Goal: Task Accomplishment & Management: Complete application form

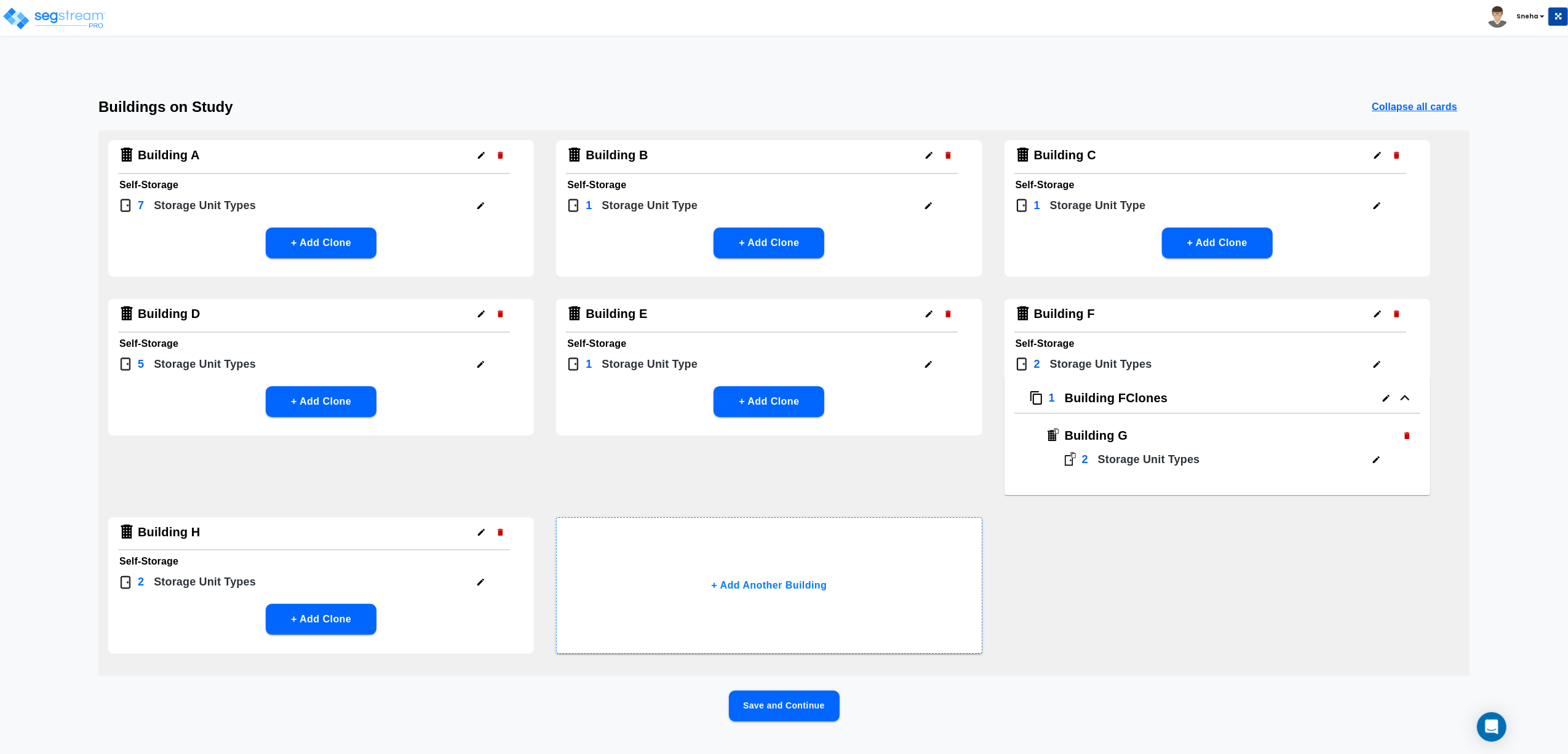
click at [756, 699] on button "Save and Continue" at bounding box center [784, 706] width 111 height 31
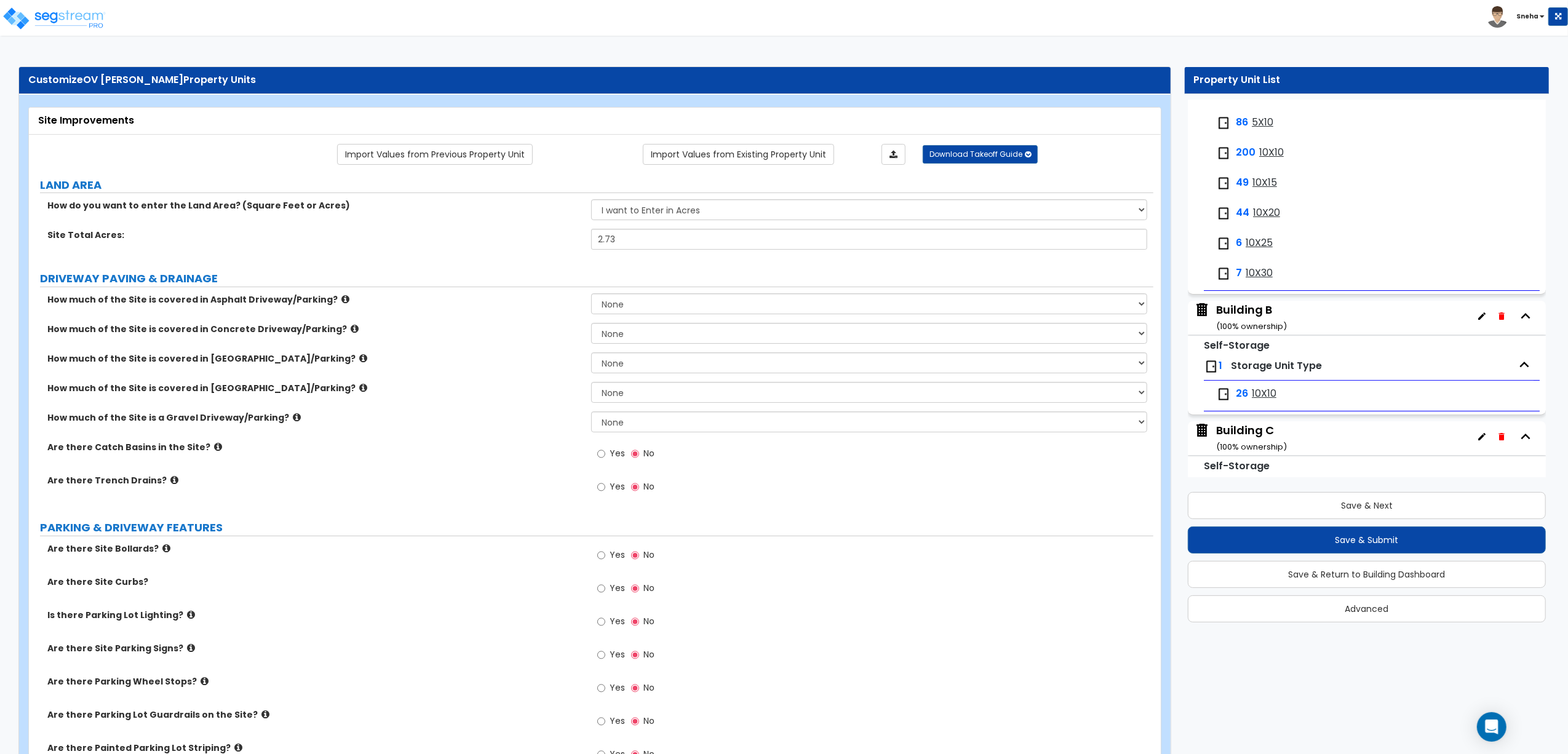
click at [1244, 313] on div "Building B ( 100 % ownership)" at bounding box center [1251, 317] width 71 height 31
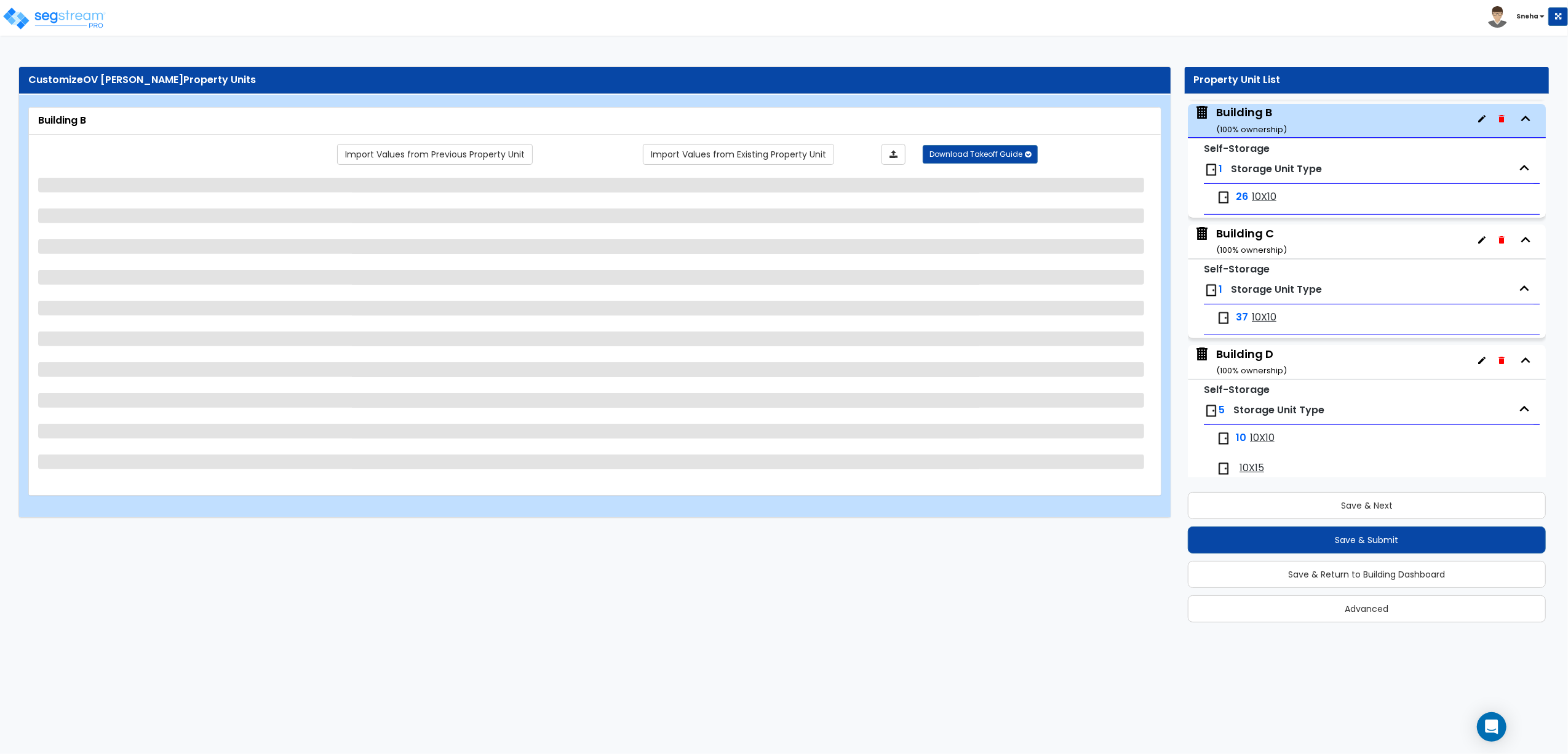
scroll to position [365, 0]
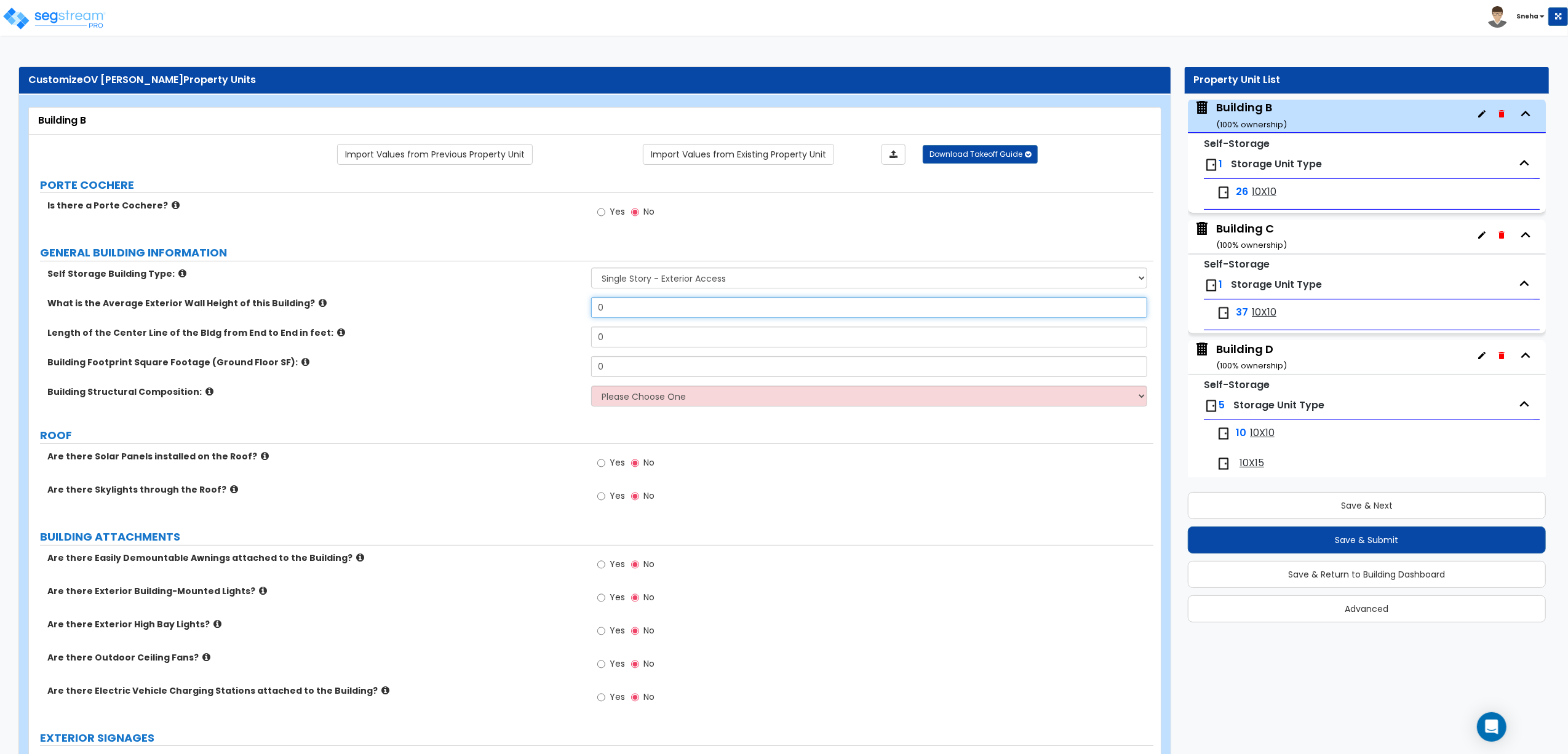
drag, startPoint x: 609, startPoint y: 305, endPoint x: 581, endPoint y: 308, distance: 28.2
click at [581, 308] on div "What is the Average Exterior Wall Height of this Building? 0" at bounding box center [591, 311] width 1124 height 29
type input "10.5"
click at [503, 311] on div "What is the Average Exterior Wall Height of this Building? 10.5" at bounding box center [591, 311] width 1124 height 29
drag, startPoint x: 614, startPoint y: 337, endPoint x: 545, endPoint y: 340, distance: 69.1
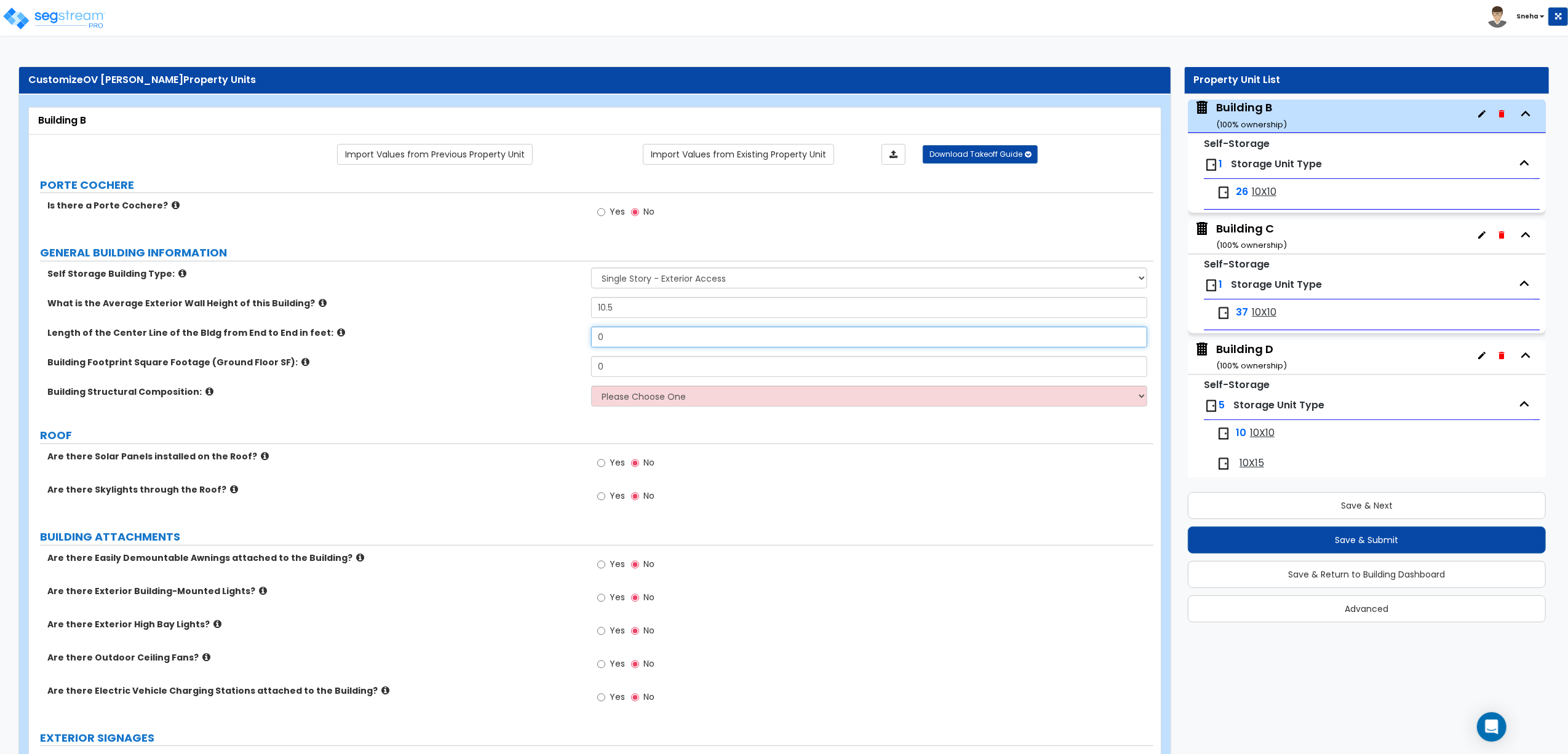
click at [545, 340] on div "Length of the Center Line of the Bldg from End to End in feet: 0" at bounding box center [591, 342] width 1124 height 29
type input "130"
drag, startPoint x: 618, startPoint y: 367, endPoint x: 569, endPoint y: 370, distance: 49.1
click at [569, 370] on div "Building Footprint Square Footage (Ground Floor SF): 0" at bounding box center [591, 371] width 1124 height 29
type input "2,600"
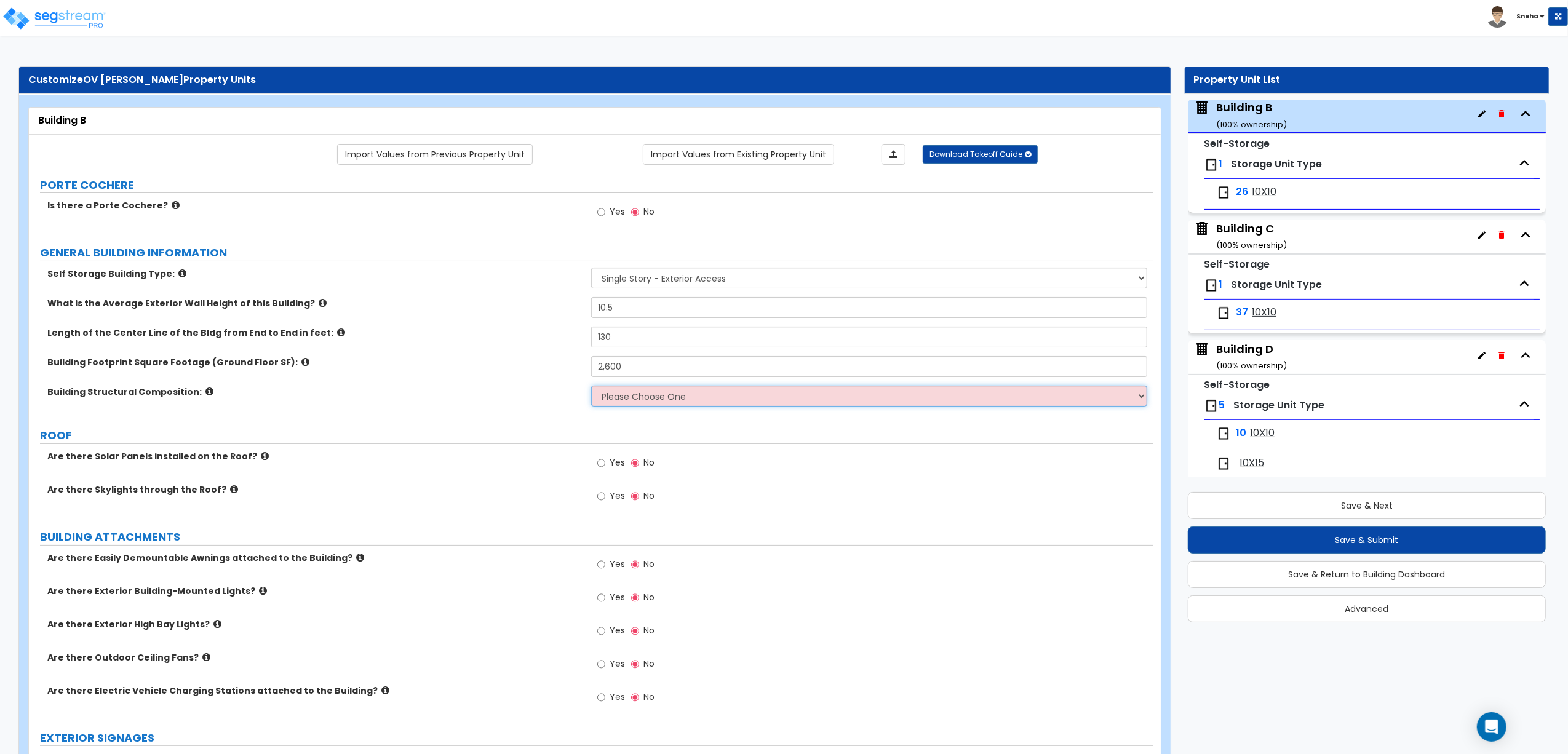
click at [751, 402] on select "Please Choose One Pre-engineered Metal Building Tilt-up Wall Construction Reinf…" at bounding box center [869, 396] width 556 height 21
select select "8"
click at [591, 387] on select "Please Choose One Pre-engineered Metal Building Tilt-up Wall Construction Reinf…" at bounding box center [869, 396] width 556 height 21
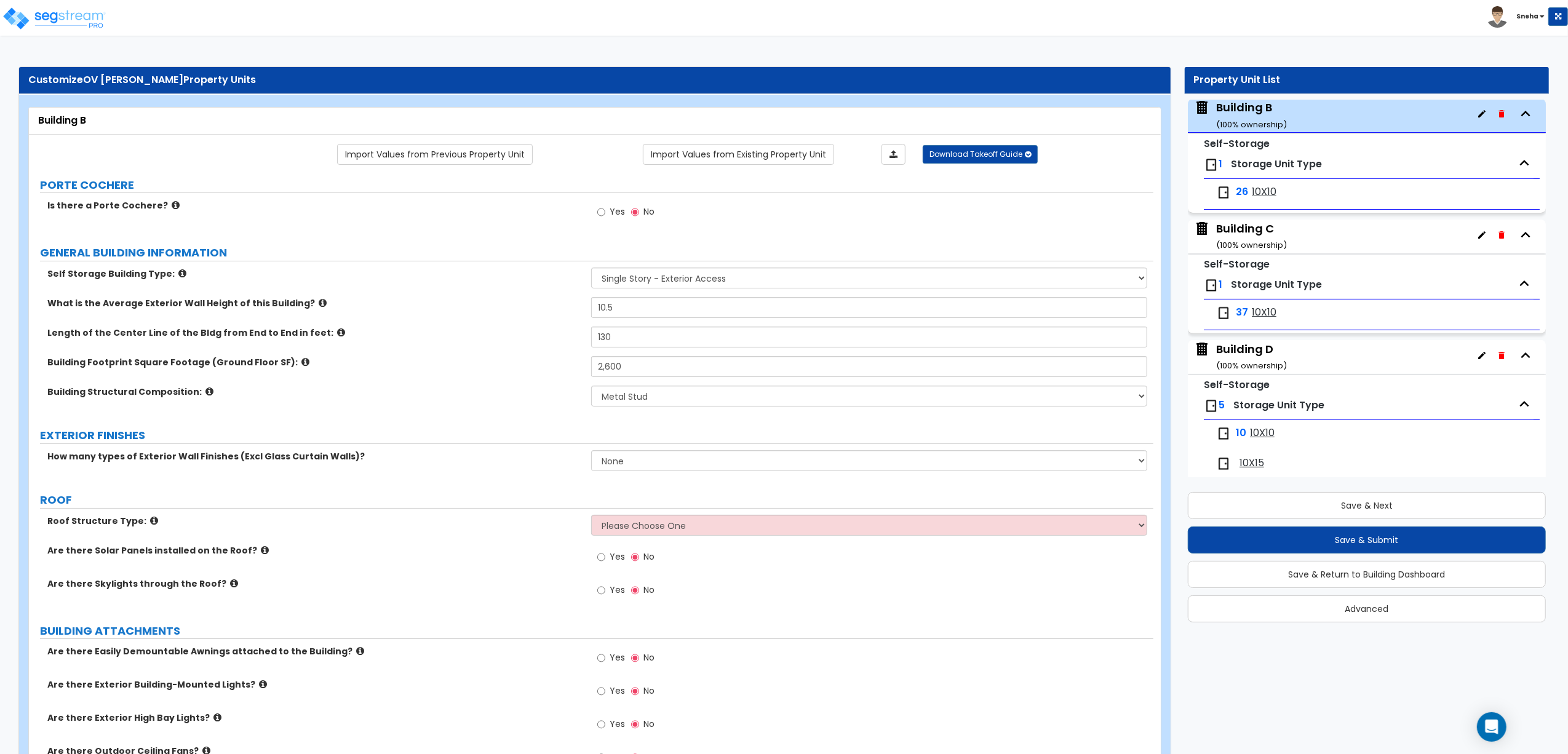
click at [1255, 233] on div "Building C ( 100 % ownership)" at bounding box center [1251, 237] width 71 height 31
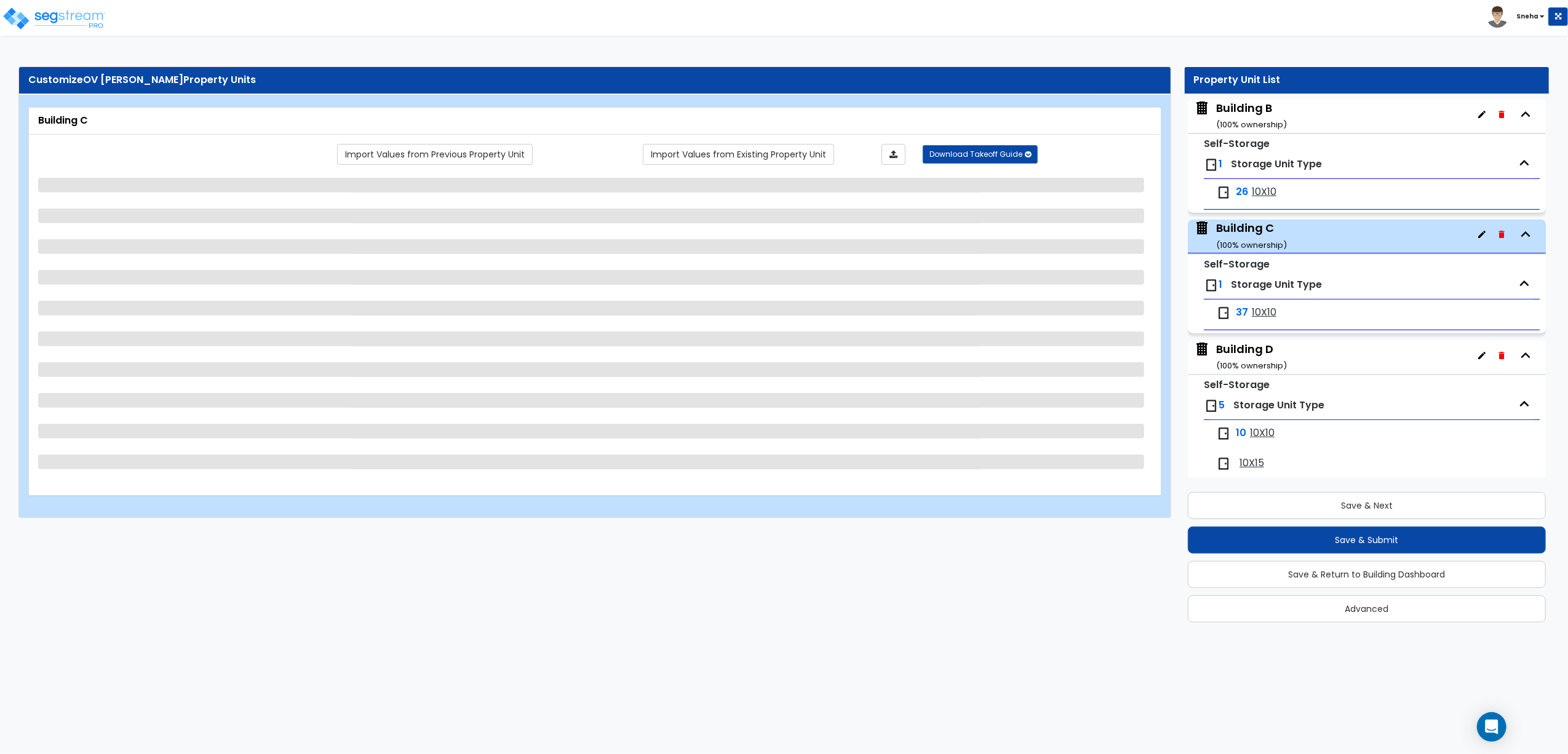
scroll to position [488, 0]
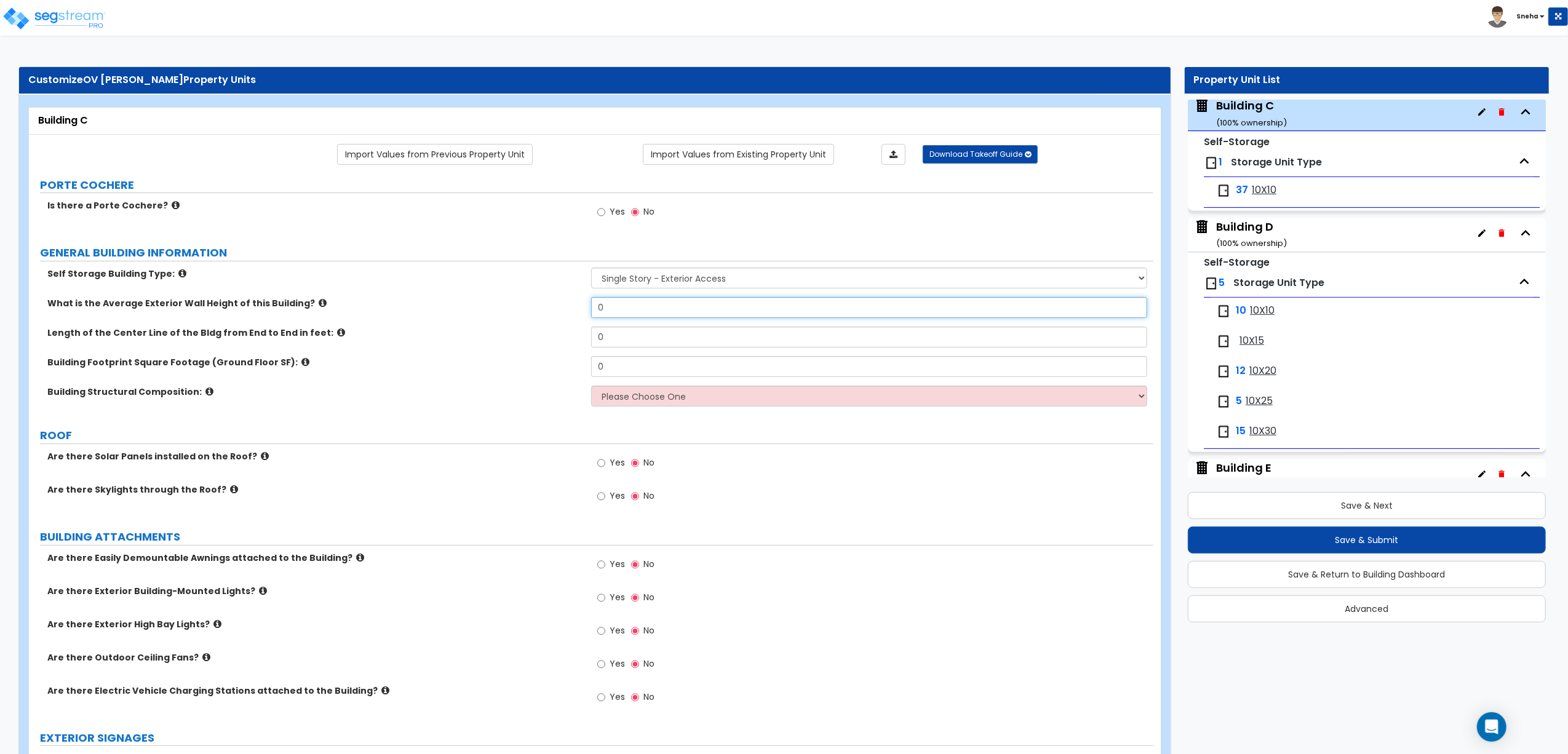
drag, startPoint x: 635, startPoint y: 303, endPoint x: 510, endPoint y: 308, distance: 125.1
click at [510, 308] on div "What is the Average Exterior Wall Height of this Building? 0" at bounding box center [591, 311] width 1124 height 29
type input "10.5"
drag, startPoint x: 620, startPoint y: 335, endPoint x: 572, endPoint y: 335, distance: 48.0
click at [572, 335] on div "Length of the Center Line of the Bldg from End to End in feet: 0" at bounding box center [591, 342] width 1124 height 29
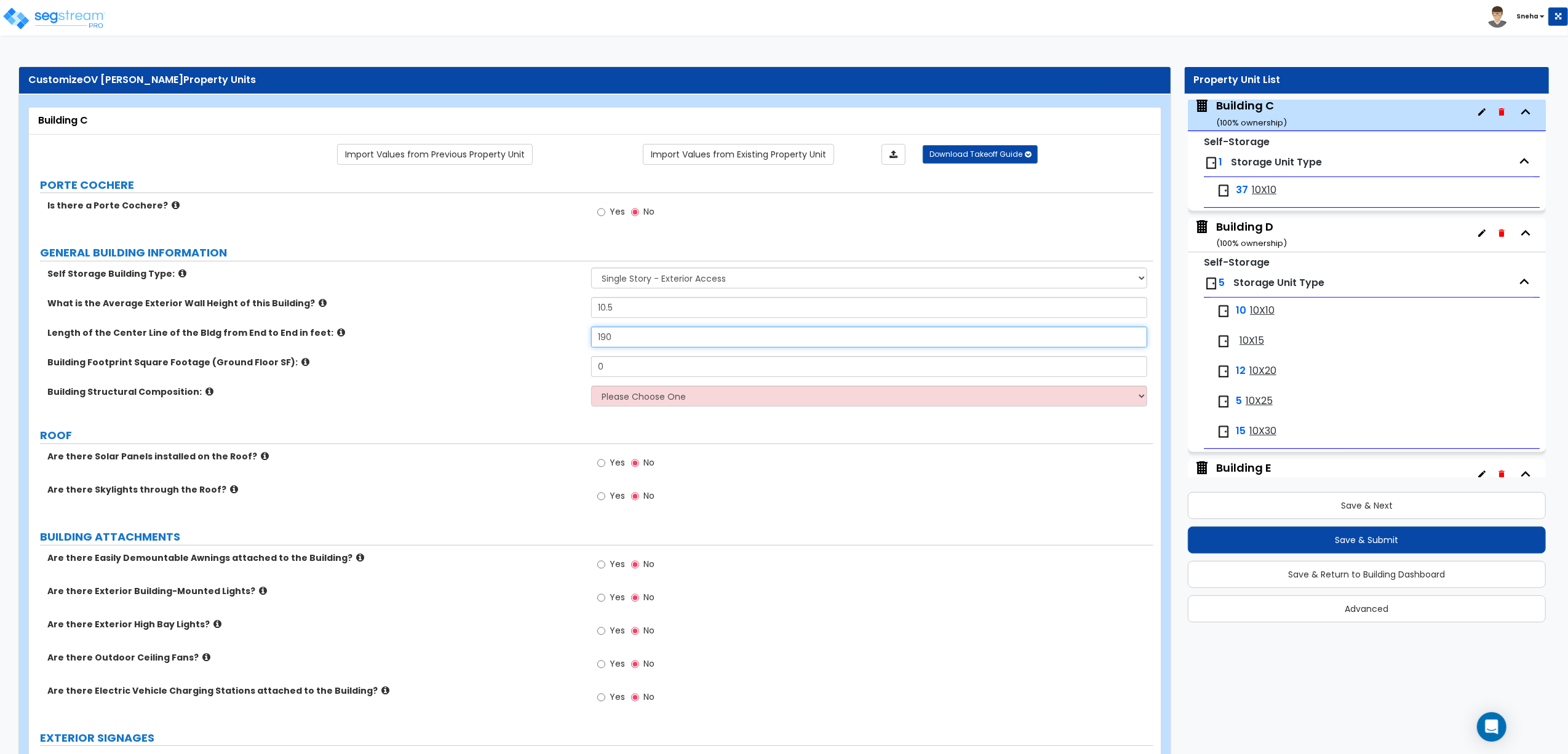
type input "190"
drag, startPoint x: 582, startPoint y: 360, endPoint x: 572, endPoint y: 359, distance: 10.0
click at [572, 359] on div "Building Footprint Square Footage (Ground Floor SF): 0" at bounding box center [591, 371] width 1124 height 29
type input "3,700"
click at [638, 389] on select "Please Choose One Pre-engineered Metal Building Tilt-up Wall Construction Reinf…" at bounding box center [869, 396] width 556 height 21
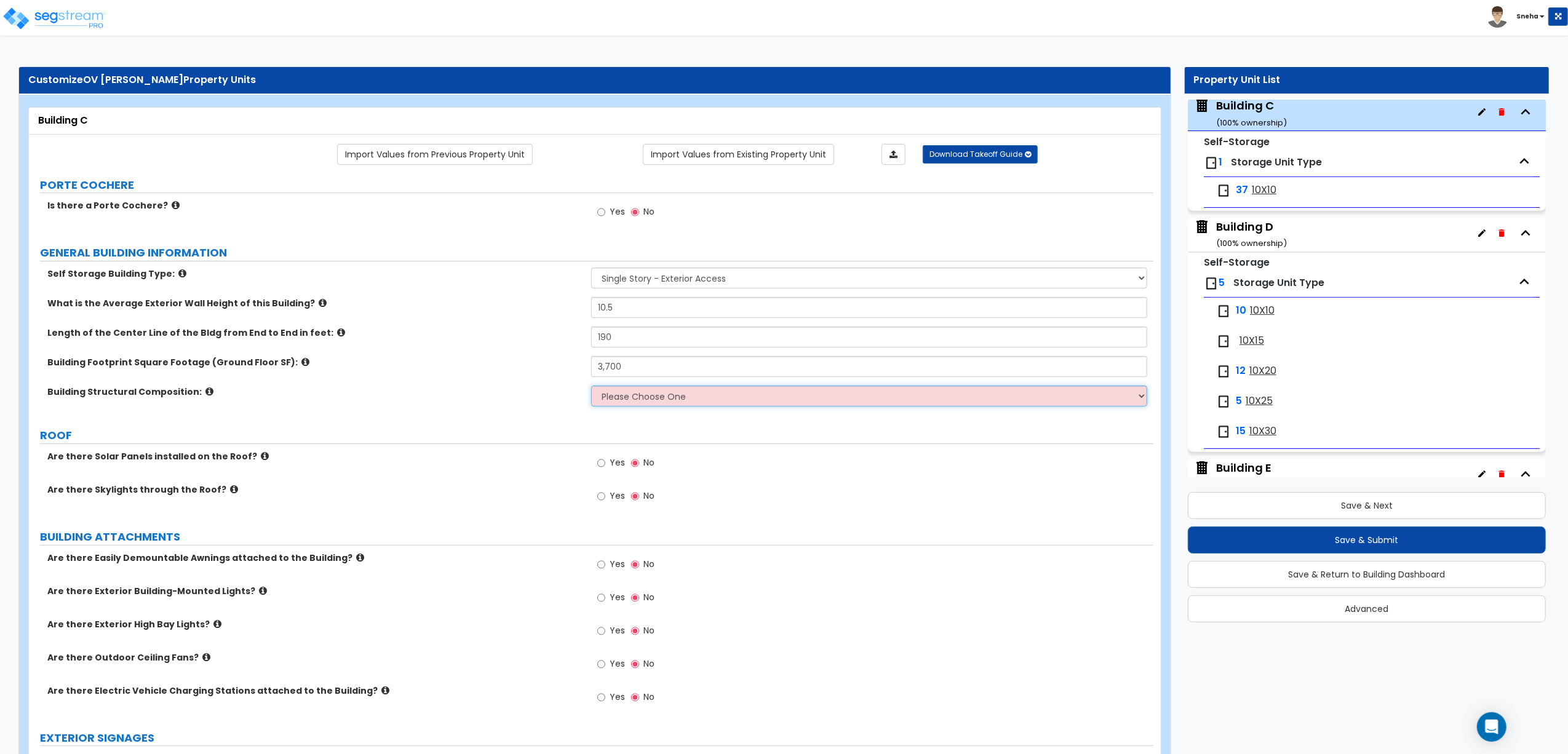
select select "8"
click at [591, 387] on select "Please Choose One Pre-engineered Metal Building Tilt-up Wall Construction Reinf…" at bounding box center [869, 396] width 556 height 21
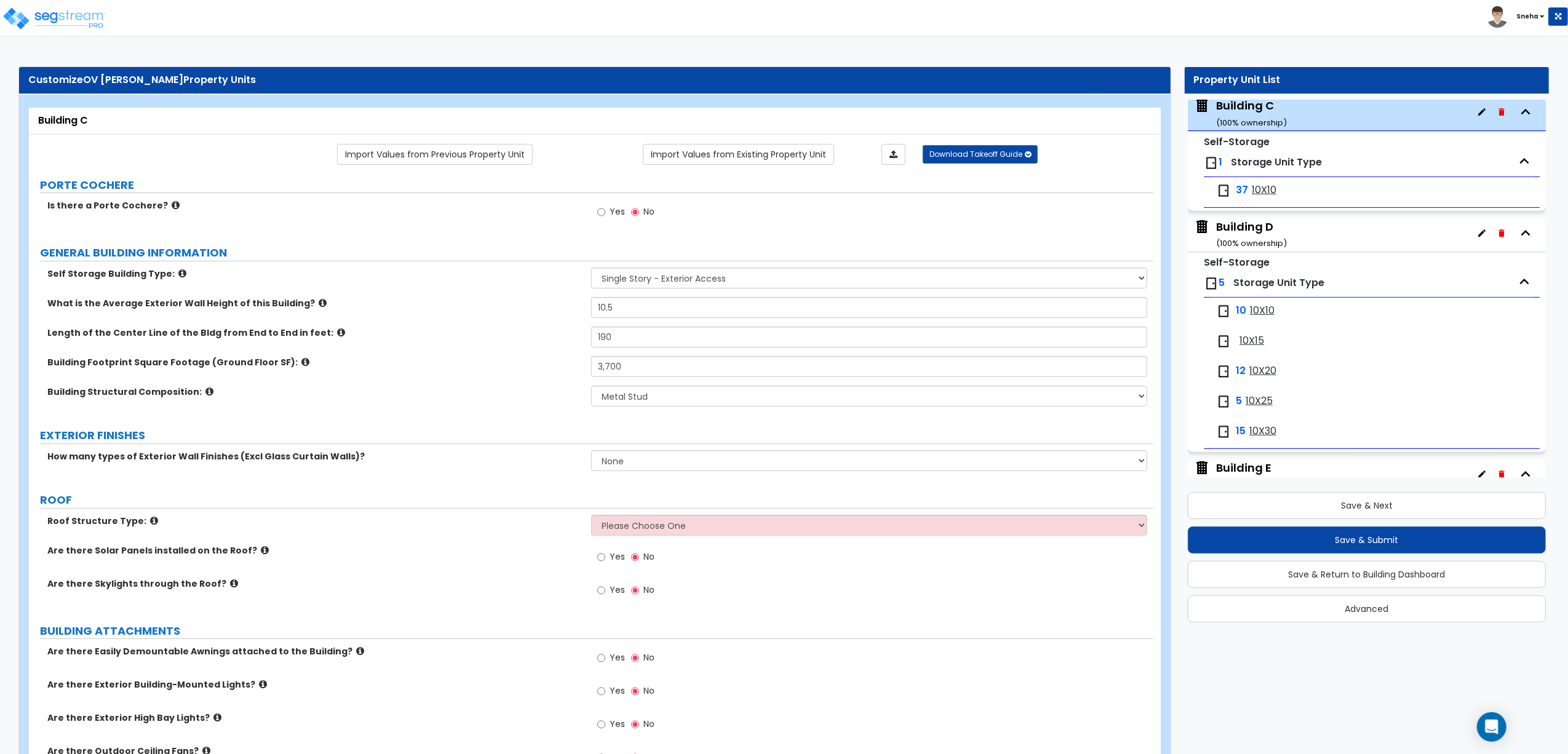
click at [1244, 229] on div "Building D ( 100 % ownership)" at bounding box center [1251, 235] width 71 height 31
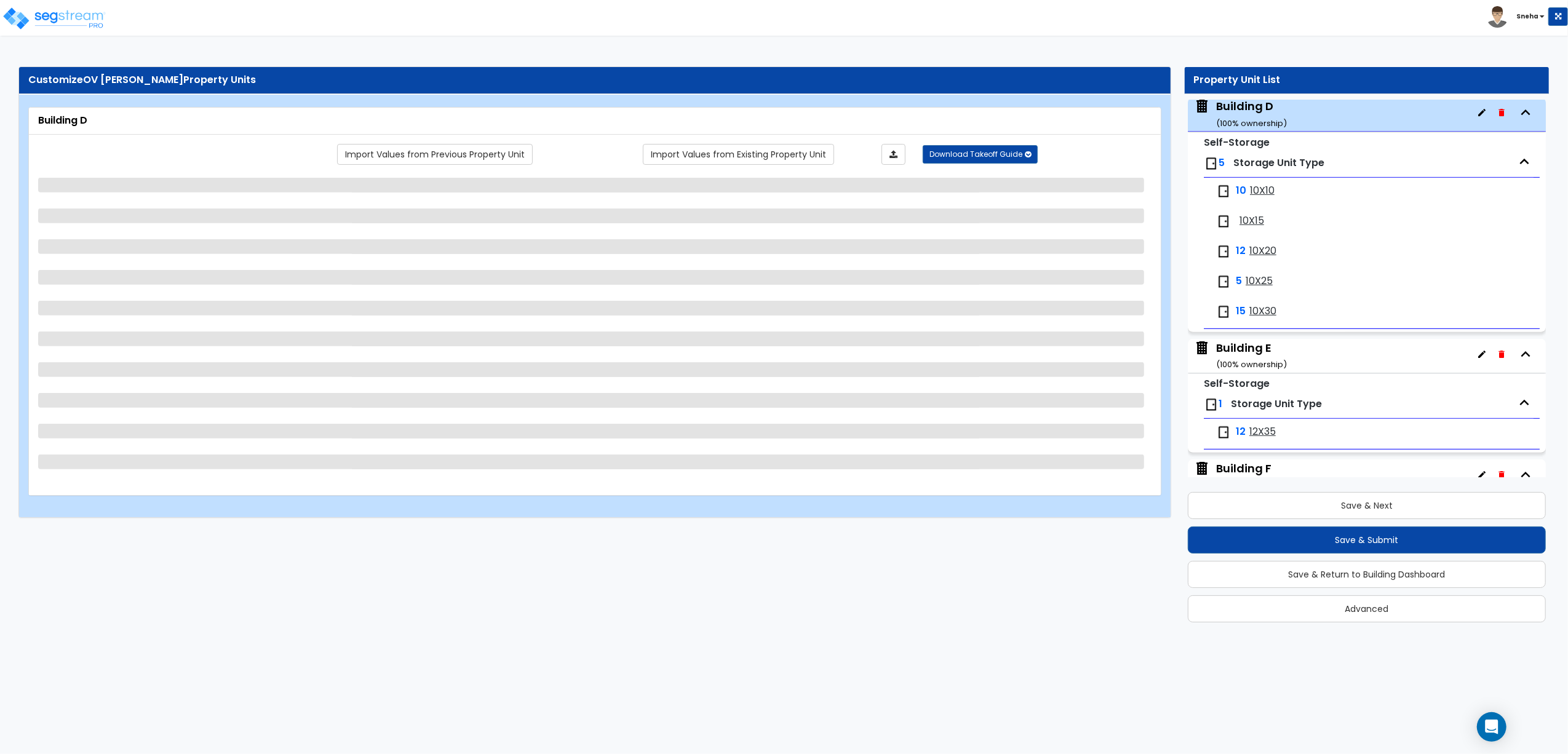
scroll to position [608, 0]
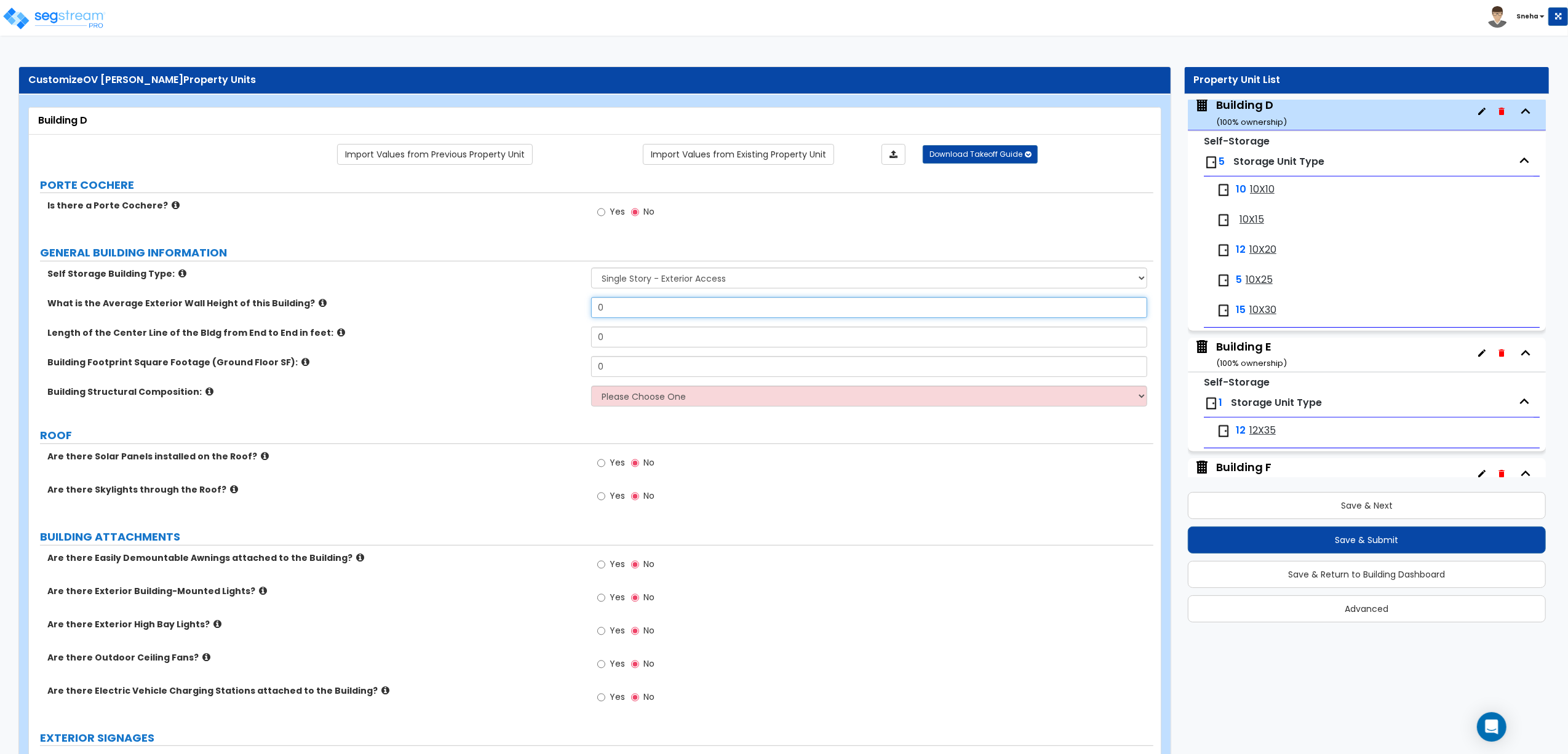
drag, startPoint x: 596, startPoint y: 311, endPoint x: 566, endPoint y: 311, distance: 30.0
click at [566, 311] on div "What is the Average Exterior Wall Height of this Building? 0" at bounding box center [591, 311] width 1124 height 29
type input "11.25"
drag, startPoint x: 622, startPoint y: 330, endPoint x: 550, endPoint y: 332, distance: 72.0
click at [550, 332] on div "Length of the Center Line of the Bldg from End to End in feet: 0" at bounding box center [591, 342] width 1124 height 29
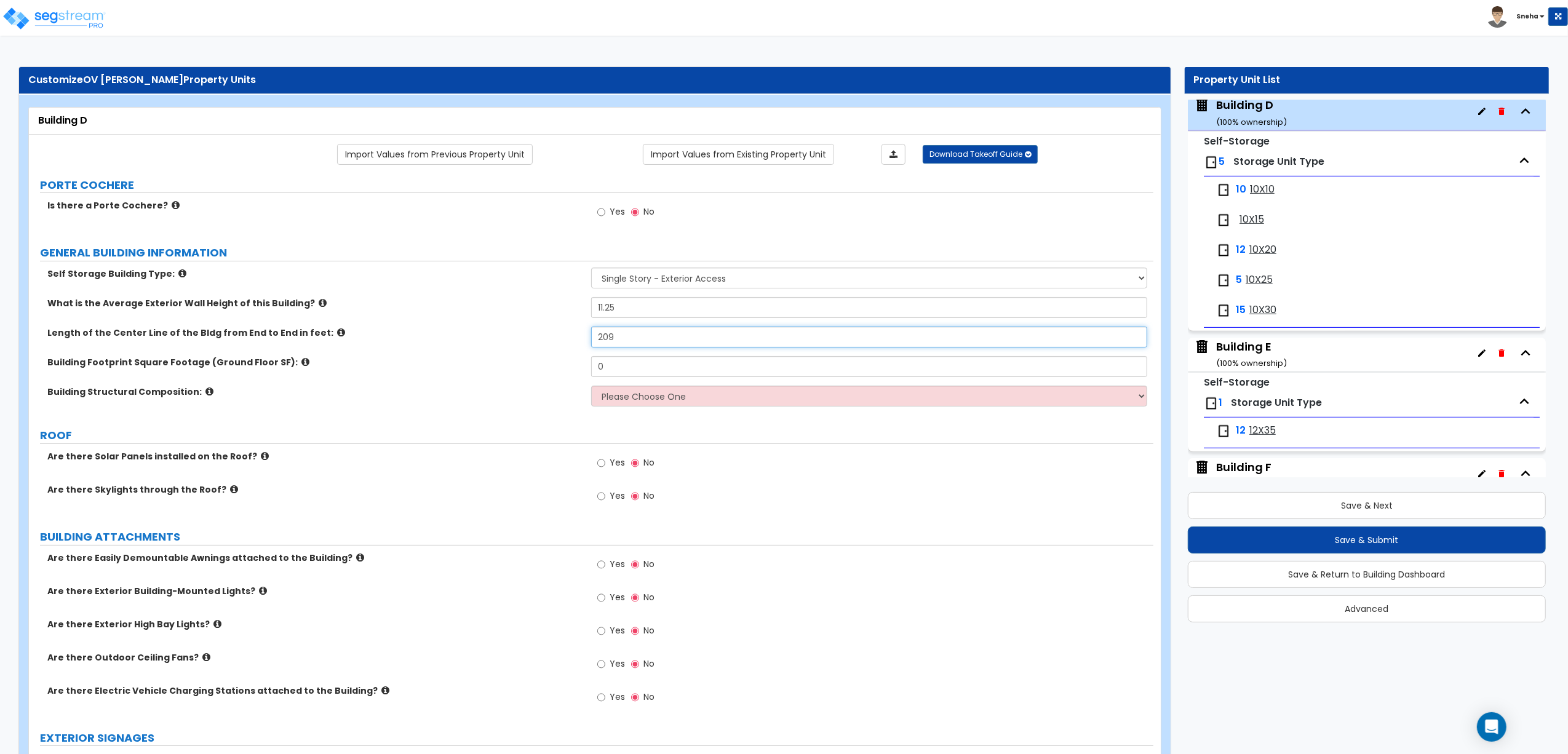
type input "209"
click at [569, 372] on div "Building Footprint Square Footage (Ground Floor SF): 0" at bounding box center [591, 371] width 1124 height 29
type input "9,350"
click at [607, 394] on select "Please Choose One Pre-engineered Metal Building Tilt-up Wall Construction Reinf…" at bounding box center [869, 396] width 556 height 21
select select "8"
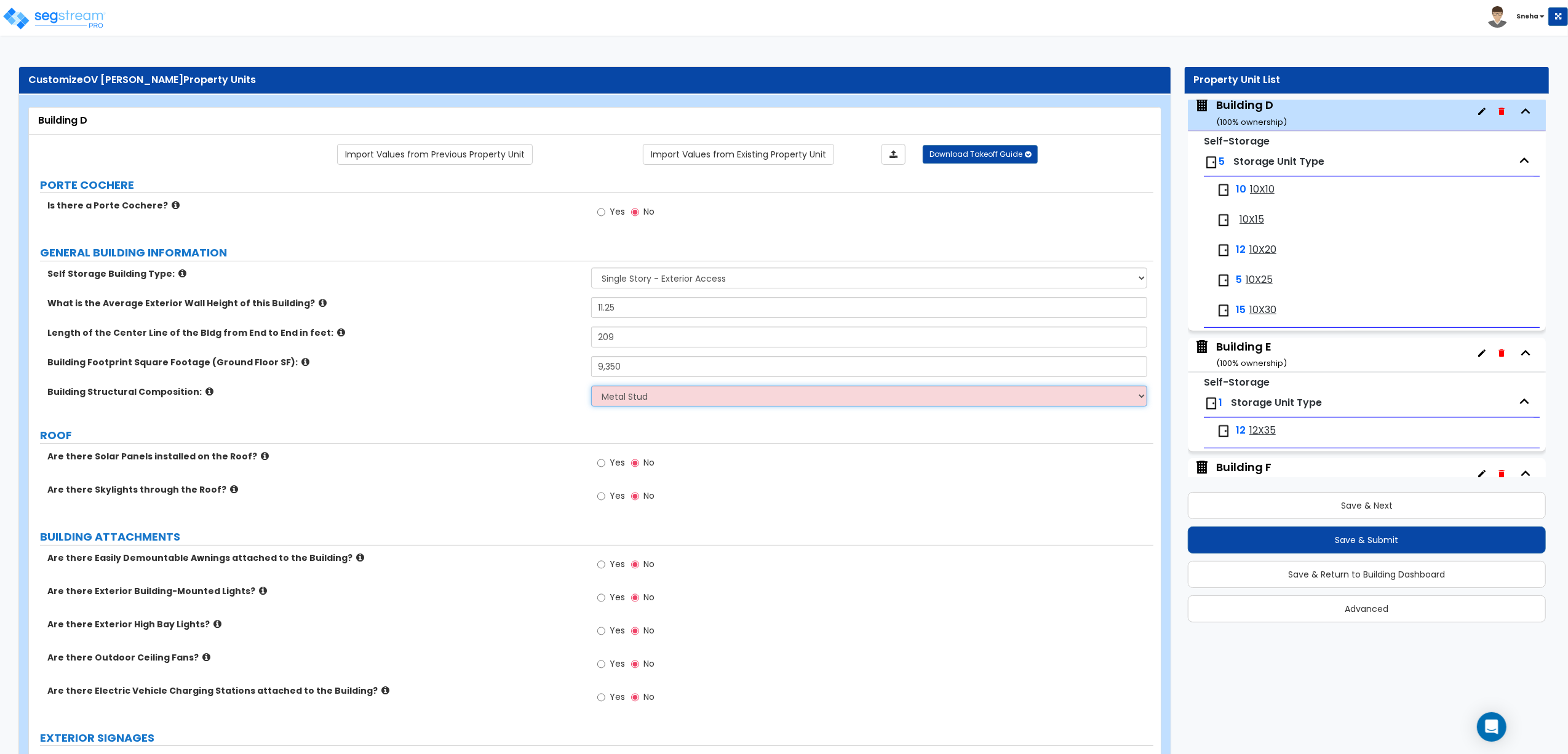
click at [591, 387] on select "Please Choose One Pre-engineered Metal Building Tilt-up Wall Construction Reinf…" at bounding box center [869, 396] width 556 height 21
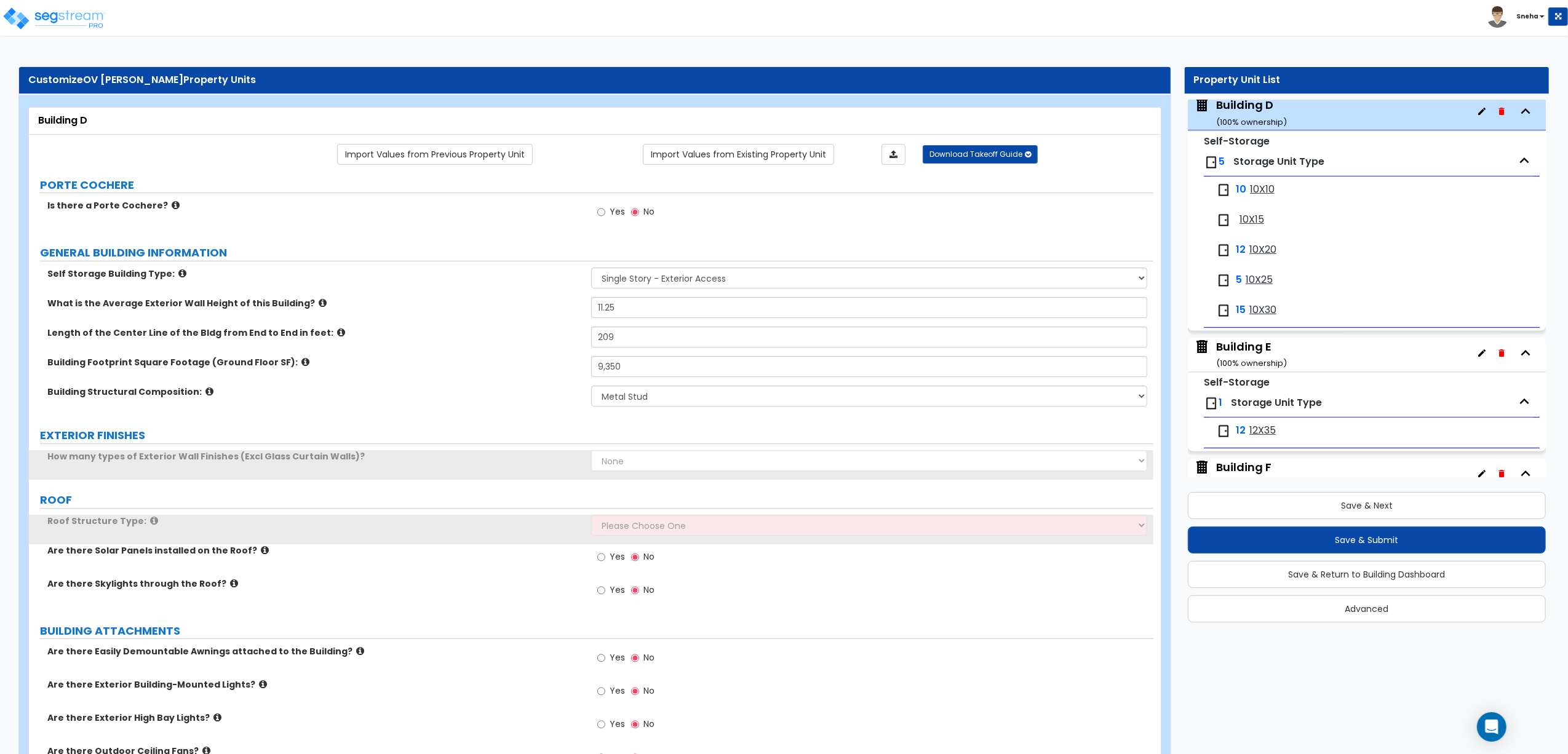
click at [471, 415] on div "Building Structural Composition: Please Choose One Pre-engineered Metal Buildin…" at bounding box center [591, 400] width 1124 height 29
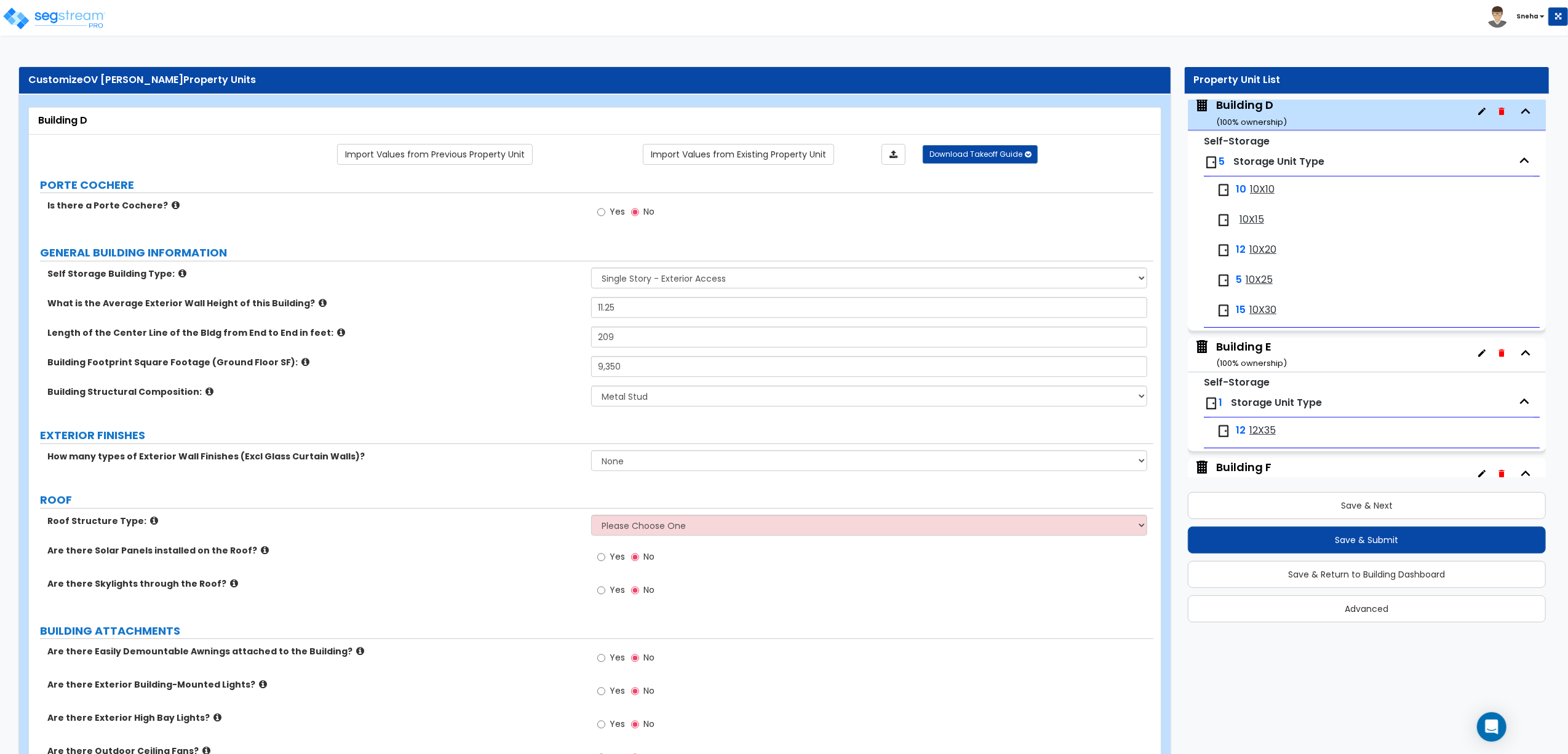
click at [1249, 349] on div "Building E ( 100 % ownership)" at bounding box center [1251, 354] width 71 height 31
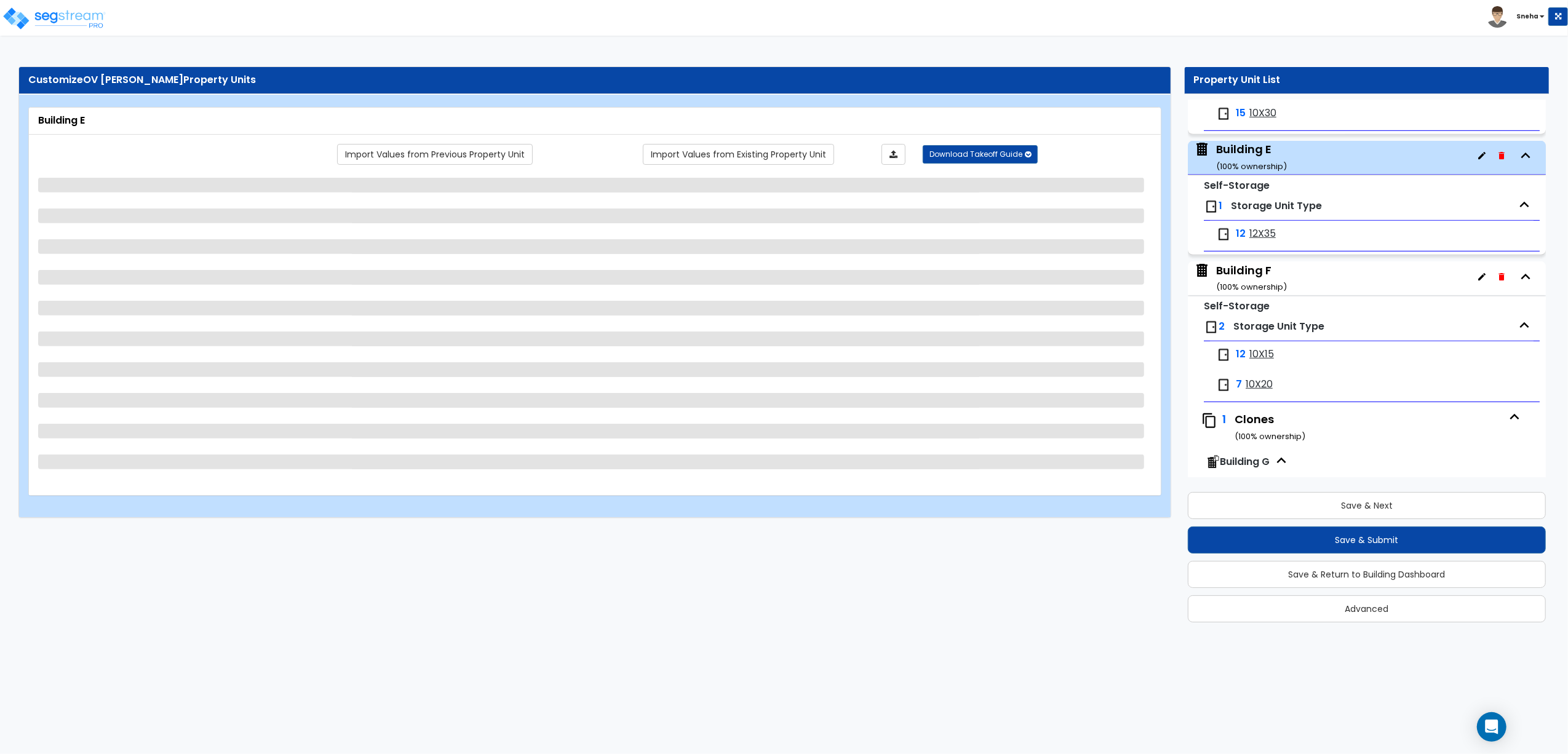
scroll to position [852, 0]
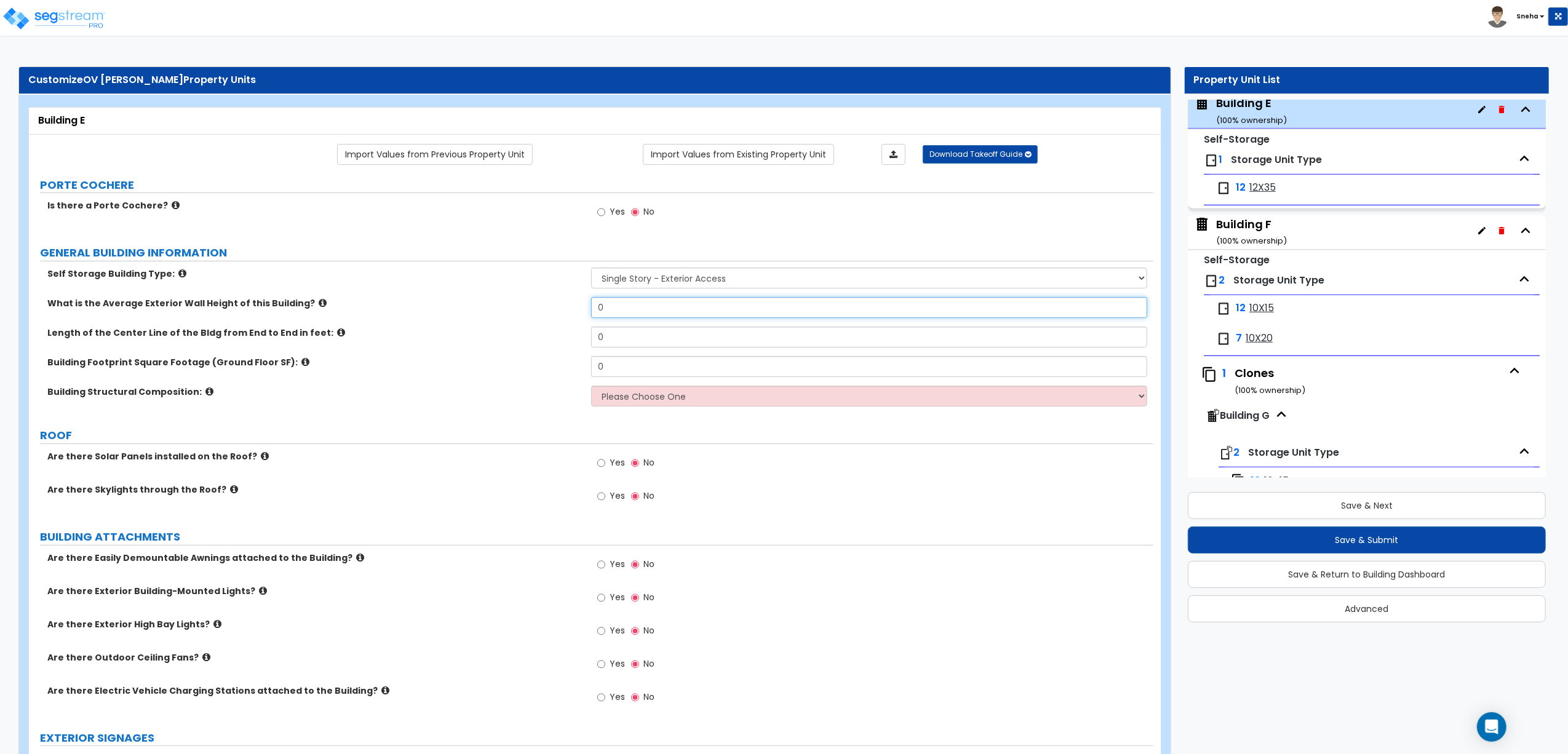
drag, startPoint x: 626, startPoint y: 308, endPoint x: 532, endPoint y: 308, distance: 94.0
click at [532, 308] on div "What is the Average Exterior Wall Height of this Building? 0" at bounding box center [591, 311] width 1124 height 29
drag, startPoint x: 620, startPoint y: 311, endPoint x: 542, endPoint y: 299, distance: 78.9
click at [542, 299] on div "What is the Average Exterior Wall Height of this Building? 145" at bounding box center [591, 311] width 1124 height 29
type input "16"
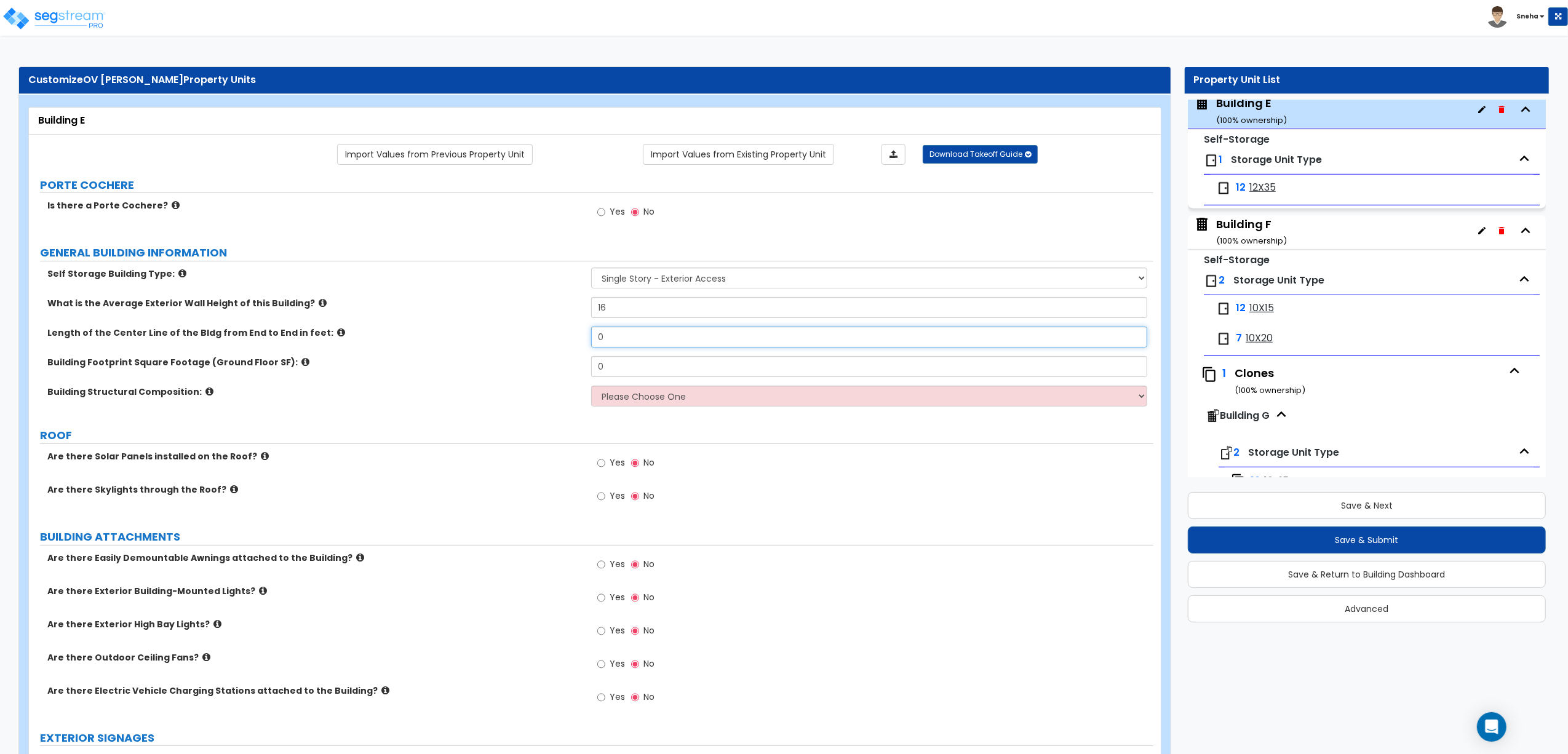
drag, startPoint x: 614, startPoint y: 333, endPoint x: 555, endPoint y: 341, distance: 59.5
click at [555, 341] on div "Length of the Center Line of the Bldg from End to End in feet: 0" at bounding box center [591, 342] width 1124 height 29
type input "145"
click at [532, 359] on div "Building Footprint Square Footage (Ground Floor SF): 0" at bounding box center [591, 371] width 1124 height 29
type input "5,040"
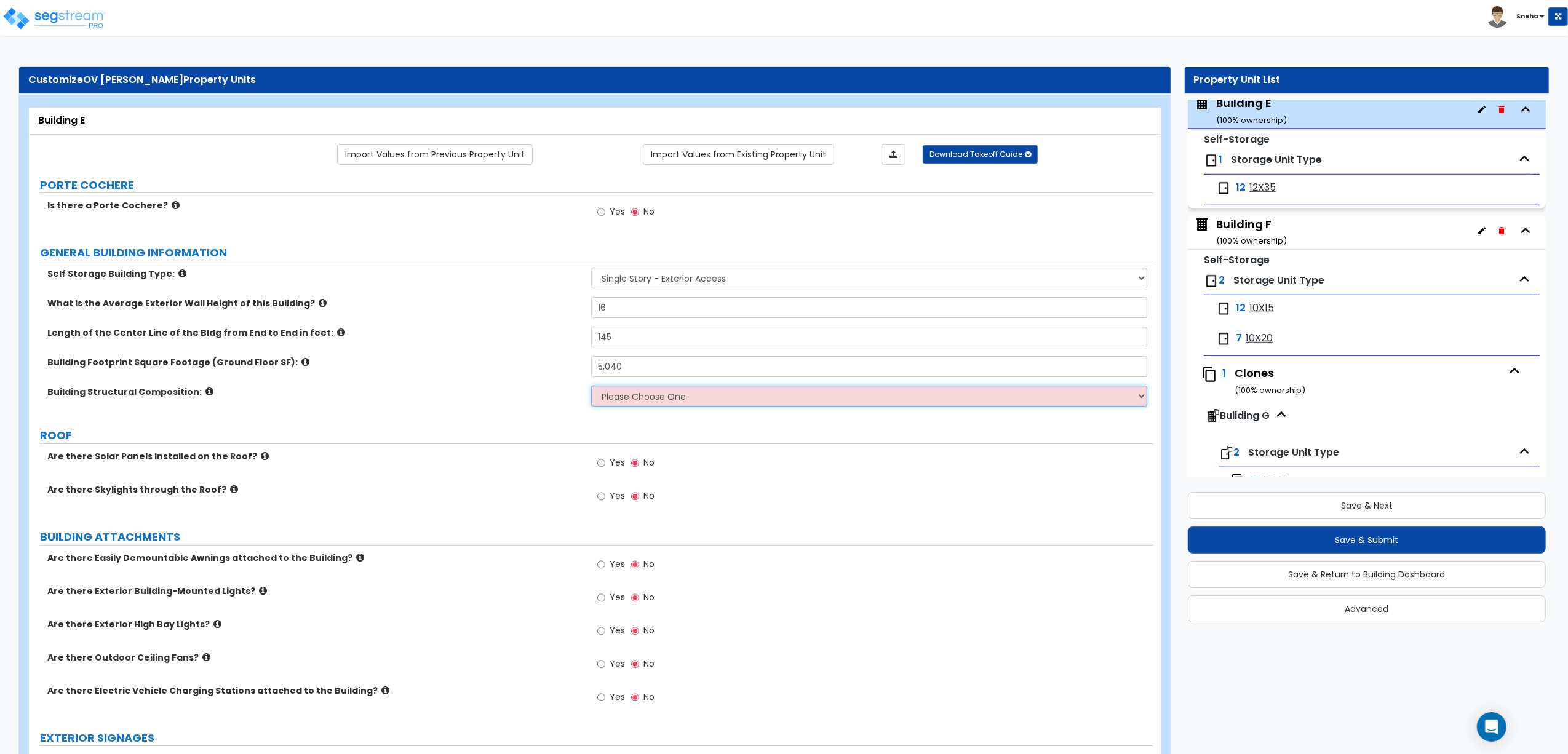
click at [617, 394] on select "Please Choose One Pre-engineered Metal Building Tilt-up Wall Construction Reinf…" at bounding box center [869, 396] width 556 height 21
select select "8"
click at [591, 387] on select "Please Choose One Pre-engineered Metal Building Tilt-up Wall Construction Reinf…" at bounding box center [869, 396] width 556 height 21
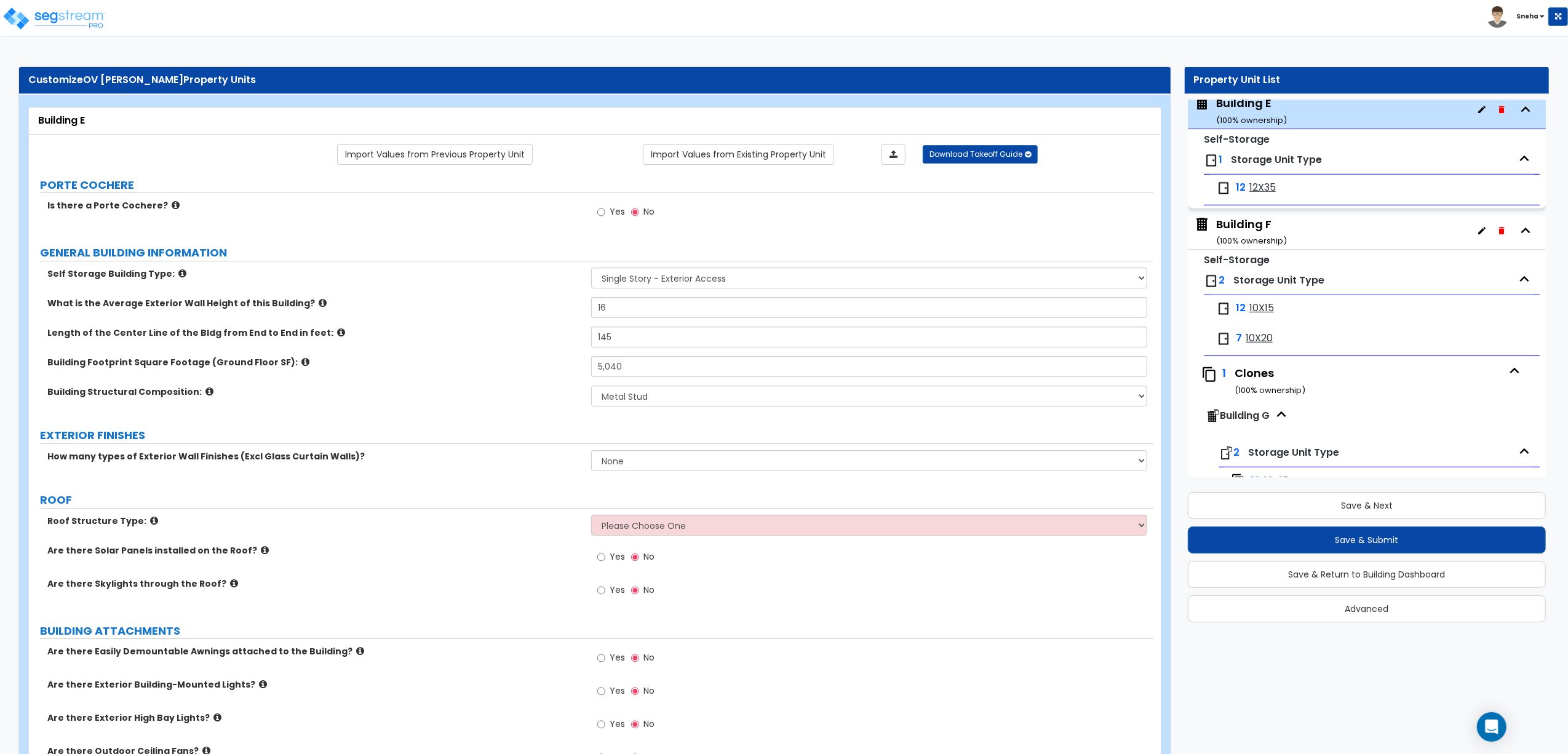
click at [1255, 234] on div "Building F ( 100 % ownership)" at bounding box center [1251, 232] width 71 height 31
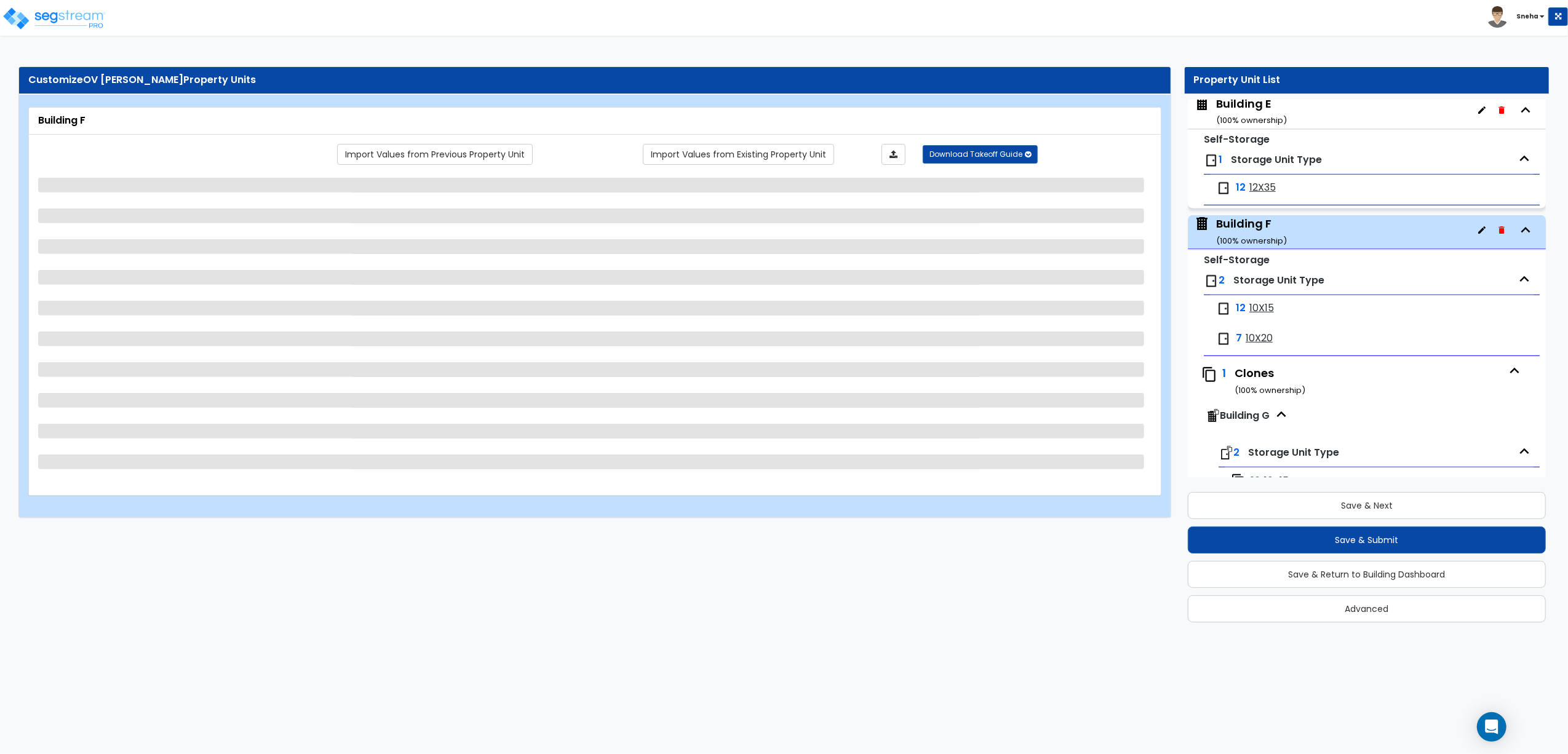
scroll to position [974, 0]
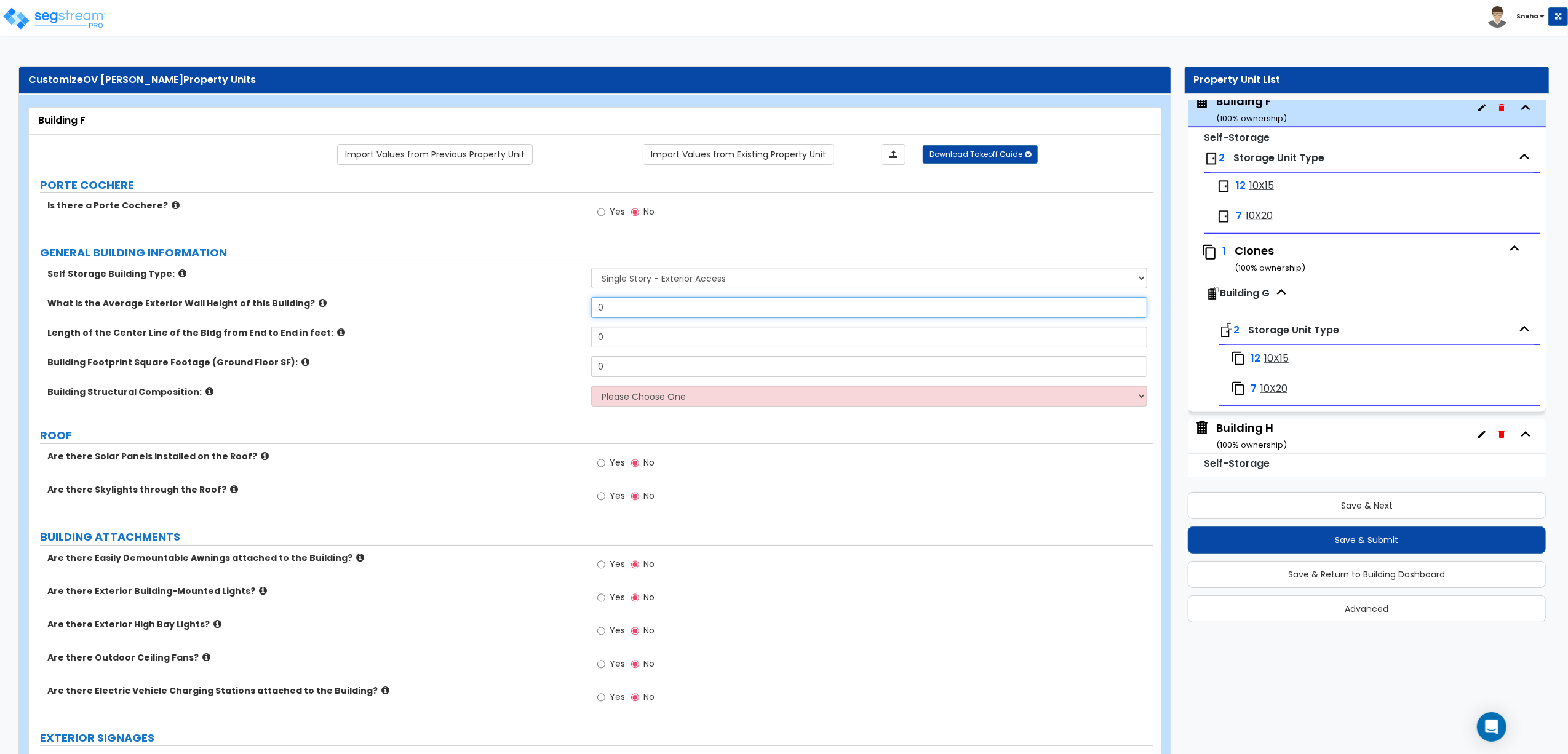
drag, startPoint x: 629, startPoint y: 305, endPoint x: 527, endPoint y: 303, distance: 102.0
click at [527, 303] on div "What is the Average Exterior Wall Height of this Building? 0" at bounding box center [591, 311] width 1124 height 29
type input "15"
click at [550, 330] on div "Length of the Center Line of the Bldg from End to End in feet: 0" at bounding box center [591, 342] width 1124 height 29
type input "190"
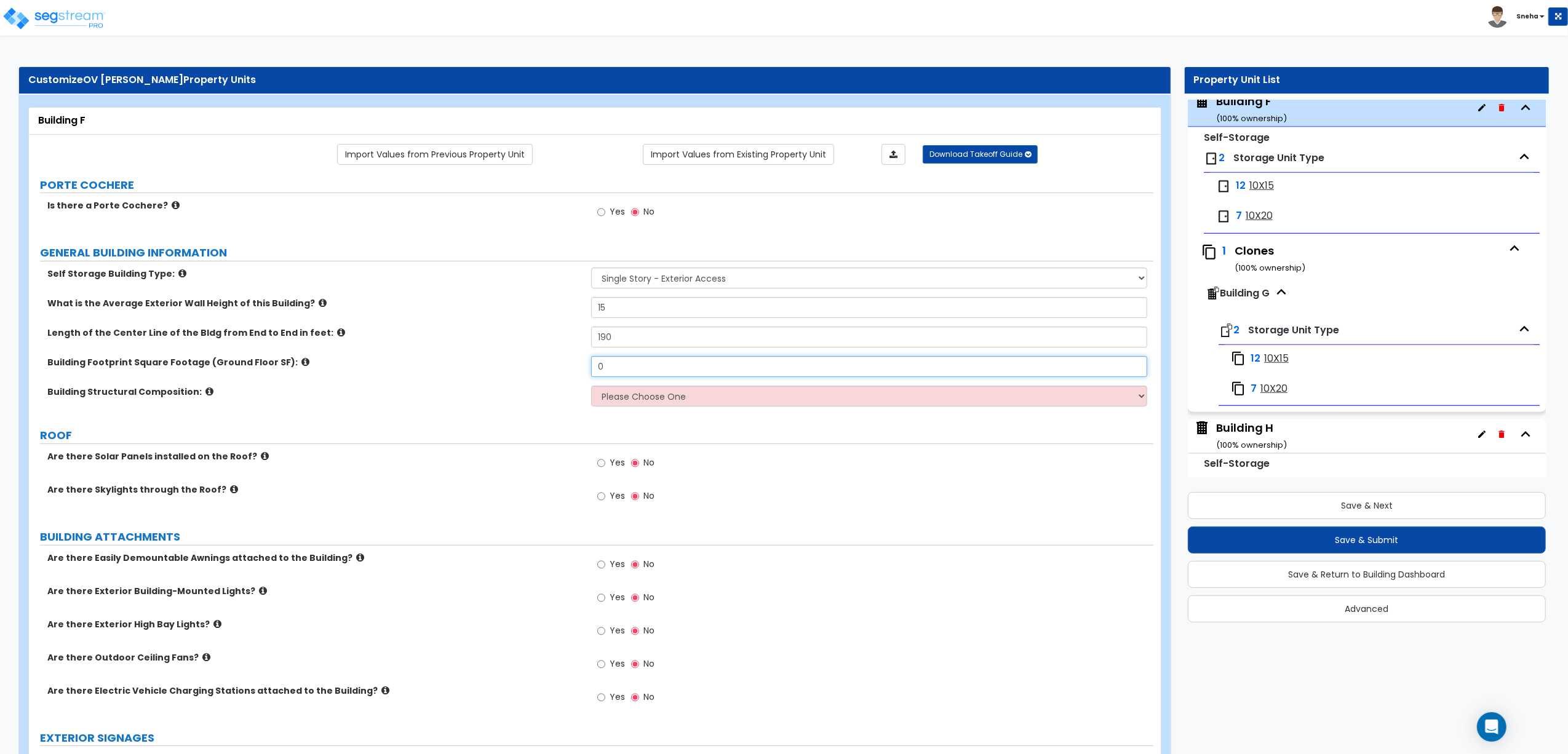
drag, startPoint x: 614, startPoint y: 372, endPoint x: 560, endPoint y: 372, distance: 54.0
click at [560, 372] on div "Building Footprint Square Footage (Ground Floor SF): 0" at bounding box center [591, 371] width 1124 height 29
type input "3,200"
click at [606, 390] on select "Please Choose One Pre-engineered Metal Building Tilt-up Wall Construction Reinf…" at bounding box center [869, 396] width 556 height 21
select select "8"
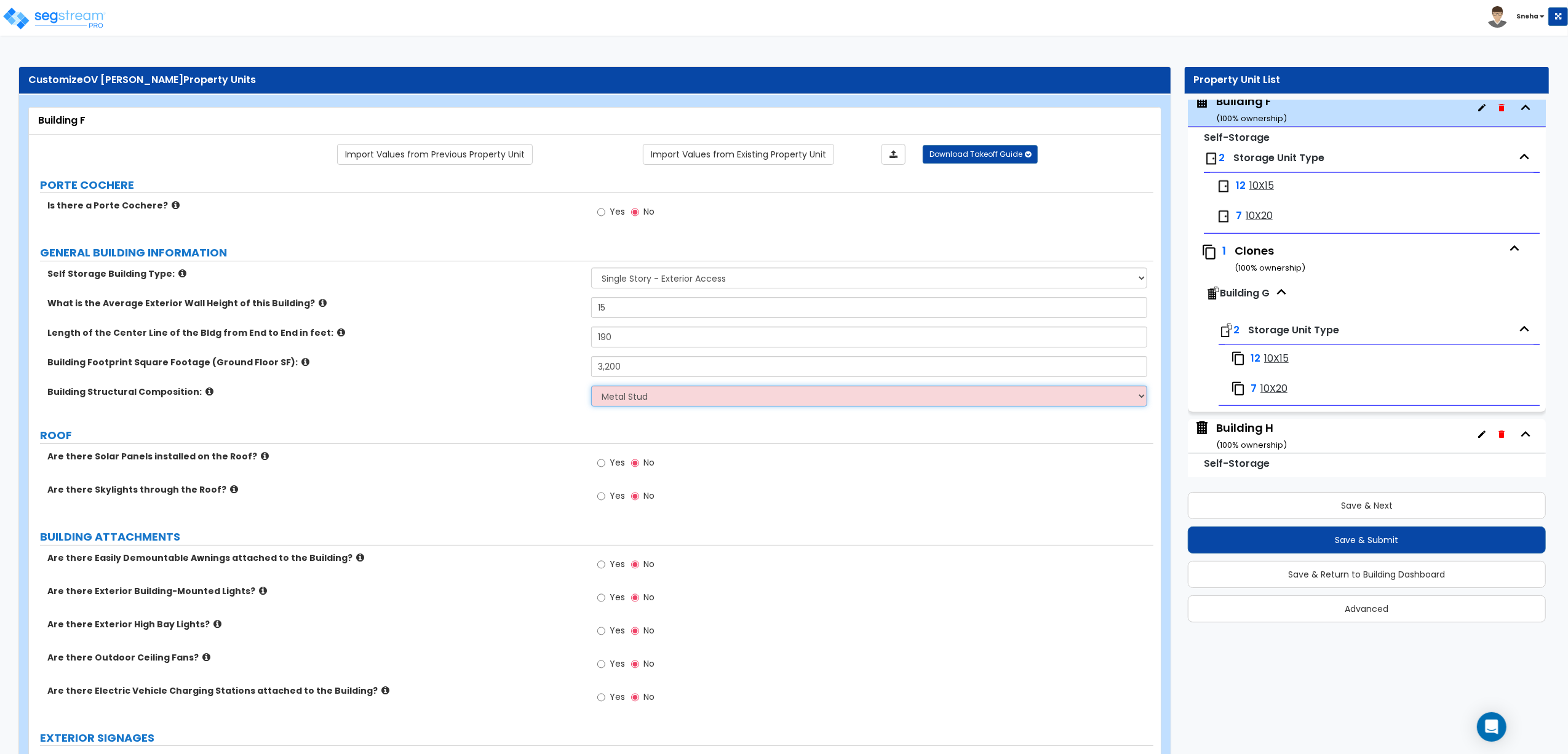
click at [591, 387] on select "Please Choose One Pre-engineered Metal Building Tilt-up Wall Construction Reinf…" at bounding box center [869, 396] width 556 height 21
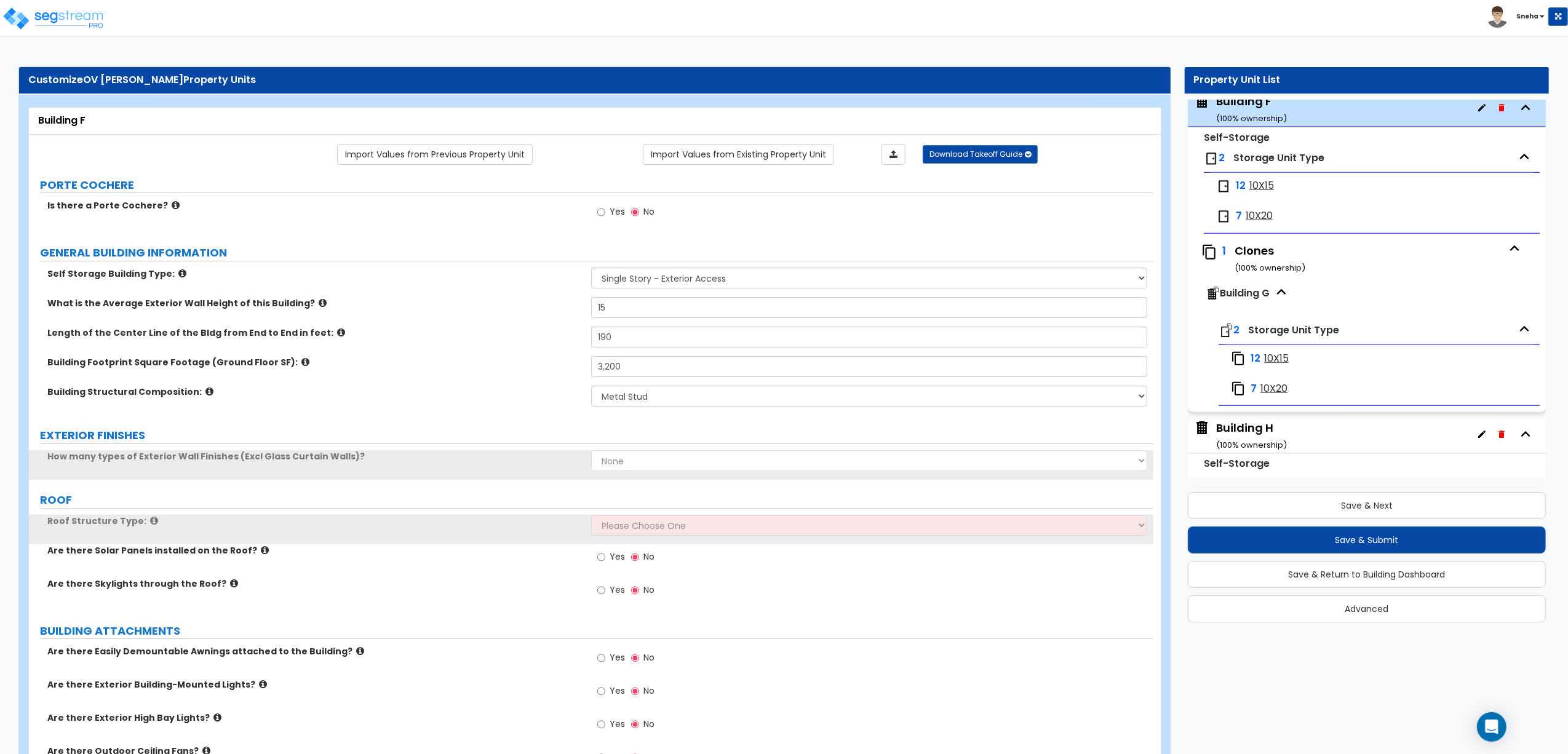
click at [488, 411] on div "Building Structural Composition: Please Choose One Pre-engineered Metal Buildin…" at bounding box center [591, 400] width 1124 height 29
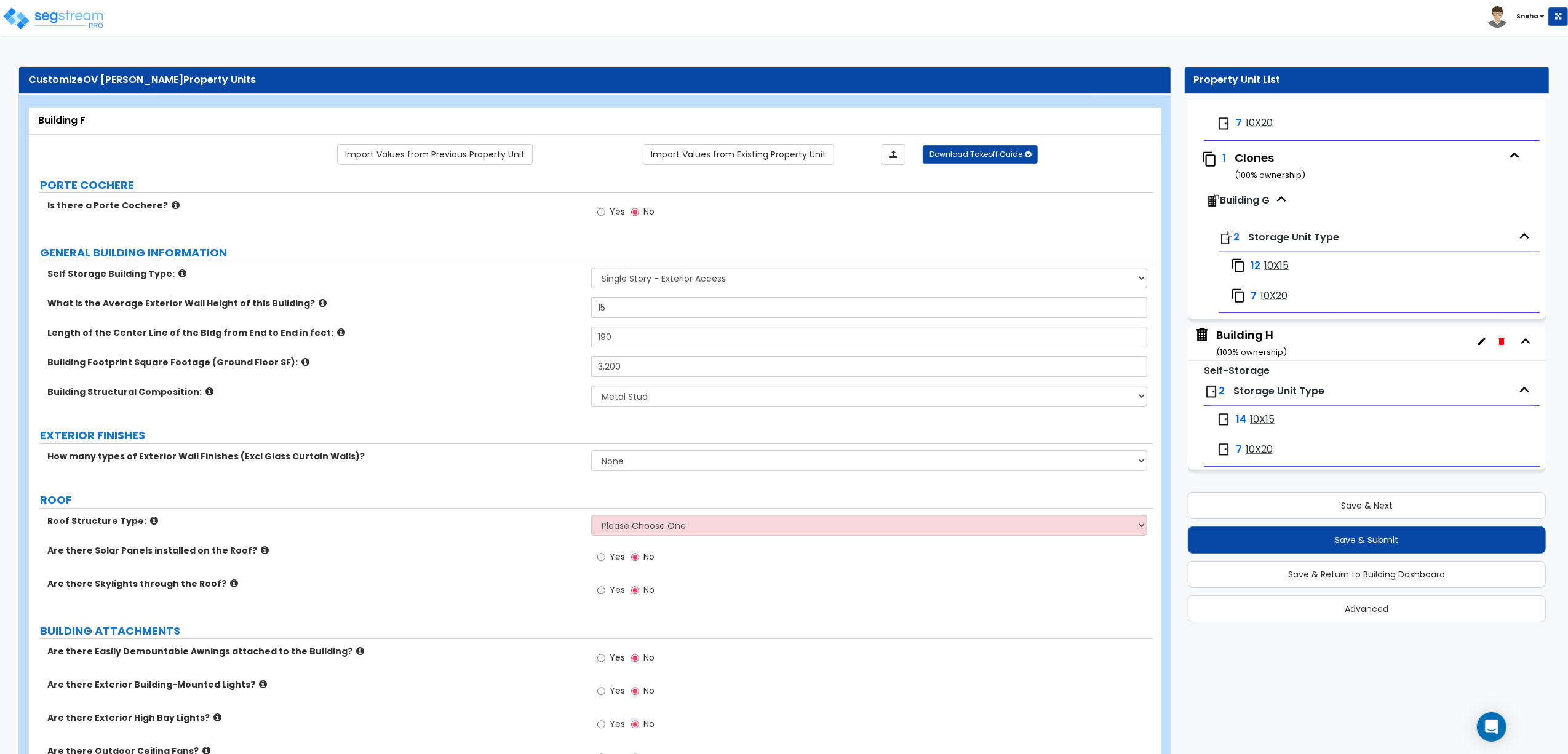
scroll to position [1078, 0]
click at [1256, 337] on div "Building H ( 100 % ownership)" at bounding box center [1251, 343] width 71 height 31
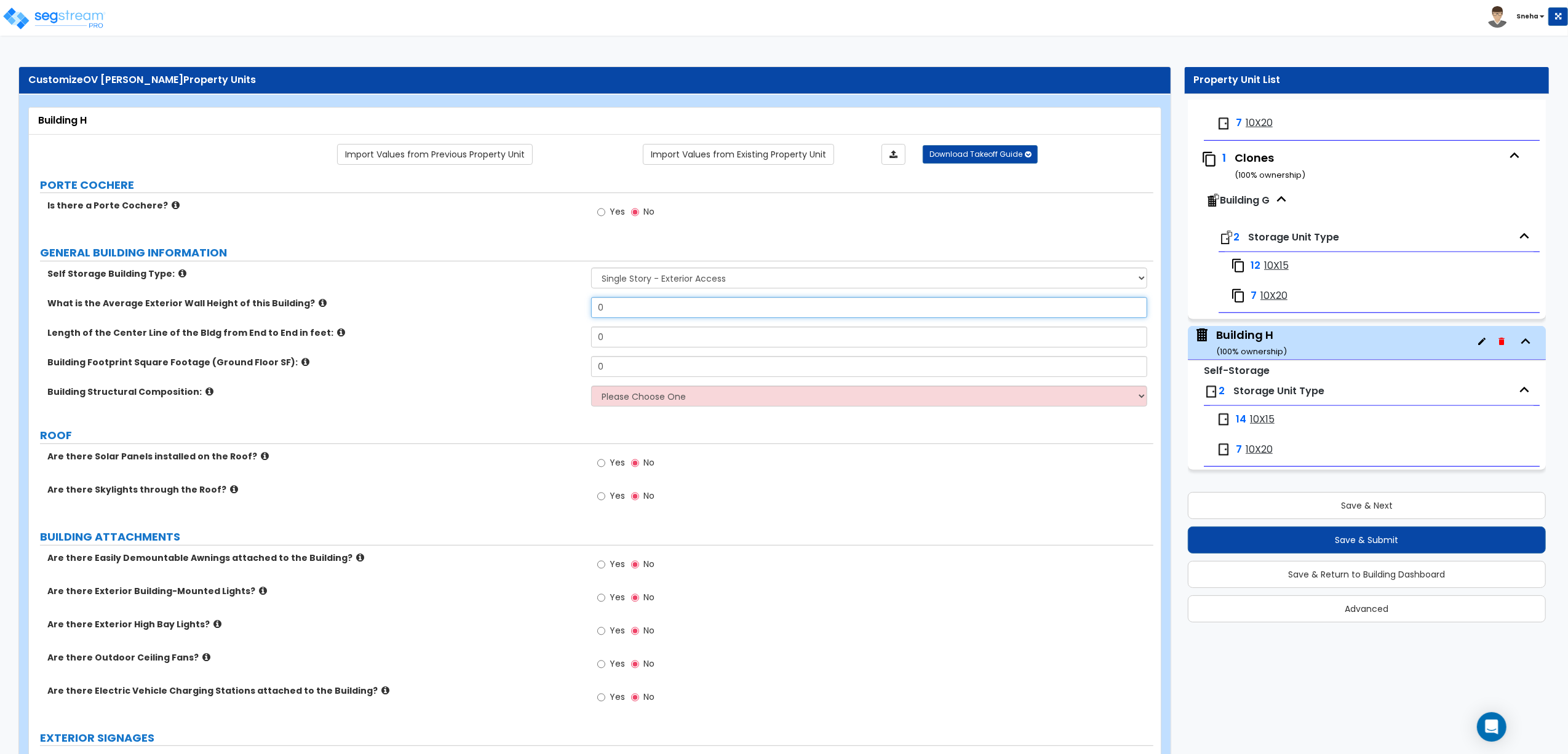
drag, startPoint x: 646, startPoint y: 318, endPoint x: 526, endPoint y: 310, distance: 120.3
click at [526, 310] on div "What is the Average Exterior Wall Height of this Building? 0" at bounding box center [591, 311] width 1124 height 29
type input "15"
drag, startPoint x: 611, startPoint y: 344, endPoint x: 569, endPoint y: 342, distance: 42.0
click at [569, 342] on div "Length of the Center Line of the Bldg from End to End in feet: 0" at bounding box center [591, 342] width 1124 height 29
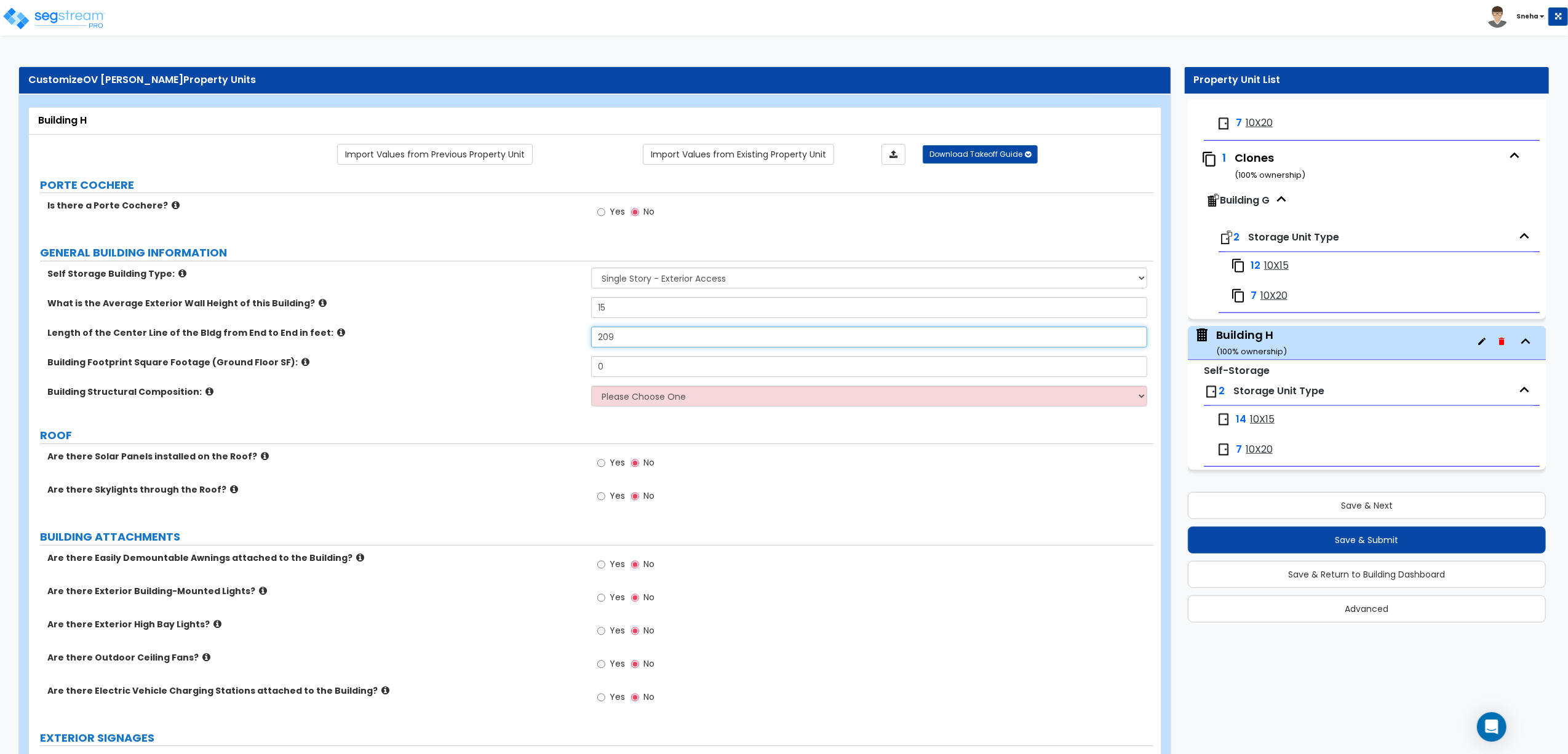
type input "209"
drag, startPoint x: 620, startPoint y: 365, endPoint x: 553, endPoint y: 369, distance: 67.1
click at [553, 369] on div "Building Footprint Square Footage (Ground Floor SF): 0" at bounding box center [591, 371] width 1124 height 29
type input "3,500"
click at [629, 395] on select "Please Choose One Pre-engineered Metal Building Tilt-up Wall Construction Reinf…" at bounding box center [869, 396] width 556 height 21
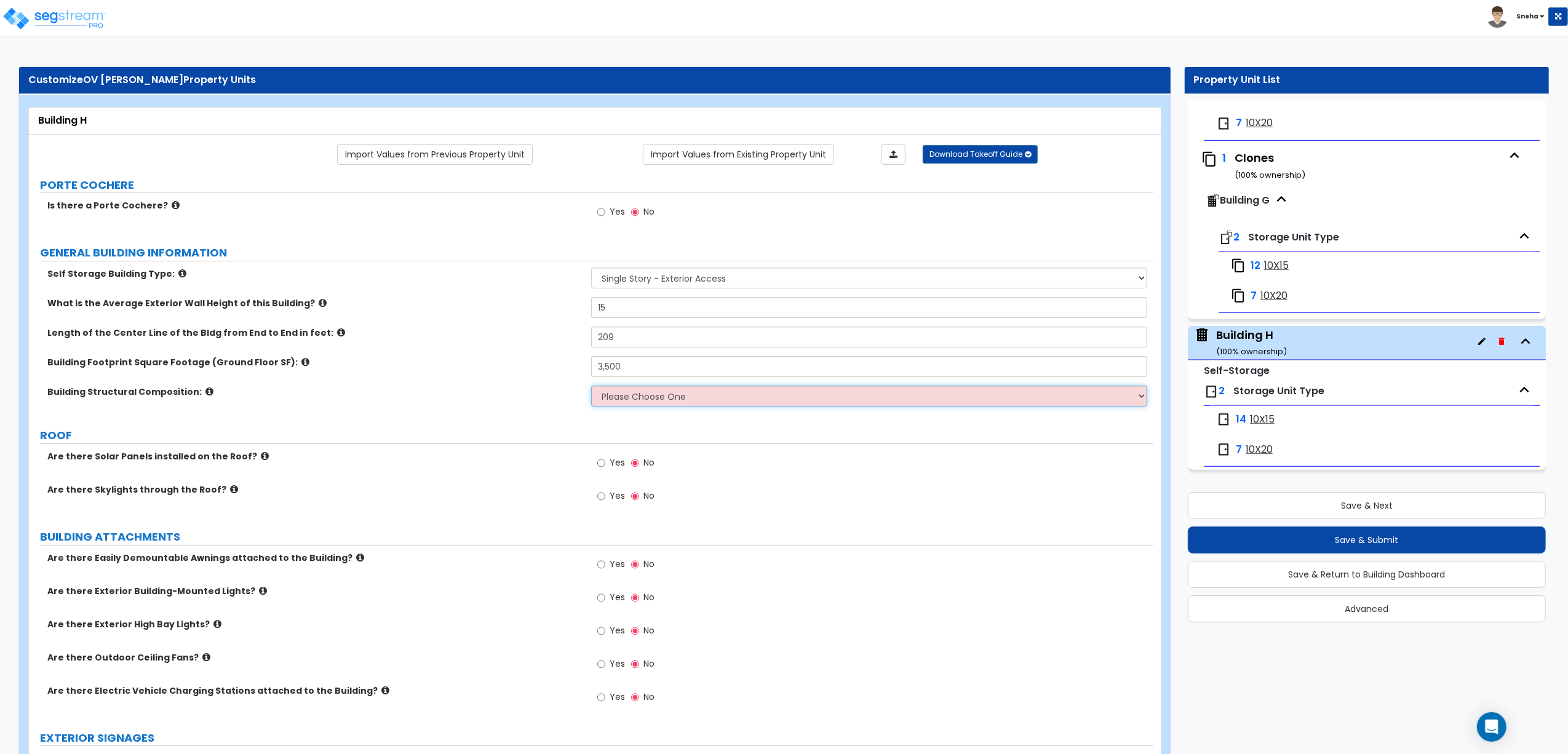
select select "8"
click at [591, 387] on select "Please Choose One Pre-engineered Metal Building Tilt-up Wall Construction Reinf…" at bounding box center [869, 396] width 556 height 21
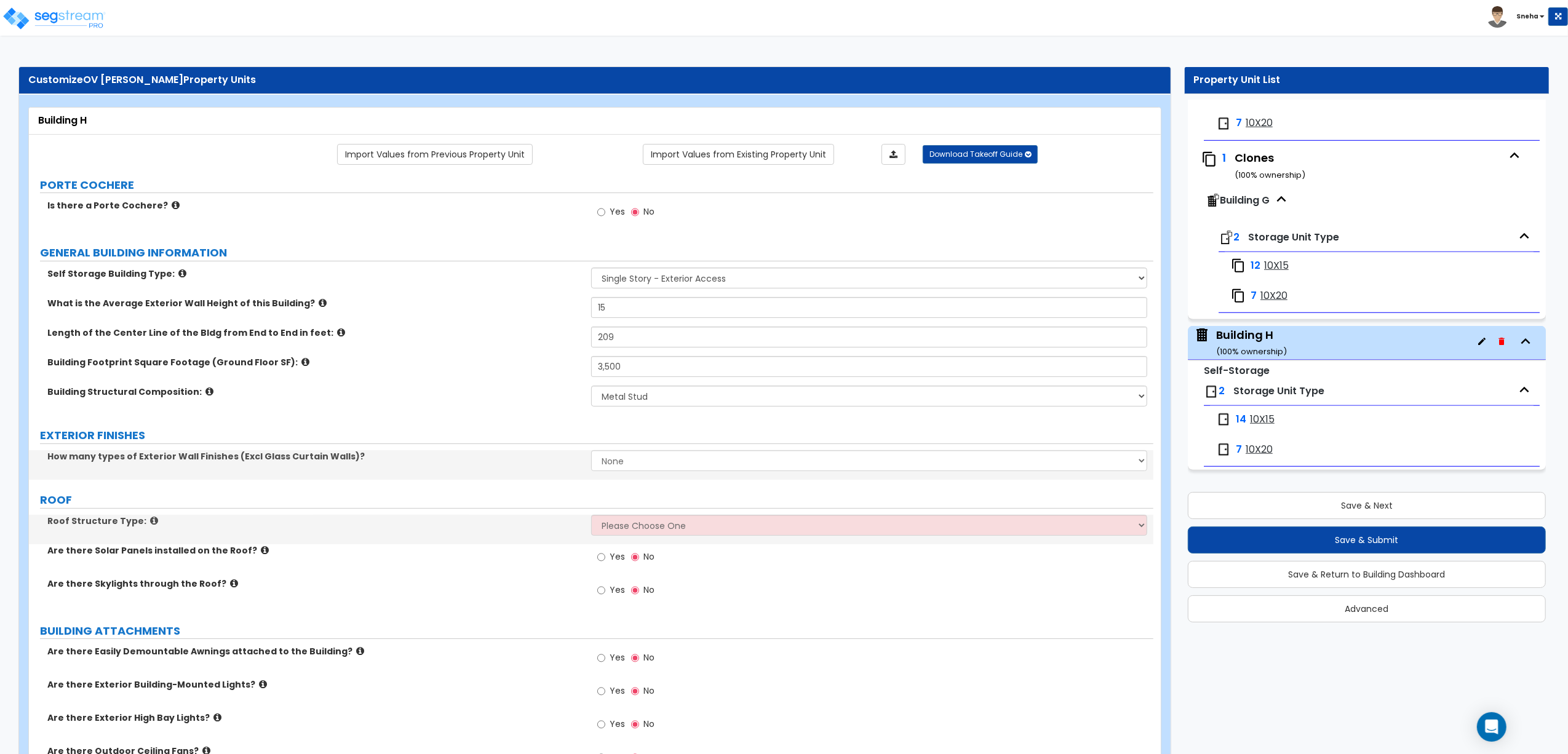
click at [515, 394] on label "Building Structural Composition:" at bounding box center [315, 391] width 535 height 13
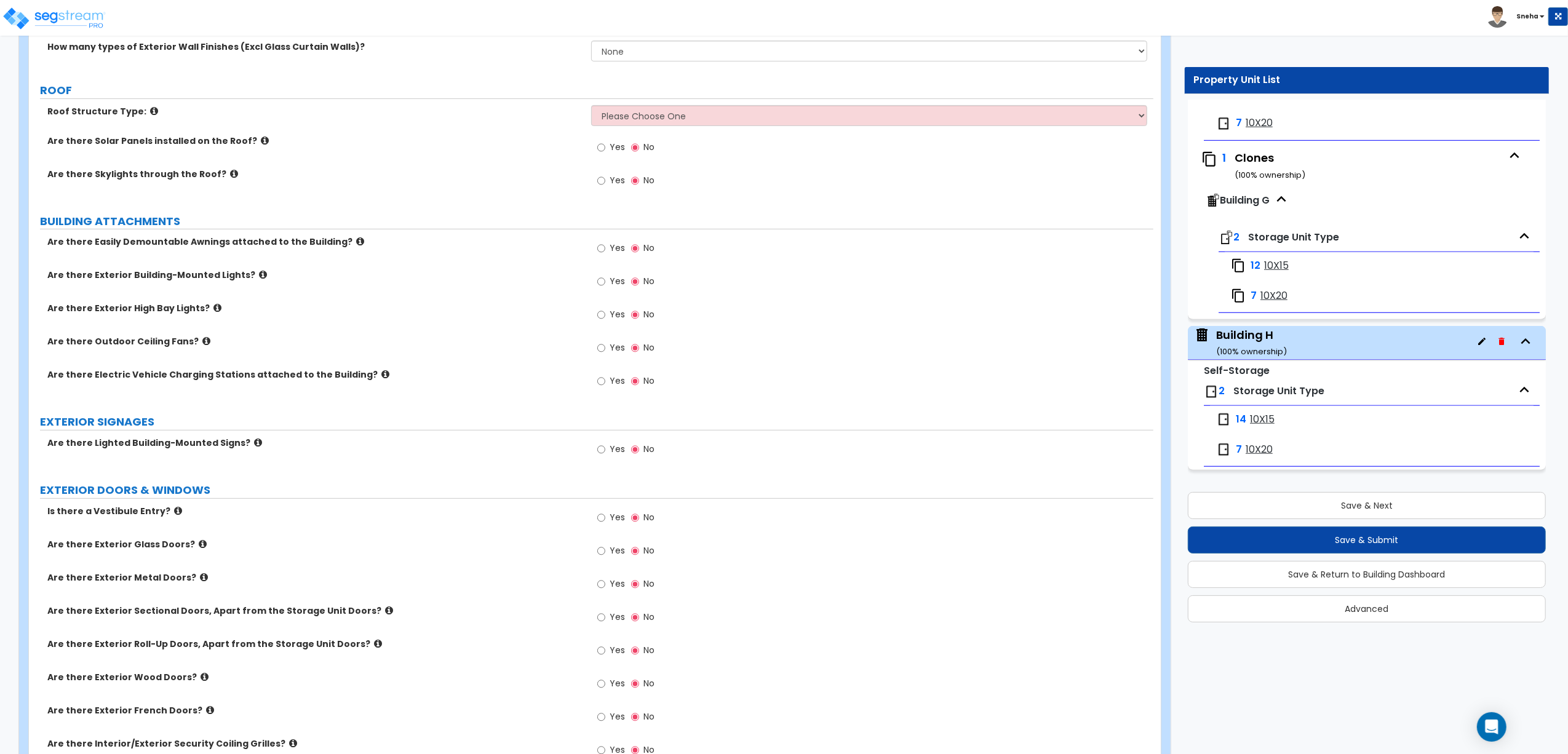
scroll to position [0, 0]
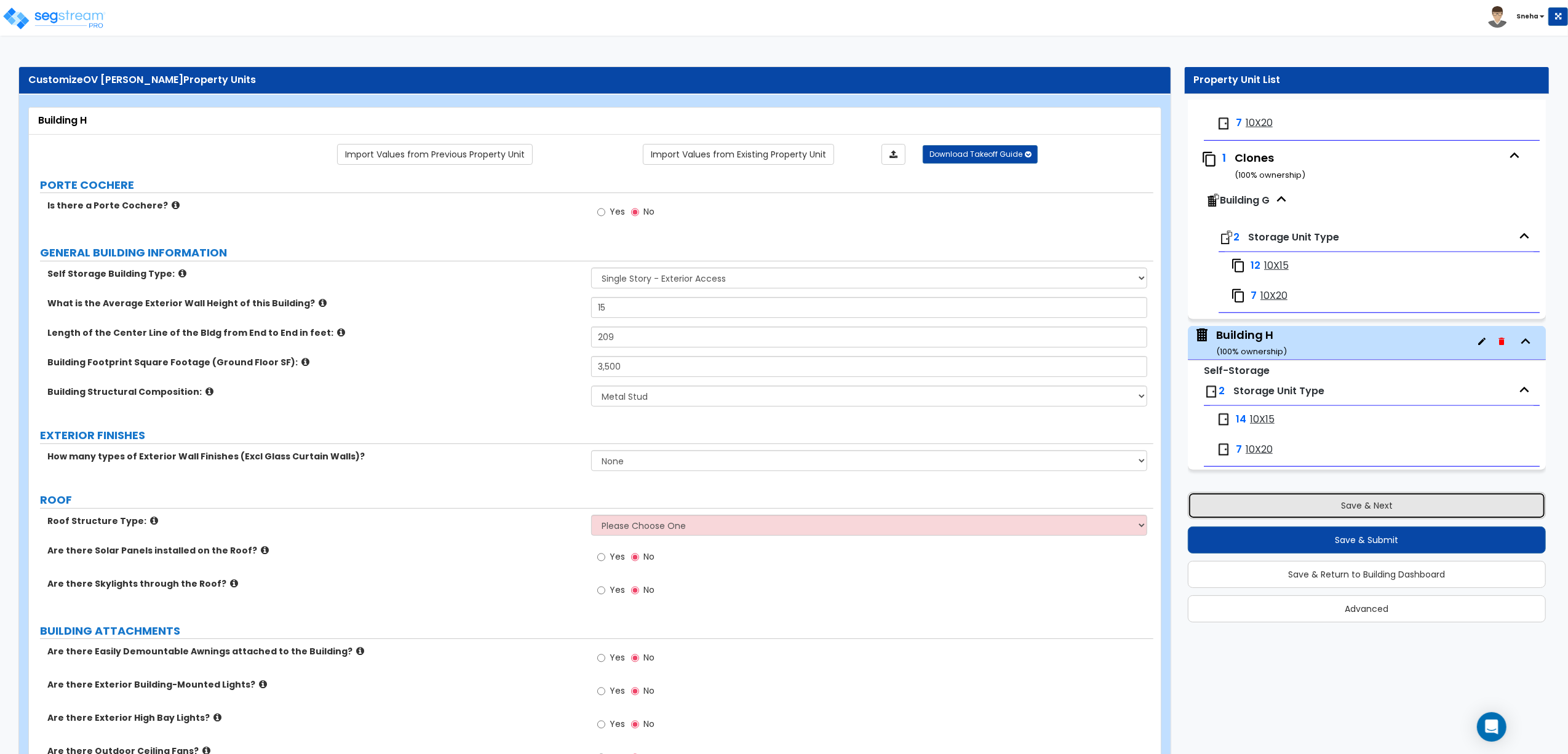
click at [1366, 502] on button "Save & Next" at bounding box center [1367, 506] width 358 height 27
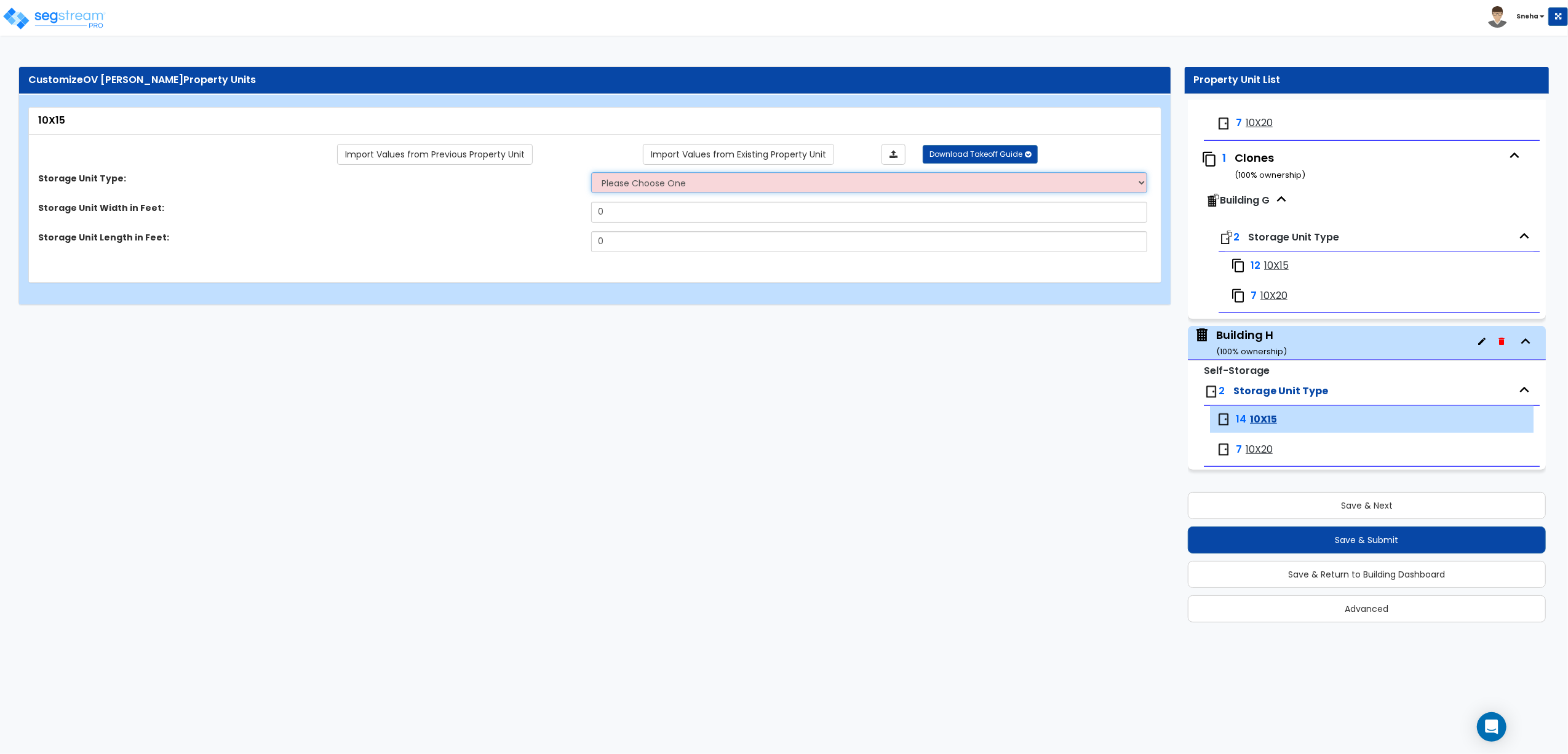
click at [731, 180] on select "Please Choose One Unit is Accessed from the Exterior of the Building Unit is Ac…" at bounding box center [869, 182] width 556 height 21
click at [742, 317] on html "Toggle navigation Sneha x" at bounding box center [784, 158] width 1568 height 317
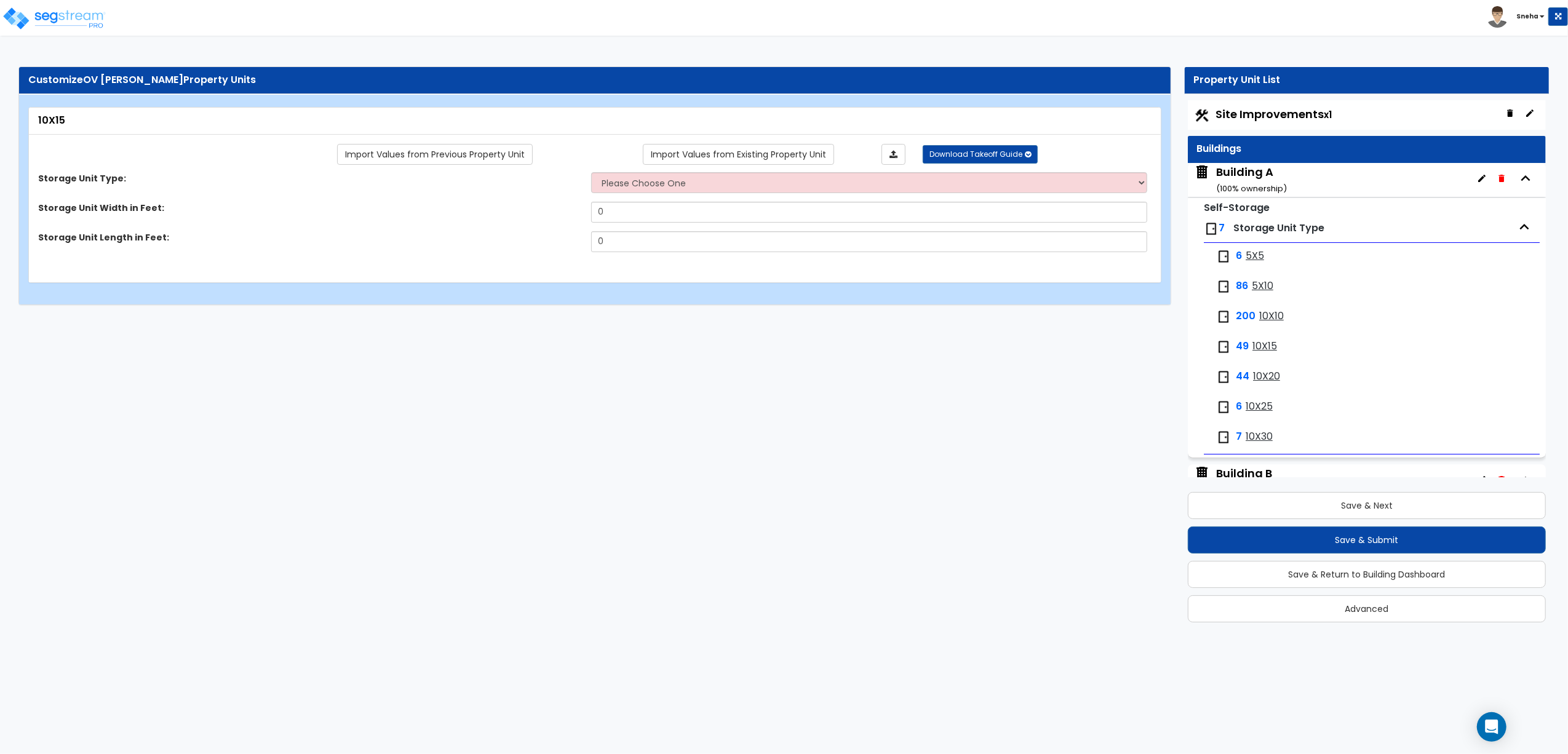
scroll to position [328, 0]
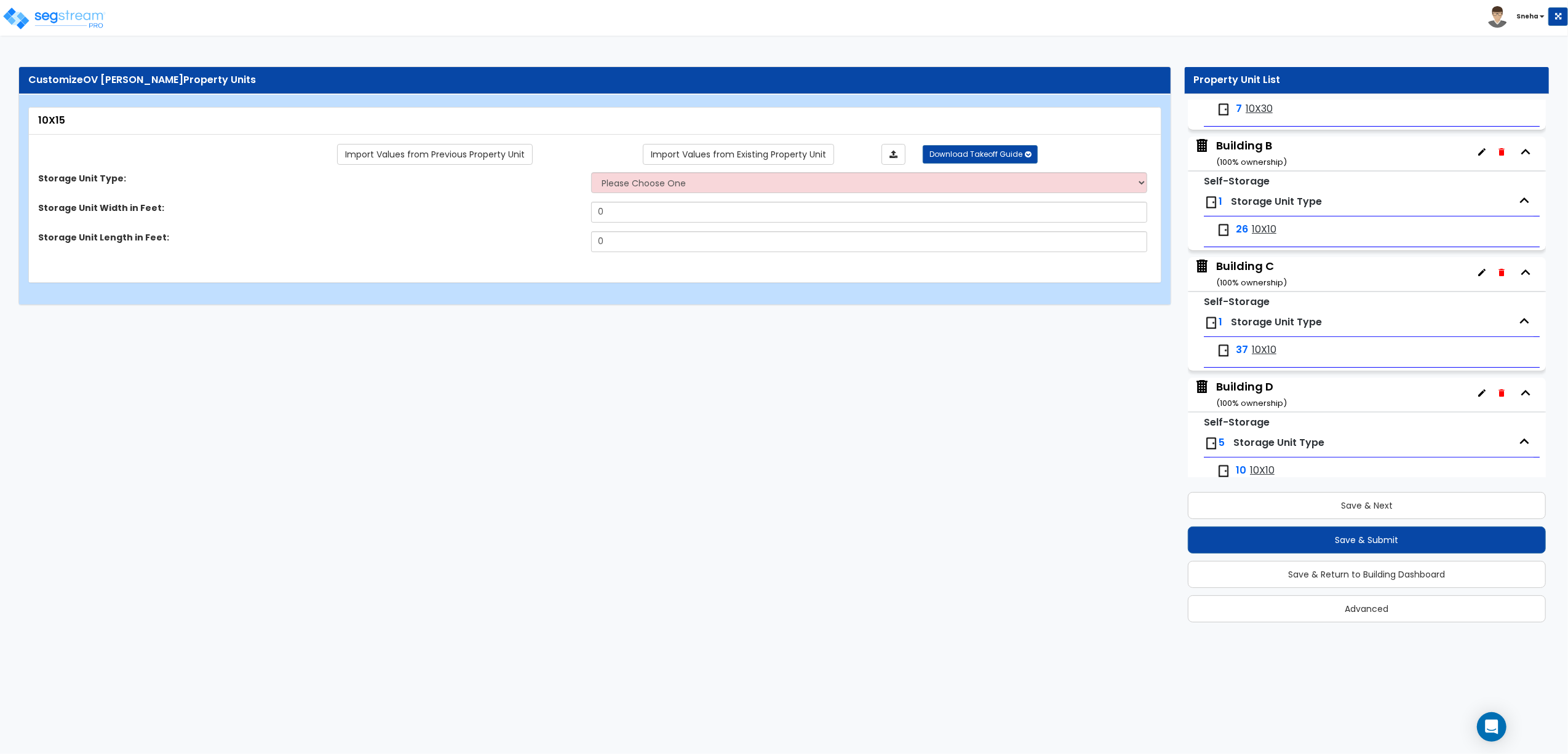
click at [1251, 152] on div "Building B ( 100 % ownership)" at bounding box center [1251, 153] width 71 height 31
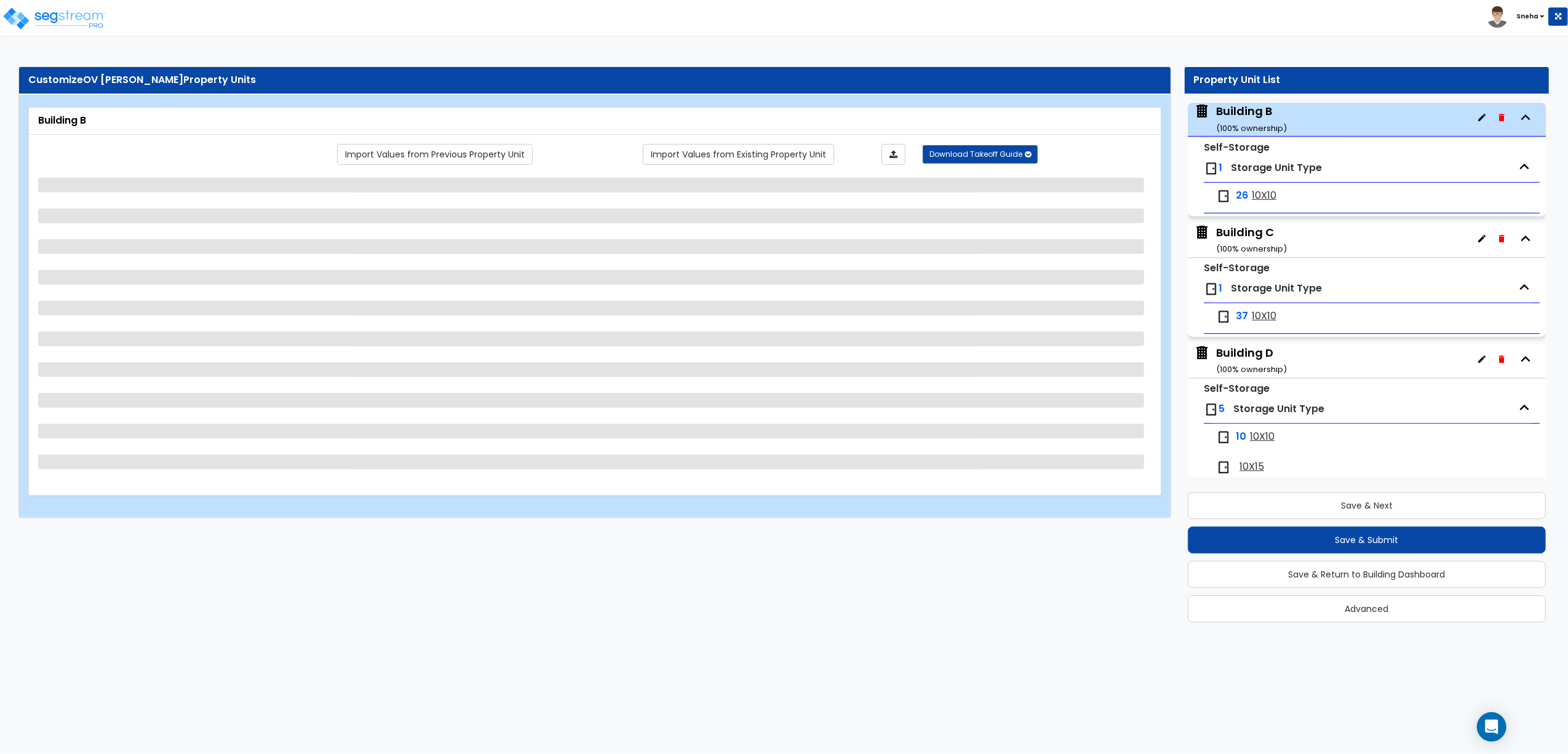
scroll to position [365, 0]
select select "8"
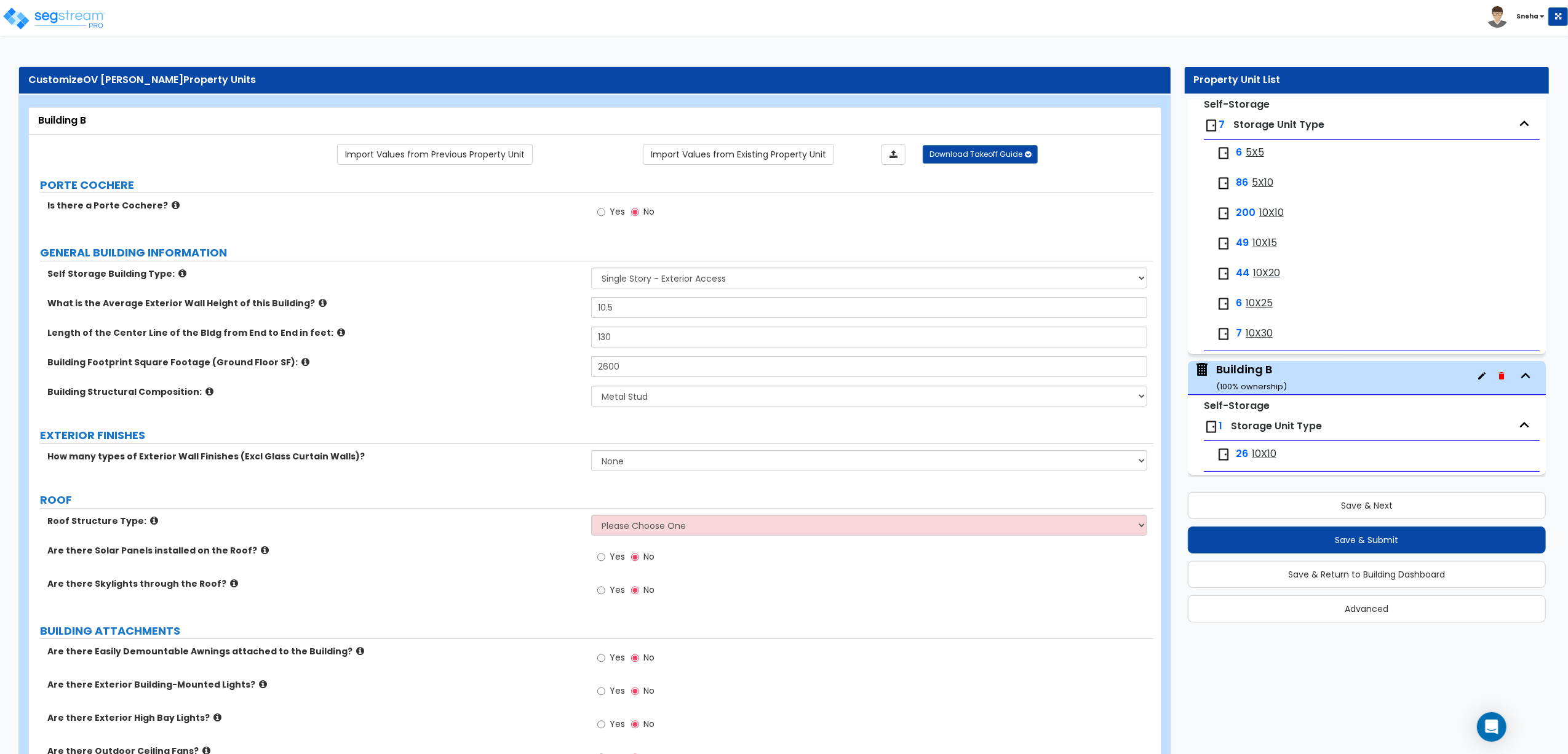
scroll to position [0, 0]
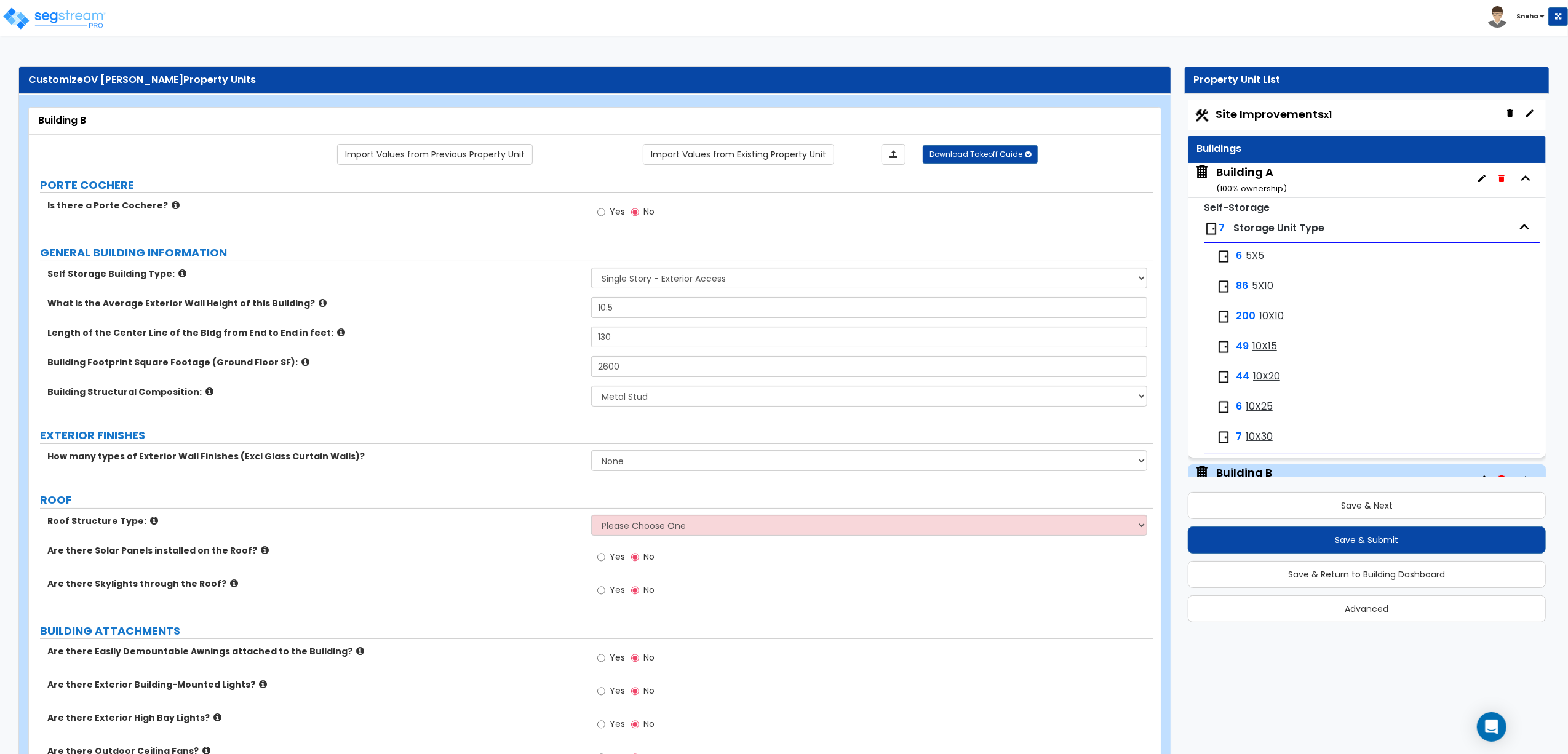
click at [1253, 261] on span "5X5" at bounding box center [1254, 256] width 18 height 15
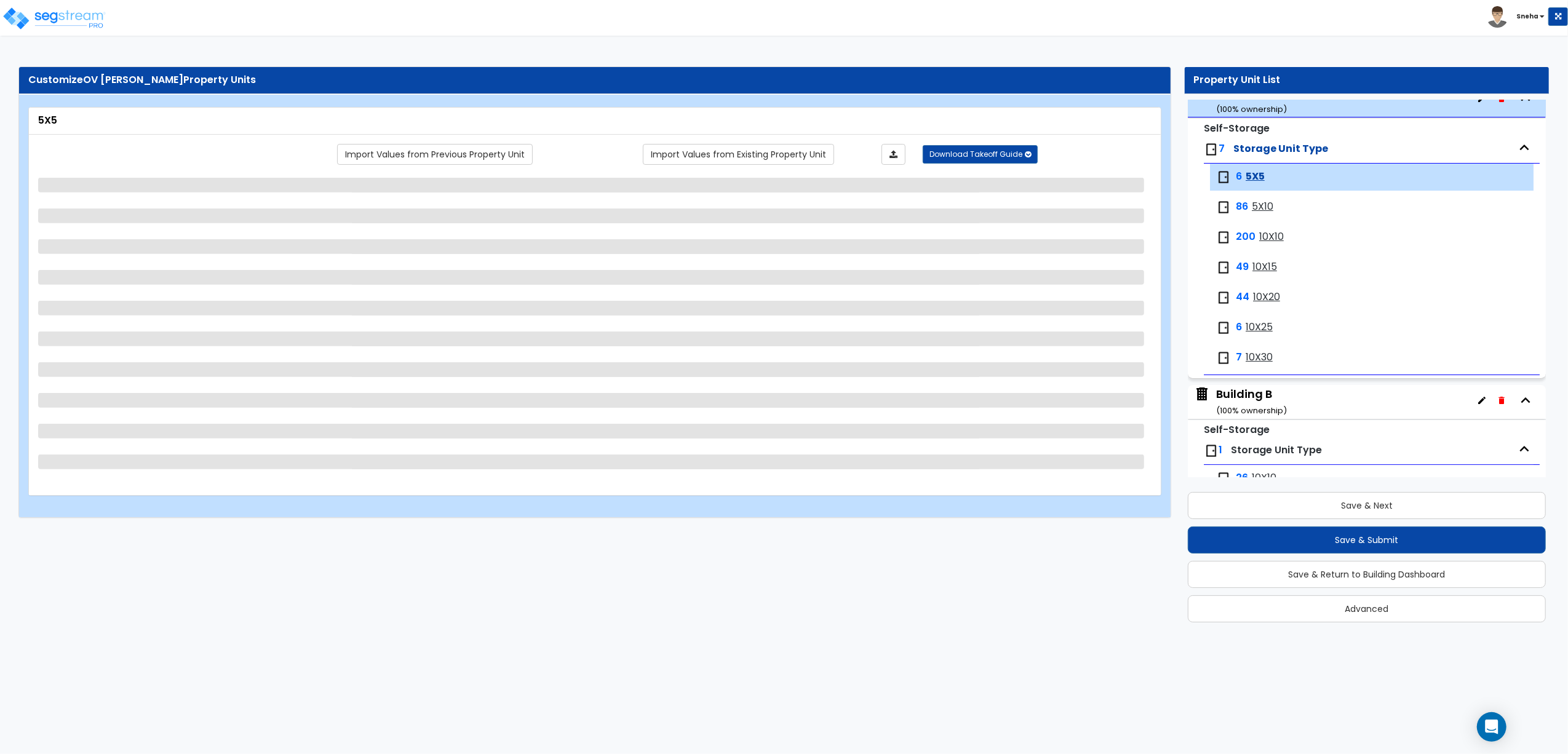
scroll to position [144, 0]
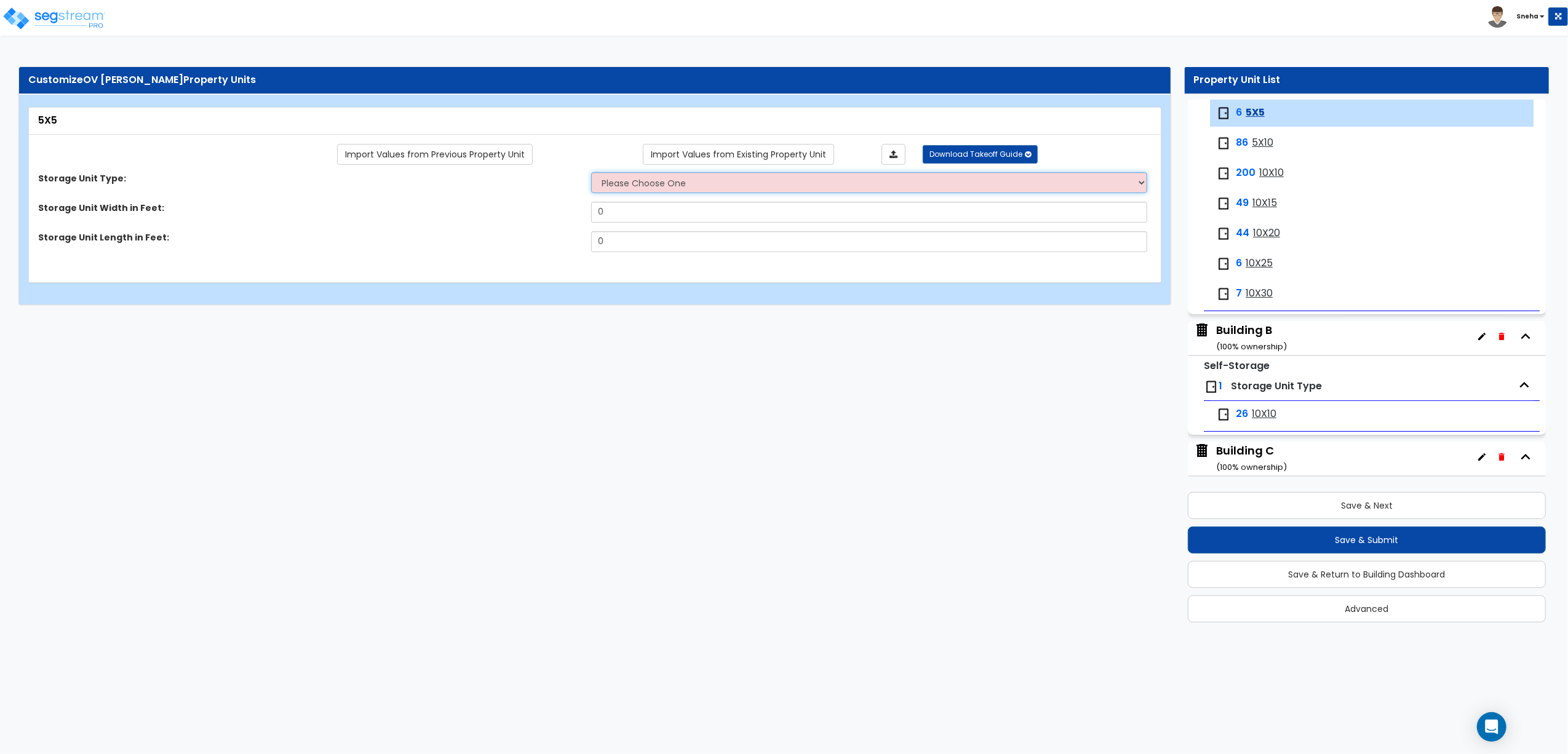
click at [650, 185] on select "Please Choose One Unit is Accessed from the Exterior of the Building Unit is Ac…" at bounding box center [869, 182] width 556 height 21
select select "2"
click at [591, 173] on select "Please Choose One Unit is Accessed from the Exterior of the Building Unit is Ac…" at bounding box center [869, 182] width 556 height 21
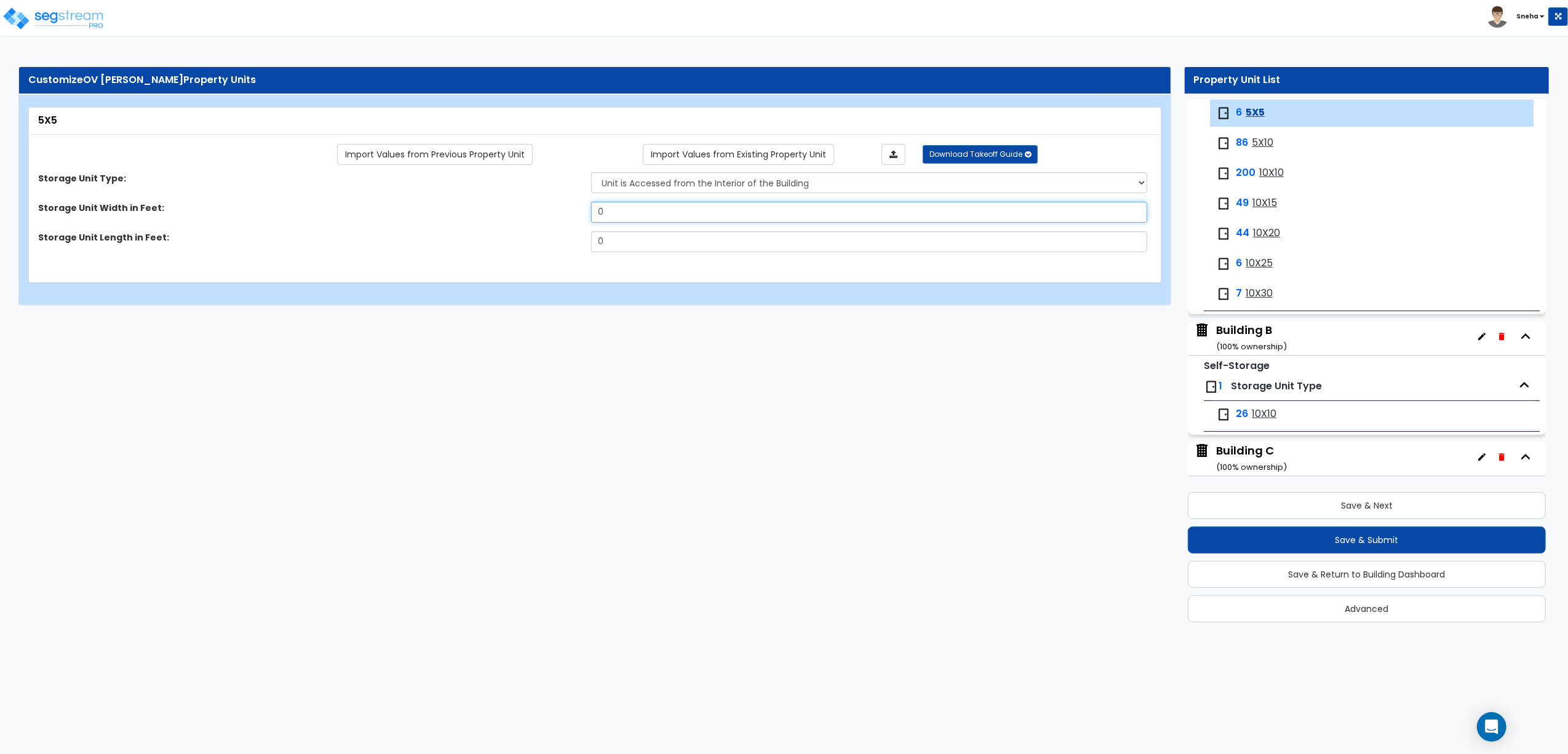
drag, startPoint x: 625, startPoint y: 210, endPoint x: 567, endPoint y: 212, distance: 58.0
click at [567, 212] on div "Storage Unit Width in Feet: 0" at bounding box center [591, 216] width 1124 height 29
type input "6"
type input "5"
drag, startPoint x: 588, startPoint y: 243, endPoint x: 567, endPoint y: 244, distance: 21.0
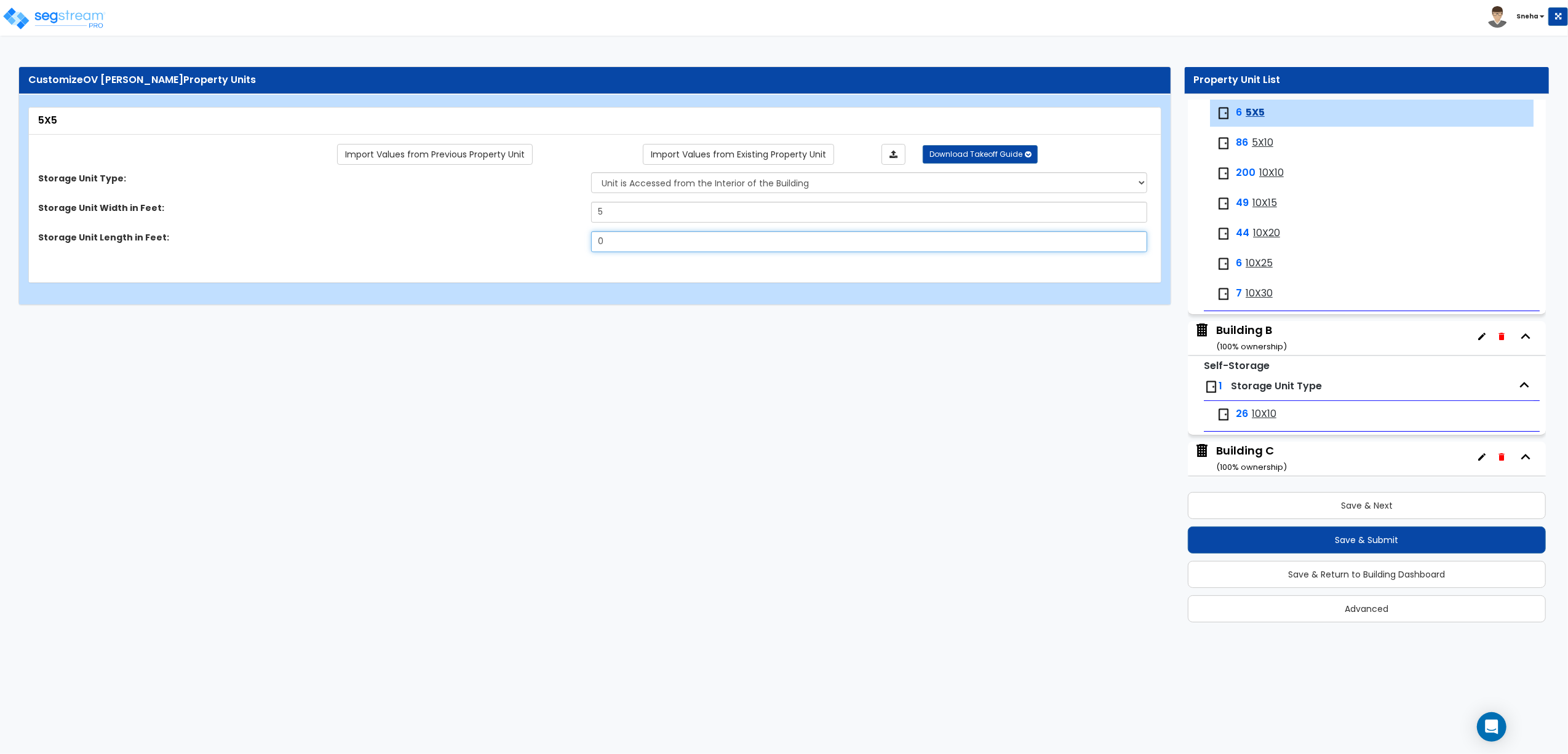
click at [567, 244] on div "Storage Unit Length in Feet: 0" at bounding box center [591, 246] width 1124 height 29
type input "5"
click at [655, 317] on html "Toggle navigation Sneha x" at bounding box center [784, 158] width 1568 height 317
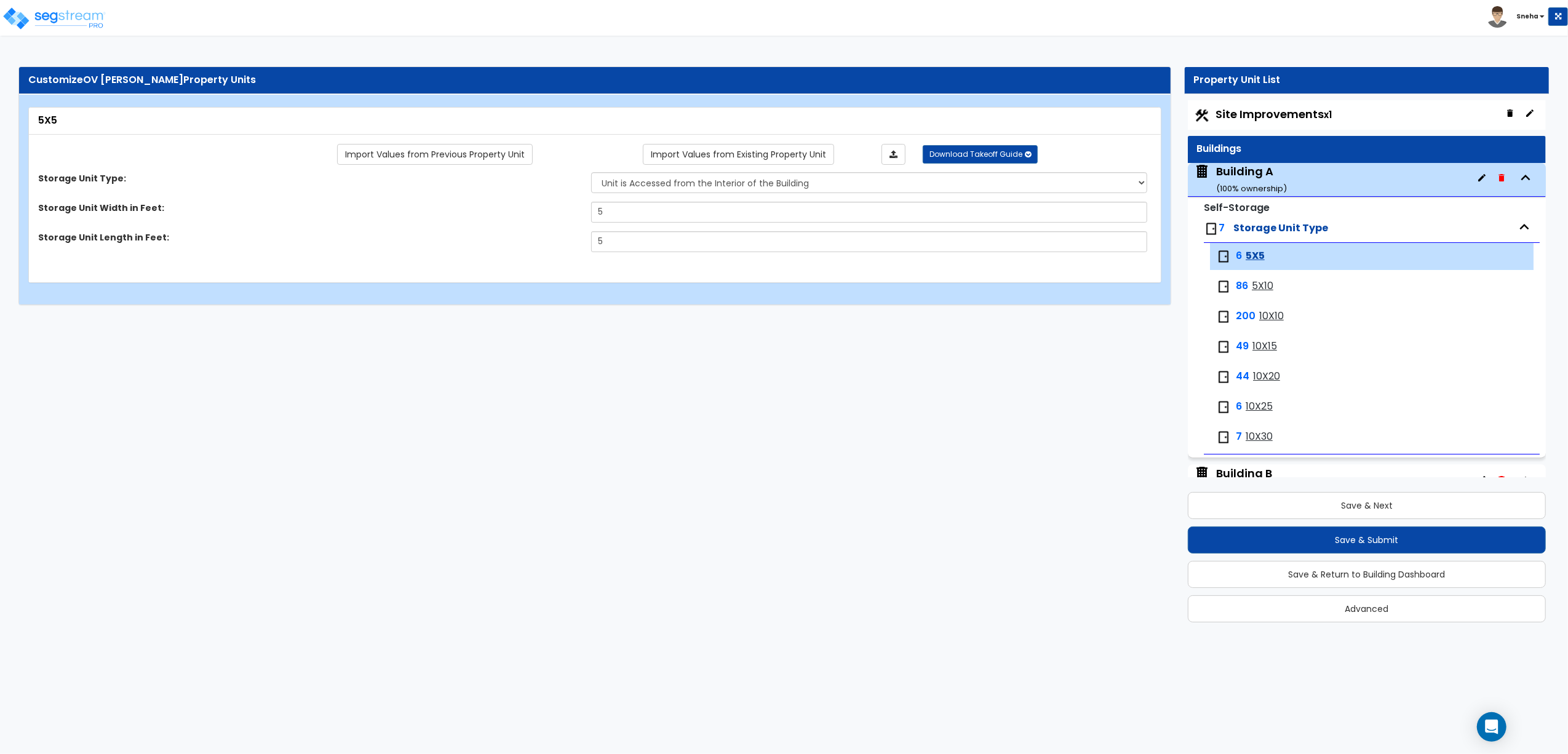
click at [1266, 290] on span "5X10" at bounding box center [1263, 286] width 21 height 15
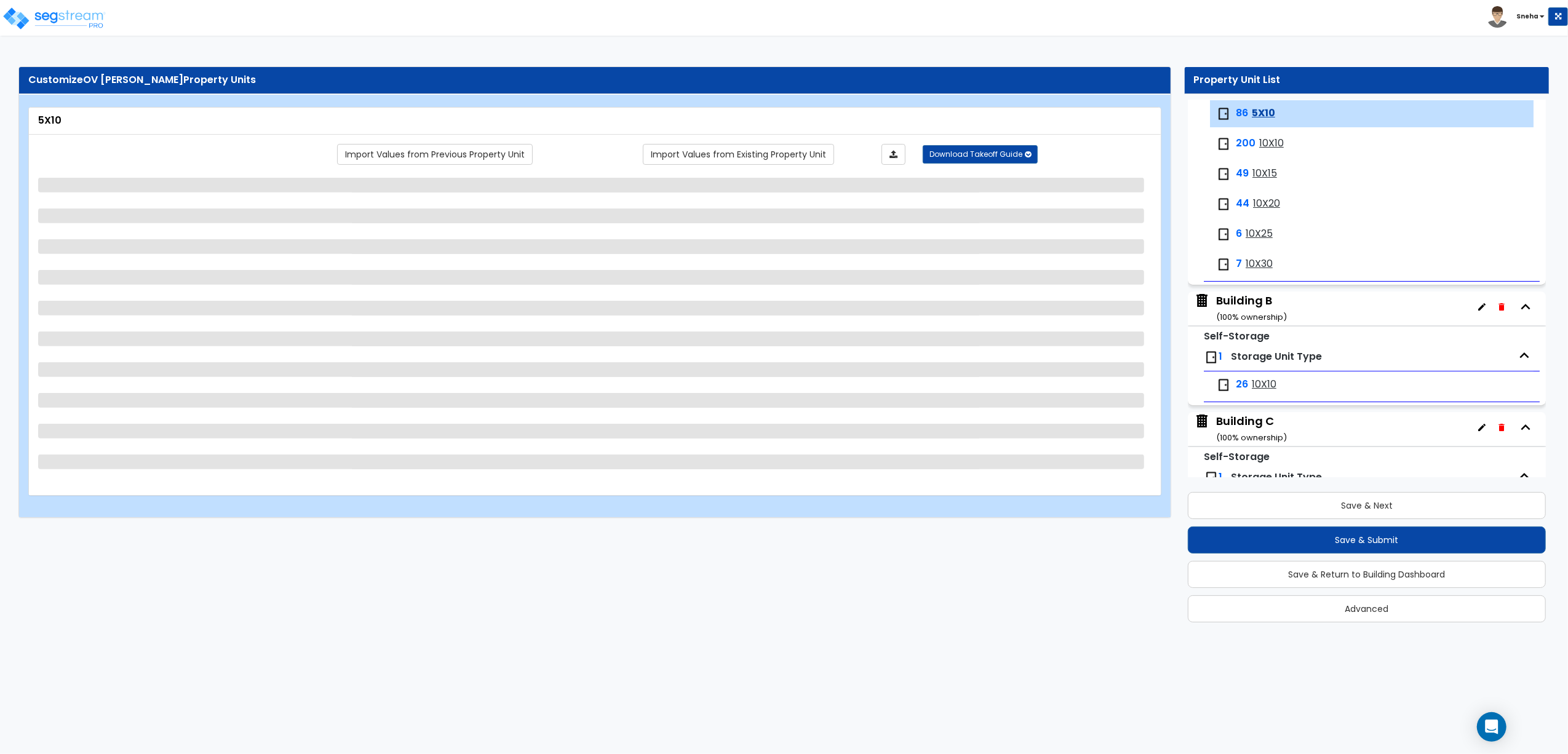
scroll to position [174, 0]
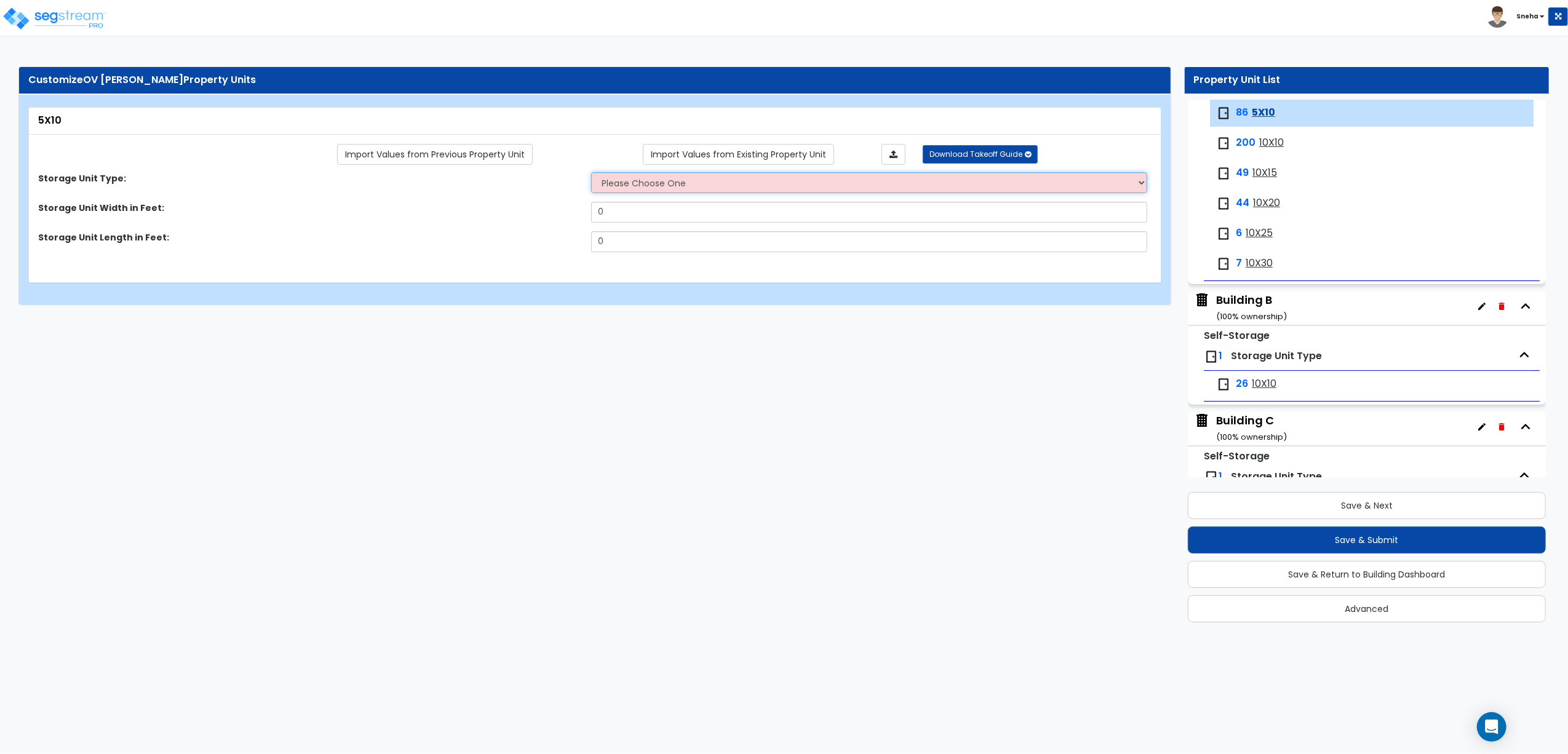
click at [703, 182] on select "Please Choose One Unit is Accessed from the Exterior of the Building Unit is Ac…" at bounding box center [869, 182] width 556 height 21
select select "2"
click at [591, 173] on select "Please Choose One Unit is Accessed from the Exterior of the Building Unit is Ac…" at bounding box center [869, 182] width 556 height 21
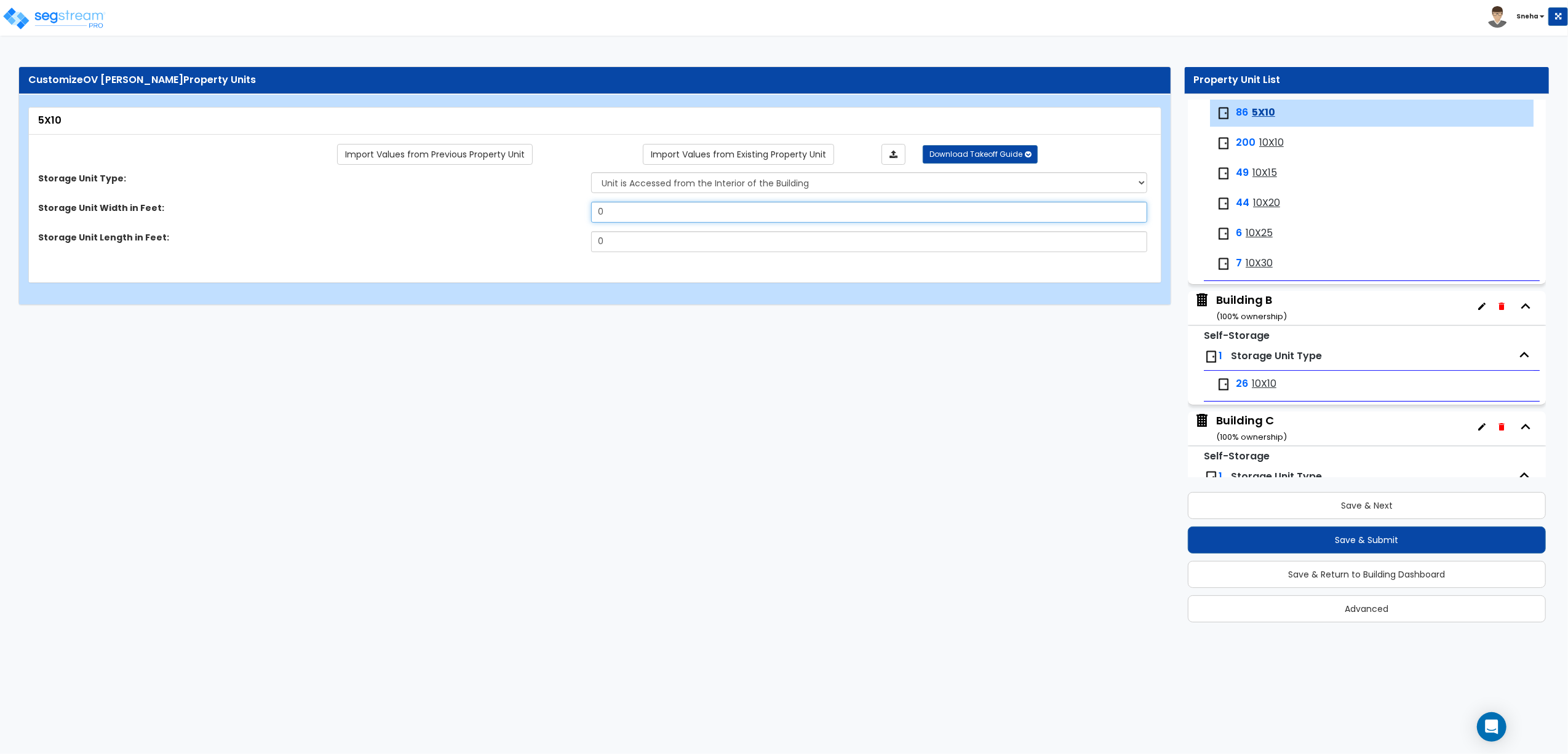
drag, startPoint x: 588, startPoint y: 219, endPoint x: 542, endPoint y: 220, distance: 46.0
click at [542, 220] on div "Storage Unit Width in Feet: 0" at bounding box center [591, 216] width 1124 height 29
type input "5"
drag, startPoint x: 597, startPoint y: 245, endPoint x: 567, endPoint y: 253, distance: 31.0
click at [567, 253] on div "Storage Unit Length in Feet: 0" at bounding box center [591, 246] width 1124 height 29
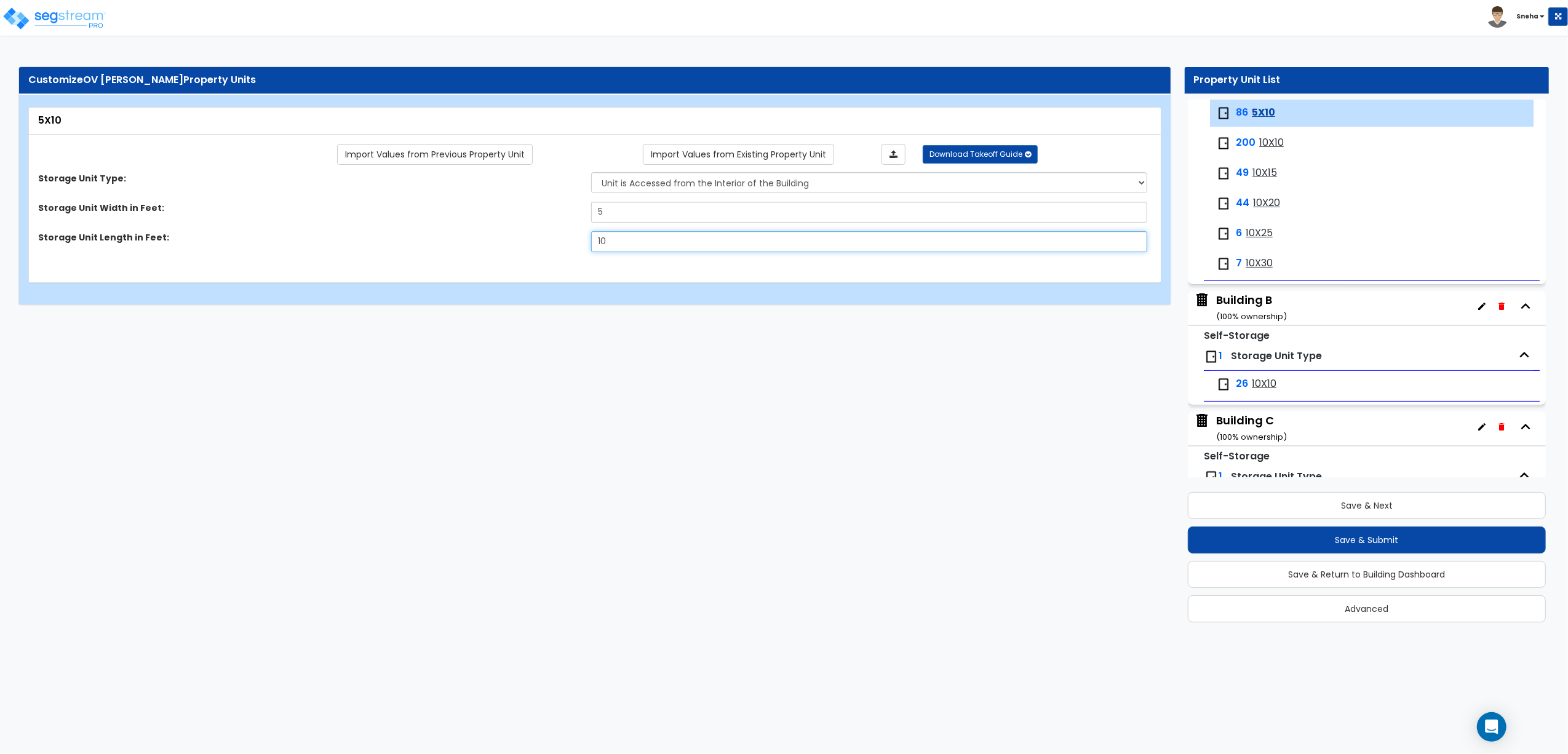
type input "10"
click at [1273, 142] on span "10X10" at bounding box center [1271, 143] width 24 height 15
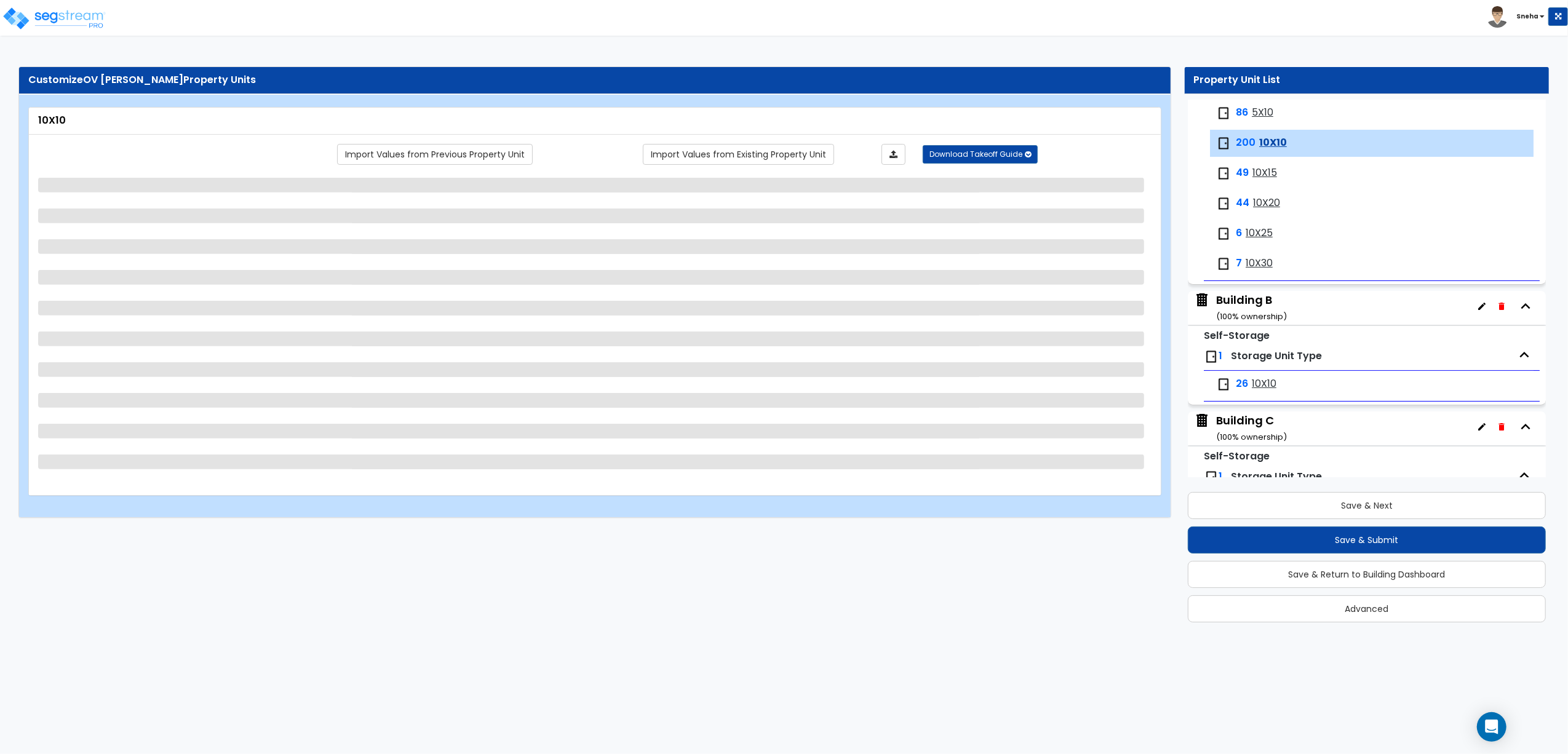
scroll to position [204, 0]
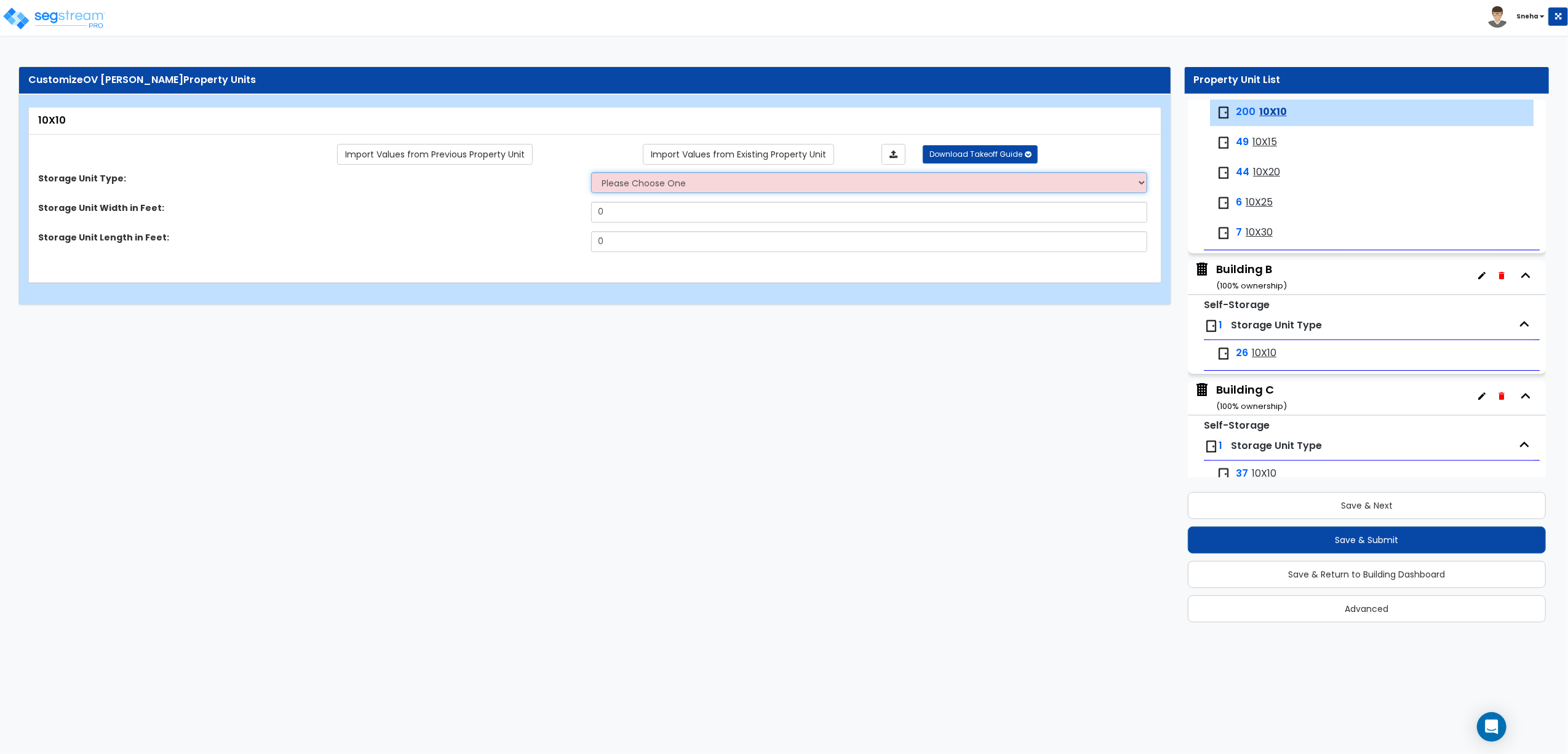
click at [687, 187] on select "Please Choose One Unit is Accessed from the Exterior of the Building Unit is Ac…" at bounding box center [869, 182] width 556 height 21
select select "2"
click at [591, 173] on select "Please Choose One Unit is Accessed from the Exterior of the Building Unit is Ac…" at bounding box center [869, 182] width 556 height 21
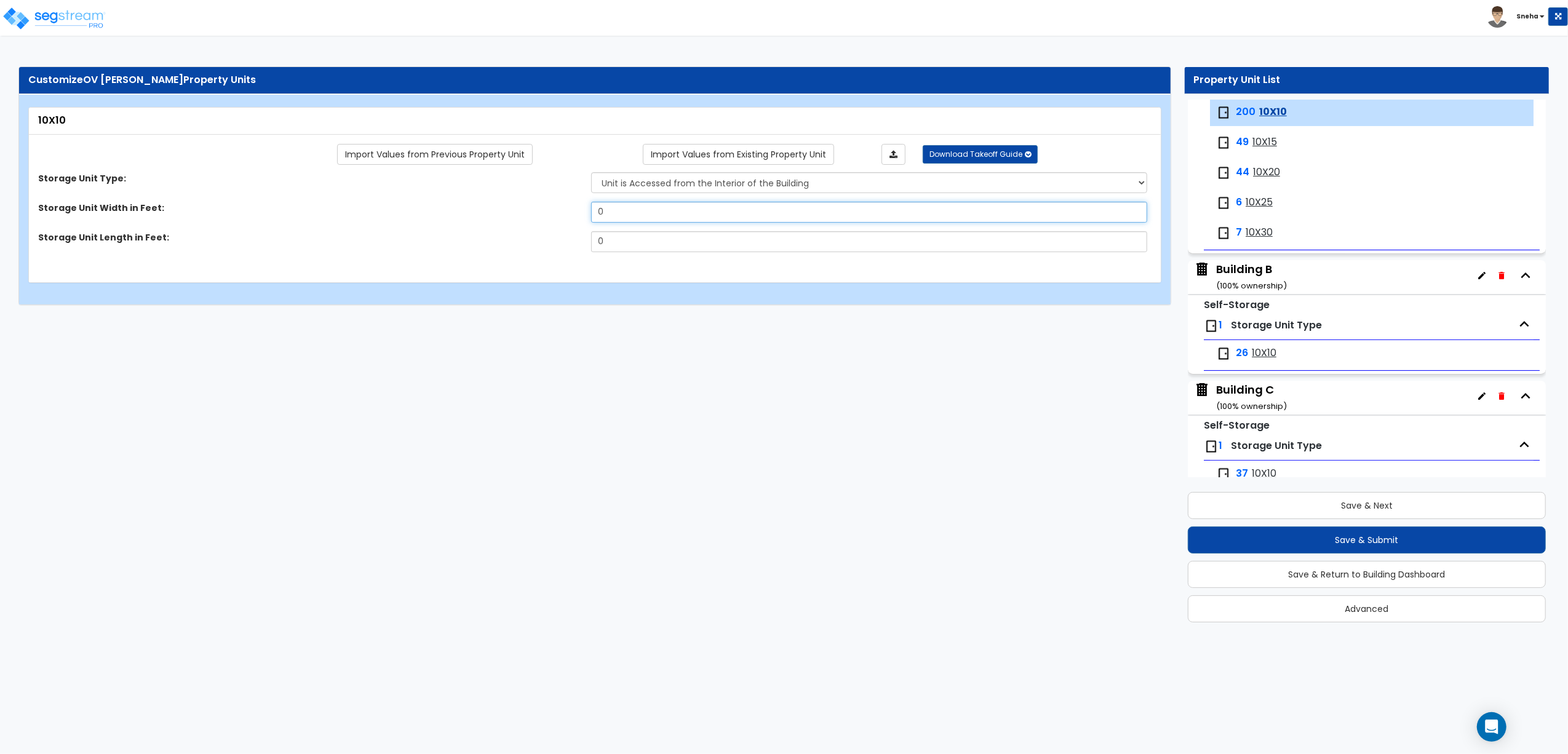
drag, startPoint x: 601, startPoint y: 217, endPoint x: 537, endPoint y: 217, distance: 64.0
click at [537, 217] on div "Storage Unit Width in Feet: 0" at bounding box center [591, 216] width 1124 height 29
type input "10"
click at [567, 245] on div "Storage Unit Length in Feet: 0" at bounding box center [591, 246] width 1124 height 29
type input "10"
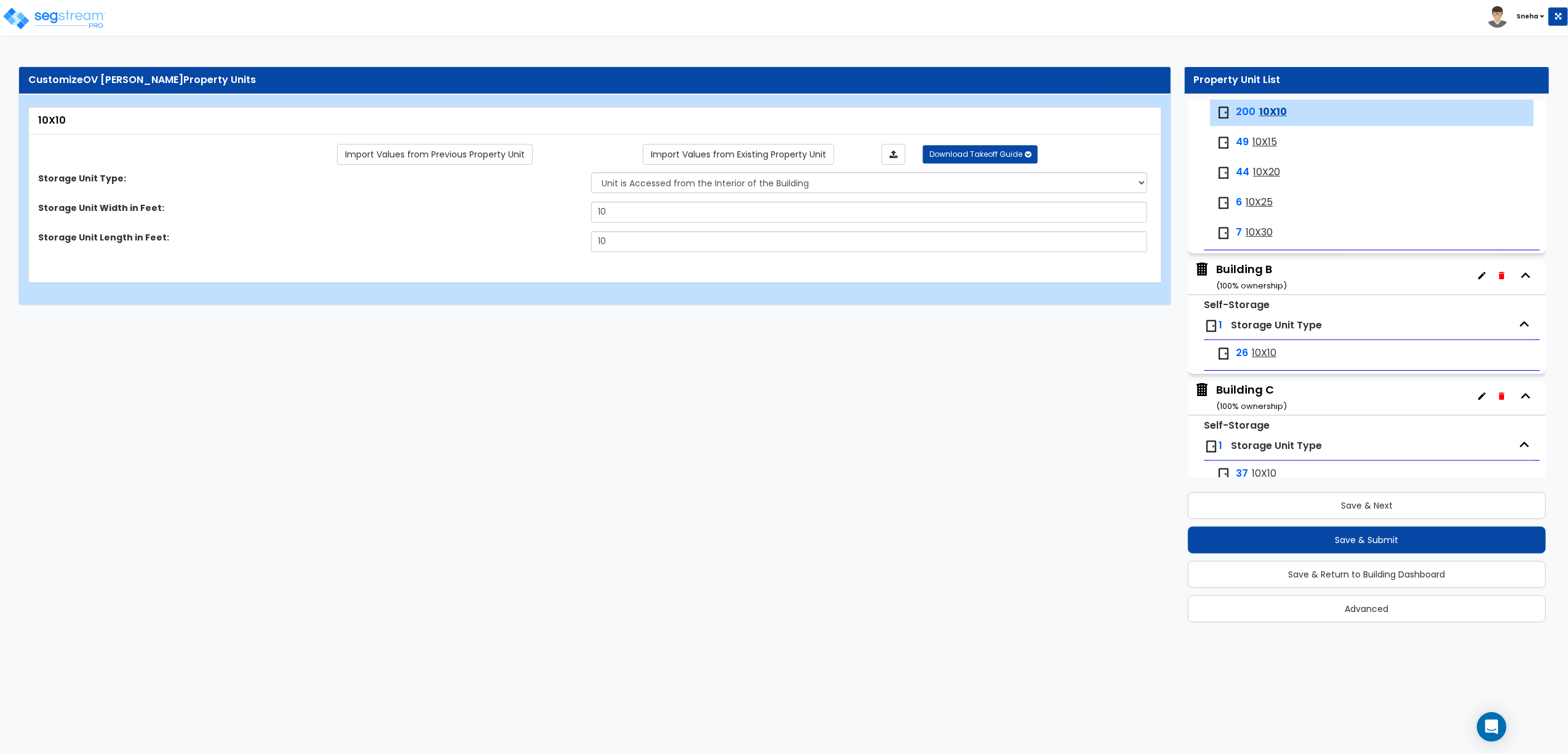
click at [1262, 144] on span "10X15" at bounding box center [1264, 142] width 24 height 15
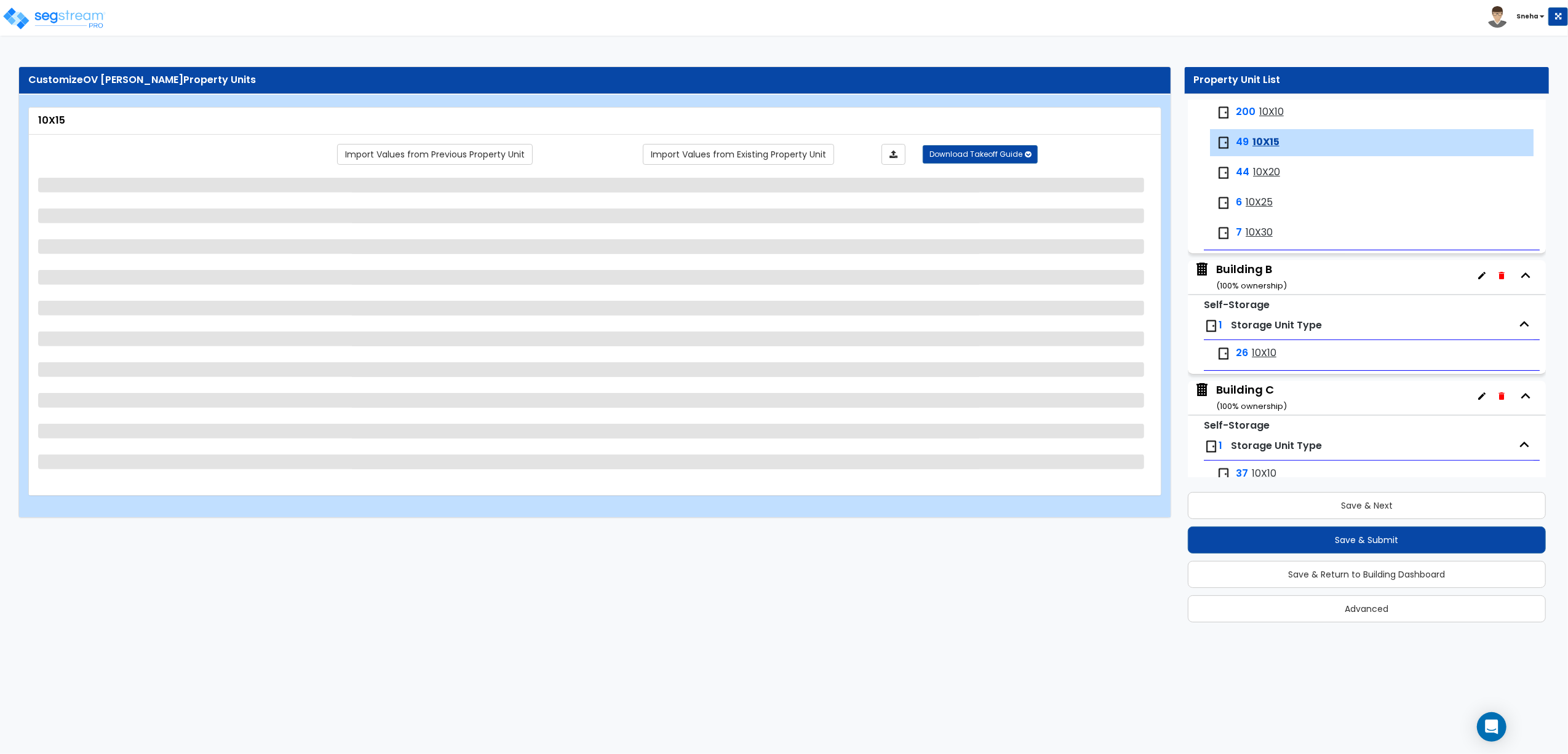
scroll to position [234, 0]
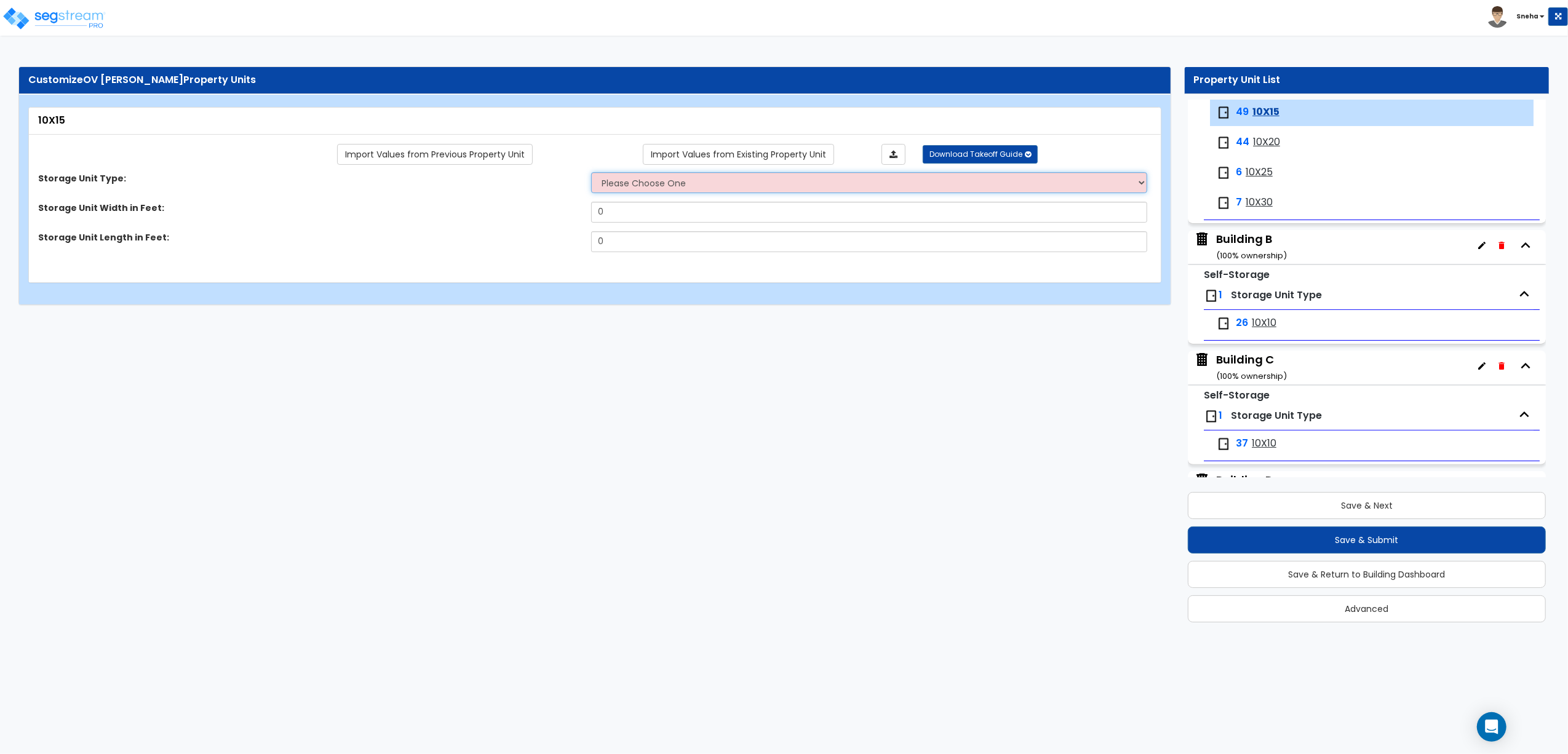
click at [626, 182] on select "Please Choose One Unit is Accessed from the Exterior of the Building Unit is Ac…" at bounding box center [869, 182] width 556 height 21
select select "2"
click at [591, 173] on select "Please Choose One Unit is Accessed from the Exterior of the Building Unit is Ac…" at bounding box center [869, 182] width 556 height 21
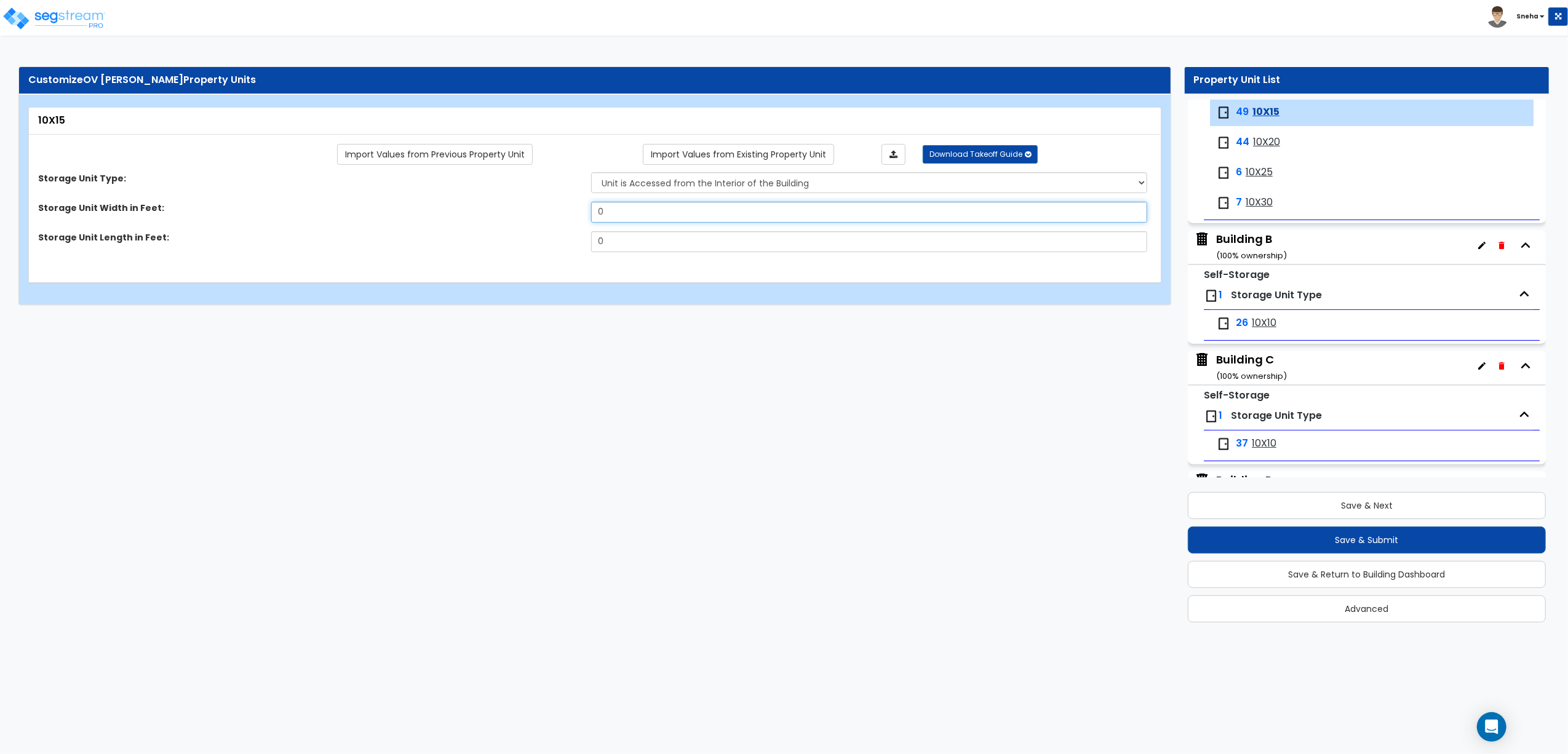
drag, startPoint x: 644, startPoint y: 212, endPoint x: 521, endPoint y: 215, distance: 123.0
click at [521, 215] on div "Storage Unit Width in Feet: 0" at bounding box center [591, 216] width 1124 height 29
type input "10"
drag, startPoint x: 569, startPoint y: 246, endPoint x: 560, endPoint y: 248, distance: 9.2
click at [560, 248] on div "Storage Unit Length in Feet: 0" at bounding box center [591, 246] width 1124 height 29
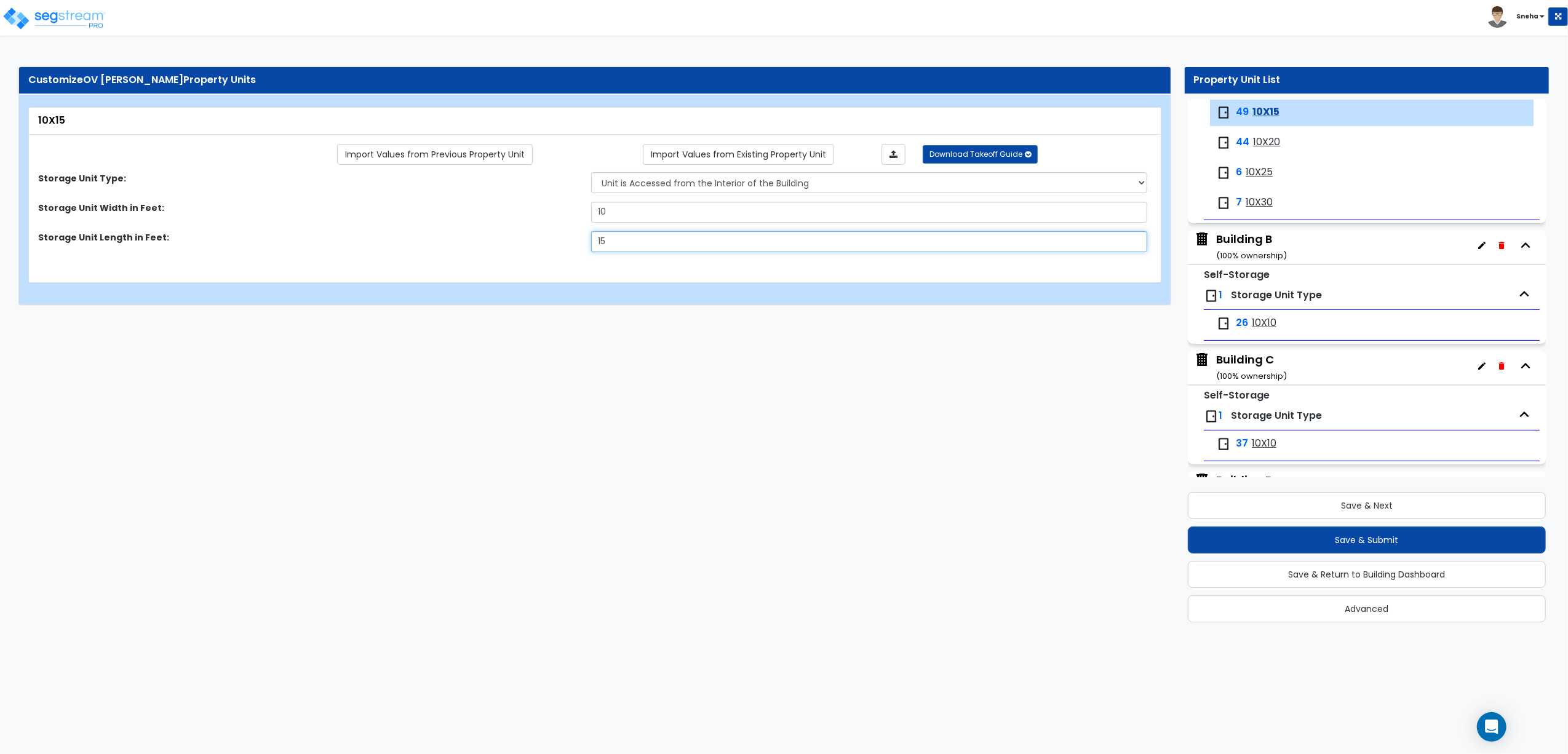
type input "15"
click at [622, 317] on html "Toggle navigation Sneha x" at bounding box center [784, 158] width 1568 height 317
click at [1264, 146] on span "10X20" at bounding box center [1267, 142] width 27 height 15
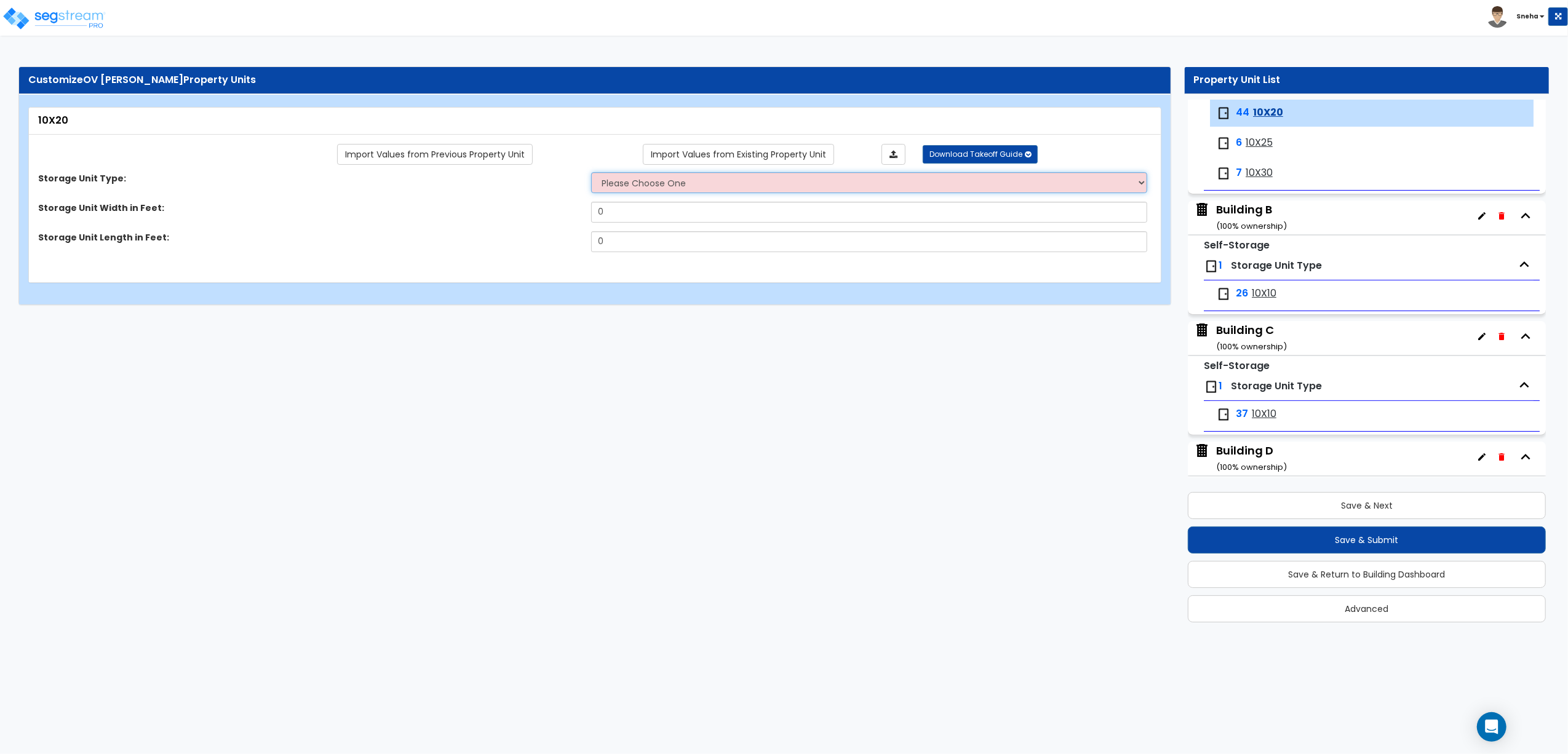
click at [769, 182] on select "Please Choose One Unit is Accessed from the Exterior of the Building Unit is Ac…" at bounding box center [869, 182] width 556 height 21
select select "2"
click at [591, 173] on select "Please Choose One Unit is Accessed from the Exterior of the Building Unit is Ac…" at bounding box center [869, 182] width 556 height 21
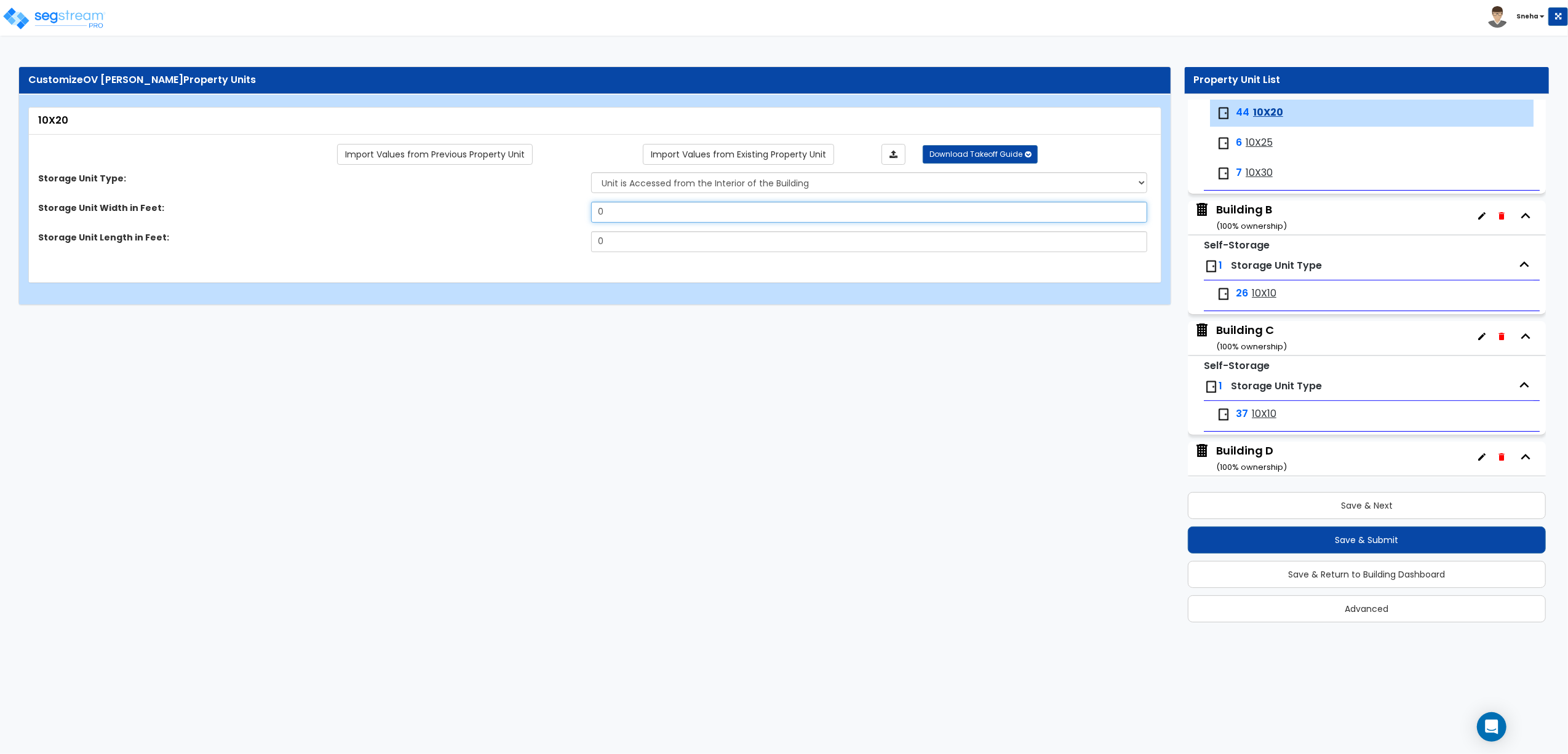
drag, startPoint x: 641, startPoint y: 211, endPoint x: 511, endPoint y: 214, distance: 130.0
click at [511, 214] on div "Storage Unit Width in Feet: 0" at bounding box center [591, 216] width 1124 height 29
type input "10"
drag, startPoint x: 608, startPoint y: 242, endPoint x: 567, endPoint y: 251, distance: 42.0
click at [567, 251] on div "Storage Unit Length in Feet: 0" at bounding box center [591, 246] width 1124 height 29
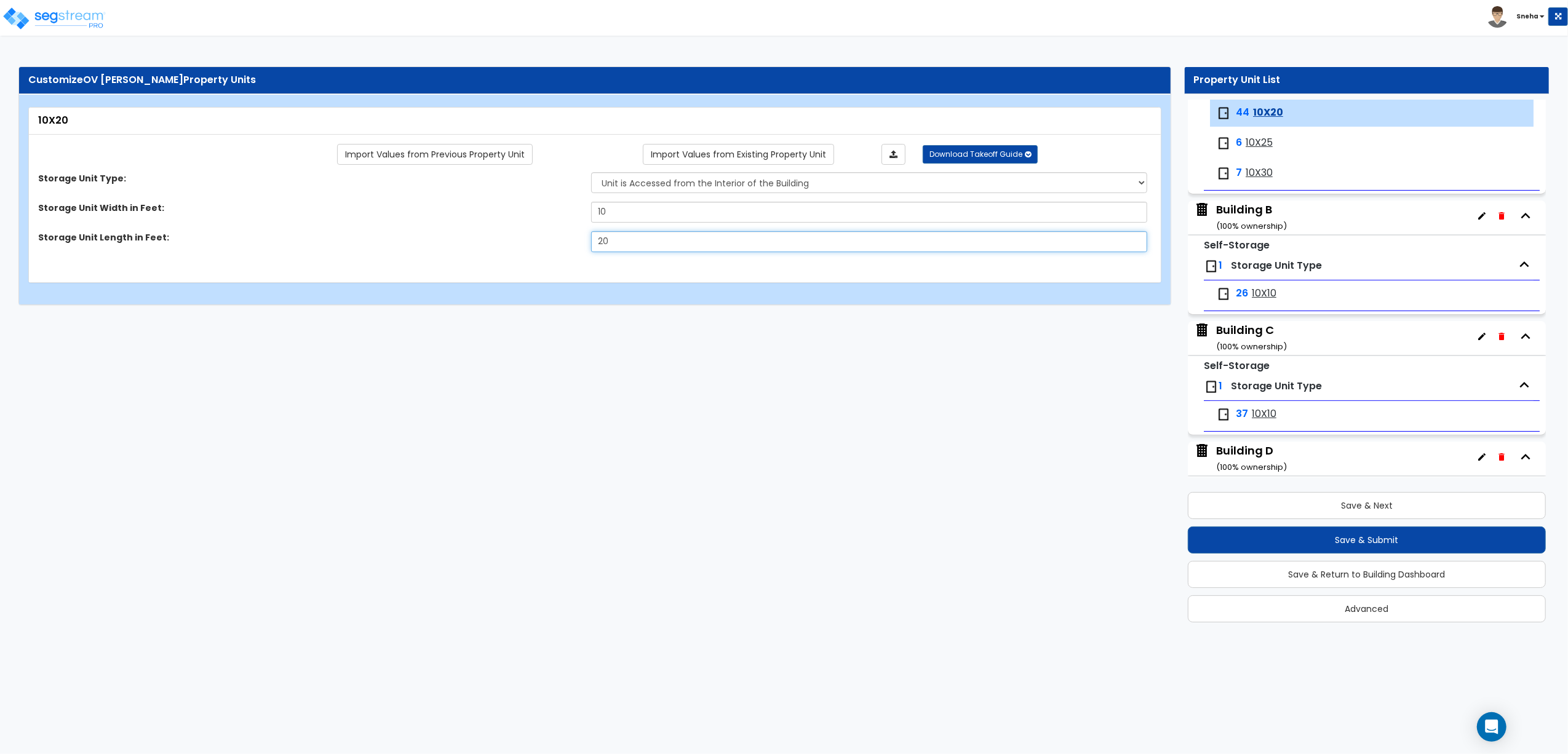
type input "20"
click at [683, 317] on html "Toggle navigation Sneha x" at bounding box center [784, 158] width 1568 height 317
click at [1251, 142] on span "10X25" at bounding box center [1259, 143] width 27 height 15
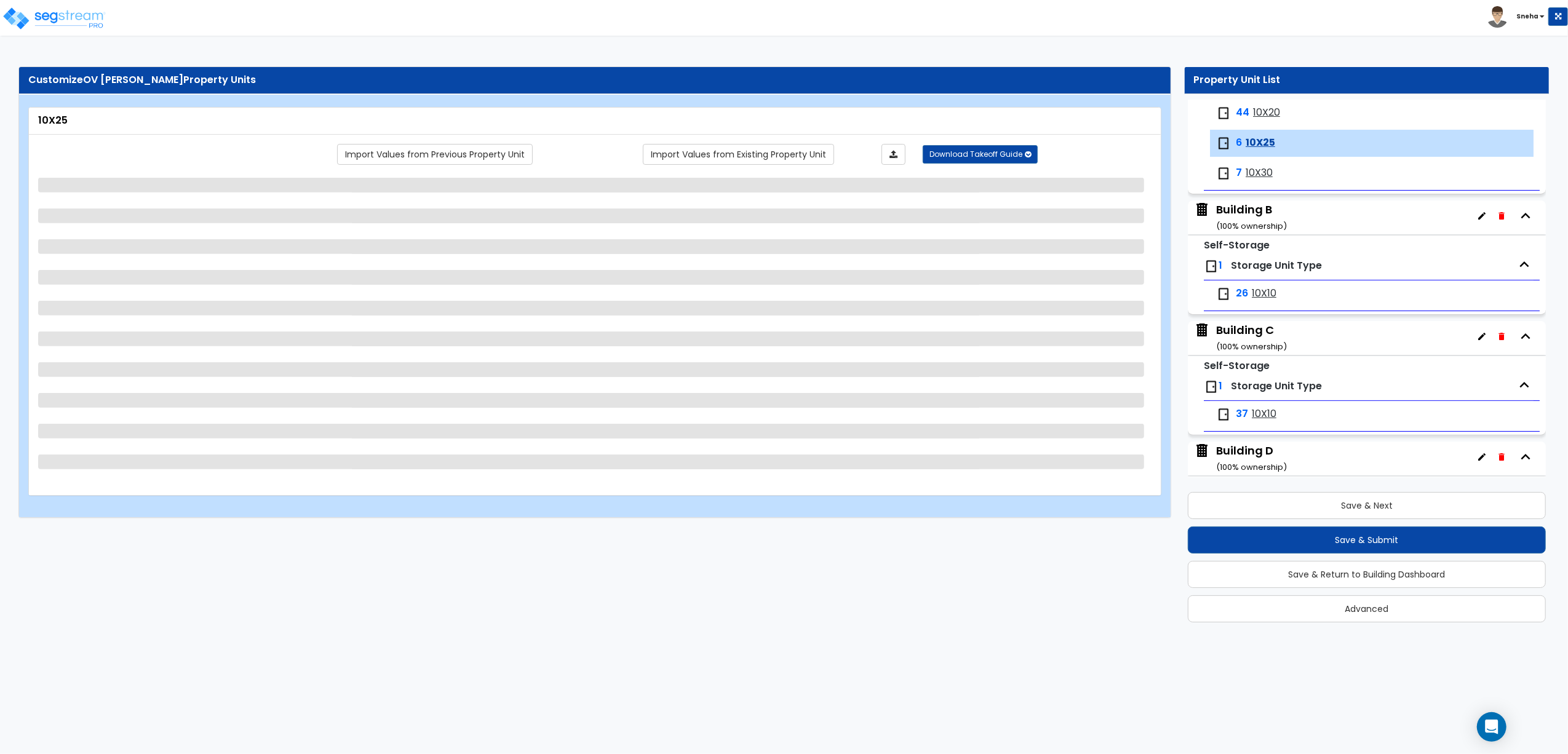
scroll to position [294, 0]
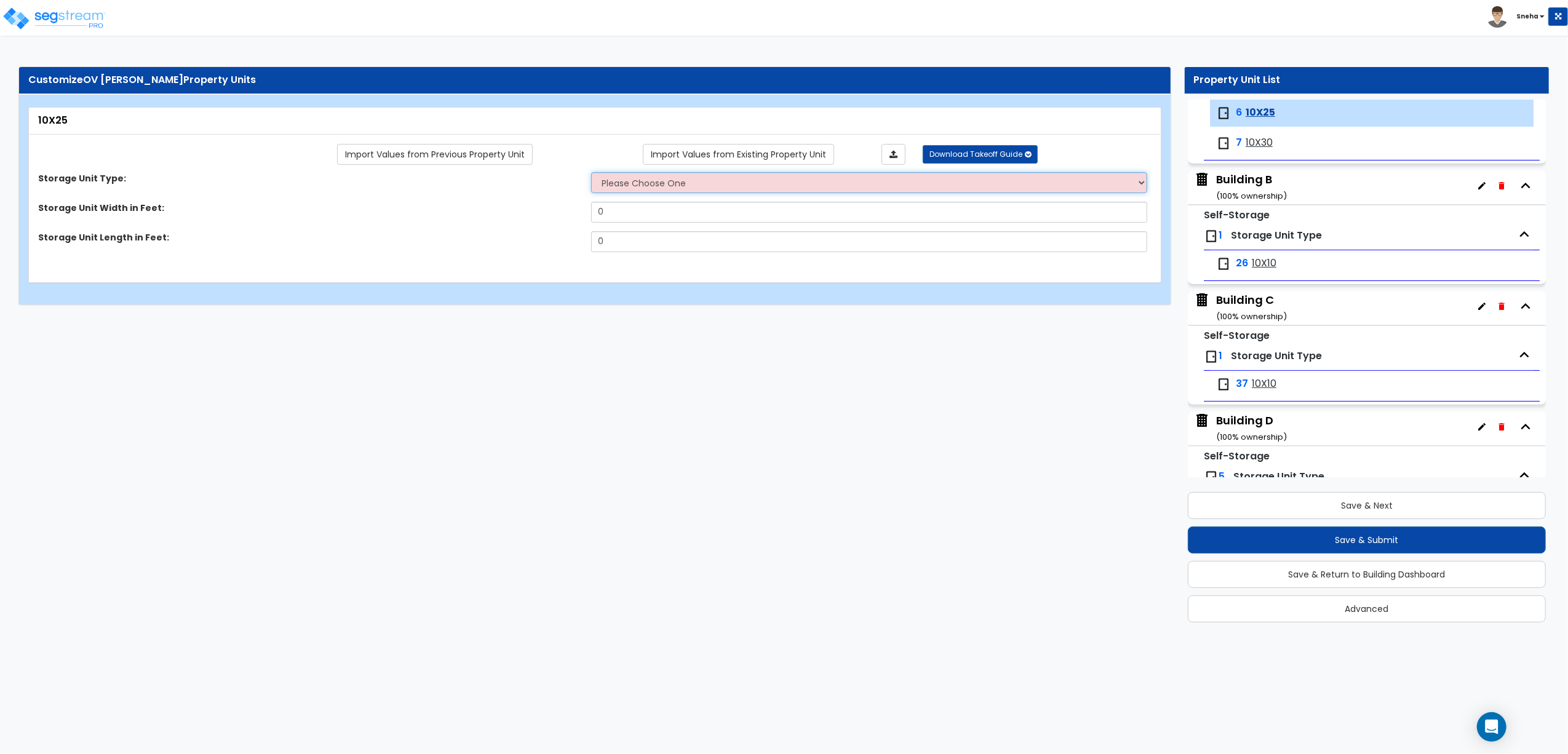
click at [709, 192] on select "Please Choose One Unit is Accessed from the Exterior of the Building Unit is Ac…" at bounding box center [869, 182] width 556 height 21
select select "2"
click at [591, 173] on select "Please Choose One Unit is Accessed from the Exterior of the Building Unit is Ac…" at bounding box center [869, 182] width 556 height 21
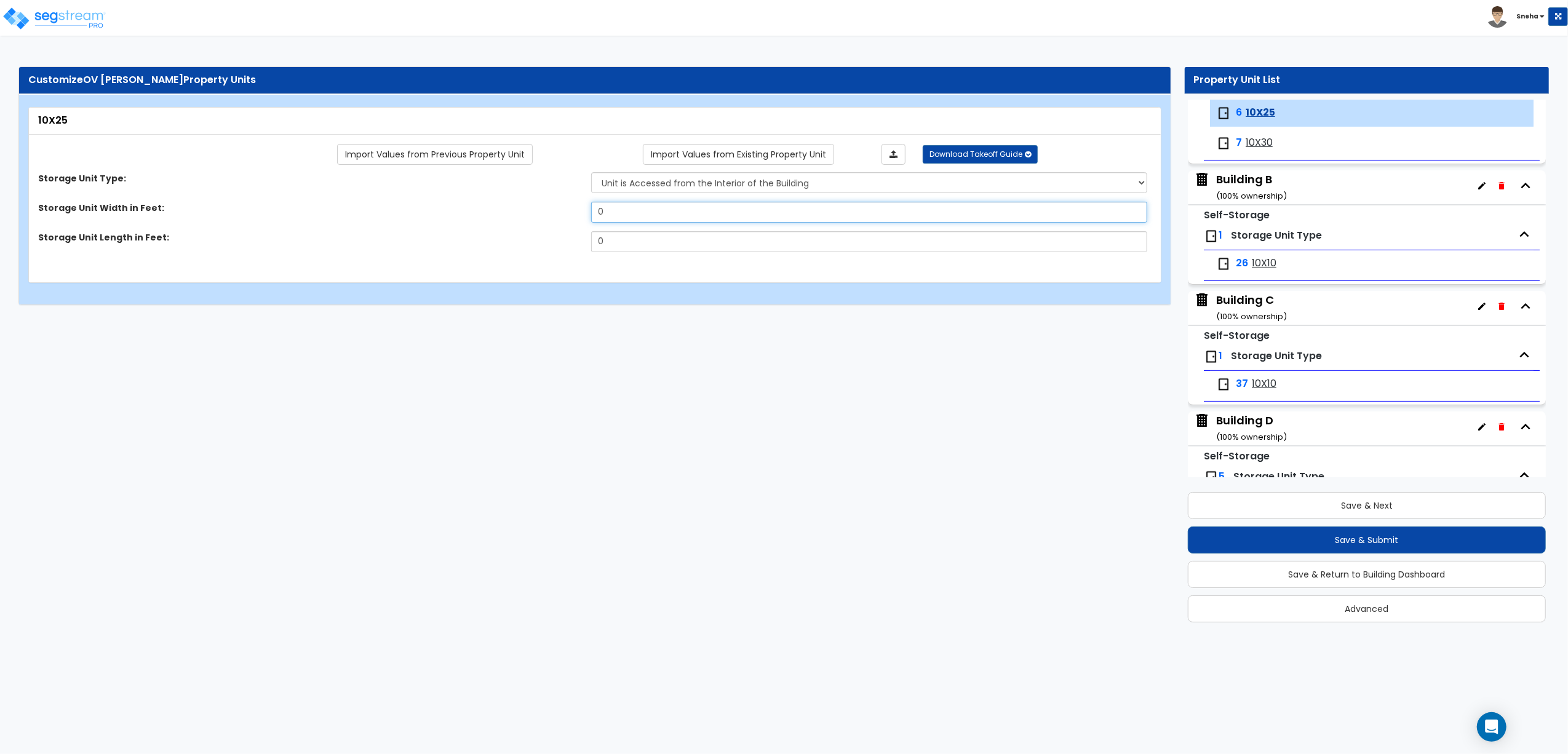
drag, startPoint x: 612, startPoint y: 205, endPoint x: 464, endPoint y: 210, distance: 148.1
click at [464, 210] on div "Storage Unit Width in Feet: 0" at bounding box center [591, 216] width 1124 height 29
type input "10"
drag, startPoint x: 616, startPoint y: 243, endPoint x: 550, endPoint y: 245, distance: 66.0
click at [550, 245] on div "Storage Unit Length in Feet: 0" at bounding box center [591, 246] width 1124 height 29
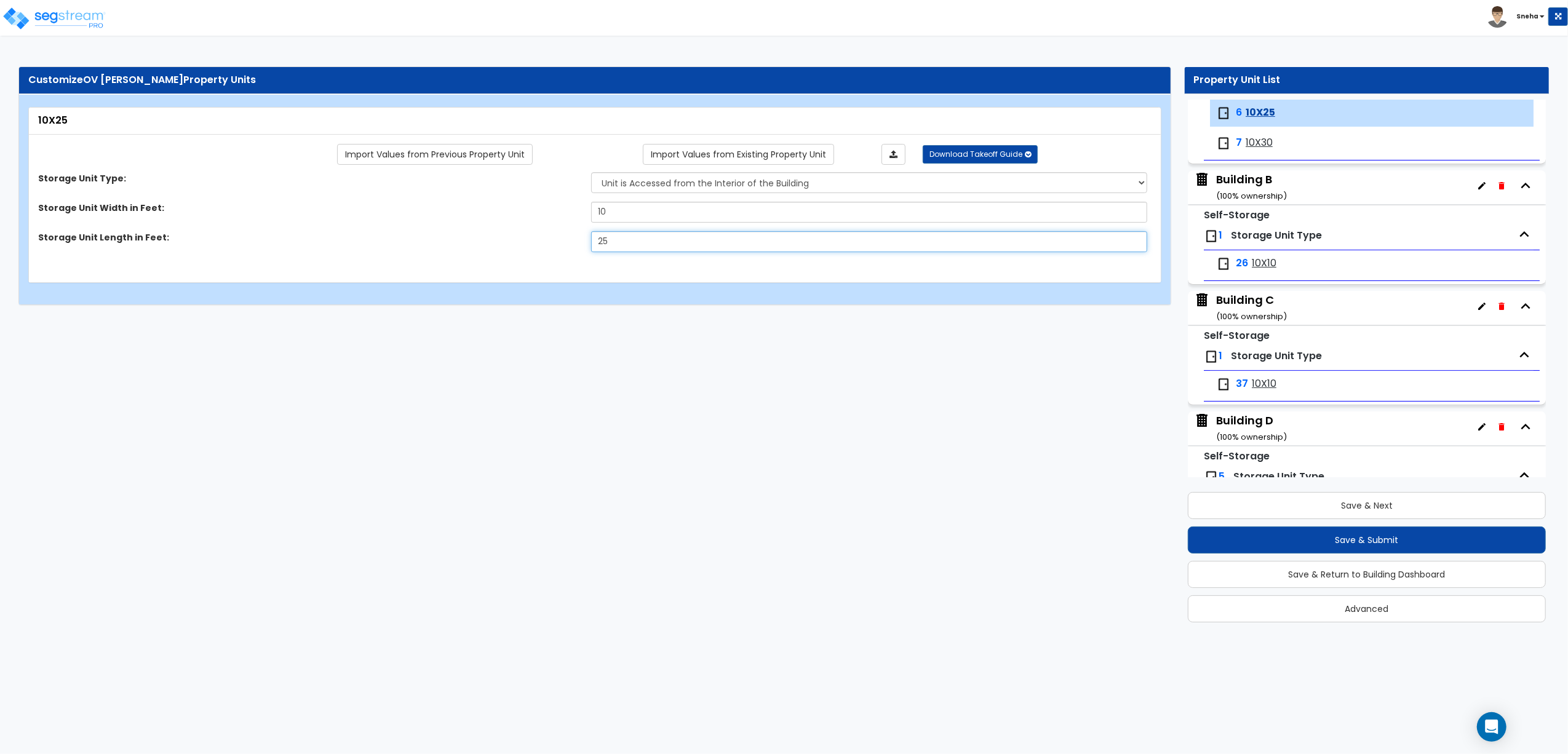
type input "25"
click at [633, 317] on html "Toggle navigation Sneha x" at bounding box center [784, 158] width 1568 height 317
click at [1249, 146] on span "10X30" at bounding box center [1259, 143] width 27 height 15
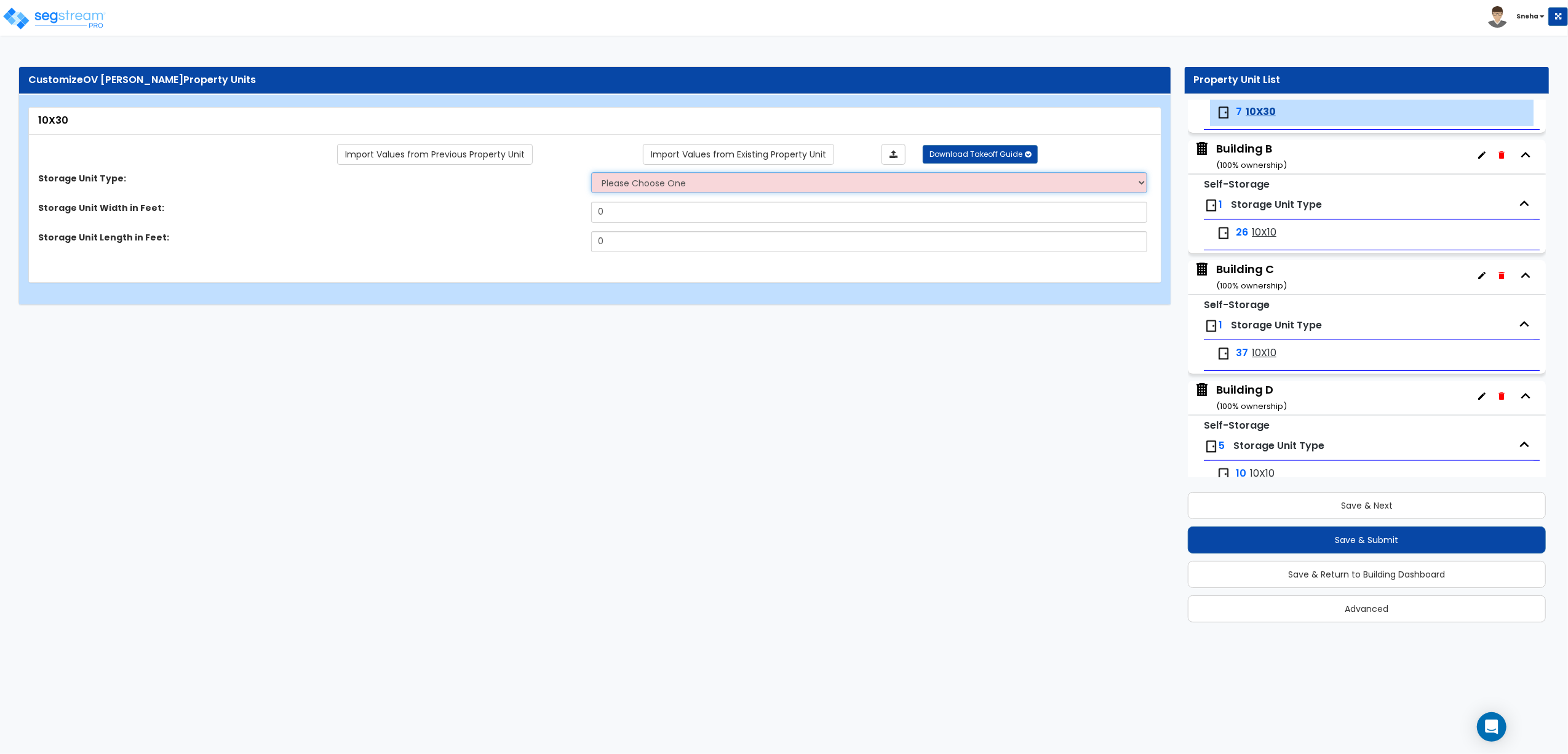
click at [666, 187] on select "Please Choose One Unit is Accessed from the Exterior of the Building Unit is Ac…" at bounding box center [869, 182] width 556 height 21
select select "2"
click at [591, 173] on select "Please Choose One Unit is Accessed from the Exterior of the Building Unit is Ac…" at bounding box center [869, 182] width 556 height 21
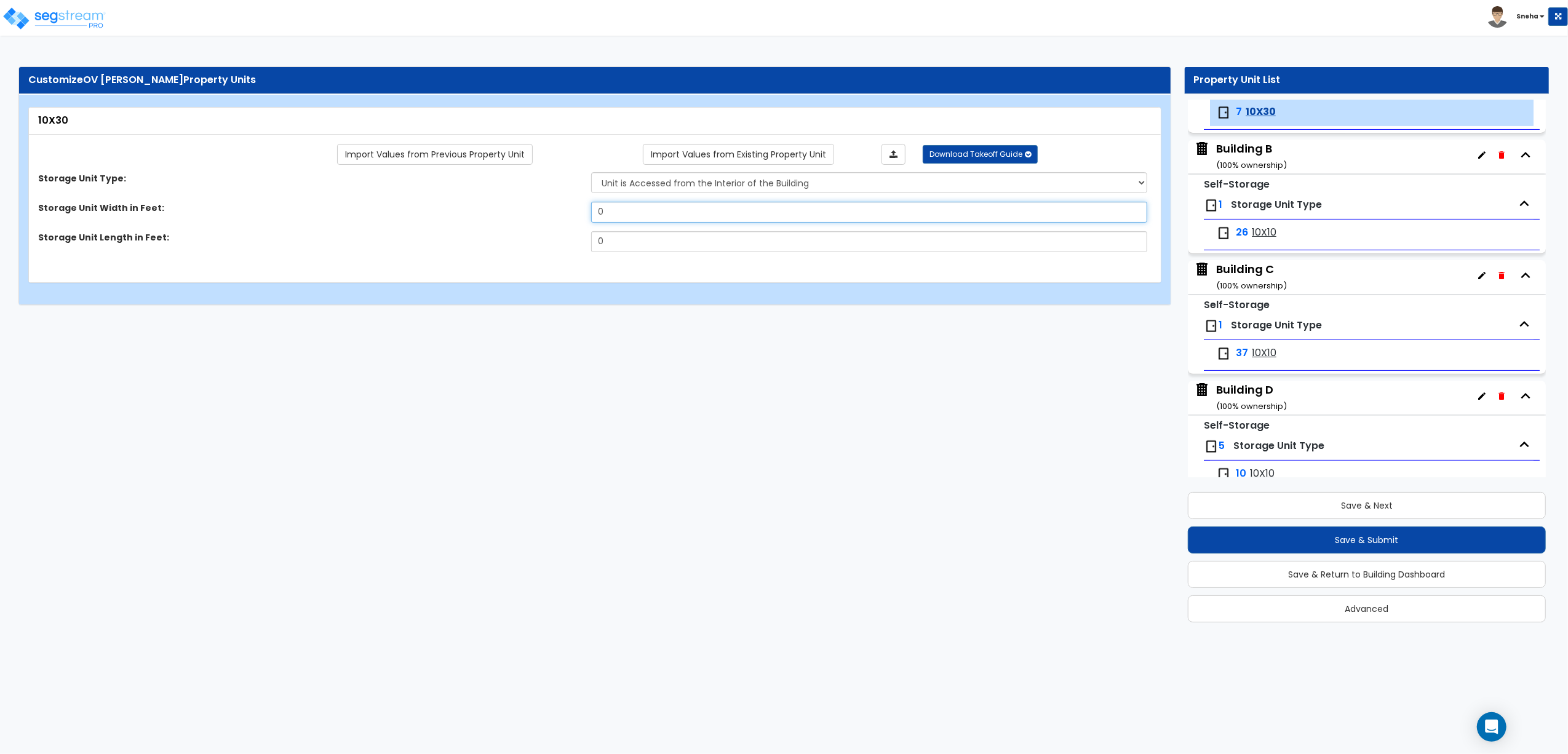
drag, startPoint x: 645, startPoint y: 210, endPoint x: 533, endPoint y: 211, distance: 112.0
click at [533, 211] on div "Storage Unit Width in Feet: 0" at bounding box center [591, 216] width 1124 height 29
type input "10"
drag, startPoint x: 652, startPoint y: 243, endPoint x: 500, endPoint y: 253, distance: 152.3
click at [500, 253] on div "Storage Unit Length in Feet: 0" at bounding box center [591, 246] width 1124 height 29
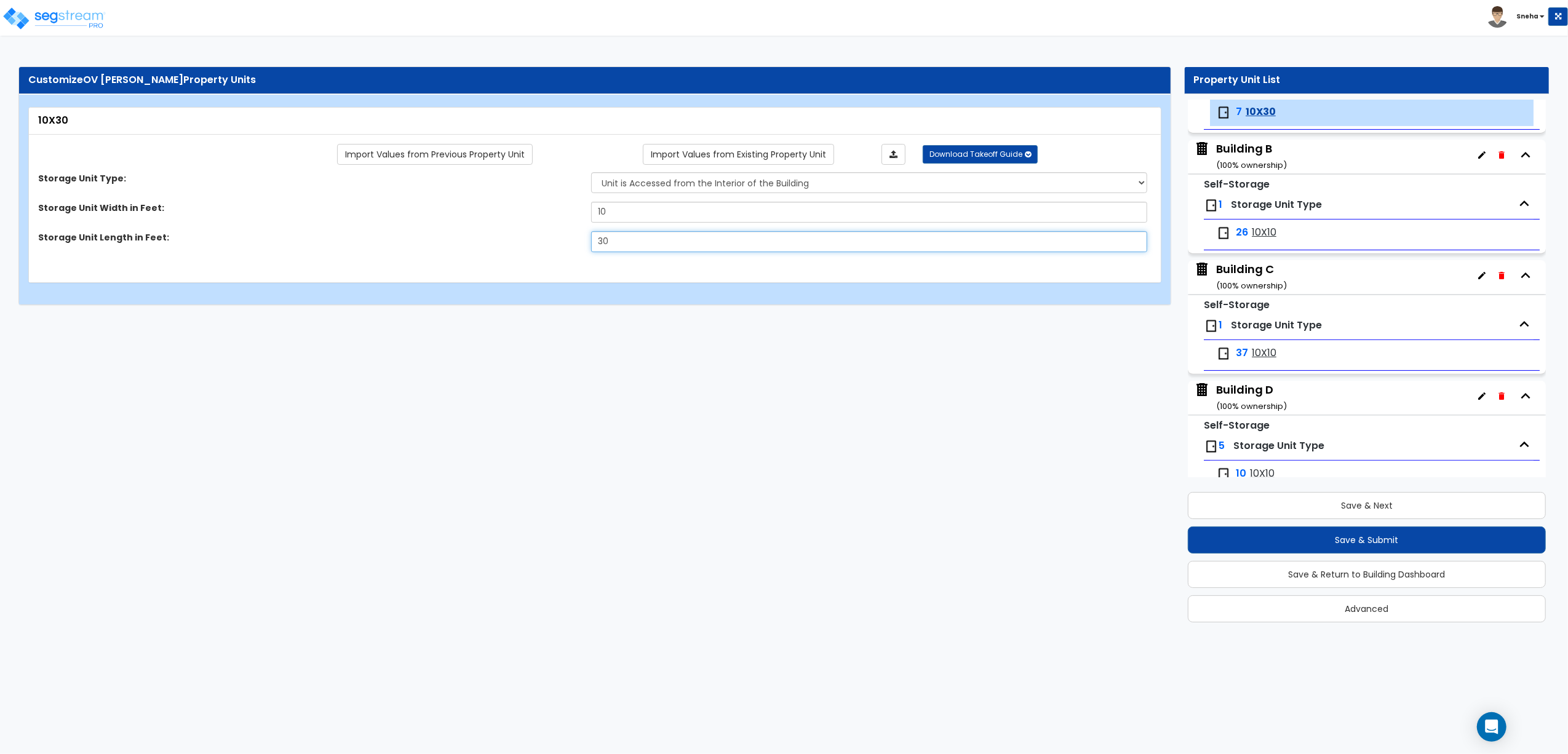
type input "30"
click at [595, 317] on html "Toggle navigation Sneha x" at bounding box center [784, 158] width 1568 height 317
drag, startPoint x: 1254, startPoint y: 236, endPoint x: 1236, endPoint y: 235, distance: 18.0
click at [1254, 236] on span "10X10" at bounding box center [1264, 233] width 24 height 15
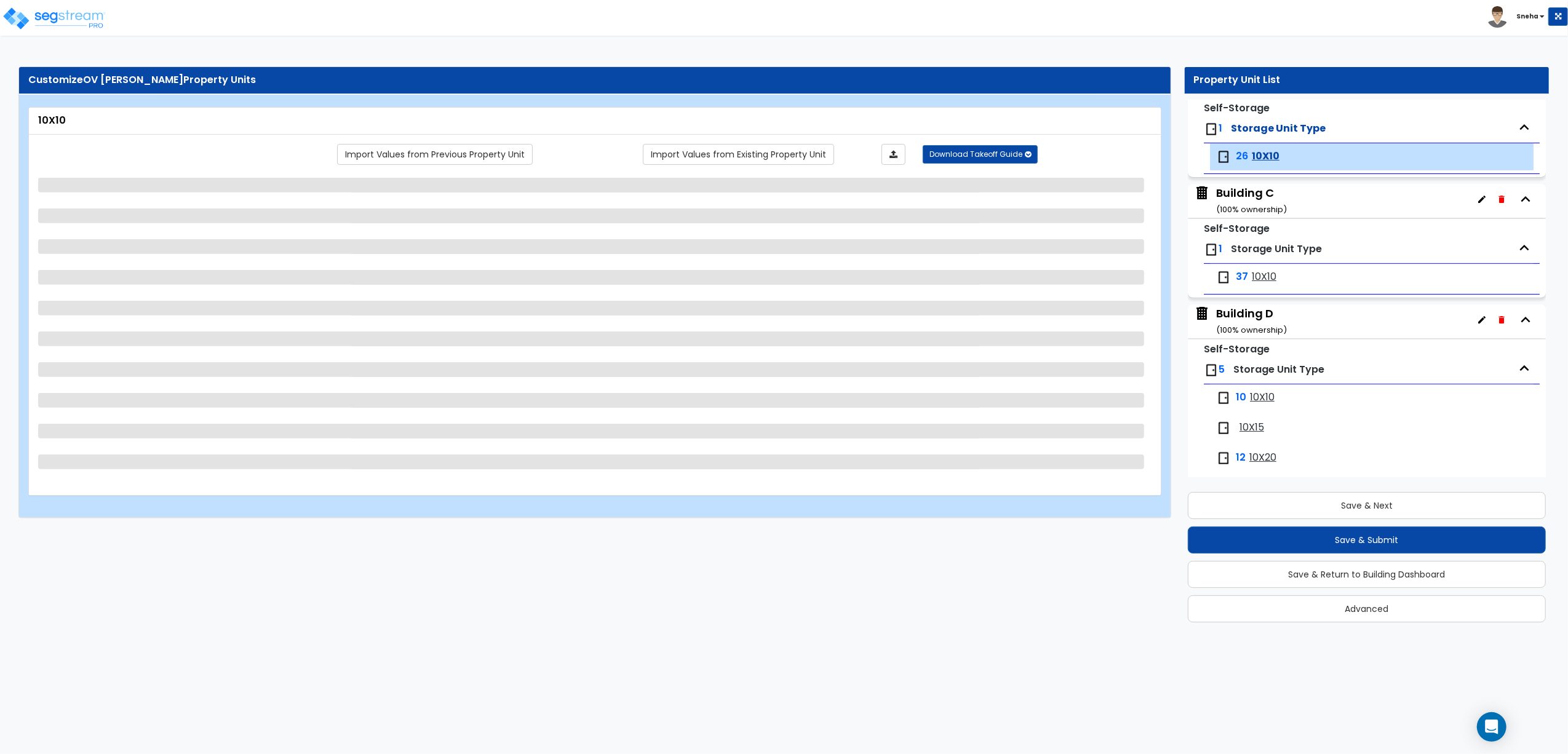
scroll to position [446, 0]
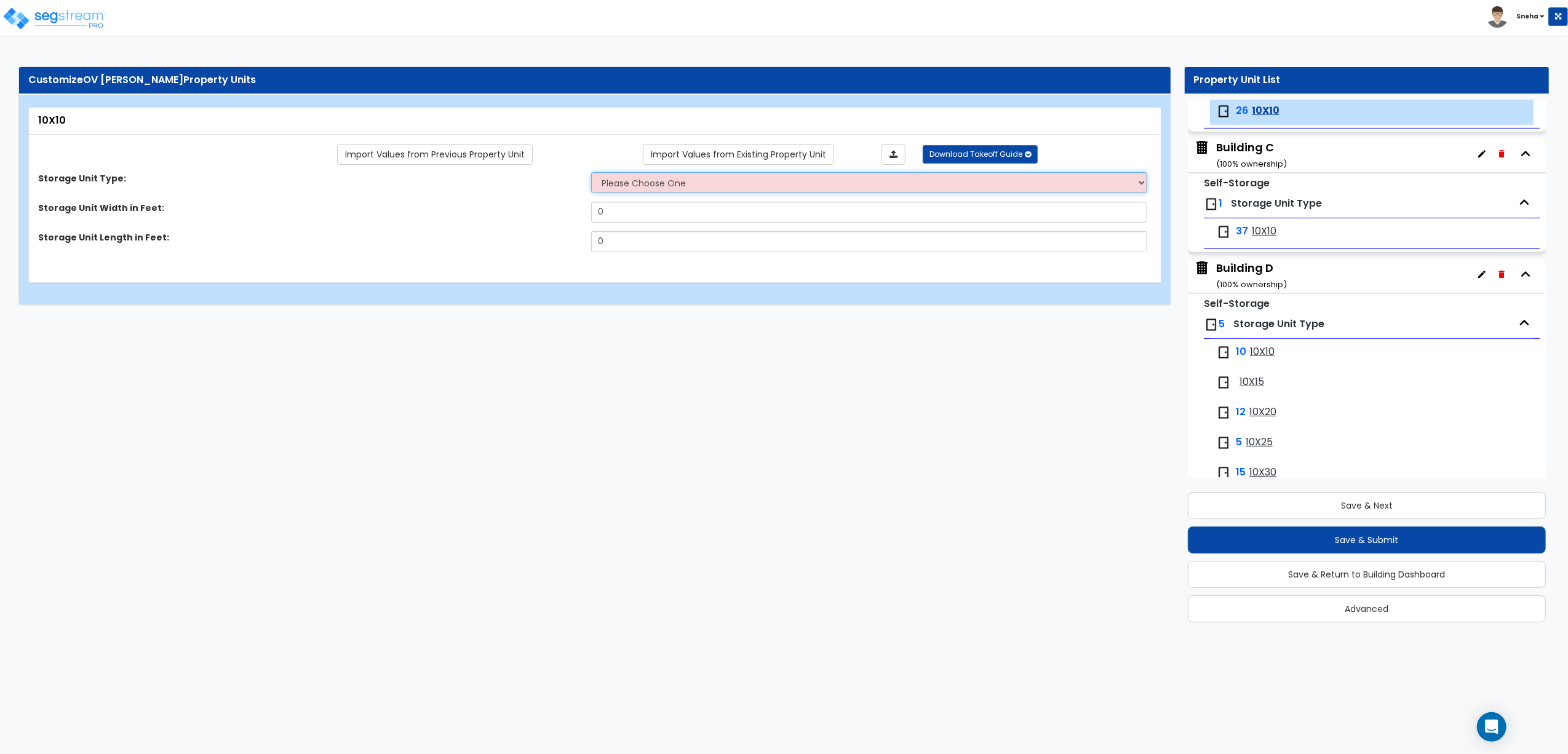
drag, startPoint x: 691, startPoint y: 187, endPoint x: 689, endPoint y: 195, distance: 8.2
click at [691, 187] on select "Please Choose One Unit is Accessed from the Exterior of the Building Unit is Ac…" at bounding box center [869, 182] width 556 height 21
select select "1"
click at [591, 173] on select "Please Choose One Unit is Accessed from the Exterior of the Building Unit is Ac…" at bounding box center [869, 182] width 556 height 21
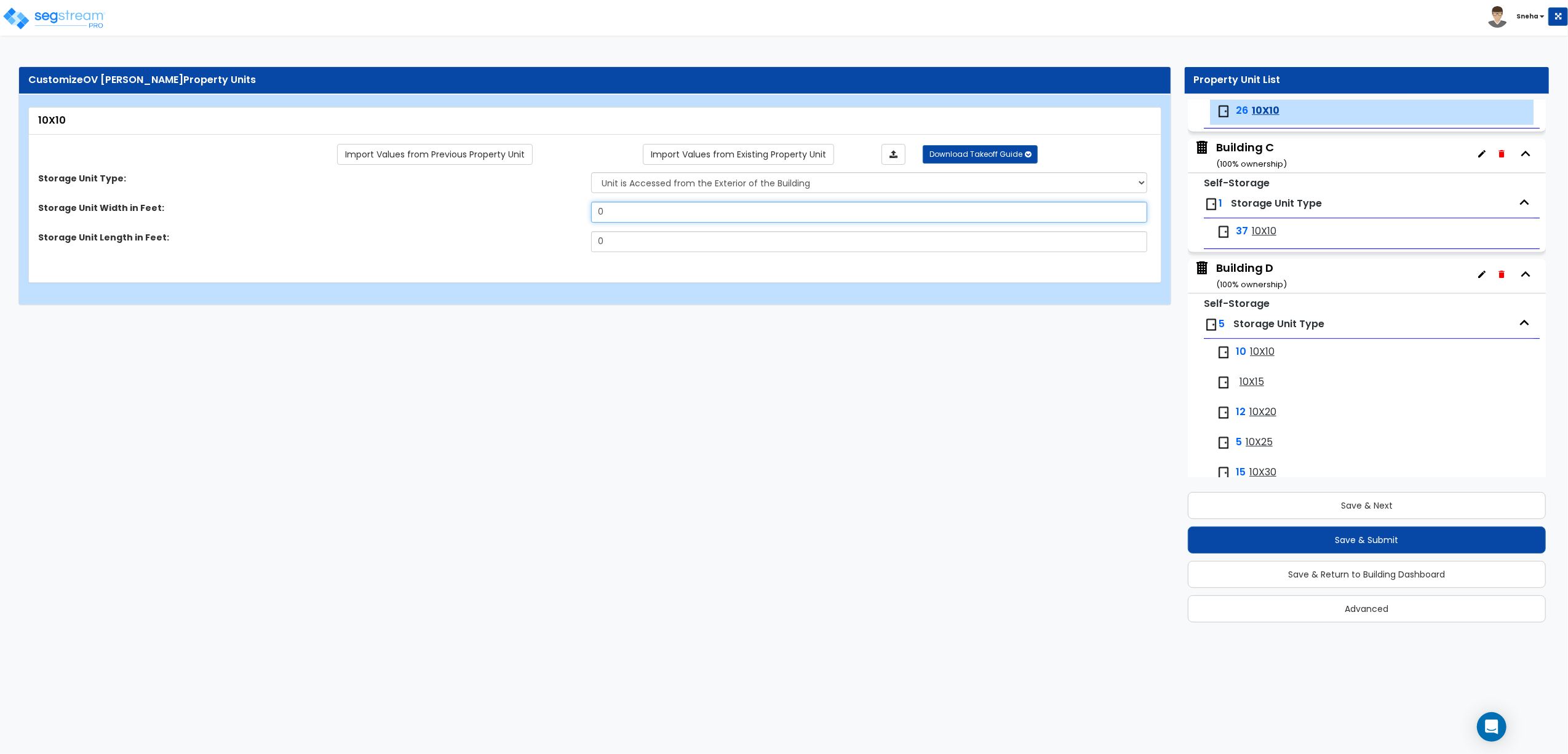
drag, startPoint x: 620, startPoint y: 215, endPoint x: 584, endPoint y: 219, distance: 36.2
click at [584, 219] on div "Storage Unit Width in Feet: 0" at bounding box center [591, 216] width 1124 height 29
type input "10"
drag, startPoint x: 612, startPoint y: 239, endPoint x: 577, endPoint y: 241, distance: 35.1
click at [577, 241] on div "Storage Unit Length in Feet: 0" at bounding box center [591, 246] width 1124 height 29
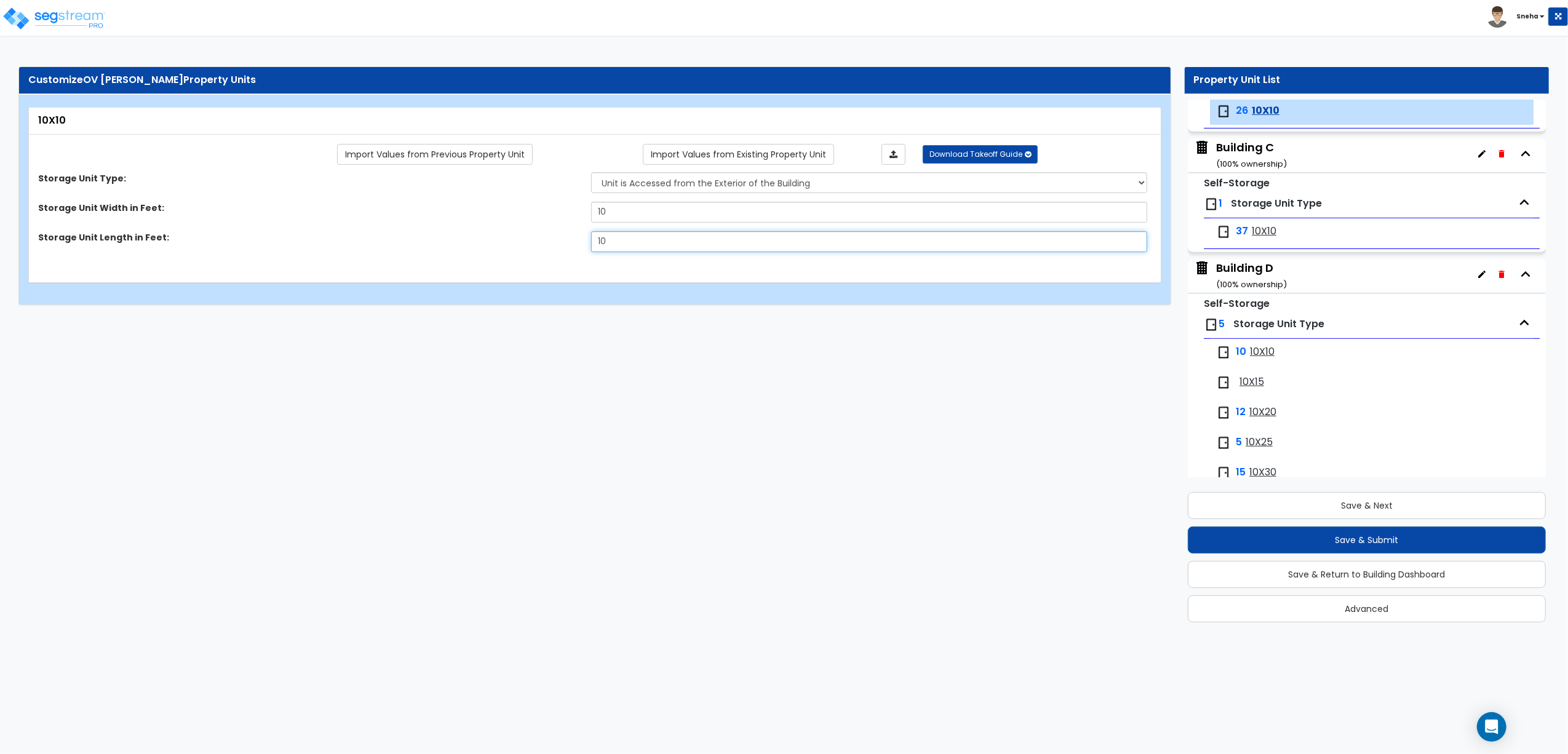
type input "10"
click at [1264, 232] on span "10X10" at bounding box center [1264, 231] width 24 height 15
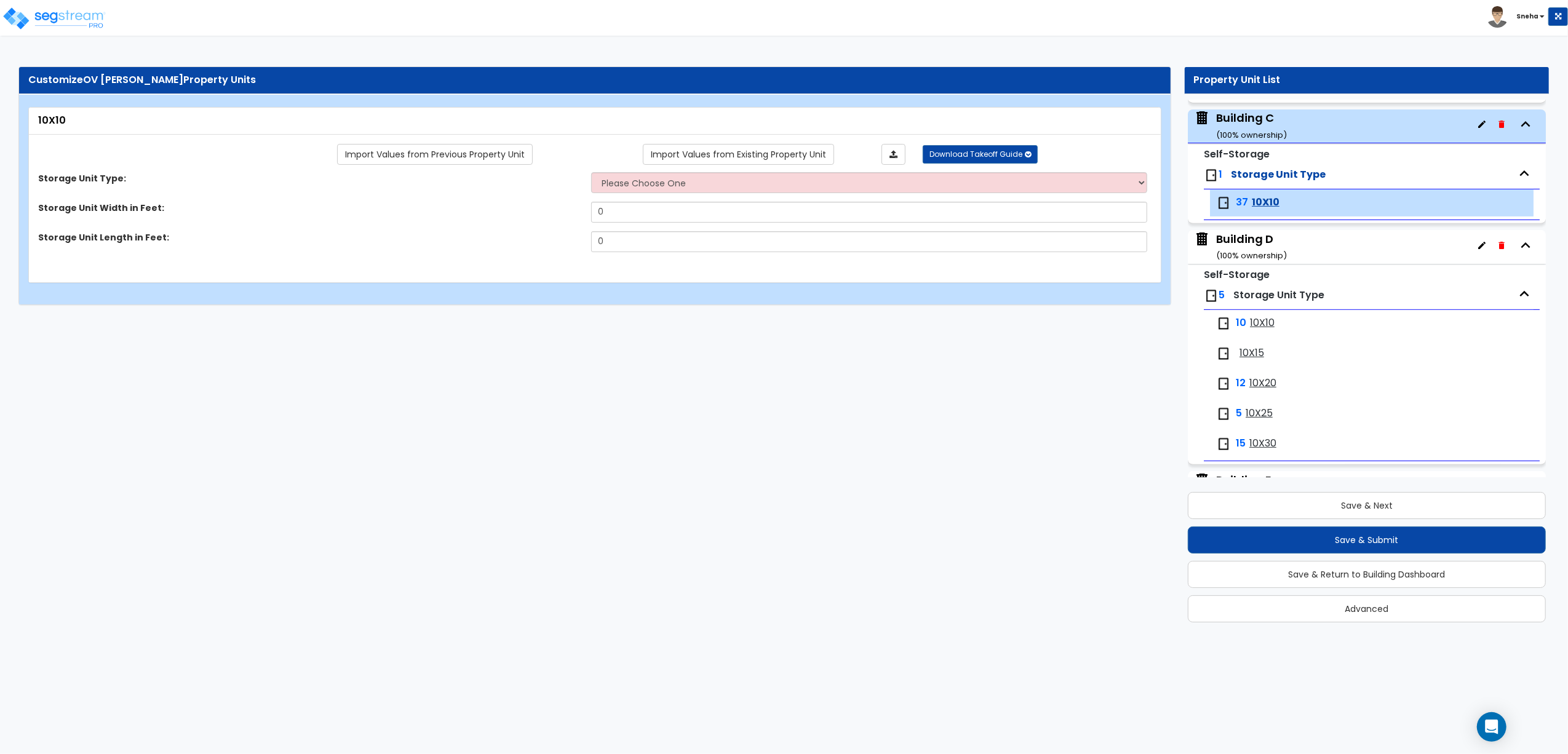
scroll to position [404, 0]
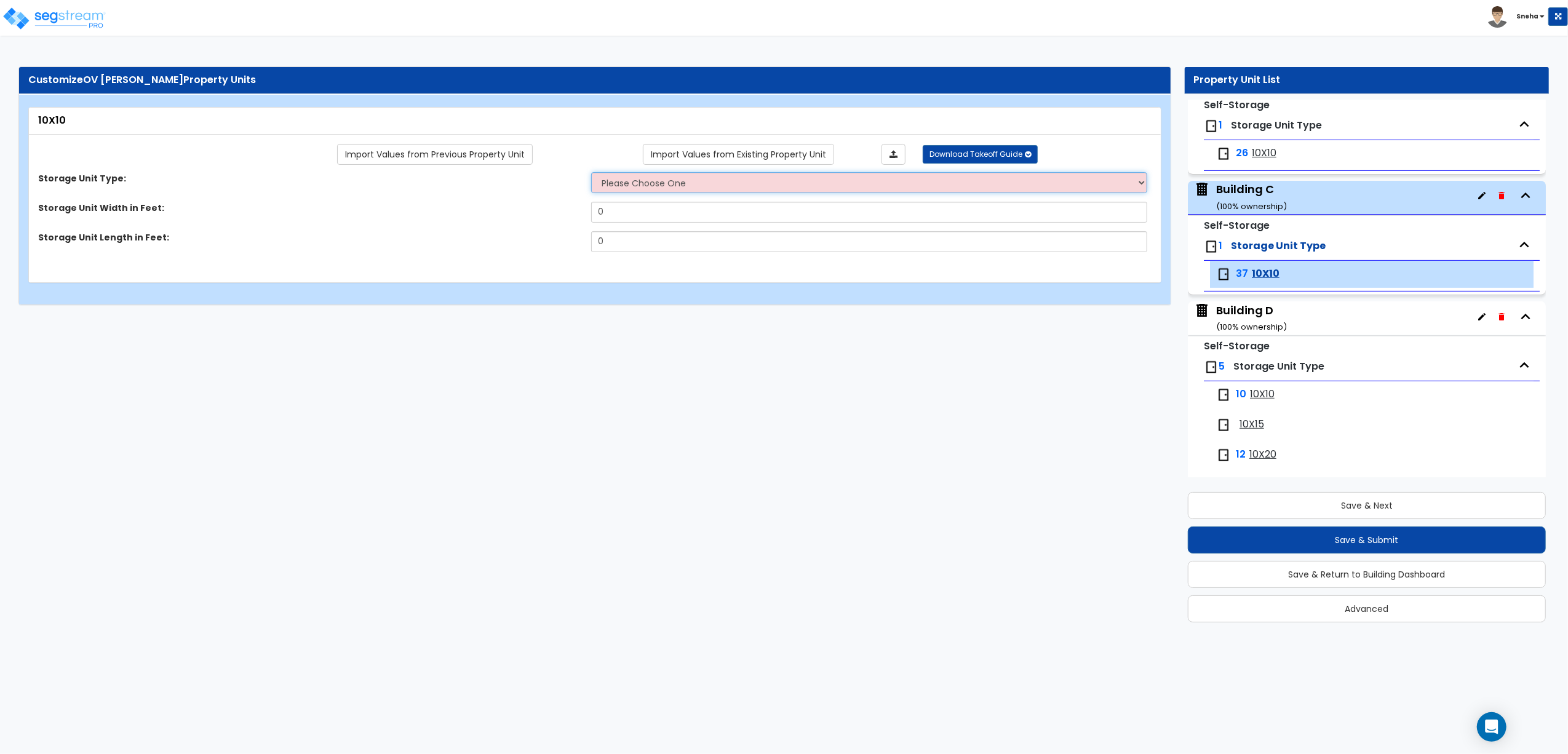
click at [700, 180] on select "Please Choose One Unit is Accessed from the Exterior of the Building Unit is Ac…" at bounding box center [869, 182] width 556 height 21
select select "1"
click at [591, 173] on select "Please Choose One Unit is Accessed from the Exterior of the Building Unit is Ac…" at bounding box center [869, 182] width 556 height 21
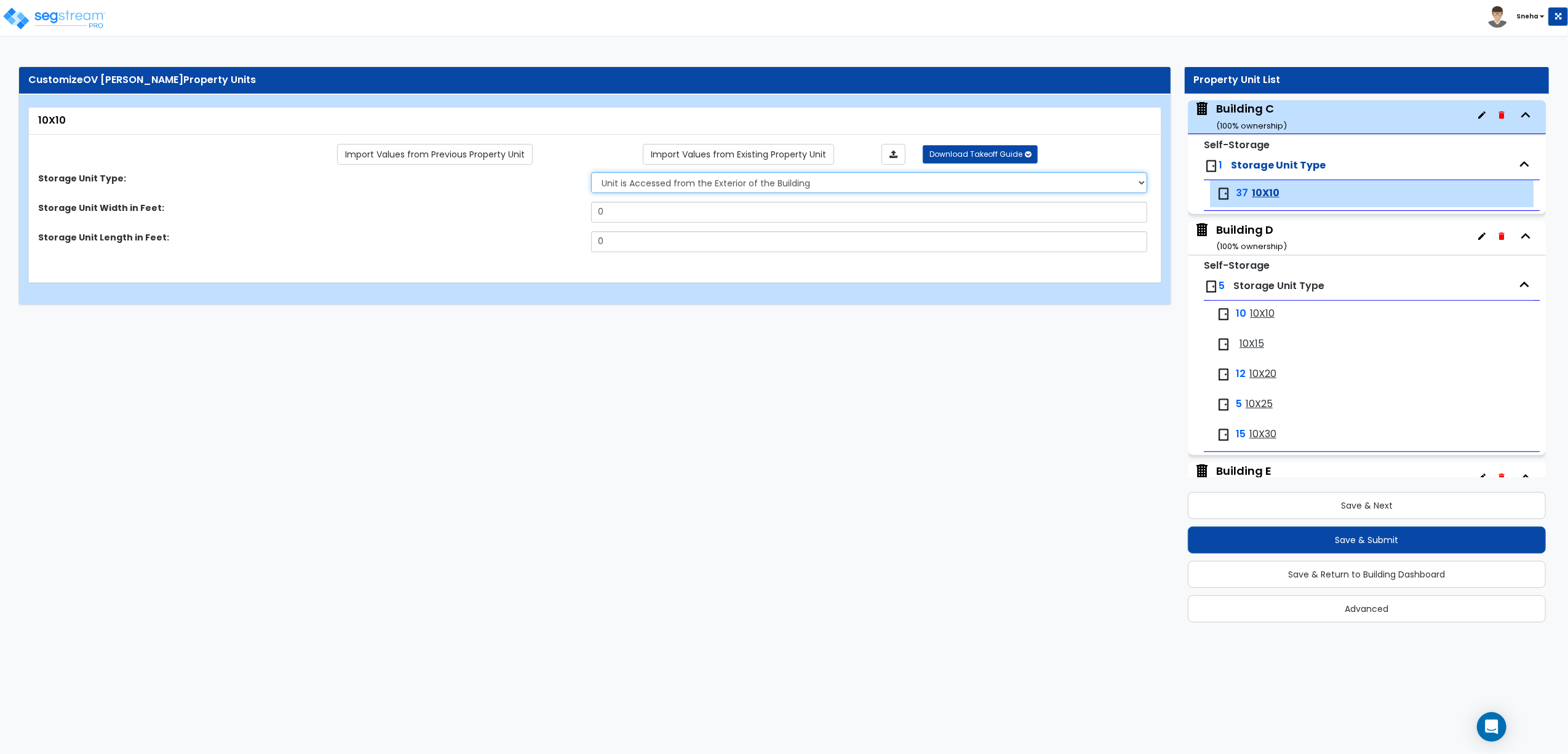
scroll to position [569, 0]
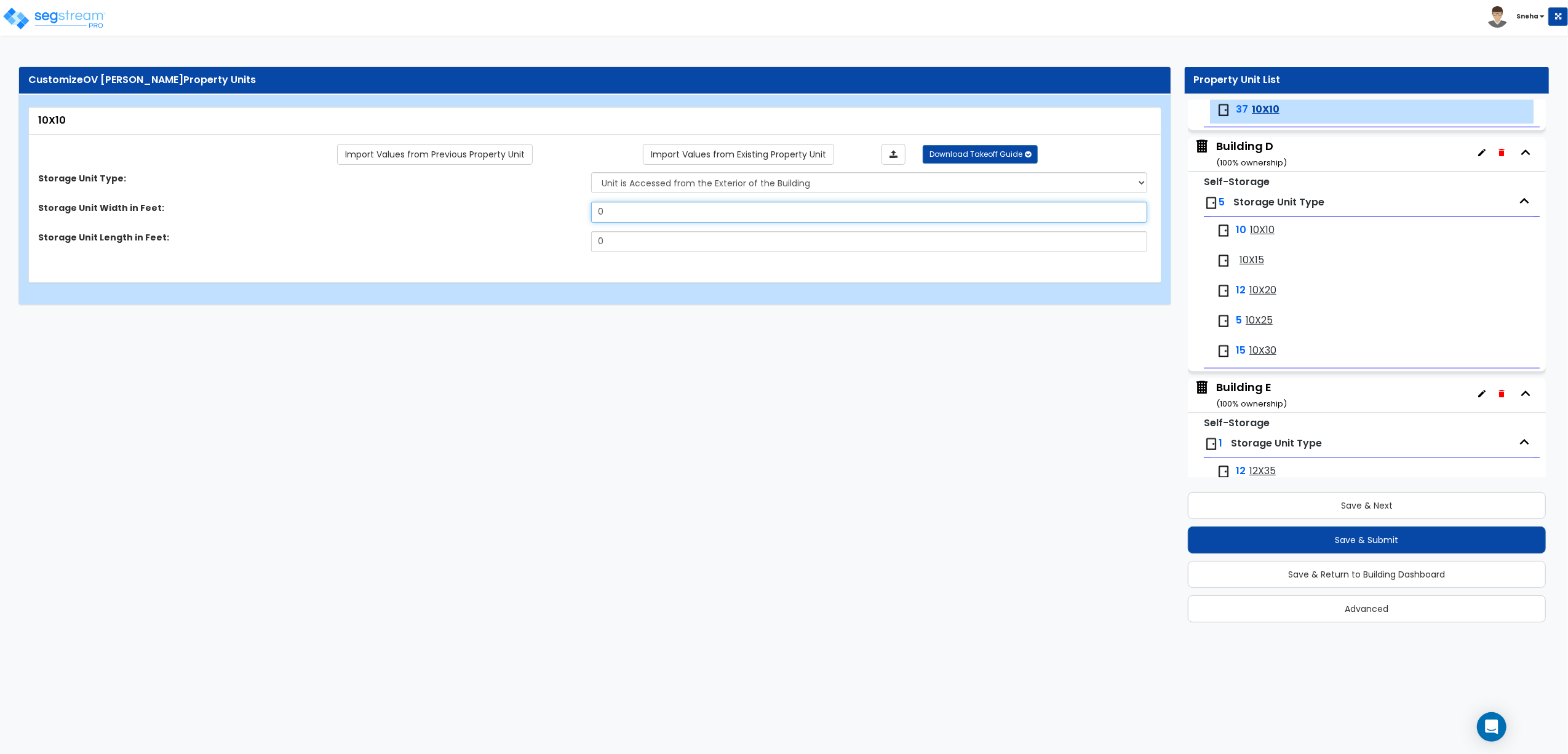
drag, startPoint x: 655, startPoint y: 214, endPoint x: 577, endPoint y: 214, distance: 78.0
click at [577, 214] on div "Storage Unit Width in Feet: 0" at bounding box center [591, 216] width 1124 height 29
type input "10"
drag, startPoint x: 613, startPoint y: 232, endPoint x: 564, endPoint y: 242, distance: 50.0
click at [564, 242] on div "Storage Unit Length in Feet: 0" at bounding box center [591, 246] width 1124 height 29
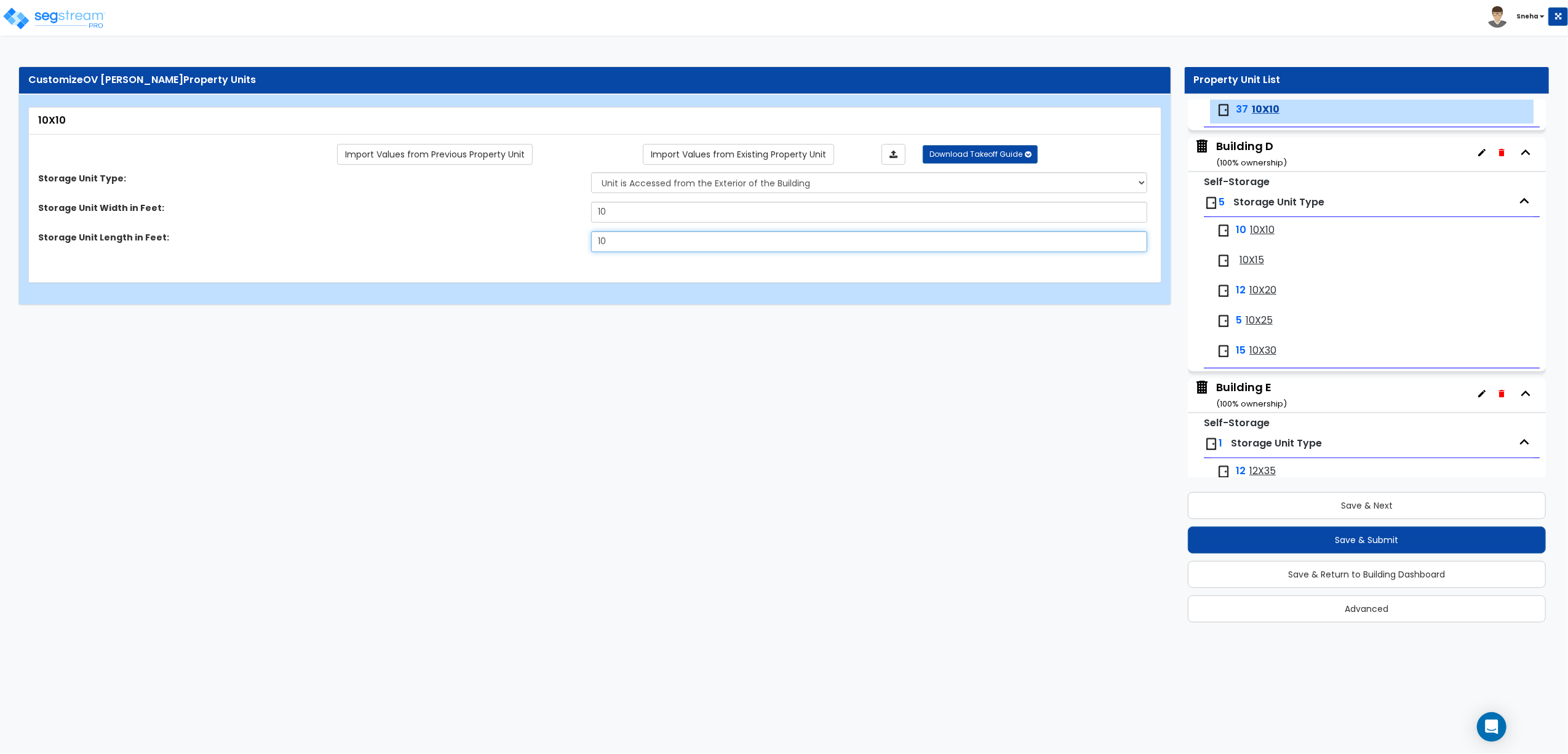
type input "10"
click at [1252, 235] on span "10X10" at bounding box center [1262, 230] width 24 height 15
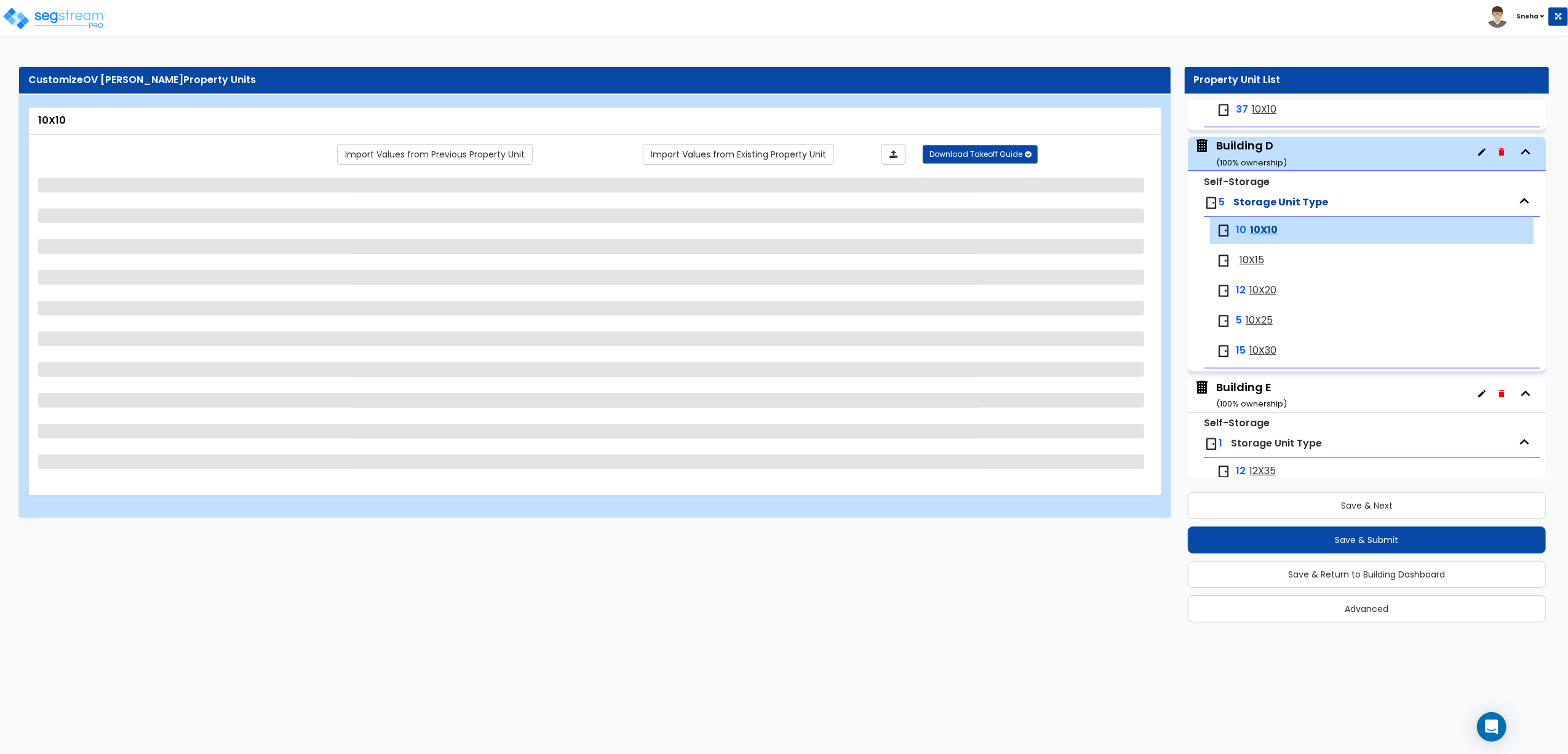
scroll to position [690, 0]
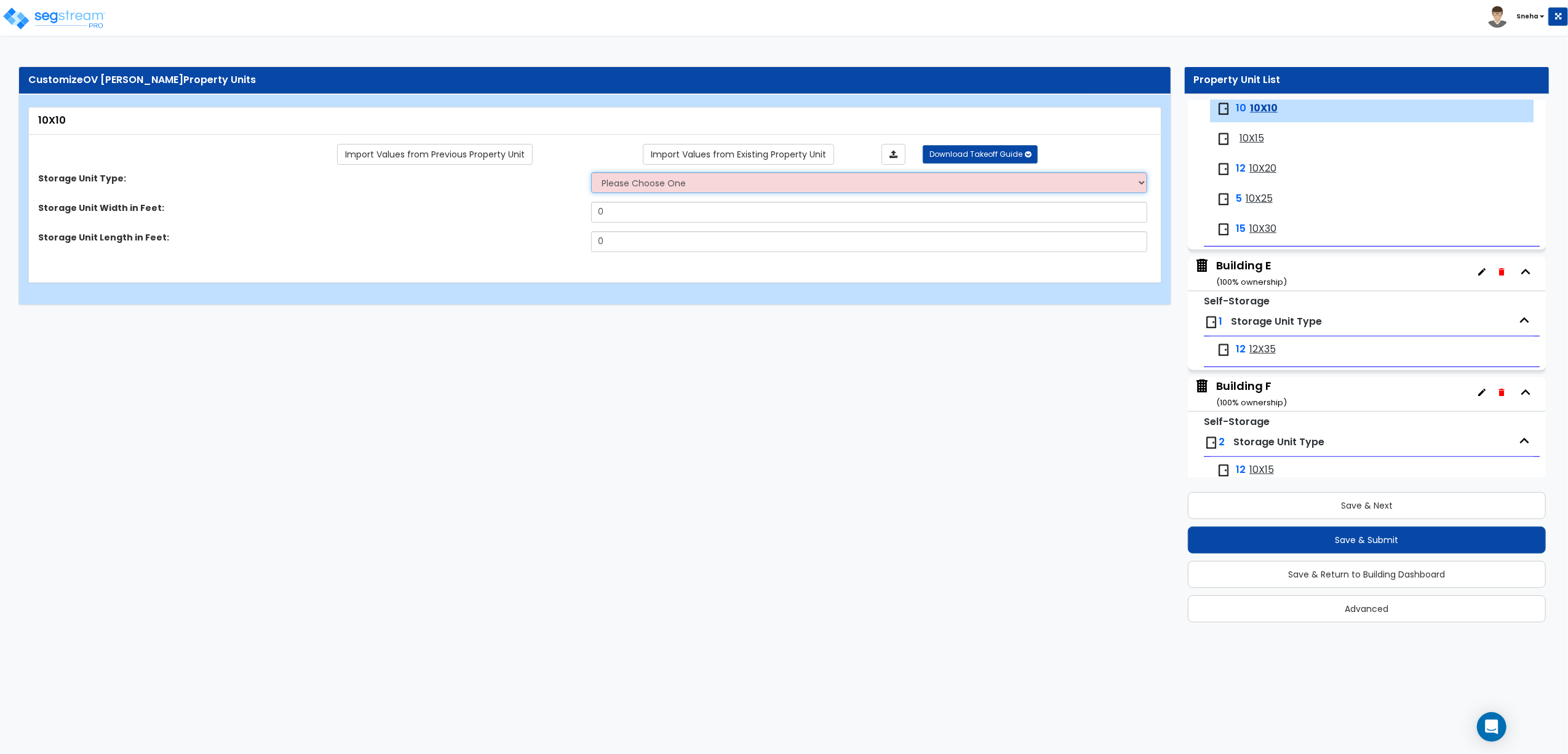
click at [645, 185] on select "Please Choose One Unit is Accessed from the Exterior of the Building Unit is Ac…" at bounding box center [869, 182] width 556 height 21
click at [591, 173] on select "Please Choose One Unit is Accessed from the Exterior of the Building Unit is Ac…" at bounding box center [869, 182] width 556 height 21
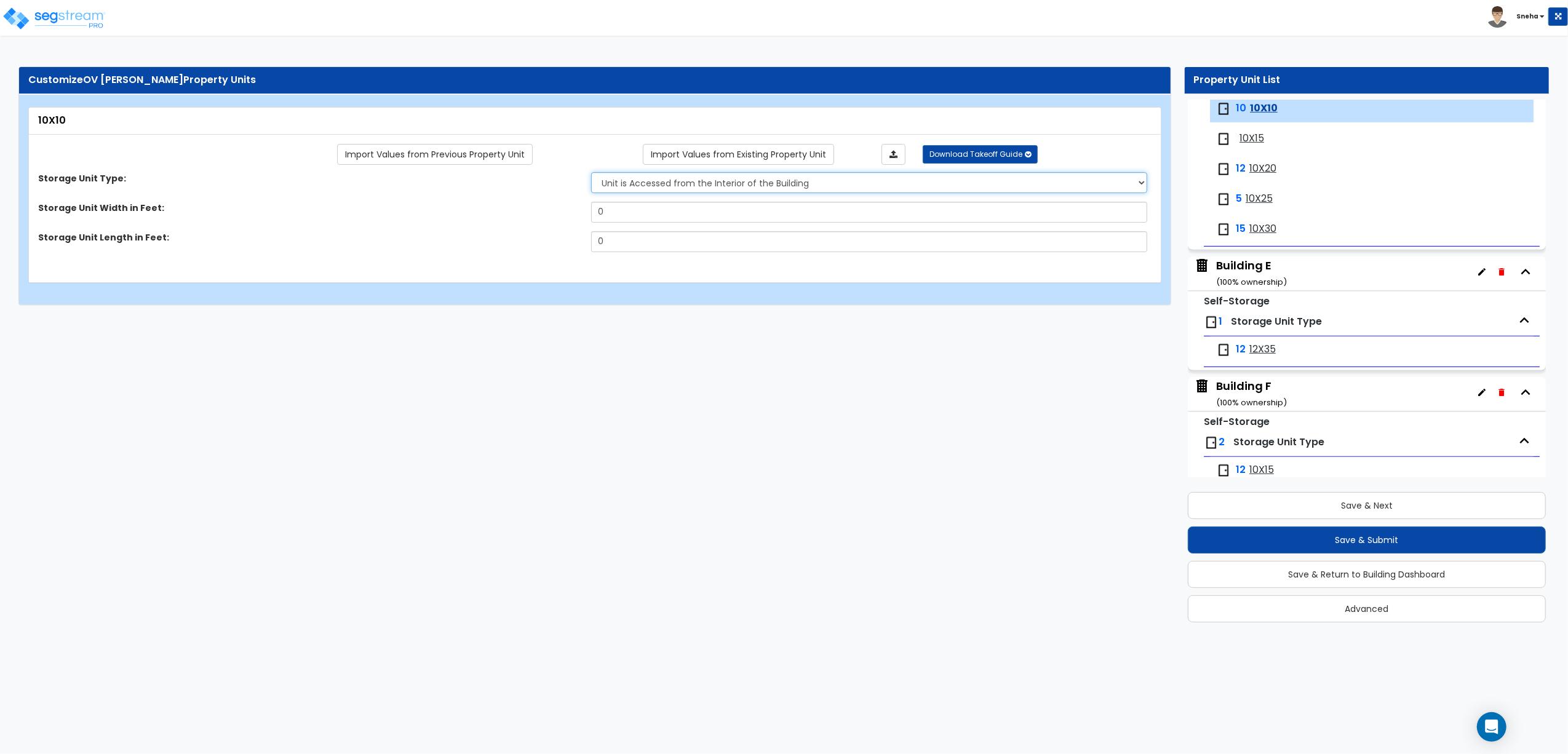
drag, startPoint x: 663, startPoint y: 179, endPoint x: 663, endPoint y: 185, distance: 6.0
click at [663, 179] on select "Please Choose One Unit is Accessed from the Exterior of the Building Unit is Ac…" at bounding box center [869, 182] width 556 height 21
select select "1"
click at [591, 173] on select "Please Choose One Unit is Accessed from the Exterior of the Building Unit is Ac…" at bounding box center [869, 182] width 556 height 21
drag, startPoint x: 646, startPoint y: 214, endPoint x: 555, endPoint y: 214, distance: 91.0
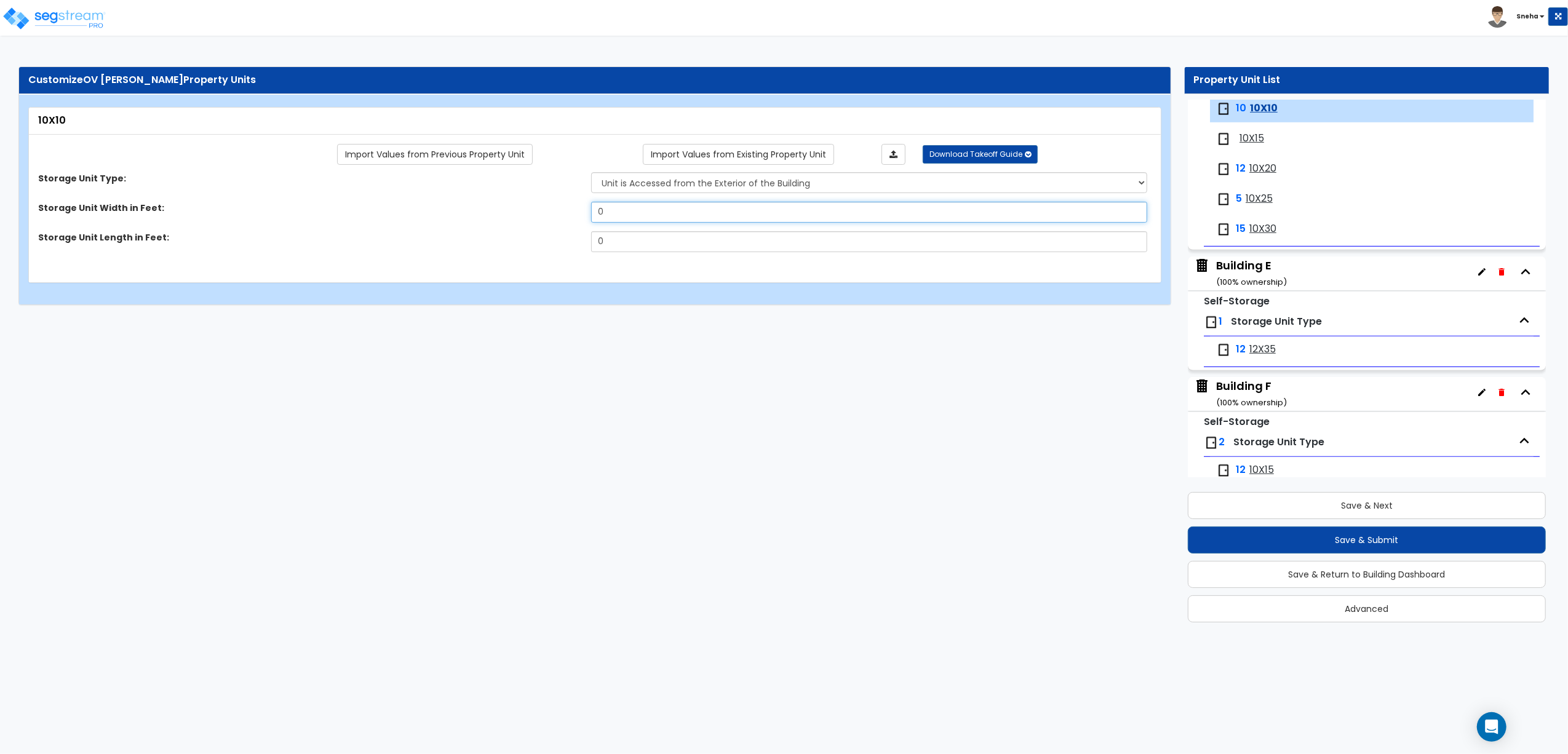
click at [555, 214] on div "Storage Unit Width in Feet: 0" at bounding box center [591, 216] width 1124 height 29
type input "10"
drag, startPoint x: 616, startPoint y: 237, endPoint x: 562, endPoint y: 247, distance: 54.9
click at [562, 247] on div "Storage Unit Length in Feet: 0" at bounding box center [591, 246] width 1124 height 29
type input "10"
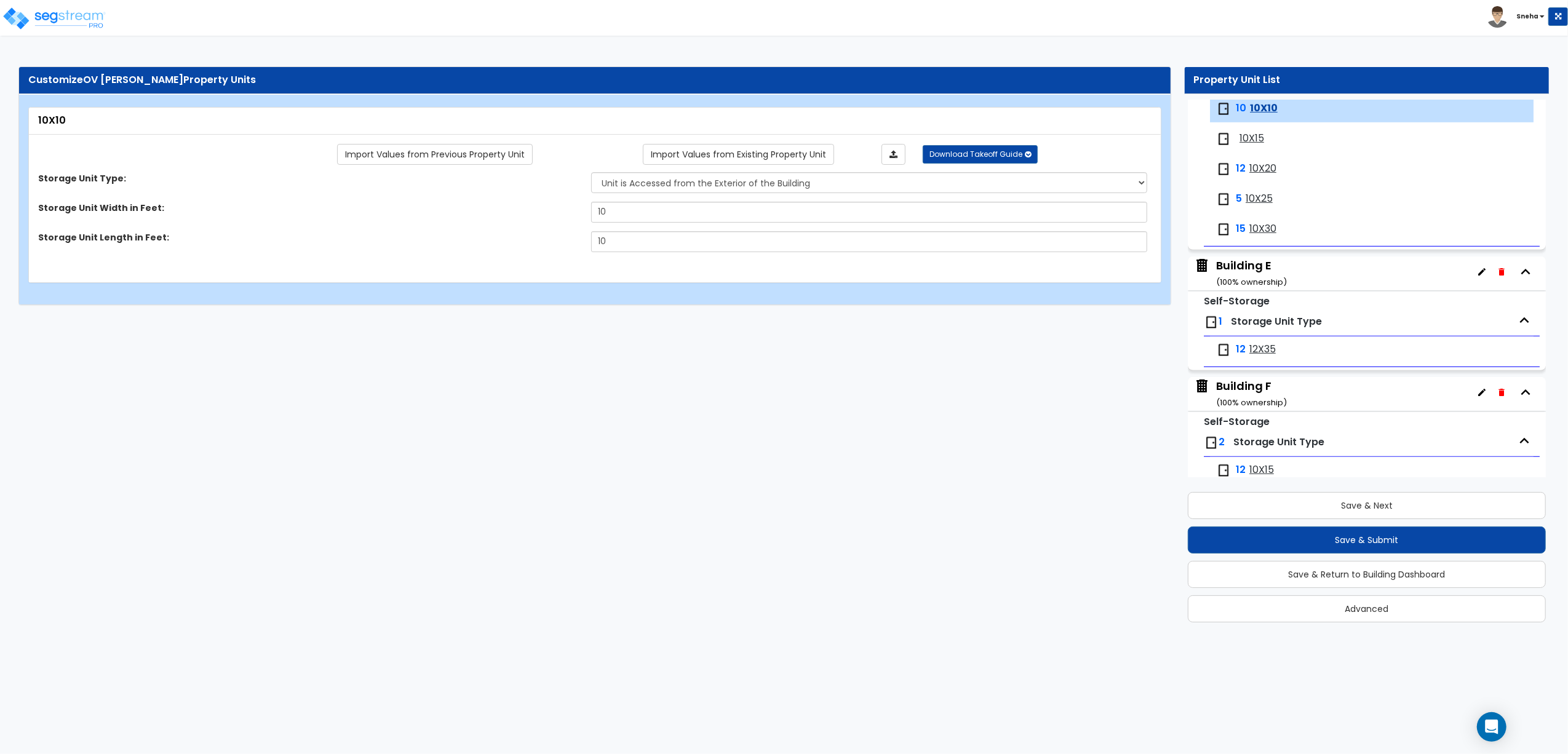
click at [1248, 146] on span "10X15" at bounding box center [1251, 139] width 24 height 15
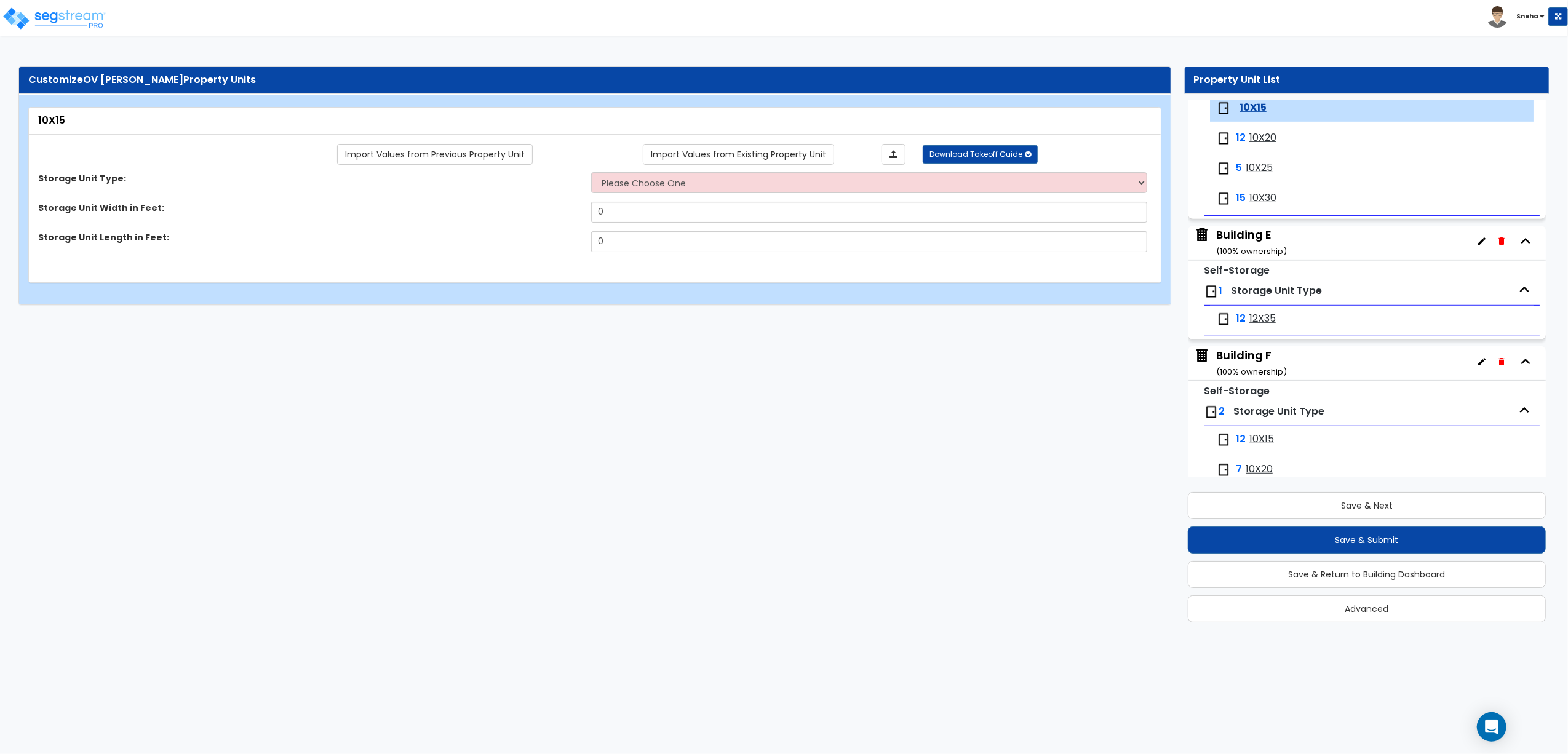
scroll to position [639, 0]
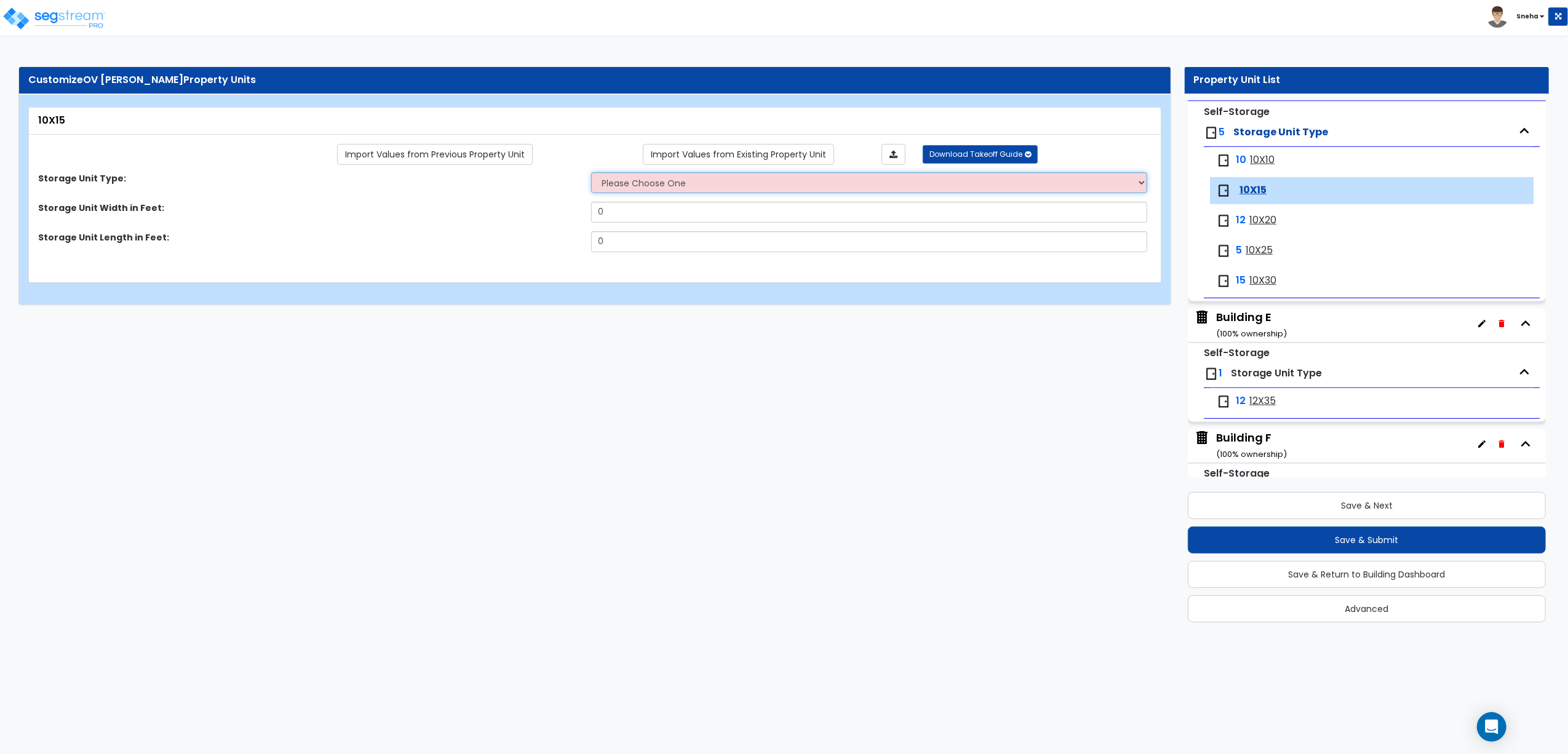
click at [631, 188] on select "Please Choose One Unit is Accessed from the Exterior of the Building Unit is Ac…" at bounding box center [869, 182] width 556 height 21
select select "1"
click at [591, 173] on select "Please Choose One Unit is Accessed from the Exterior of the Building Unit is Ac…" at bounding box center [869, 182] width 556 height 21
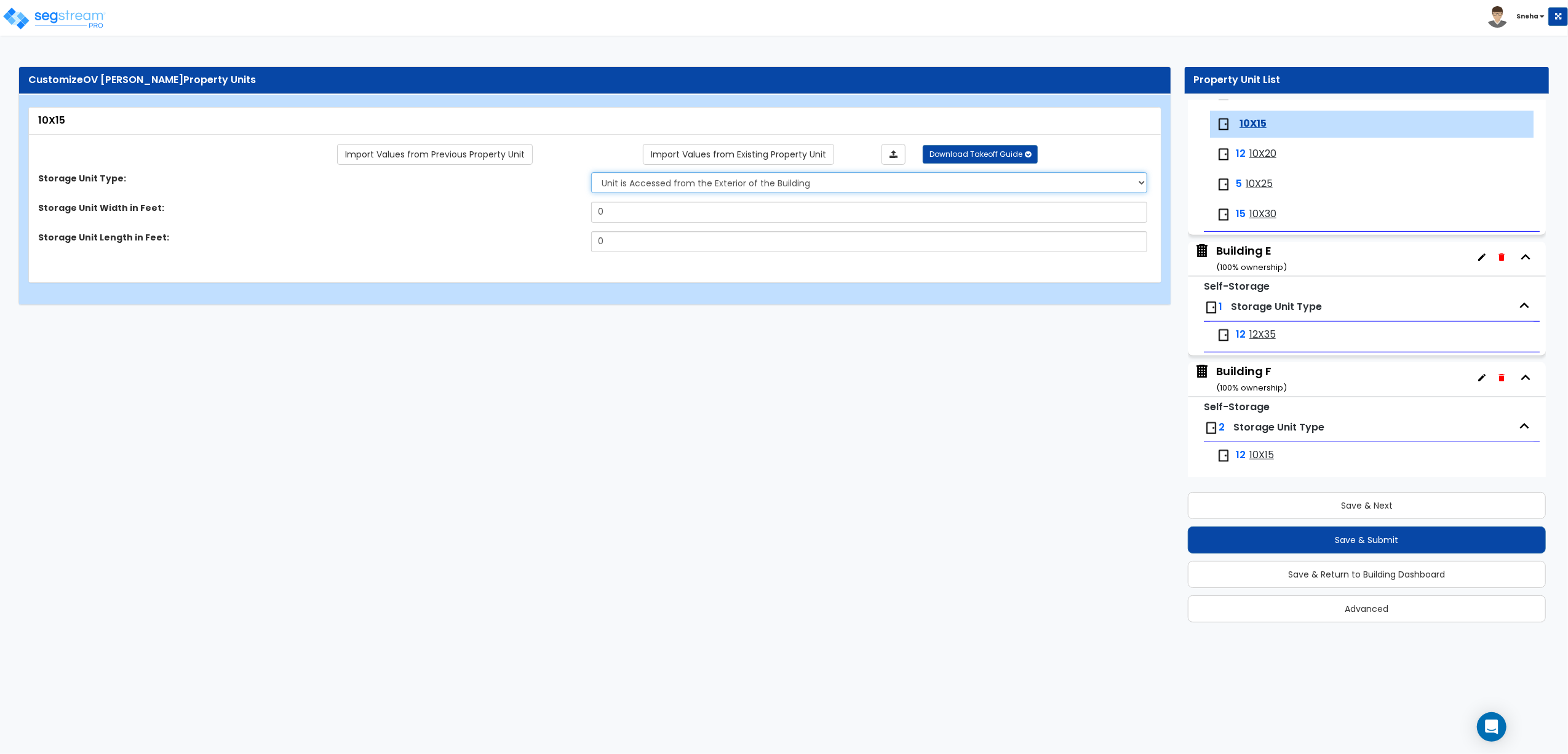
scroll to position [721, 0]
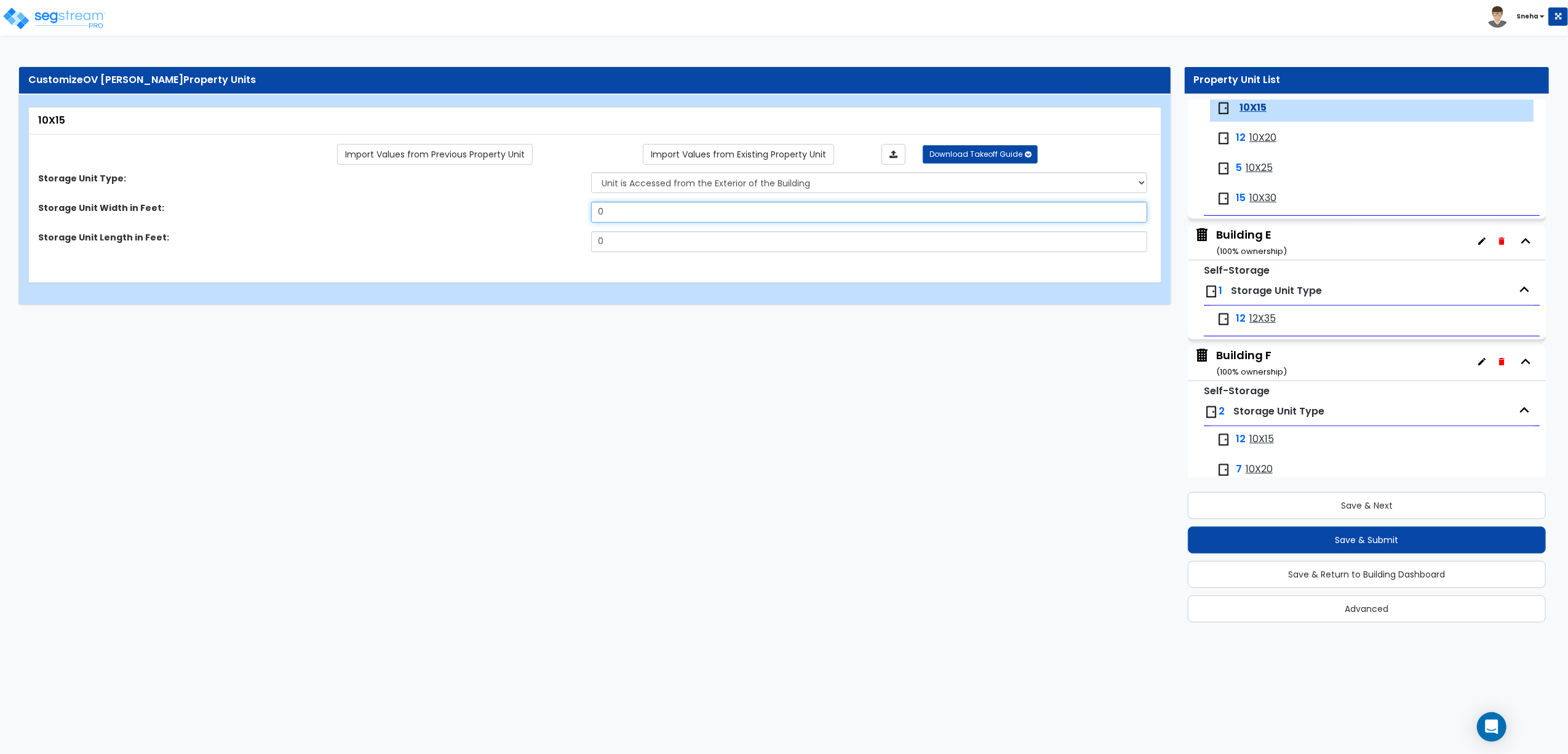
drag, startPoint x: 648, startPoint y: 213, endPoint x: 579, endPoint y: 219, distance: 69.3
click at [579, 219] on div "Storage Unit Width in Feet: 0" at bounding box center [591, 216] width 1124 height 29
type input "10"
drag, startPoint x: 625, startPoint y: 248, endPoint x: 576, endPoint y: 248, distance: 49.0
click at [576, 248] on div "Storage Unit Length in Feet: 0" at bounding box center [591, 246] width 1124 height 29
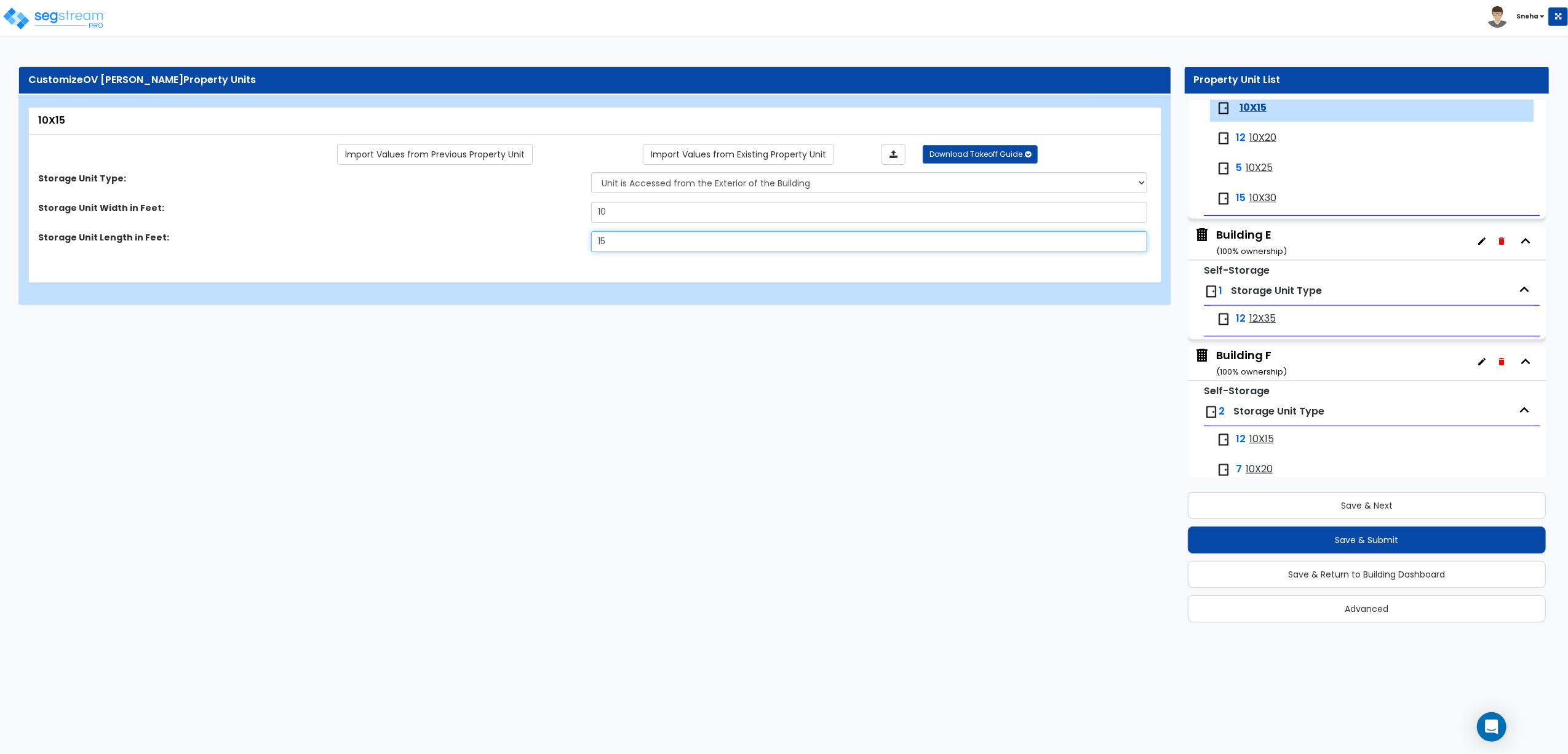
type input "15"
click at [793, 317] on html "Toggle navigation Sneha x" at bounding box center [784, 158] width 1568 height 317
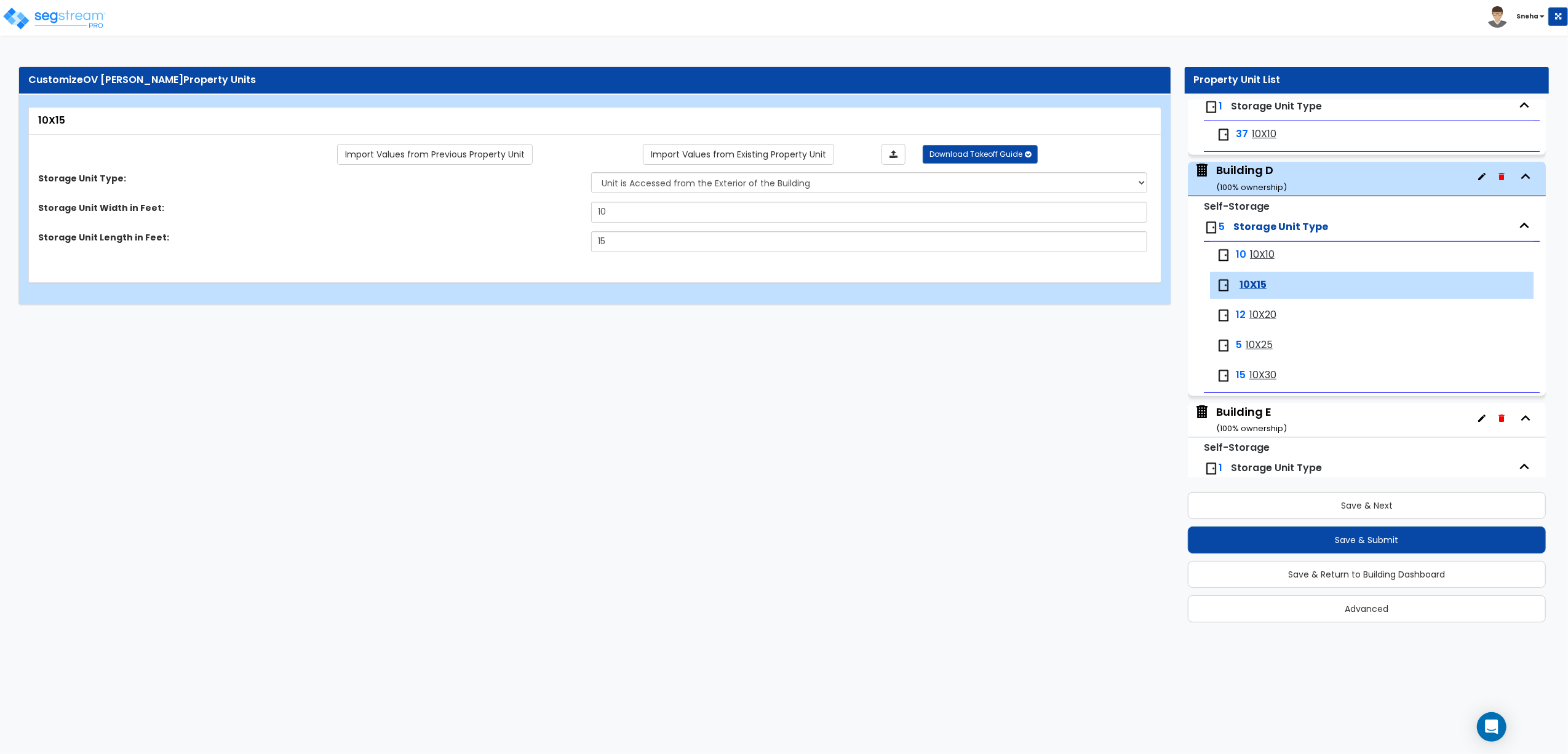
scroll to position [639, 0]
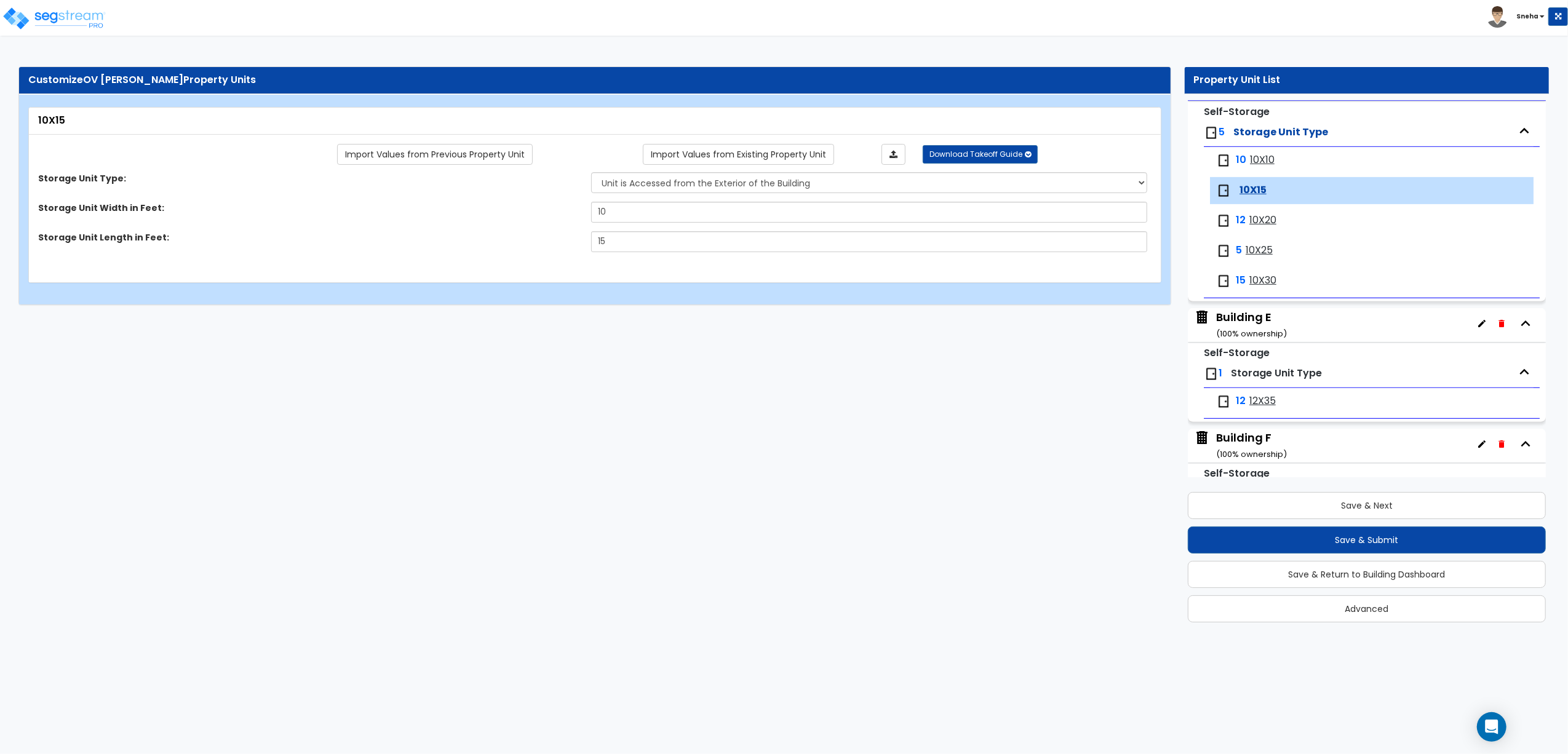
click at [1263, 221] on span "10X20" at bounding box center [1263, 220] width 27 height 15
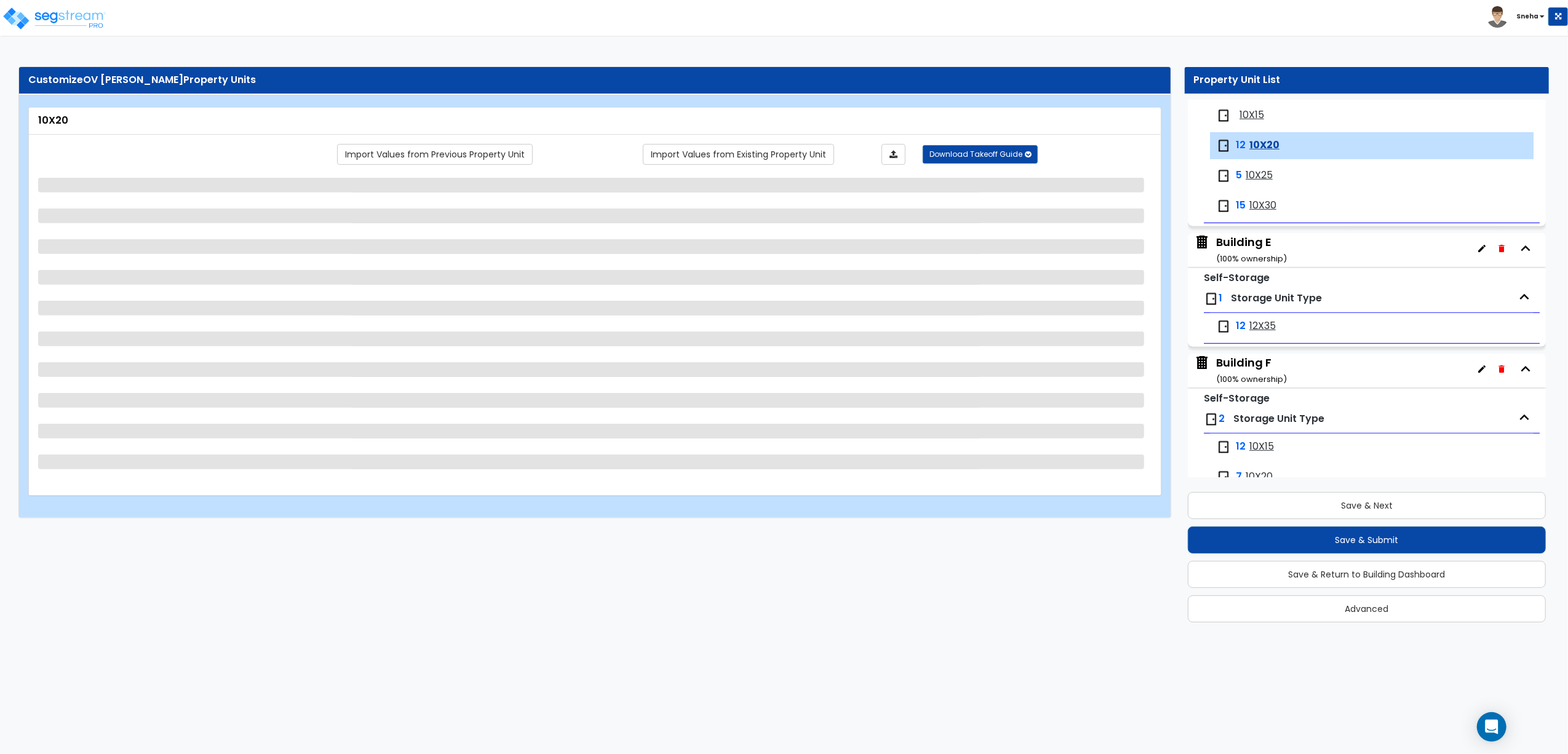
scroll to position [751, 0]
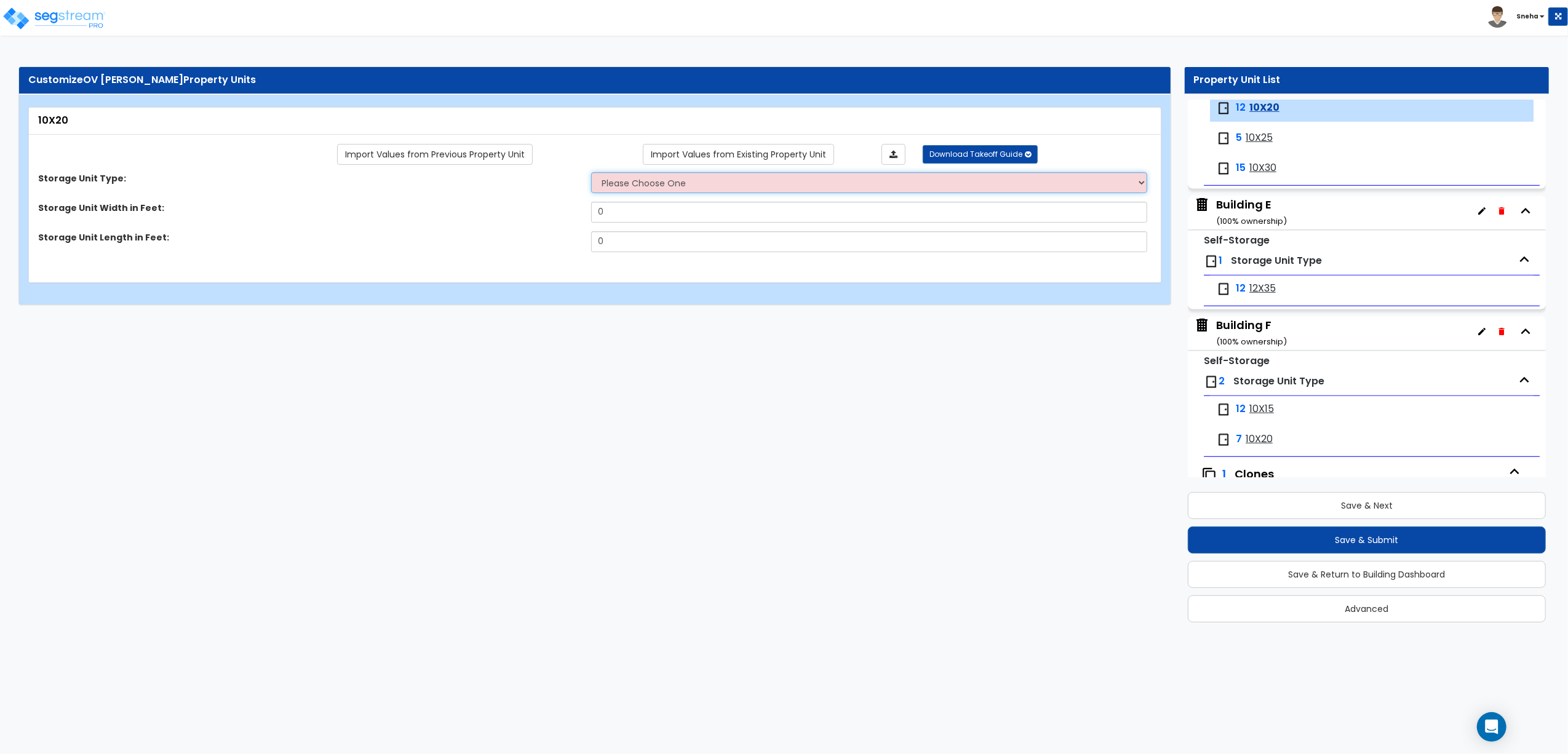
click at [659, 185] on select "Please Choose One Unit is Accessed from the Exterior of the Building Unit is Ac…" at bounding box center [869, 182] width 556 height 21
select select "1"
click at [591, 173] on select "Please Choose One Unit is Accessed from the Exterior of the Building Unit is Ac…" at bounding box center [869, 182] width 556 height 21
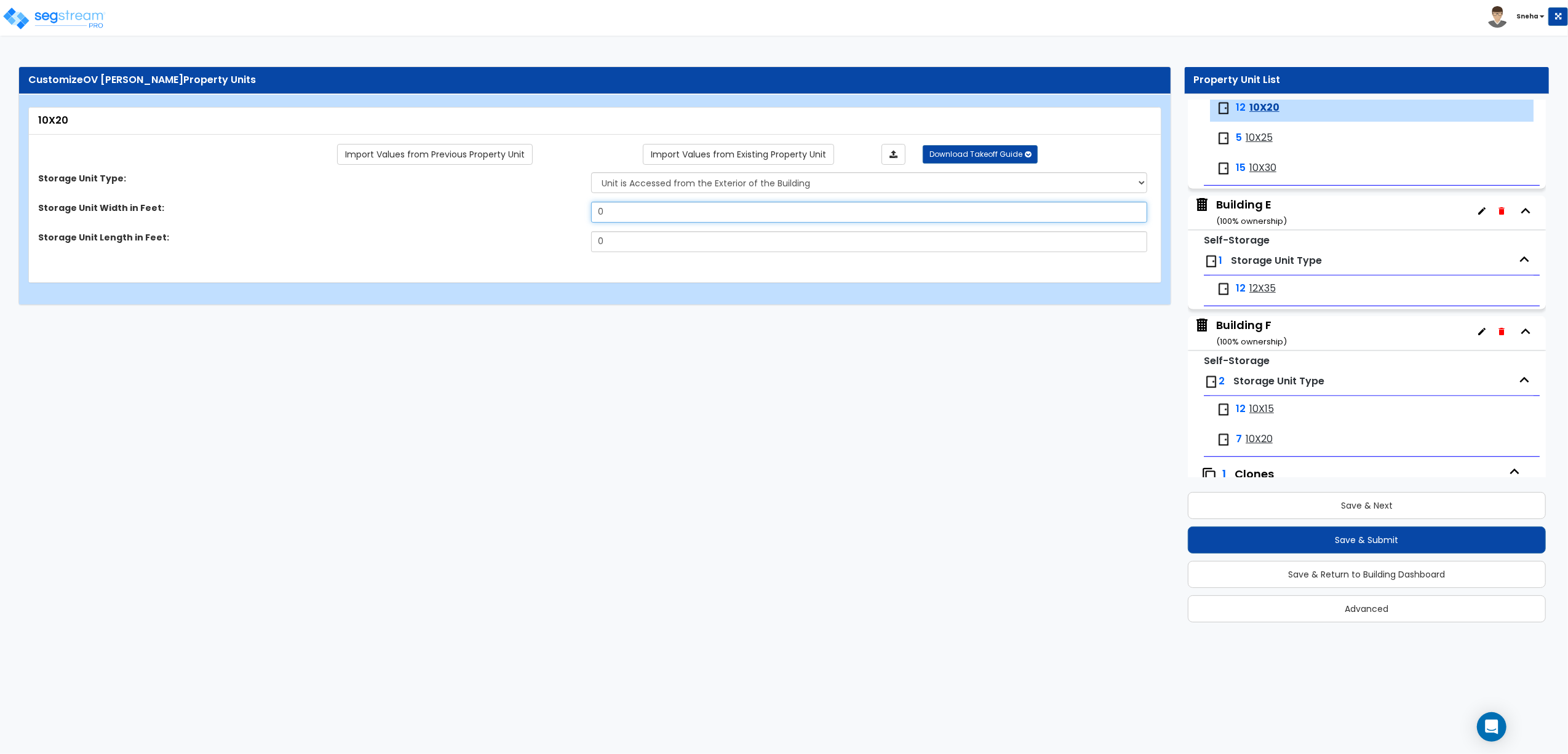
drag, startPoint x: 624, startPoint y: 208, endPoint x: 565, endPoint y: 208, distance: 59.0
click at [565, 208] on div "Storage Unit Width in Feet: 0" at bounding box center [591, 216] width 1124 height 29
type input "10"
drag, startPoint x: 616, startPoint y: 244, endPoint x: 542, endPoint y: 245, distance: 74.0
click at [542, 245] on div "Storage Unit Length in Feet: 0" at bounding box center [591, 246] width 1124 height 29
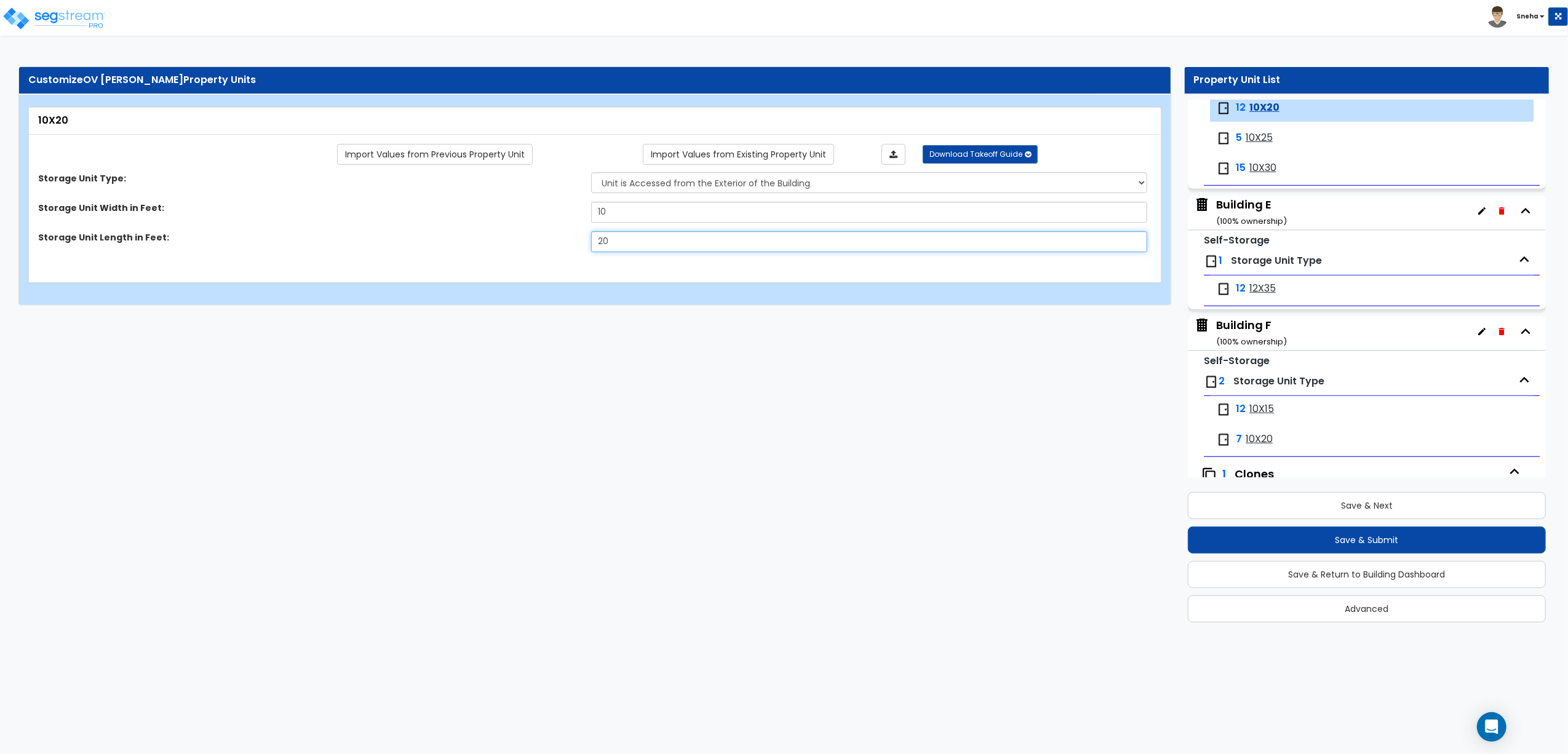
type input "20"
click at [1262, 144] on span "10X25" at bounding box center [1259, 138] width 27 height 15
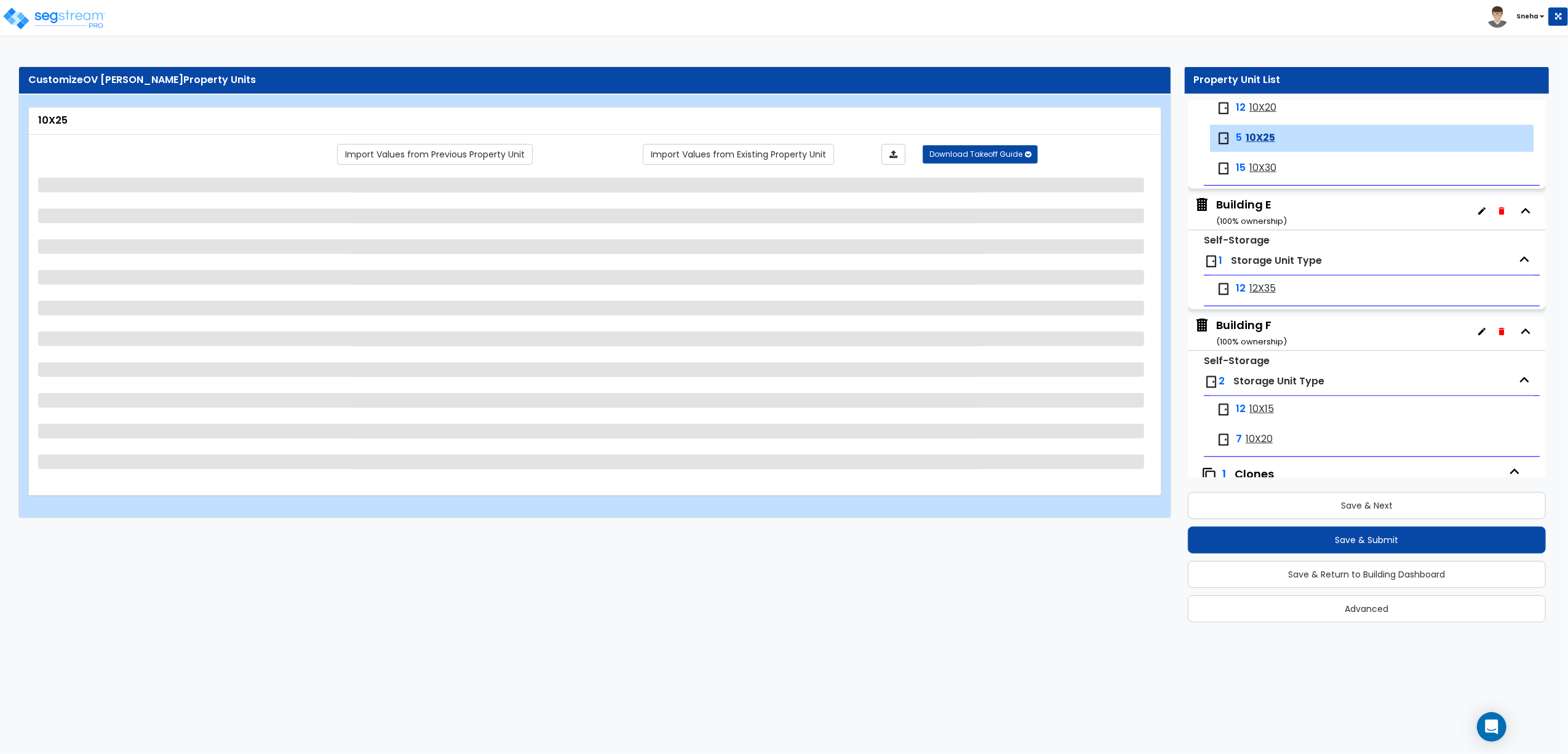
scroll to position [780, 0]
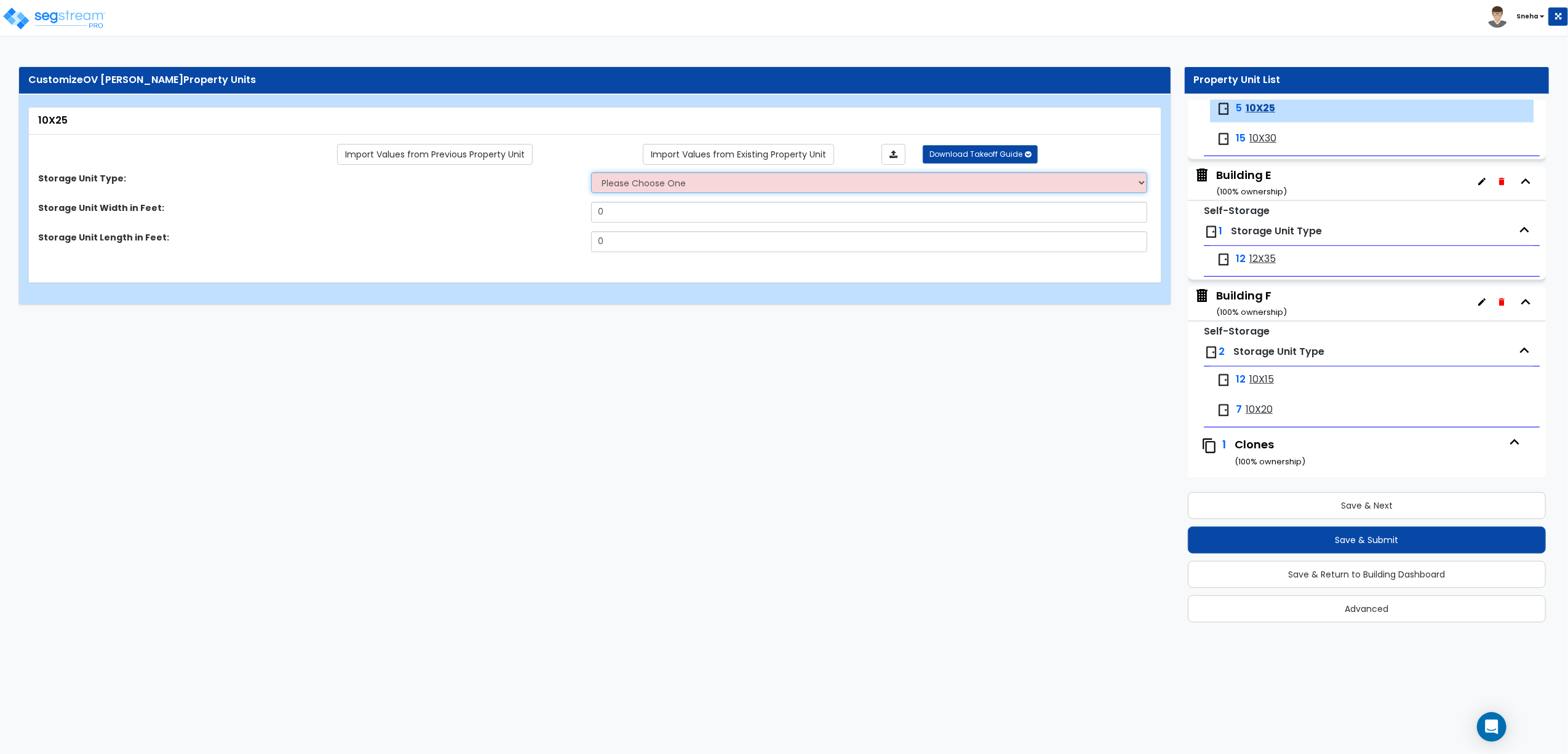
drag, startPoint x: 638, startPoint y: 183, endPoint x: 640, endPoint y: 195, distance: 12.2
click at [641, 185] on select "Please Choose One Unit is Accessed from the Exterior of the Building Unit is Ac…" at bounding box center [869, 182] width 556 height 21
select select "1"
click at [591, 173] on select "Please Choose One Unit is Accessed from the Exterior of the Building Unit is Ac…" at bounding box center [869, 182] width 556 height 21
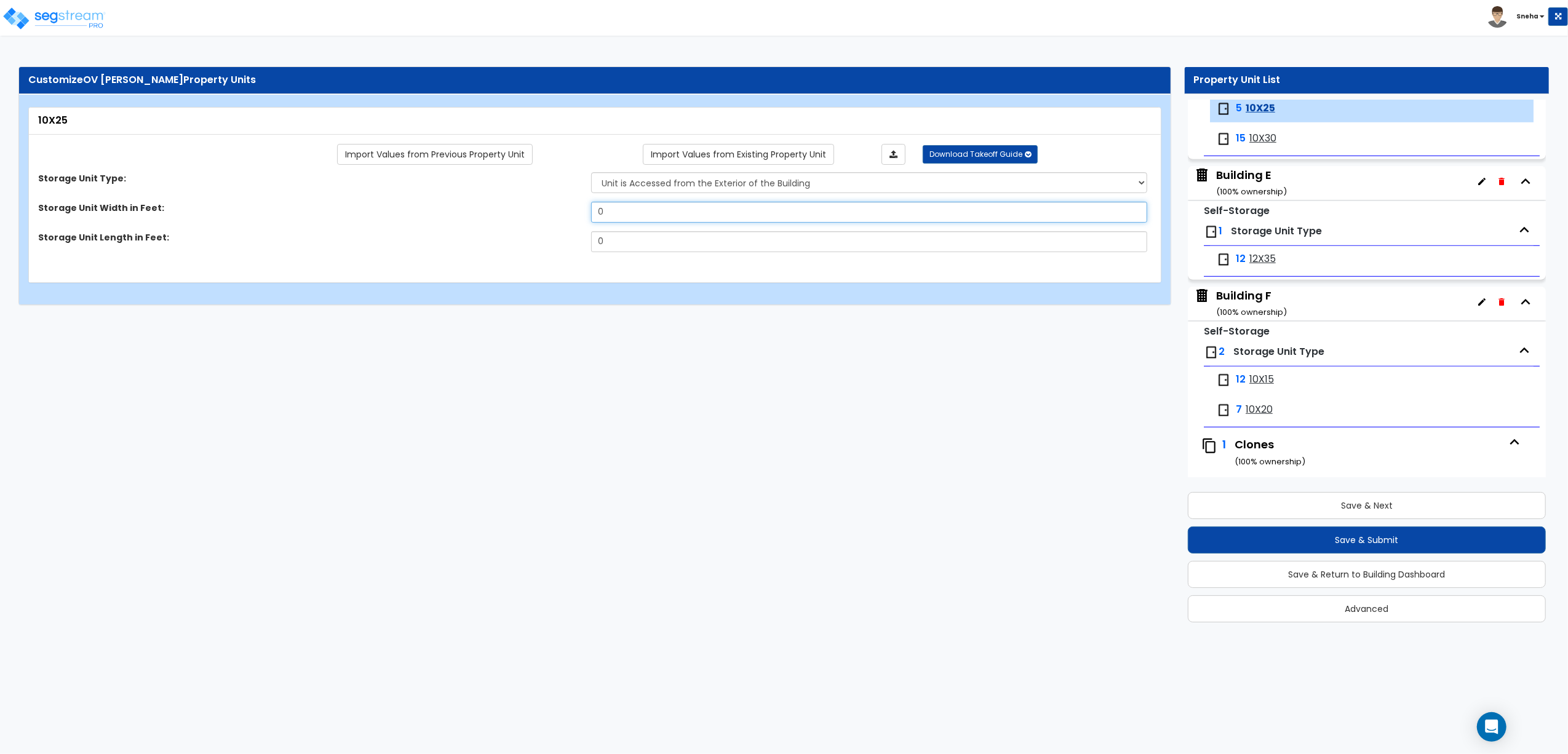
drag, startPoint x: 643, startPoint y: 220, endPoint x: 570, endPoint y: 225, distance: 73.2
click at [570, 225] on div "Storage Unit Width in Feet: 0" at bounding box center [591, 216] width 1124 height 29
type input "10"
drag, startPoint x: 643, startPoint y: 242, endPoint x: 542, endPoint y: 252, distance: 101.5
click at [542, 252] on div "Storage Unit Length in Feet: 0" at bounding box center [591, 246] width 1124 height 29
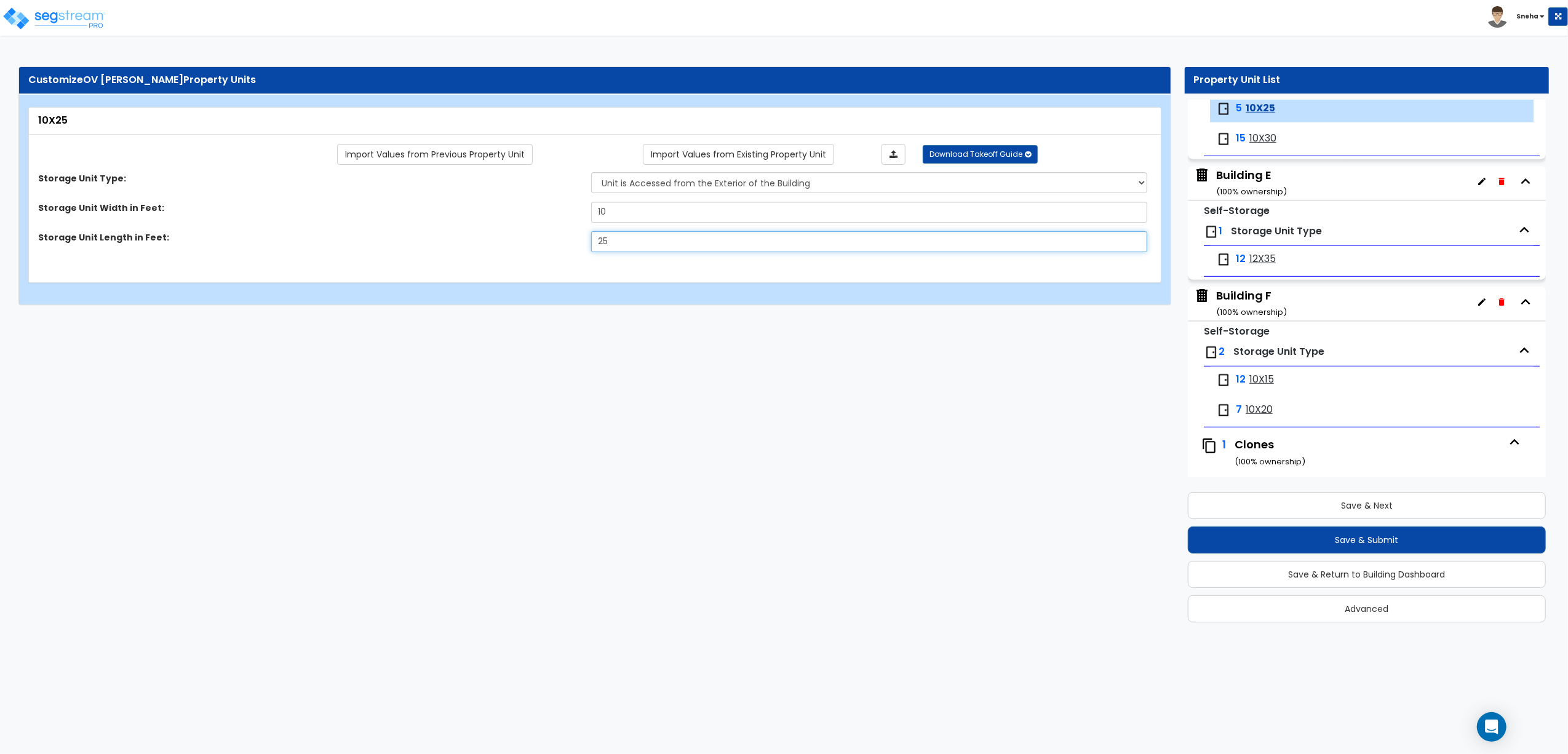
type input "25"
click at [604, 317] on html "Toggle navigation Sneha x" at bounding box center [784, 158] width 1568 height 317
click at [1262, 146] on span "10X30" at bounding box center [1263, 139] width 27 height 15
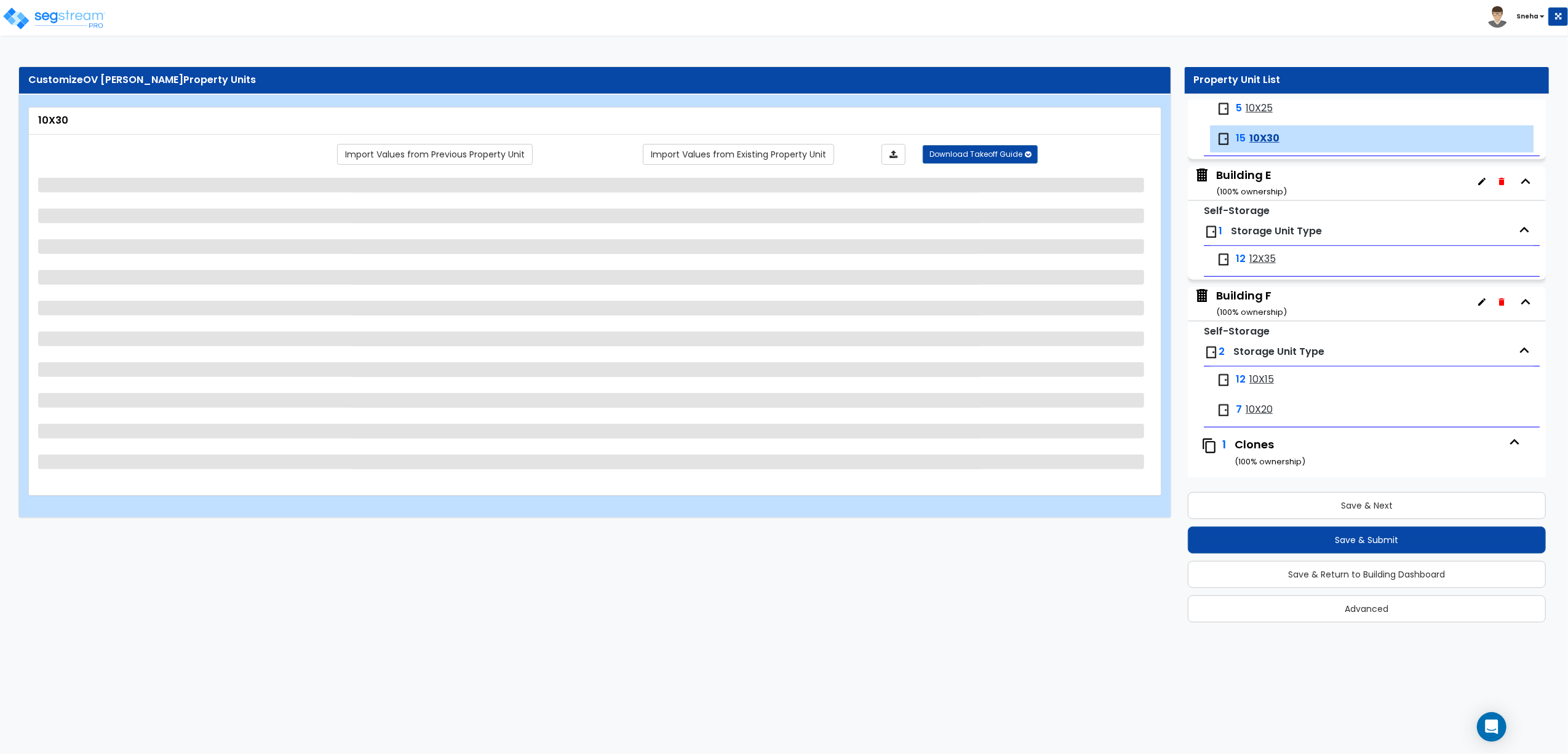
scroll to position [810, 0]
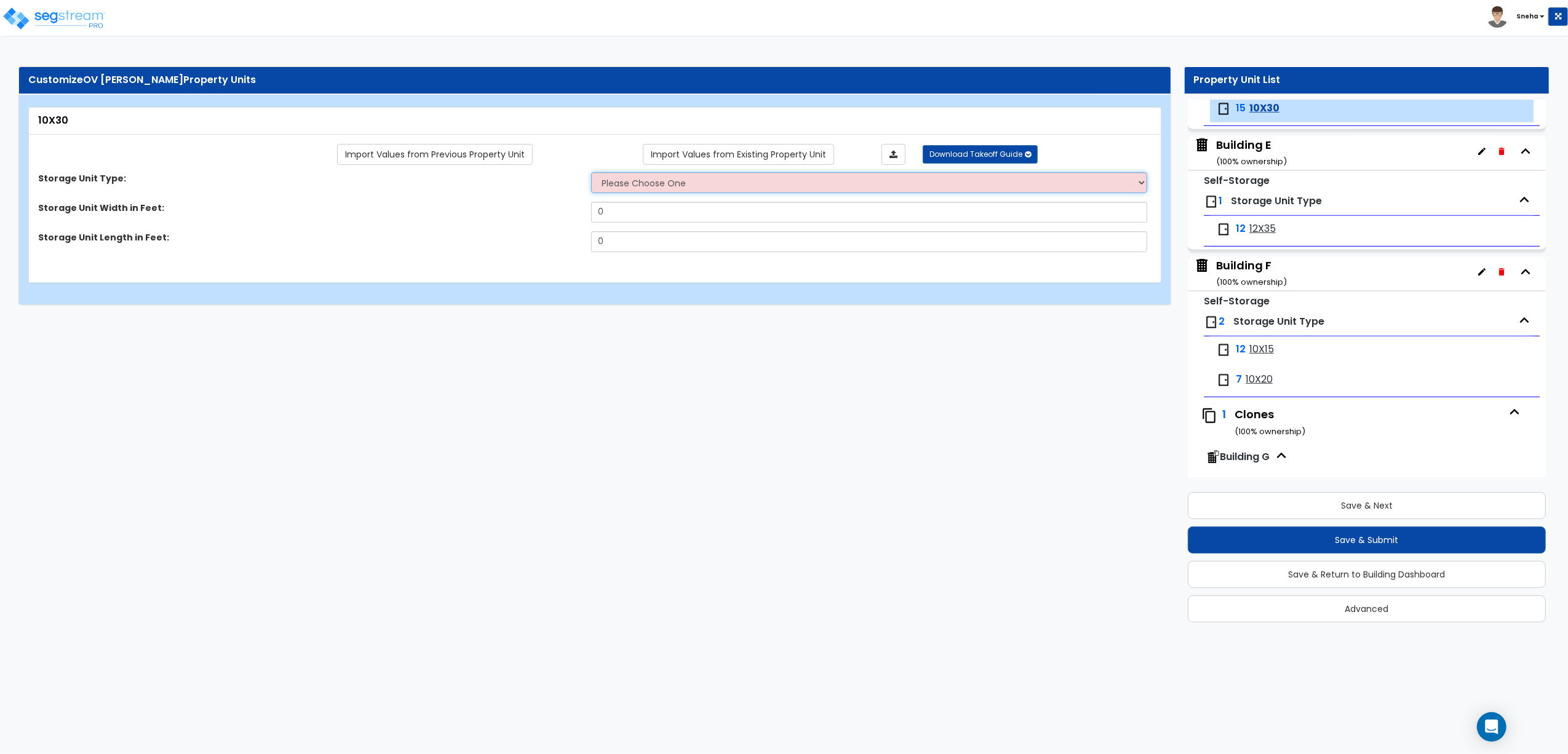
click at [709, 180] on select "Please Choose One Unit is Accessed from the Exterior of the Building Unit is Ac…" at bounding box center [869, 182] width 556 height 21
select select "1"
click at [591, 173] on select "Please Choose One Unit is Accessed from the Exterior of the Building Unit is Ac…" at bounding box center [869, 182] width 556 height 21
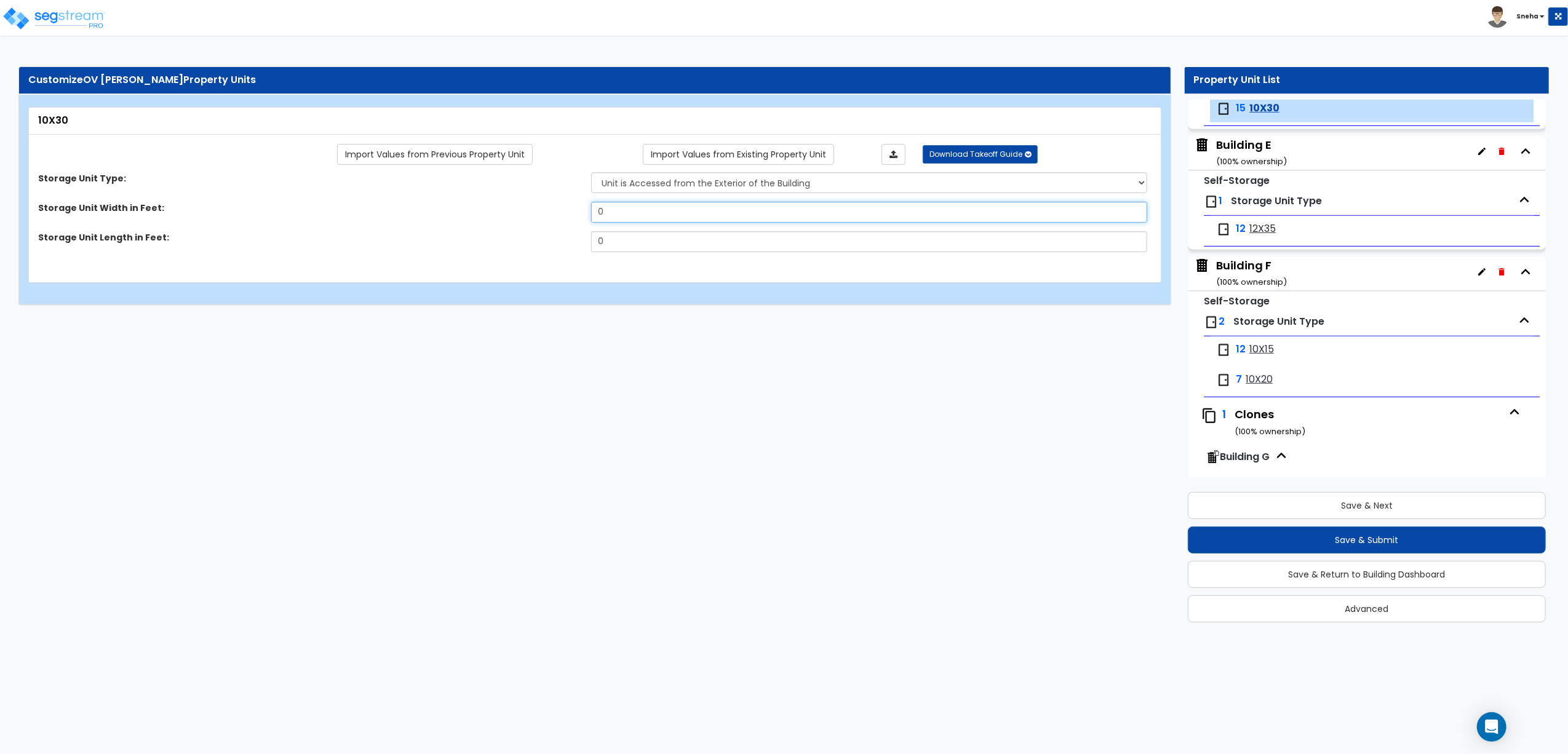
drag, startPoint x: 655, startPoint y: 211, endPoint x: 554, endPoint y: 217, distance: 101.2
click at [554, 217] on div "Storage Unit Width in Feet: 0" at bounding box center [591, 216] width 1124 height 29
type input "10"
drag, startPoint x: 598, startPoint y: 240, endPoint x: 545, endPoint y: 244, distance: 53.2
click at [545, 244] on div "Storage Unit Length in Feet: 0" at bounding box center [591, 246] width 1124 height 29
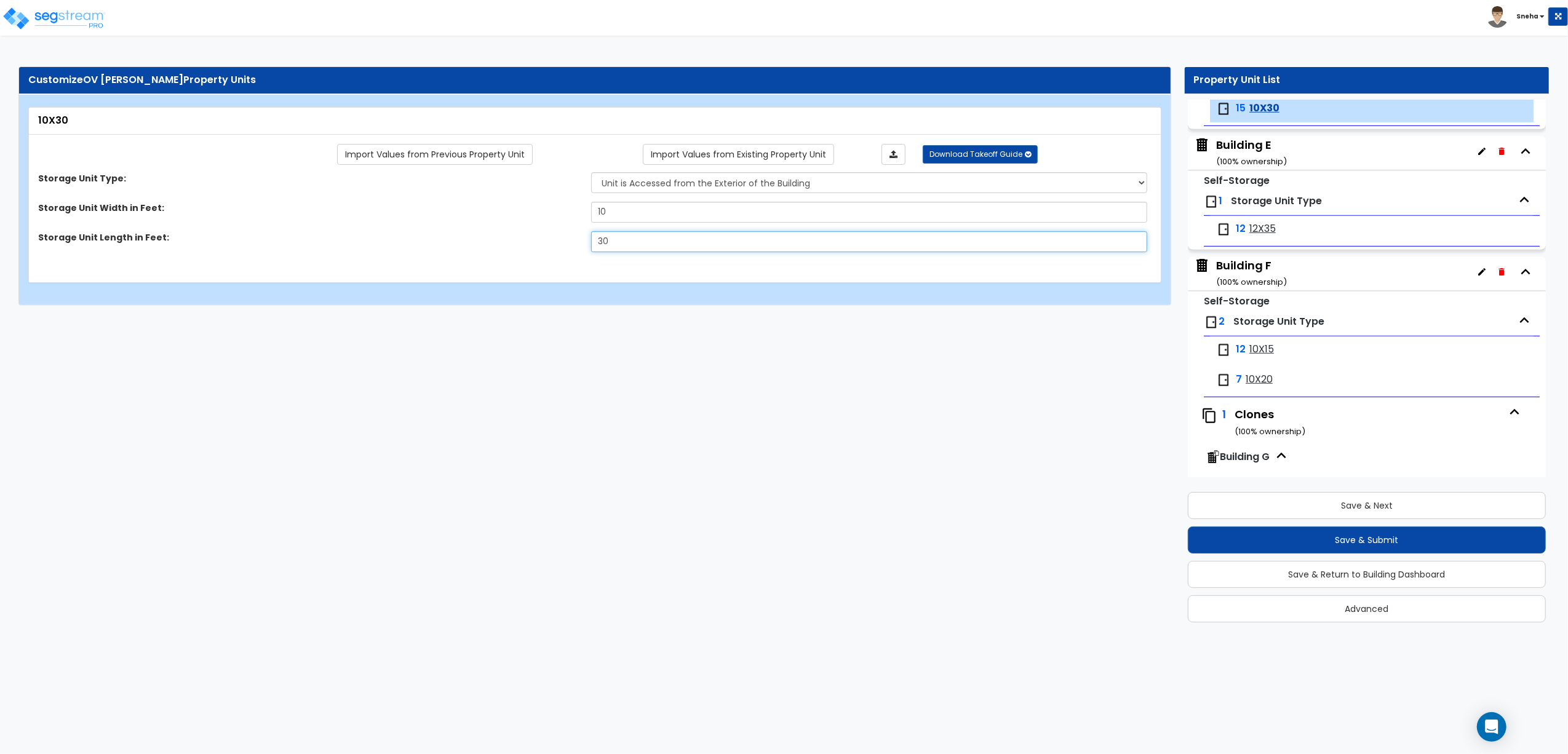
type input "30"
click at [627, 317] on html "Toggle navigation Sneha x" at bounding box center [784, 158] width 1568 height 317
click at [1262, 236] on span "12X35" at bounding box center [1262, 229] width 26 height 15
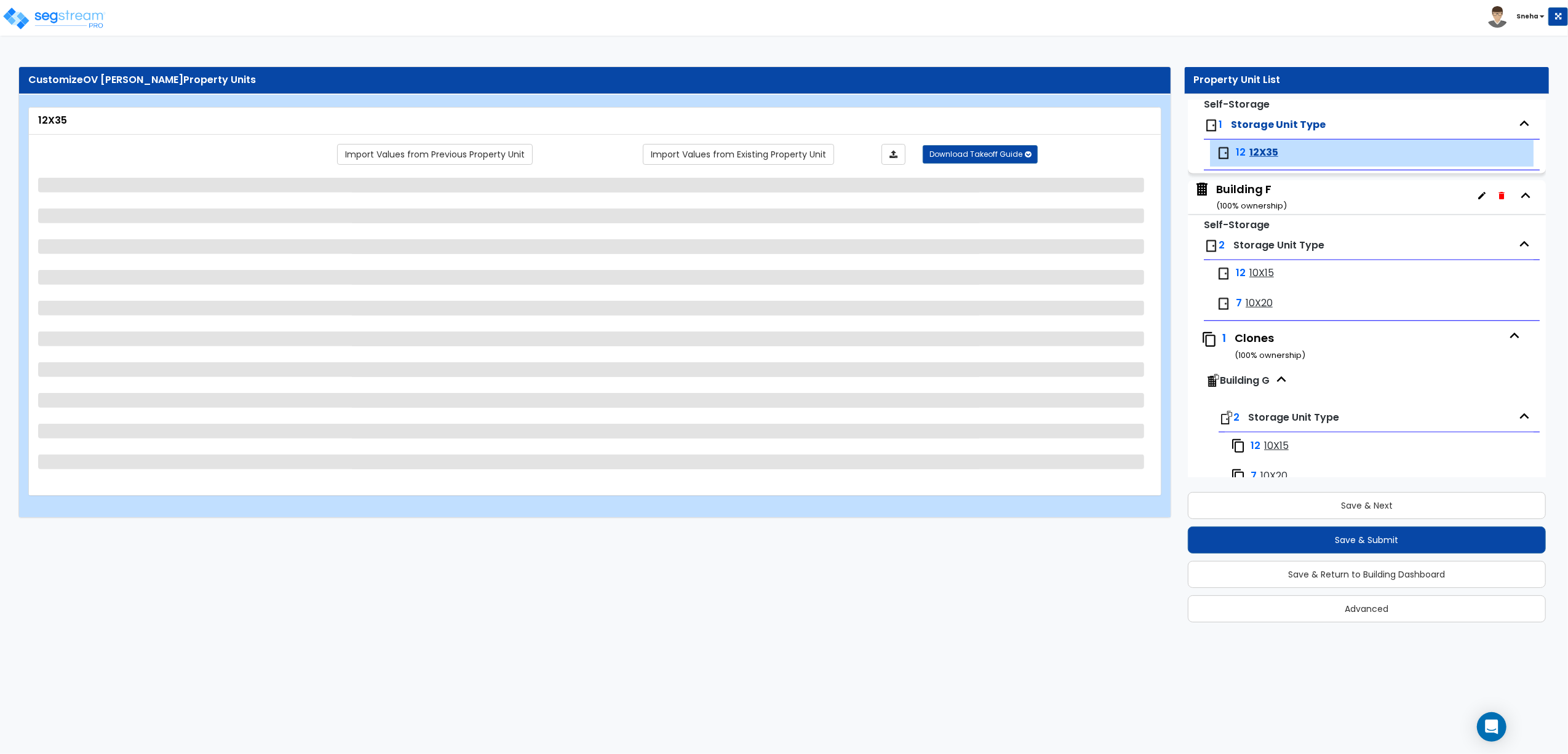
scroll to position [933, 0]
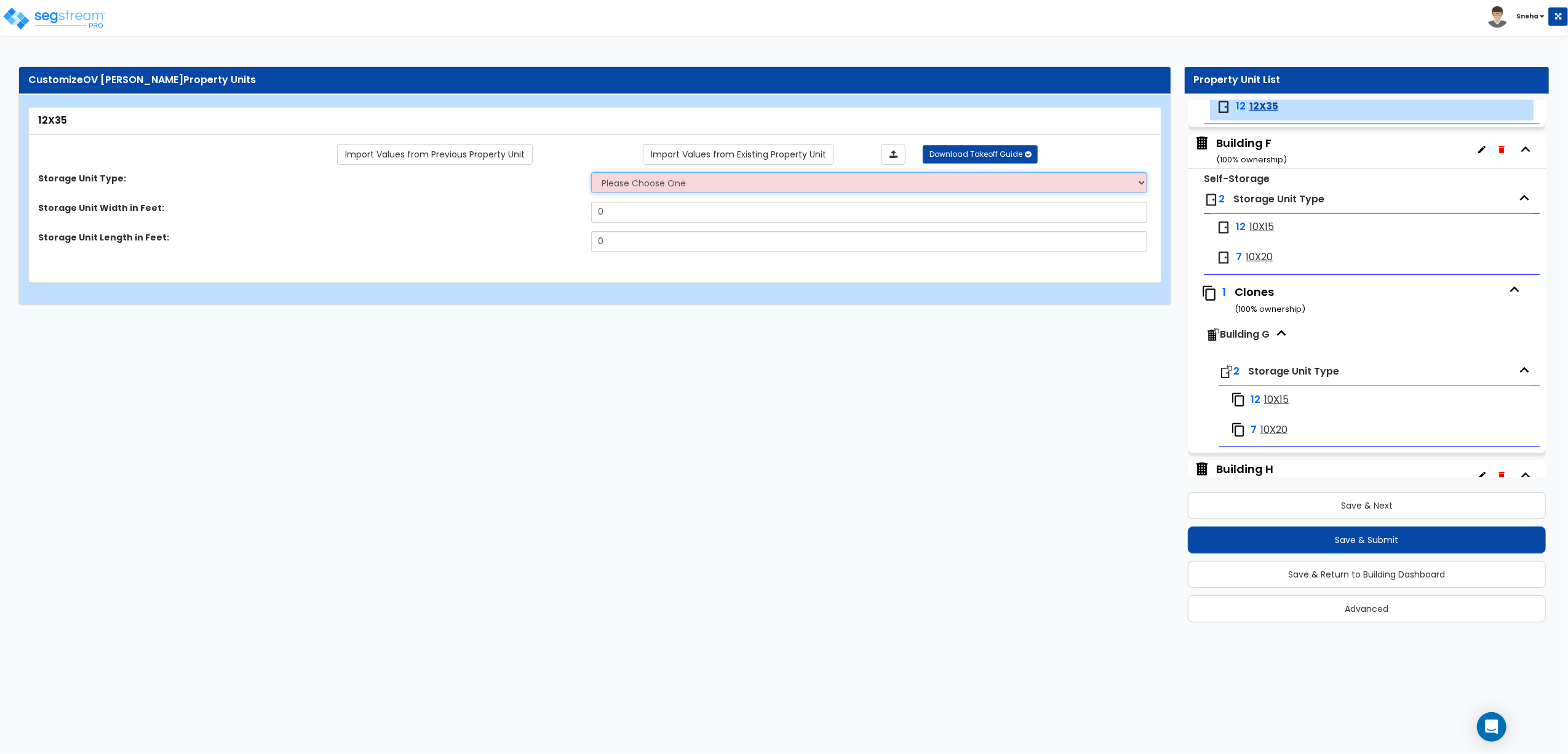
click at [683, 185] on select "Please Choose One Unit is Accessed from the Exterior of the Building Unit is Ac…" at bounding box center [869, 182] width 556 height 21
select select "1"
click at [591, 173] on select "Please Choose One Unit is Accessed from the Exterior of the Building Unit is Ac…" at bounding box center [869, 182] width 556 height 21
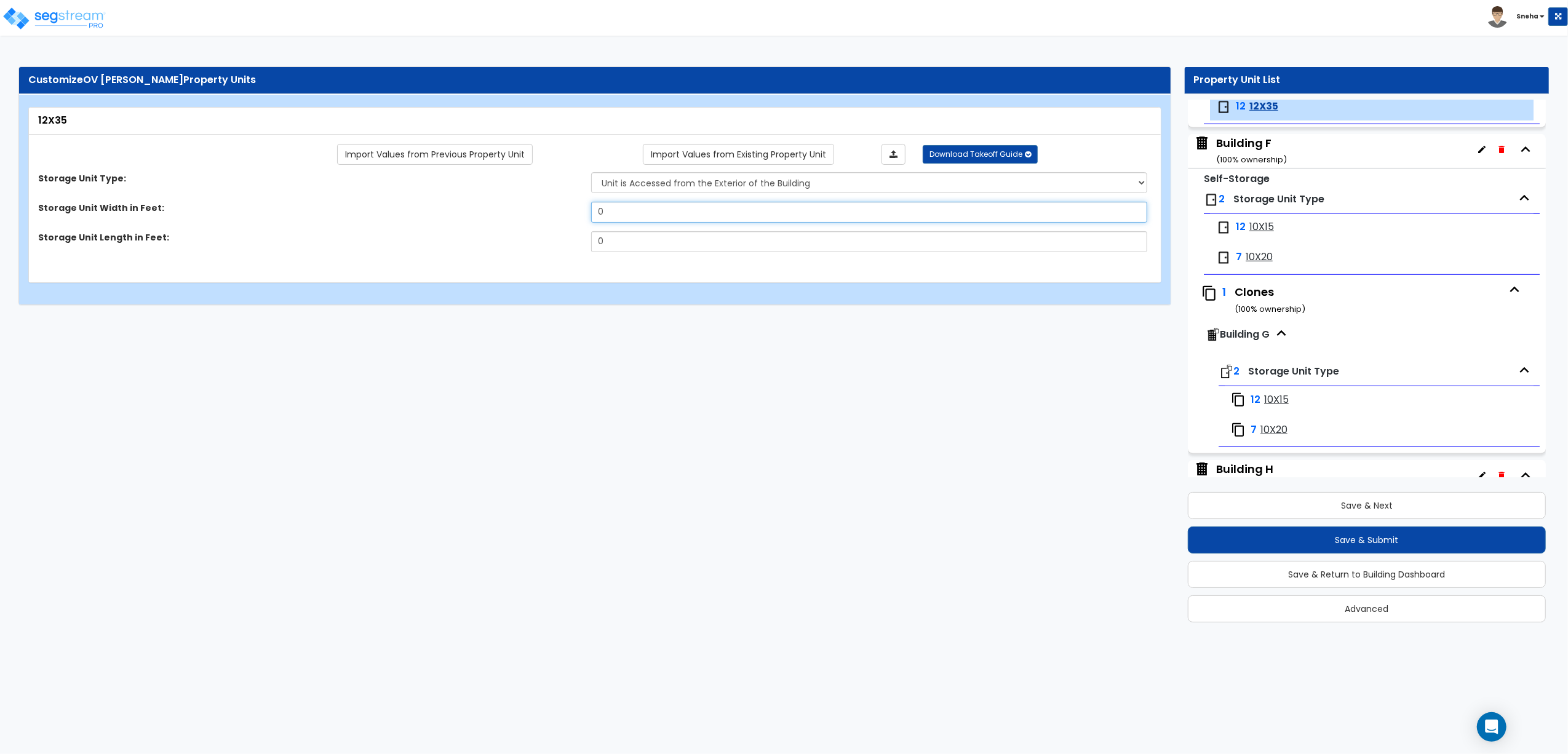
drag, startPoint x: 650, startPoint y: 208, endPoint x: 567, endPoint y: 211, distance: 83.1
click at [567, 211] on div "Storage Unit Width in Feet: 0" at bounding box center [591, 216] width 1124 height 29
type input "12"
drag, startPoint x: 625, startPoint y: 243, endPoint x: 545, endPoint y: 254, distance: 80.8
click at [545, 254] on div "Storage Unit Length in Feet: 0" at bounding box center [591, 246] width 1124 height 29
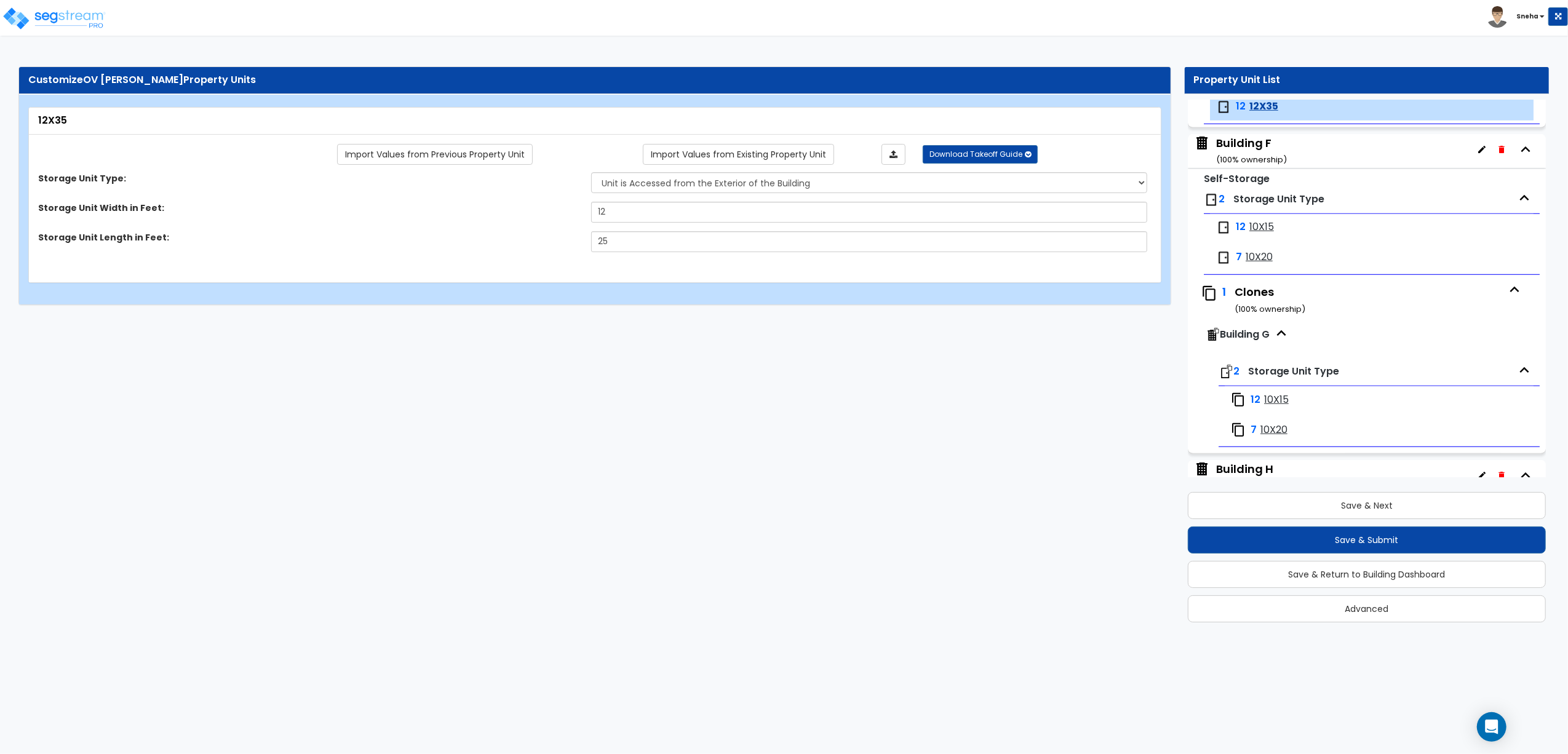
click at [662, 317] on html "Toggle navigation Sneha x" at bounding box center [784, 158] width 1568 height 317
drag, startPoint x: 626, startPoint y: 239, endPoint x: 554, endPoint y: 242, distance: 72.1
click at [554, 242] on div "Storage Unit Length in Feet: 25" at bounding box center [591, 246] width 1124 height 29
type input "35"
click at [739, 317] on html "Toggle navigation Sneha x" at bounding box center [784, 158] width 1568 height 317
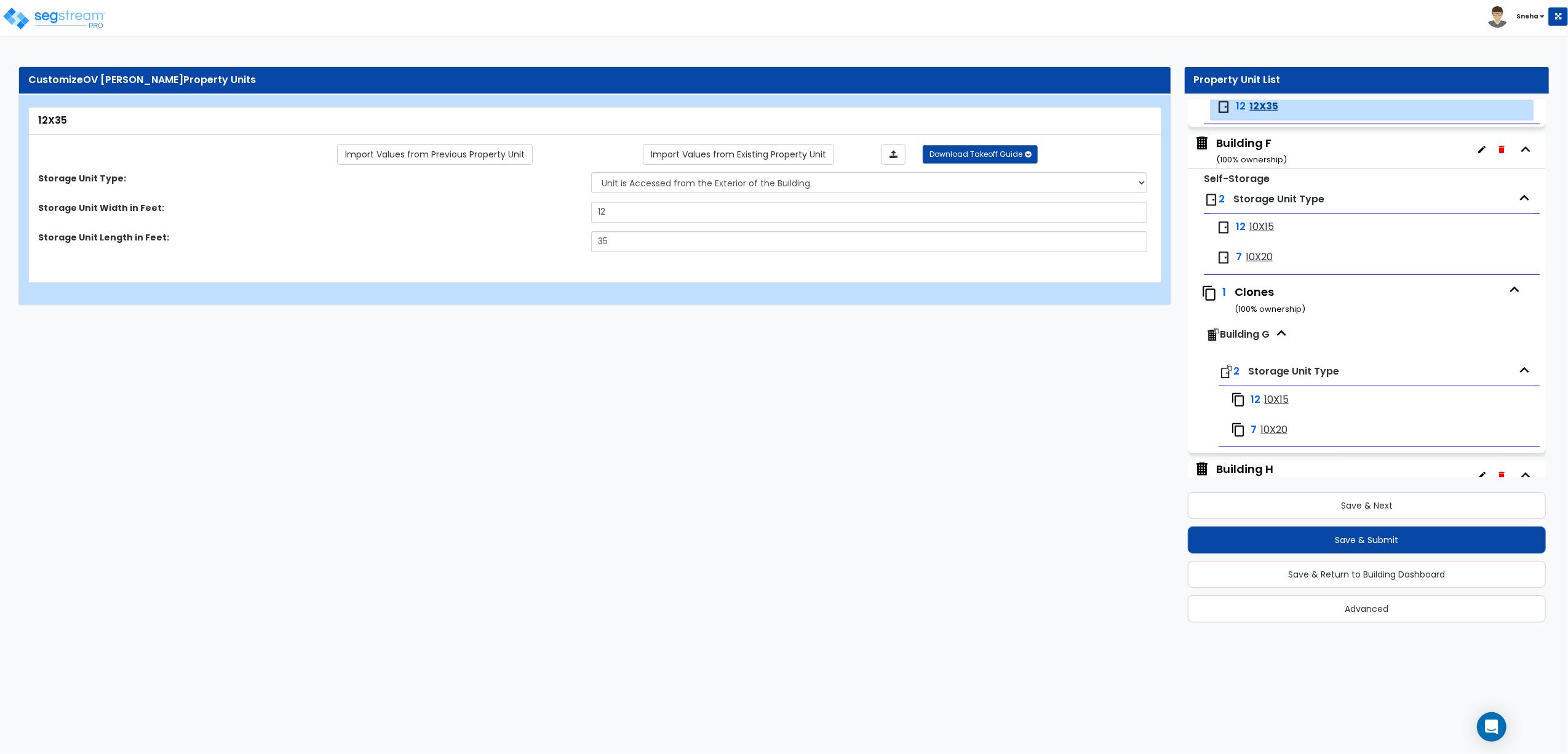
click at [1254, 234] on span "10X15" at bounding box center [1261, 227] width 24 height 15
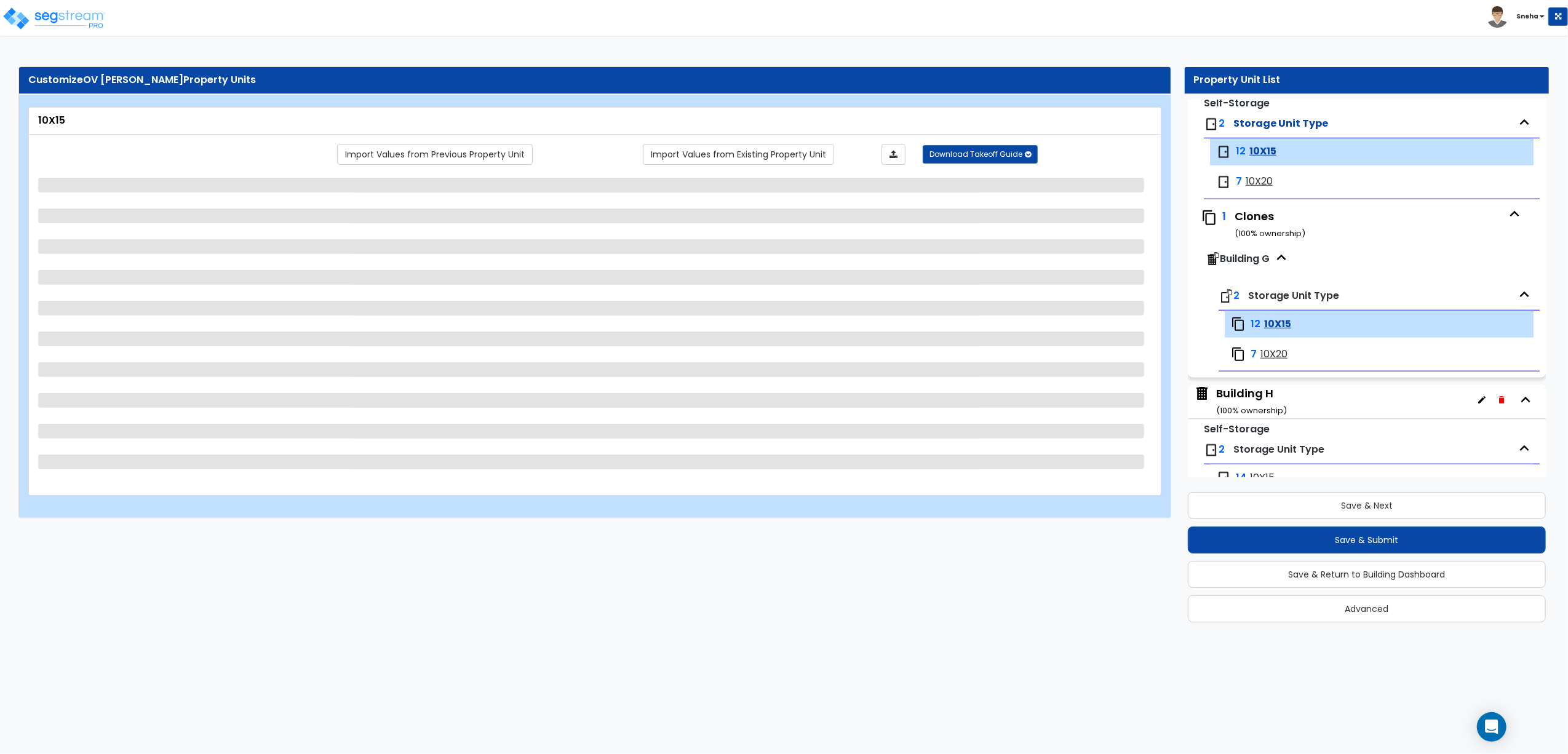
scroll to position [1055, 0]
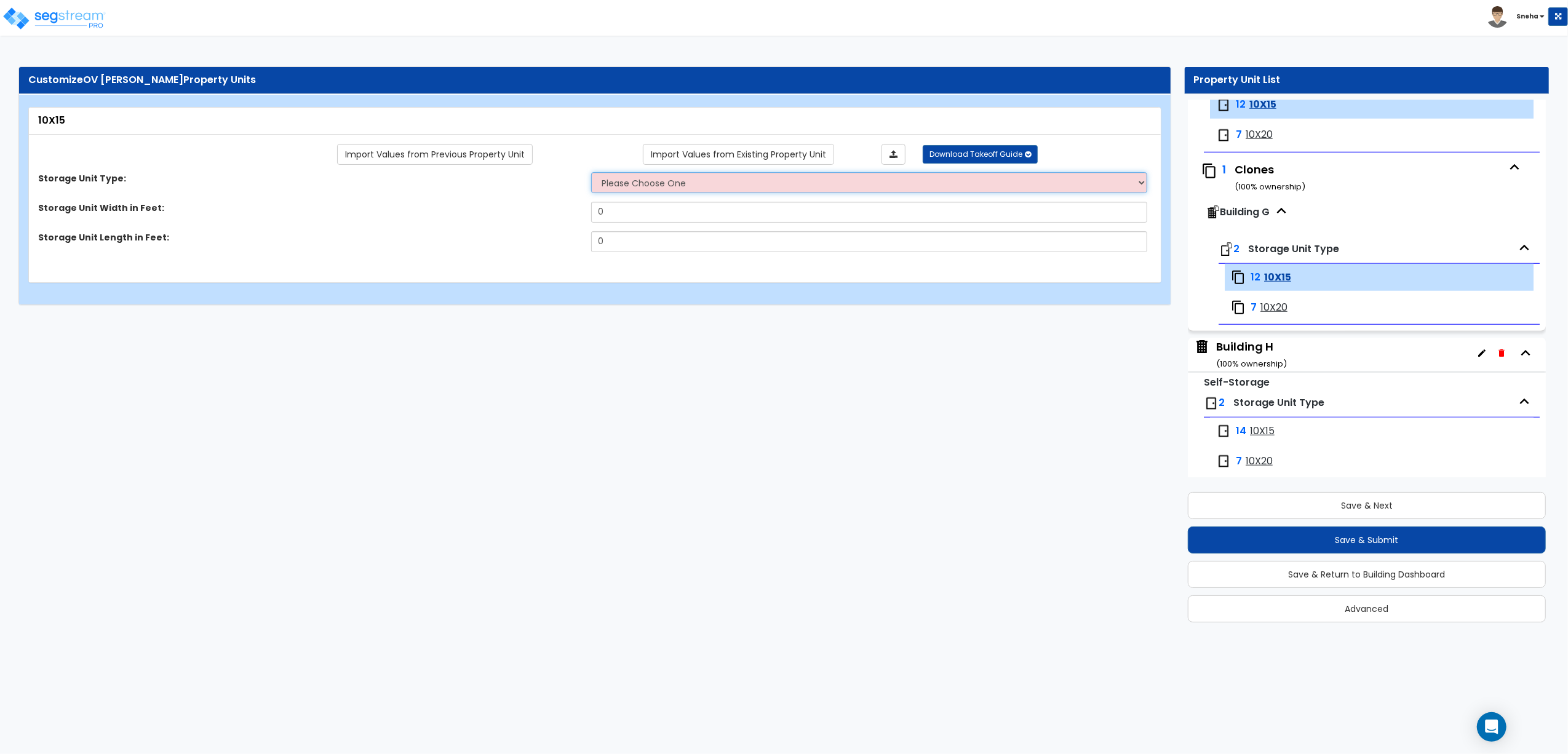
click at [771, 182] on select "Please Choose One Unit is Accessed from the Exterior of the Building Unit is Ac…" at bounding box center [869, 182] width 556 height 21
select select "1"
click at [591, 173] on select "Please Choose One Unit is Accessed from the Exterior of the Building Unit is Ac…" at bounding box center [869, 182] width 556 height 21
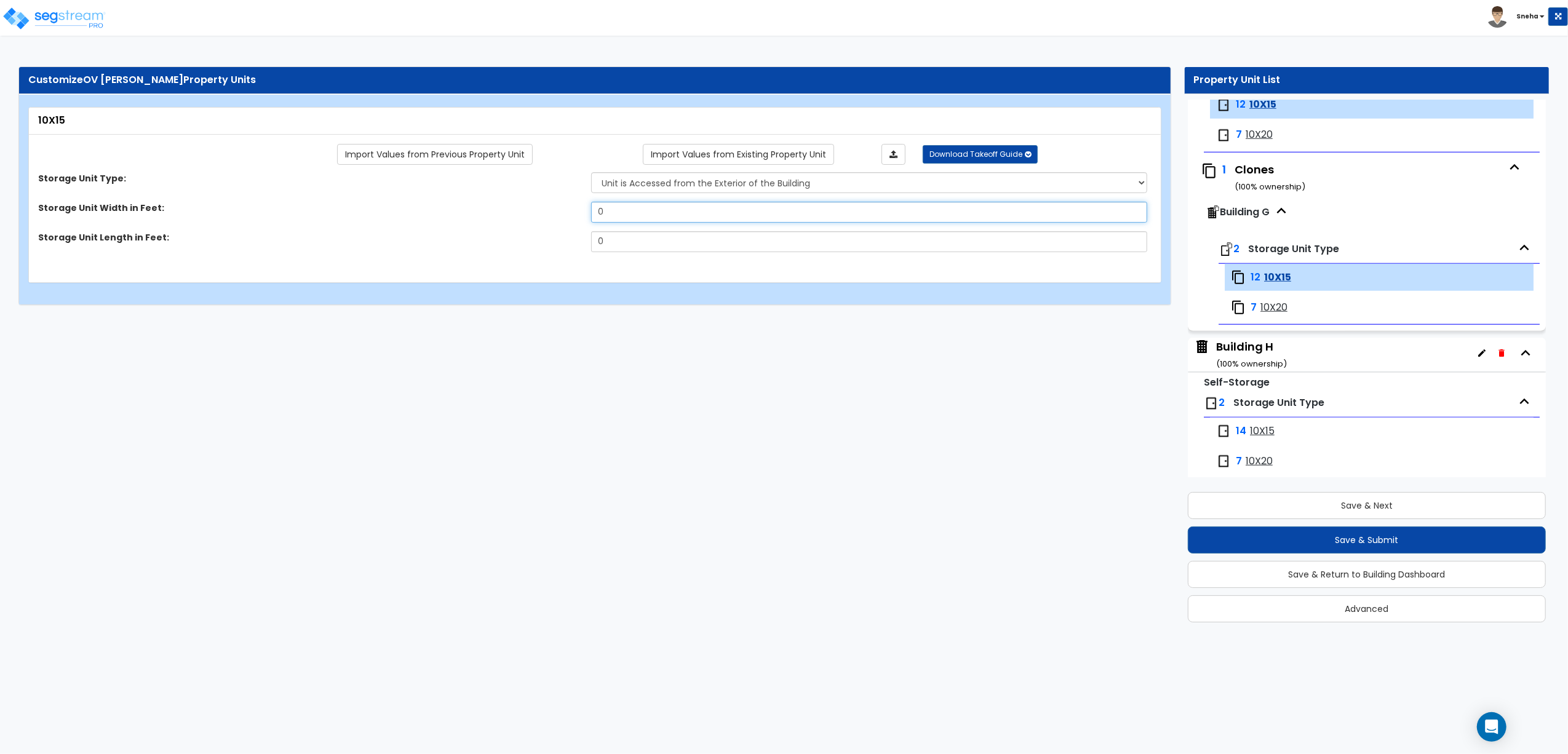
click at [714, 205] on input "0" at bounding box center [869, 213] width 556 height 21
drag, startPoint x: 714, startPoint y: 205, endPoint x: 657, endPoint y: 208, distance: 57.1
click at [705, 205] on input "0" at bounding box center [869, 213] width 556 height 21
click at [657, 208] on input "0" at bounding box center [869, 213] width 556 height 21
click at [567, 208] on div "Storage Unit Width in Feet: 0" at bounding box center [591, 216] width 1124 height 29
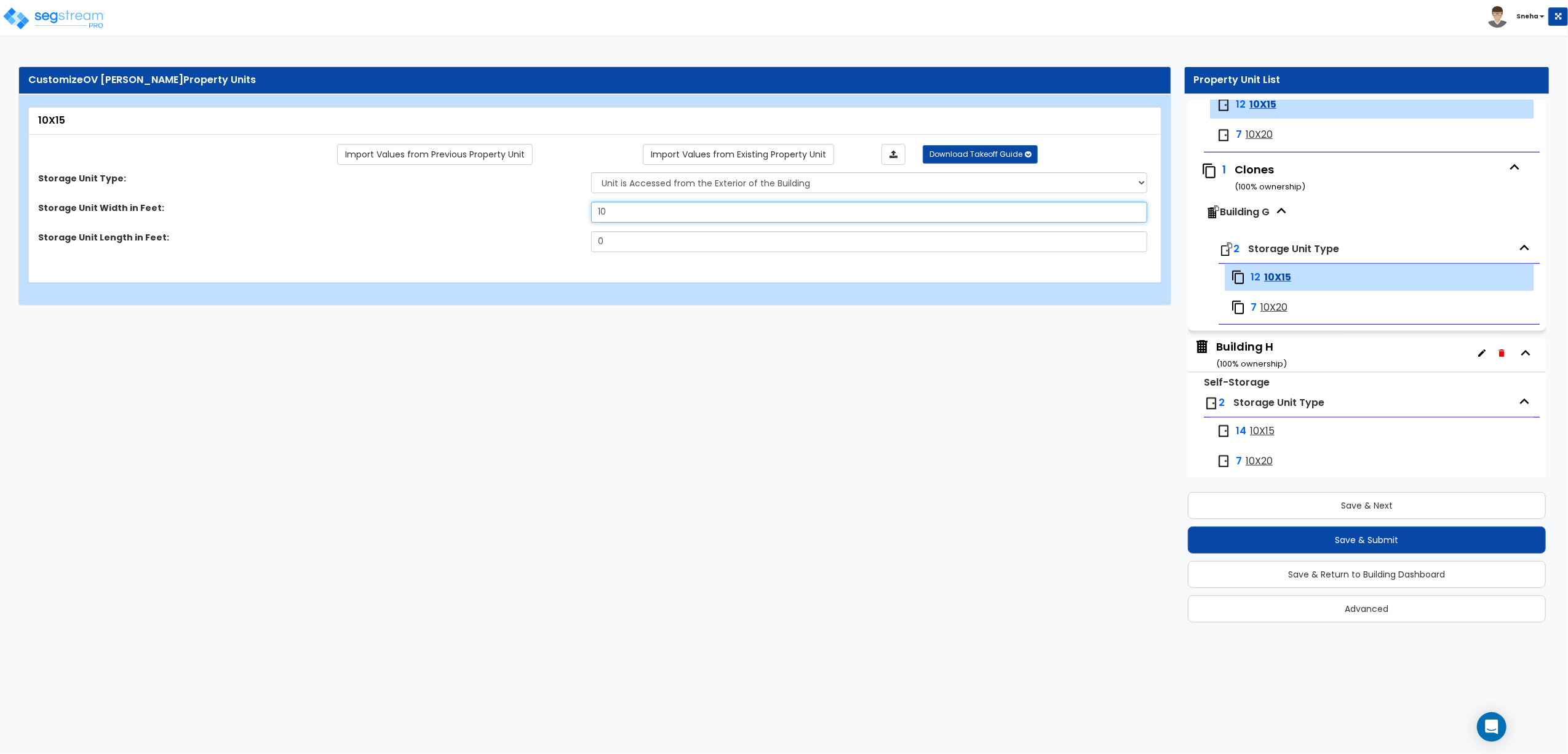
type input "10"
drag, startPoint x: 619, startPoint y: 241, endPoint x: 580, endPoint y: 241, distance: 39.0
click at [580, 241] on div "Storage Unit Length in Feet: 0" at bounding box center [591, 246] width 1124 height 29
type input "15"
click at [1253, 142] on span "10X20" at bounding box center [1259, 135] width 27 height 15
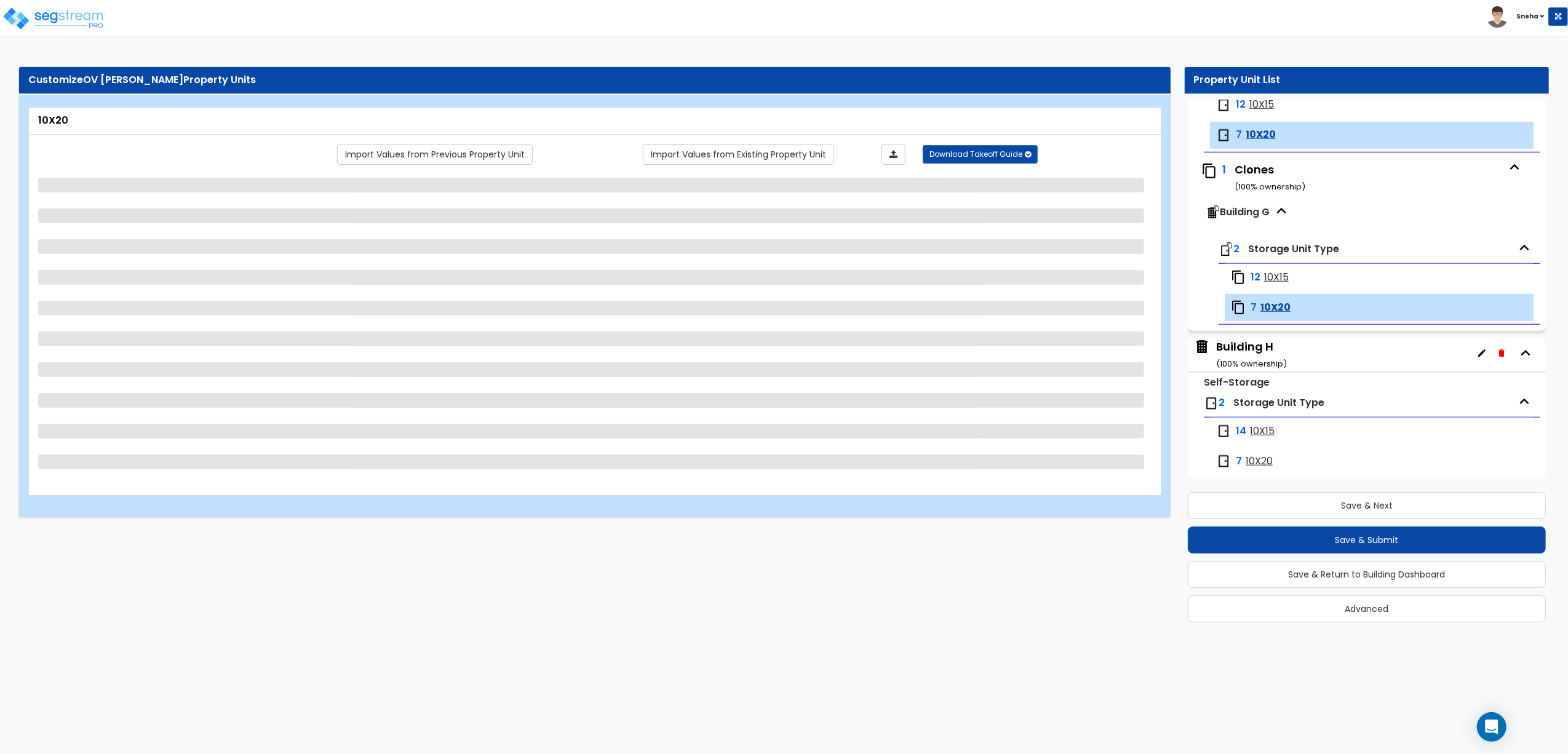
scroll to position [1078, 0]
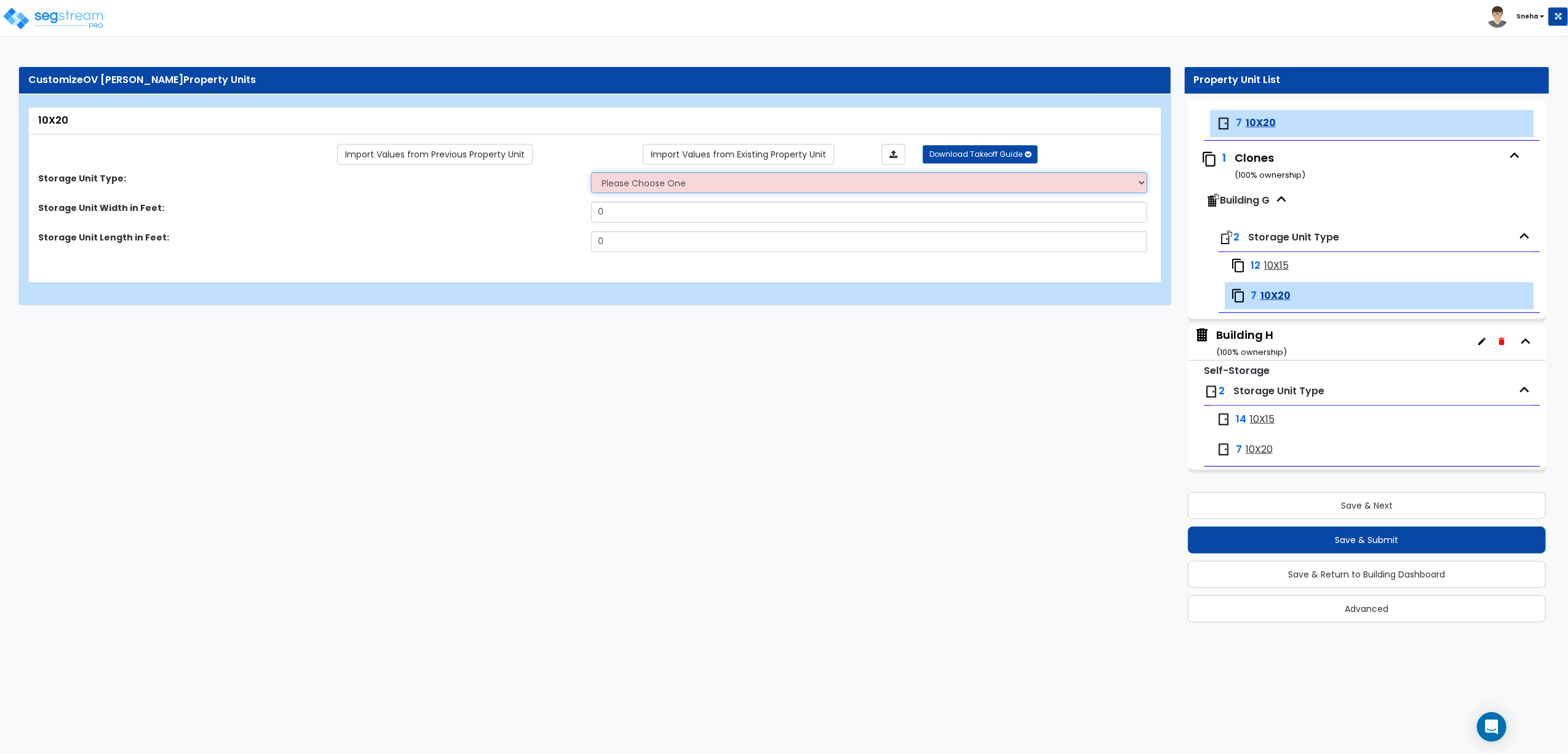
click at [664, 184] on select "Please Choose One Unit is Accessed from the Exterior of the Building Unit is Ac…" at bounding box center [869, 182] width 556 height 21
select select "1"
click at [591, 173] on select "Please Choose One Unit is Accessed from the Exterior of the Building Unit is Ac…" at bounding box center [869, 182] width 556 height 21
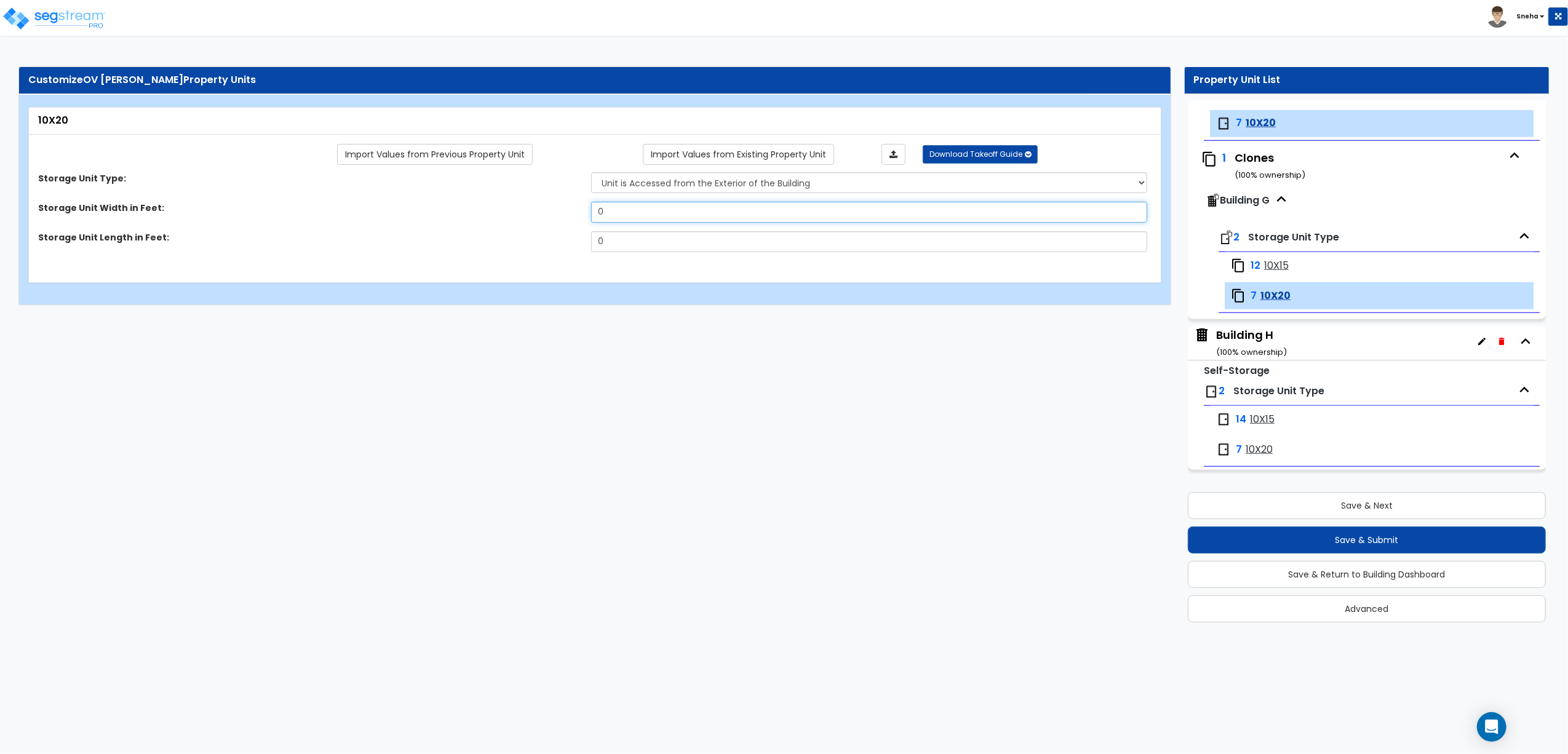
drag, startPoint x: 634, startPoint y: 209, endPoint x: 584, endPoint y: 211, distance: 50.0
click at [584, 211] on div "Storage Unit Width in Feet: 0" at bounding box center [591, 216] width 1124 height 29
type input "10"
drag, startPoint x: 621, startPoint y: 238, endPoint x: 534, endPoint y: 246, distance: 87.4
click at [534, 246] on div "Storage Unit Length in Feet: 0" at bounding box center [591, 246] width 1124 height 29
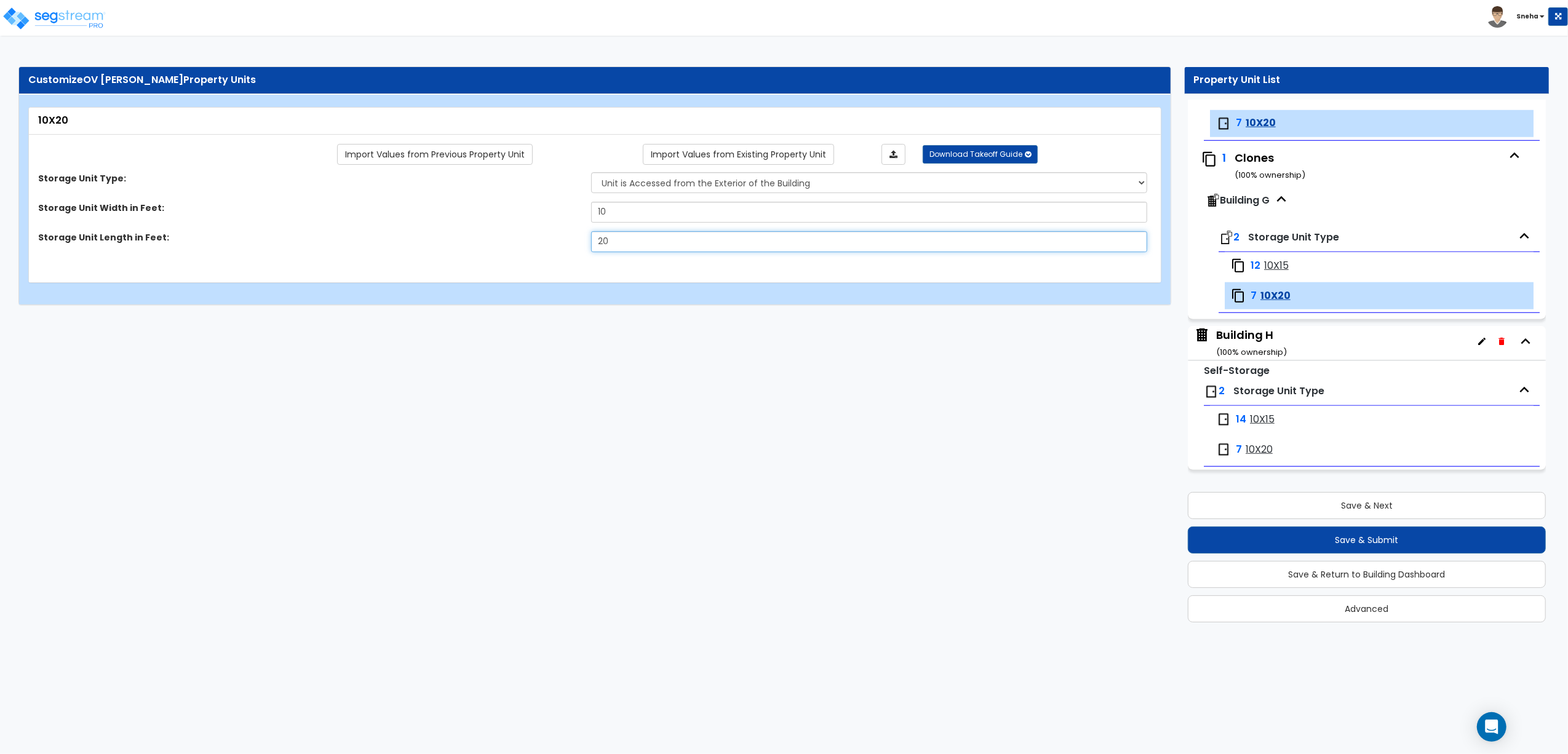
type input "20"
click at [693, 317] on html "Toggle navigation Sneha x" at bounding box center [784, 158] width 1568 height 317
click at [1262, 419] on span "10X15" at bounding box center [1262, 419] width 24 height 15
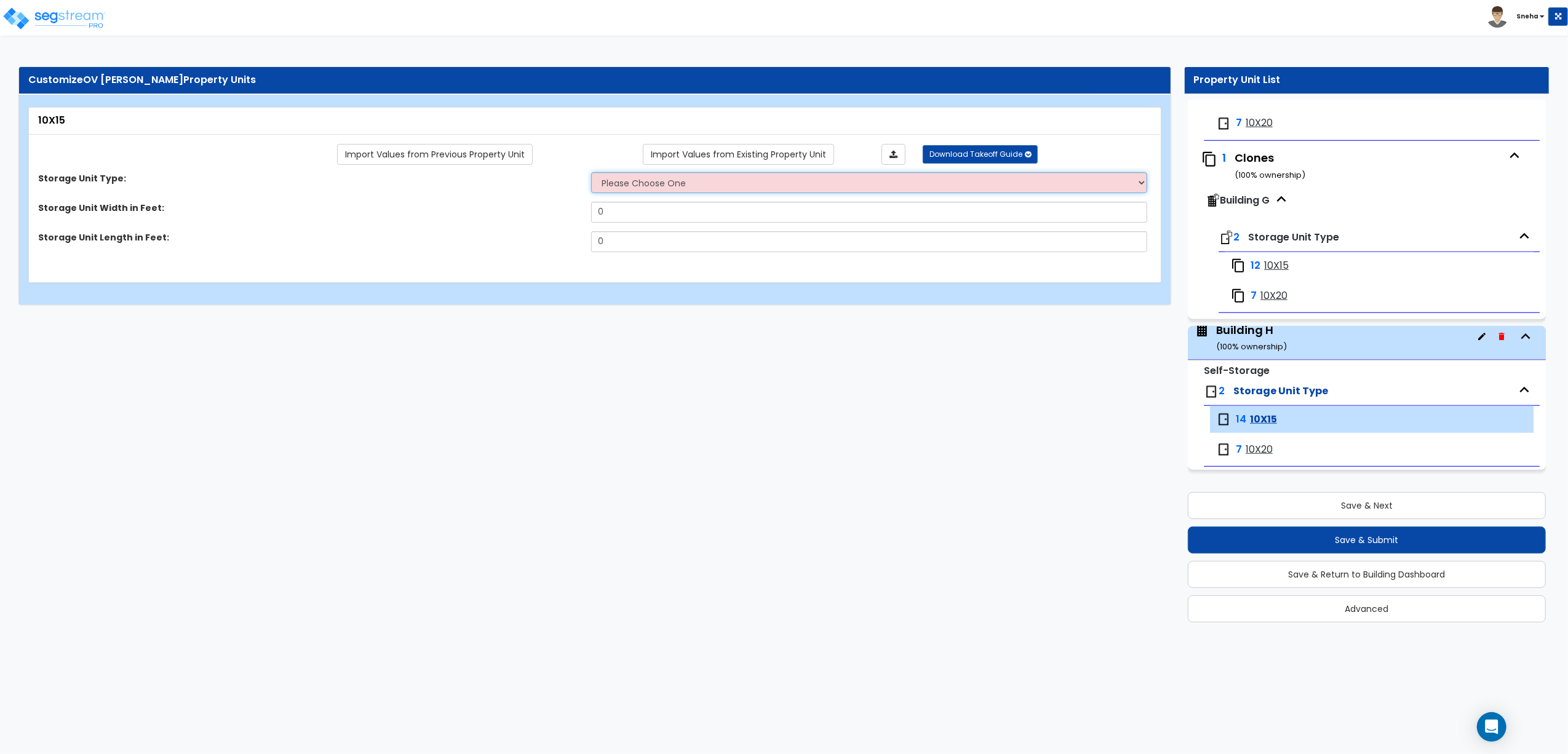
click at [652, 185] on select "Please Choose One Unit is Accessed from the Exterior of the Building Unit is Ac…" at bounding box center [869, 182] width 556 height 21
select select "1"
click at [591, 173] on select "Please Choose One Unit is Accessed from the Exterior of the Building Unit is Ac…" at bounding box center [869, 182] width 556 height 21
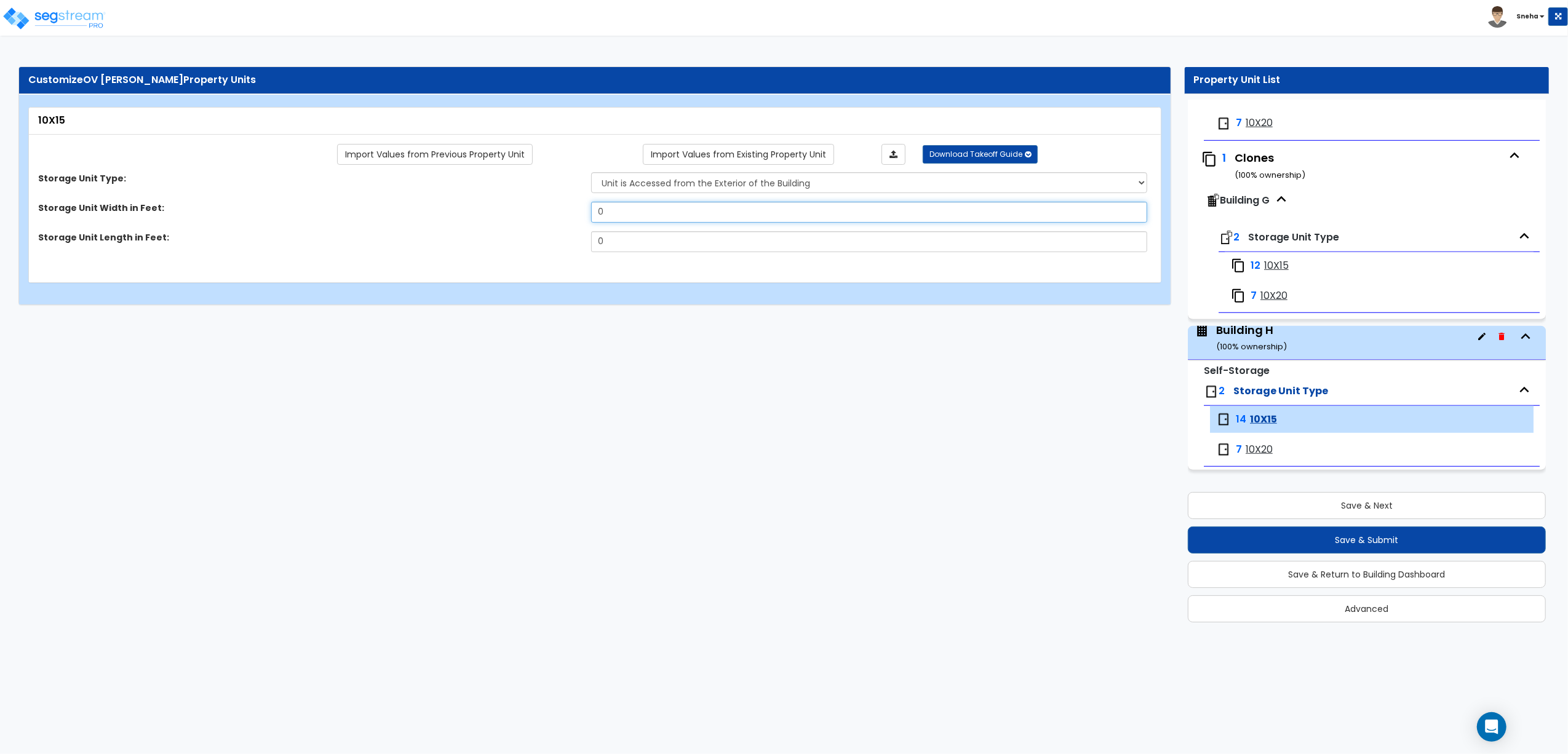
drag, startPoint x: 618, startPoint y: 205, endPoint x: 560, endPoint y: 203, distance: 58.0
click at [560, 203] on div "Storage Unit Width in Feet: 0" at bounding box center [591, 216] width 1124 height 29
click at [562, 204] on label "Storage Unit Width in Feet:" at bounding box center [310, 208] width 544 height 13
drag, startPoint x: 625, startPoint y: 214, endPoint x: 545, endPoint y: 216, distance: 80.0
click at [545, 216] on div "Storage Unit Width in Feet: 0" at bounding box center [591, 216] width 1124 height 29
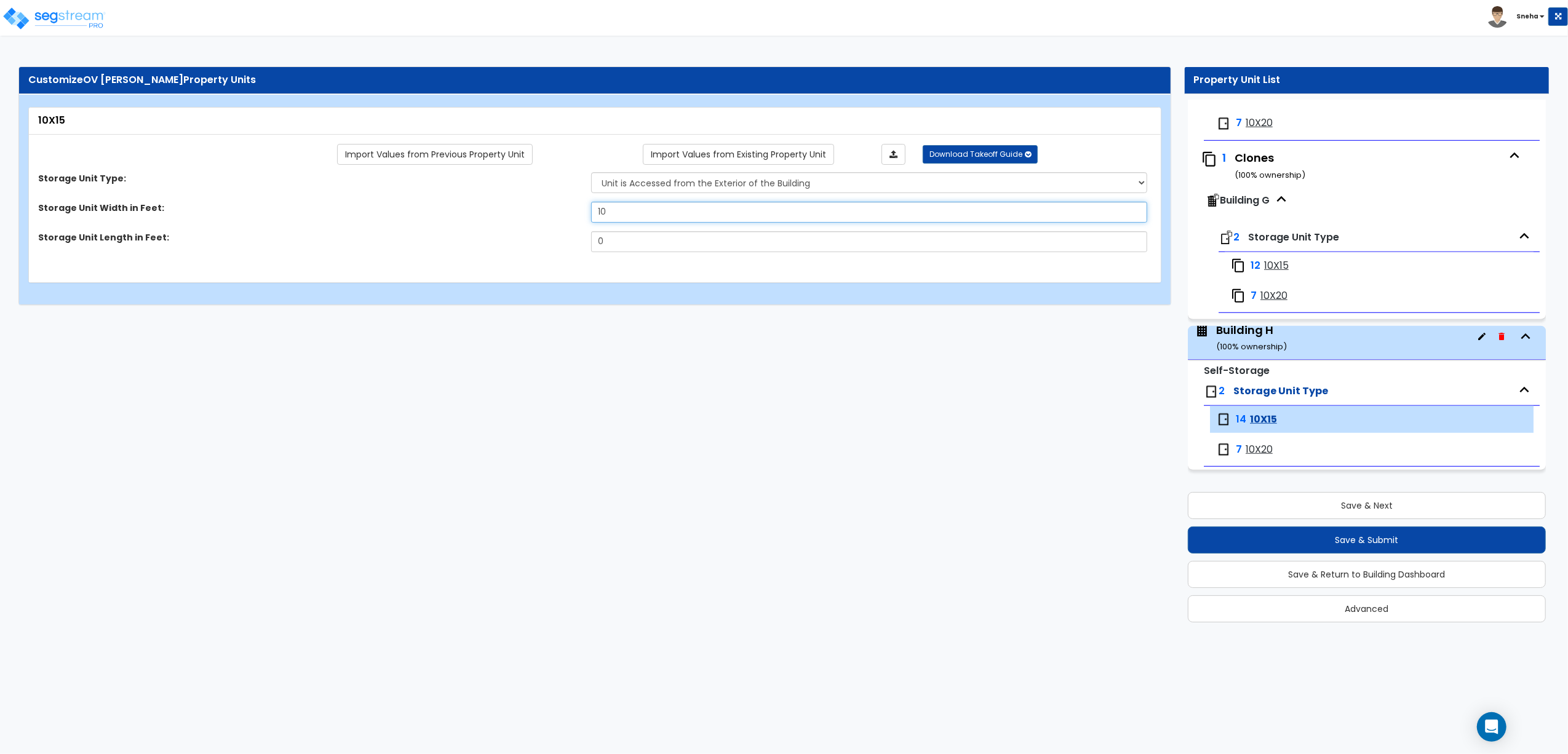
type input "10"
drag, startPoint x: 599, startPoint y: 246, endPoint x: 579, endPoint y: 246, distance: 20.0
click at [579, 246] on div "Storage Unit Length in Feet: 0" at bounding box center [591, 246] width 1124 height 29
type input "15"
click at [1260, 451] on span "10X20" at bounding box center [1259, 449] width 27 height 15
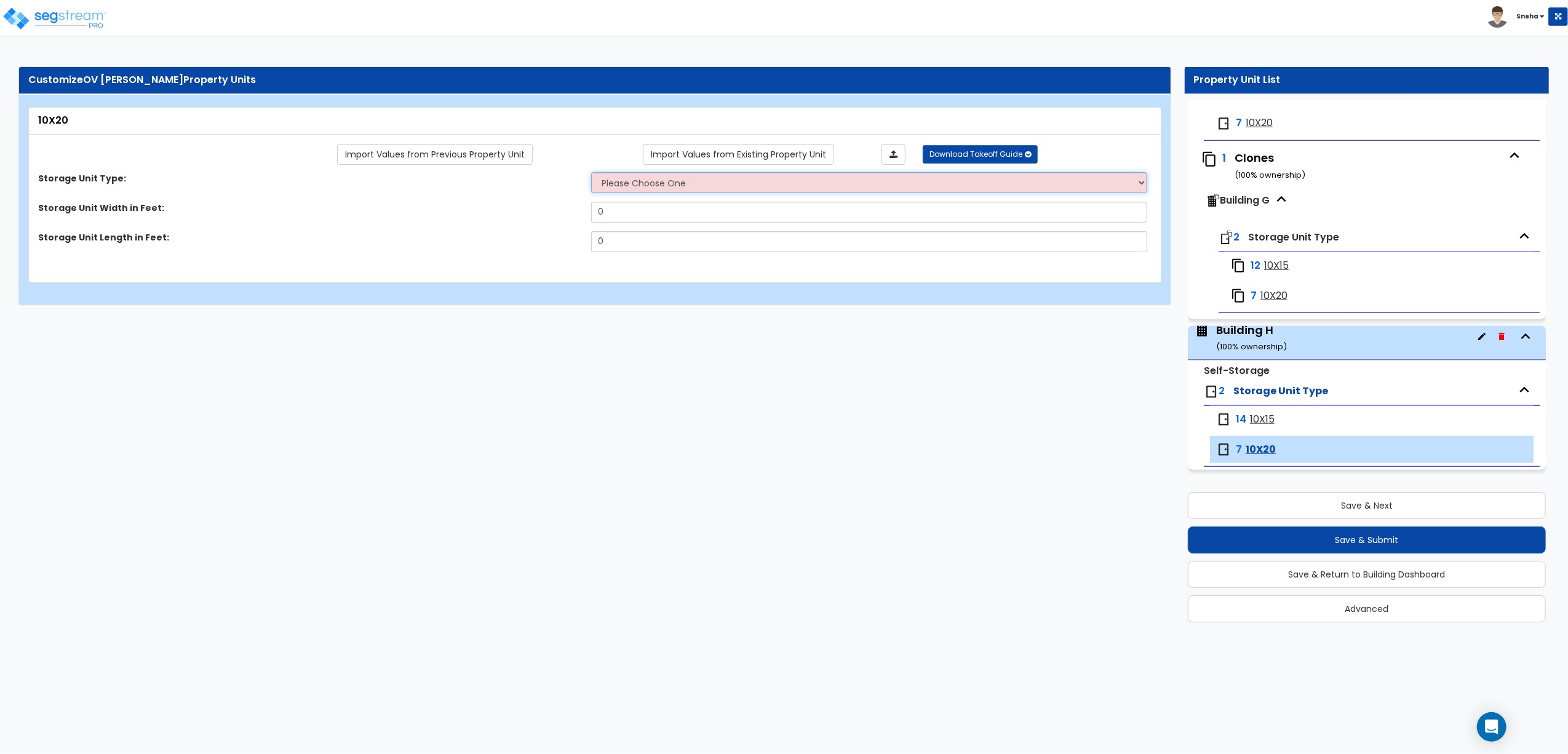
click at [643, 185] on select "Please Choose One Unit is Accessed from the Exterior of the Building Unit is Ac…" at bounding box center [869, 182] width 556 height 21
select select "1"
click at [591, 173] on select "Please Choose One Unit is Accessed from the Exterior of the Building Unit is Ac…" at bounding box center [869, 182] width 556 height 21
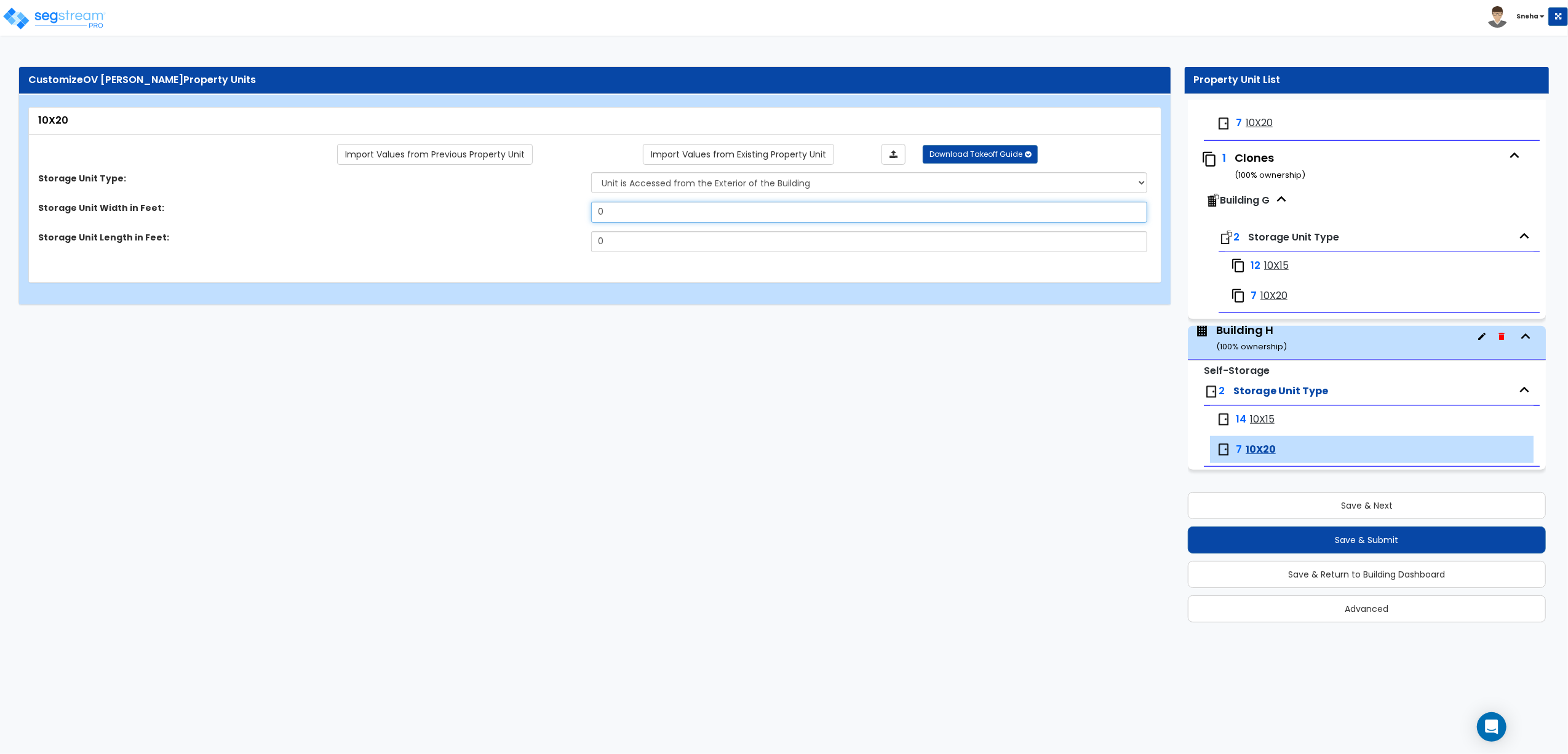
drag, startPoint x: 620, startPoint y: 212, endPoint x: 520, endPoint y: 203, distance: 100.4
click at [520, 203] on div "Storage Unit Width in Feet: 0" at bounding box center [591, 216] width 1124 height 29
type input "10"
drag, startPoint x: 614, startPoint y: 245, endPoint x: 532, endPoint y: 240, distance: 82.2
click at [532, 240] on div "Storage Unit Length in Feet: 0" at bounding box center [591, 246] width 1124 height 29
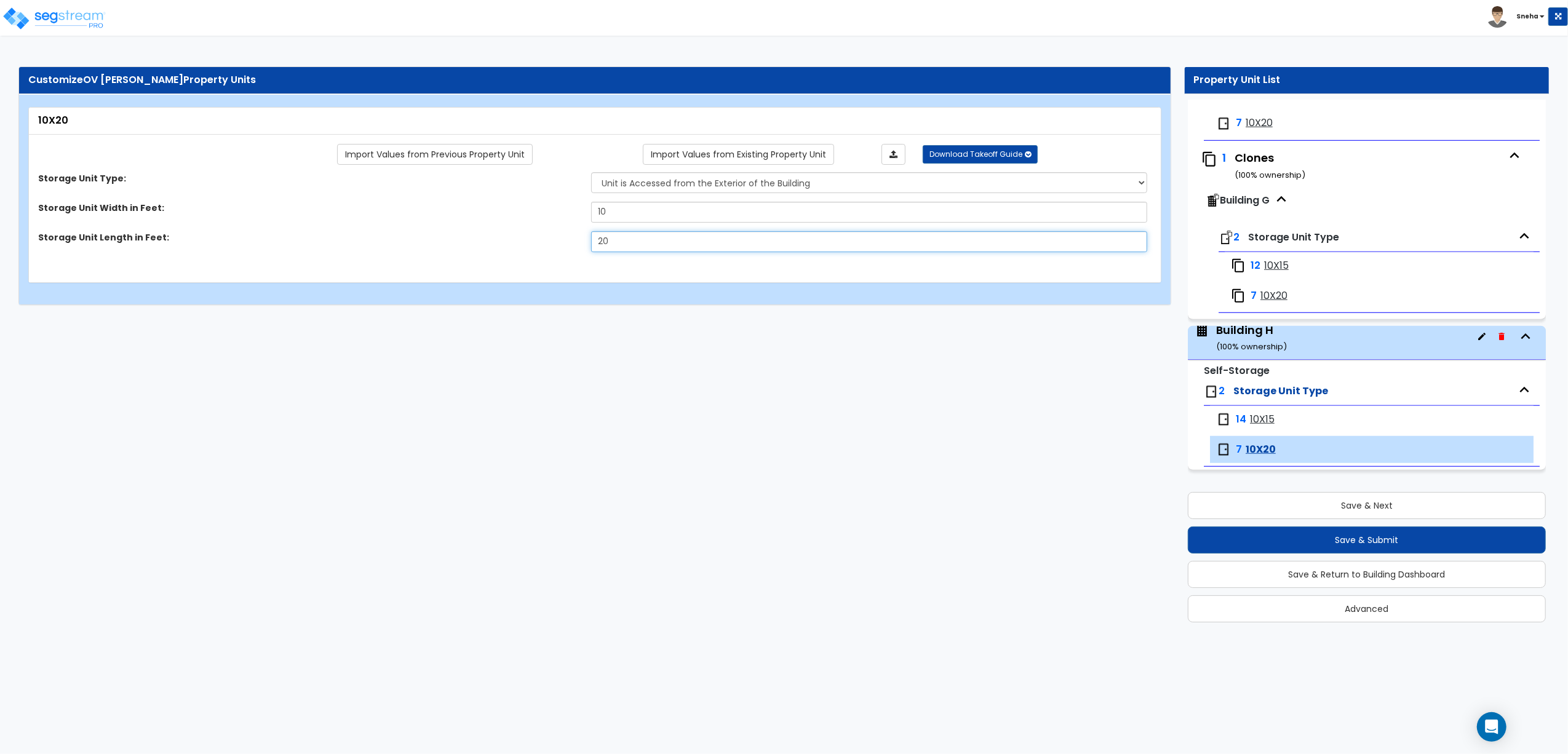
type input "20"
click at [669, 317] on html "Toggle navigation Sneha x" at bounding box center [784, 158] width 1568 height 317
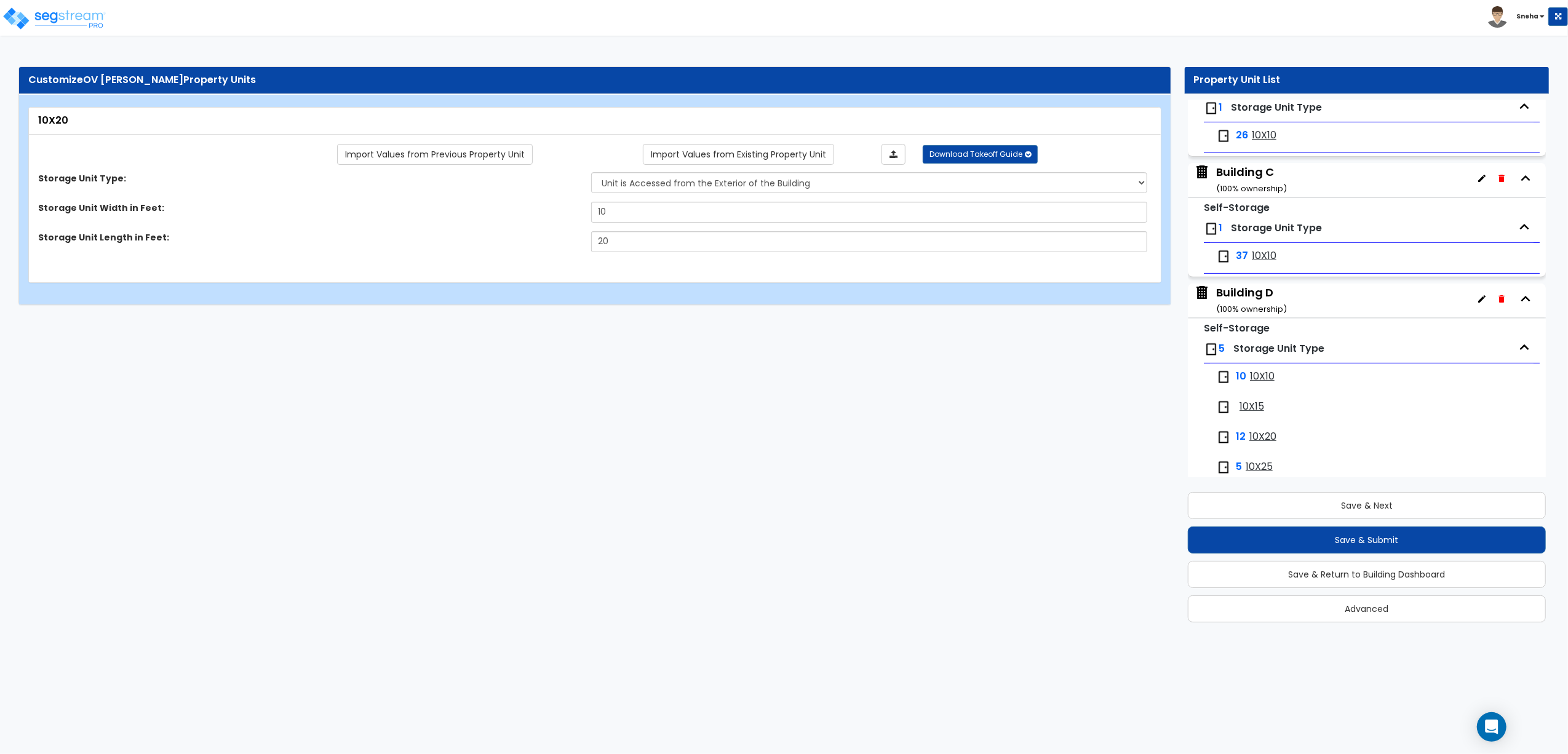
scroll to position [0, 0]
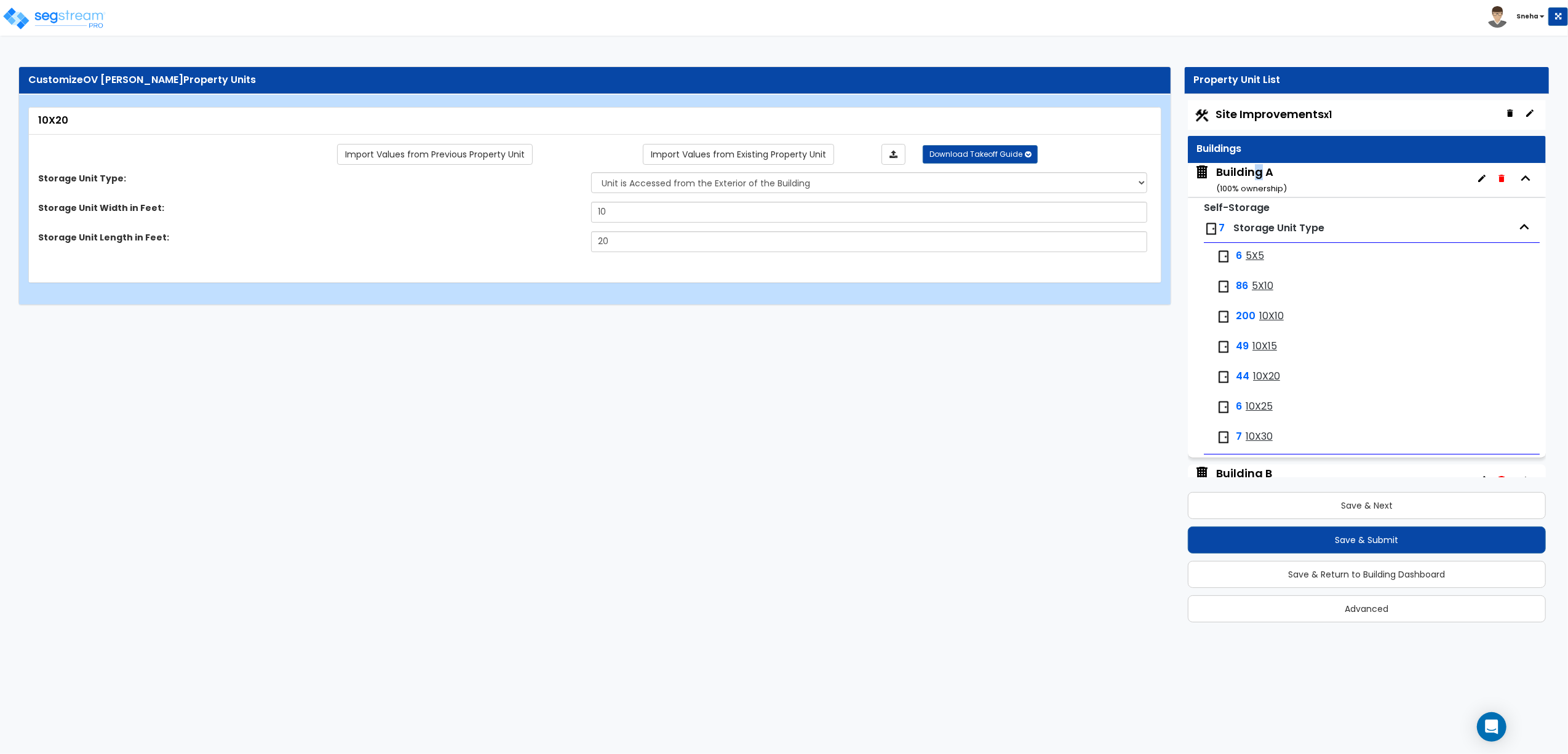
click at [1257, 171] on div "Building A ( 100 % ownership)" at bounding box center [1251, 180] width 71 height 31
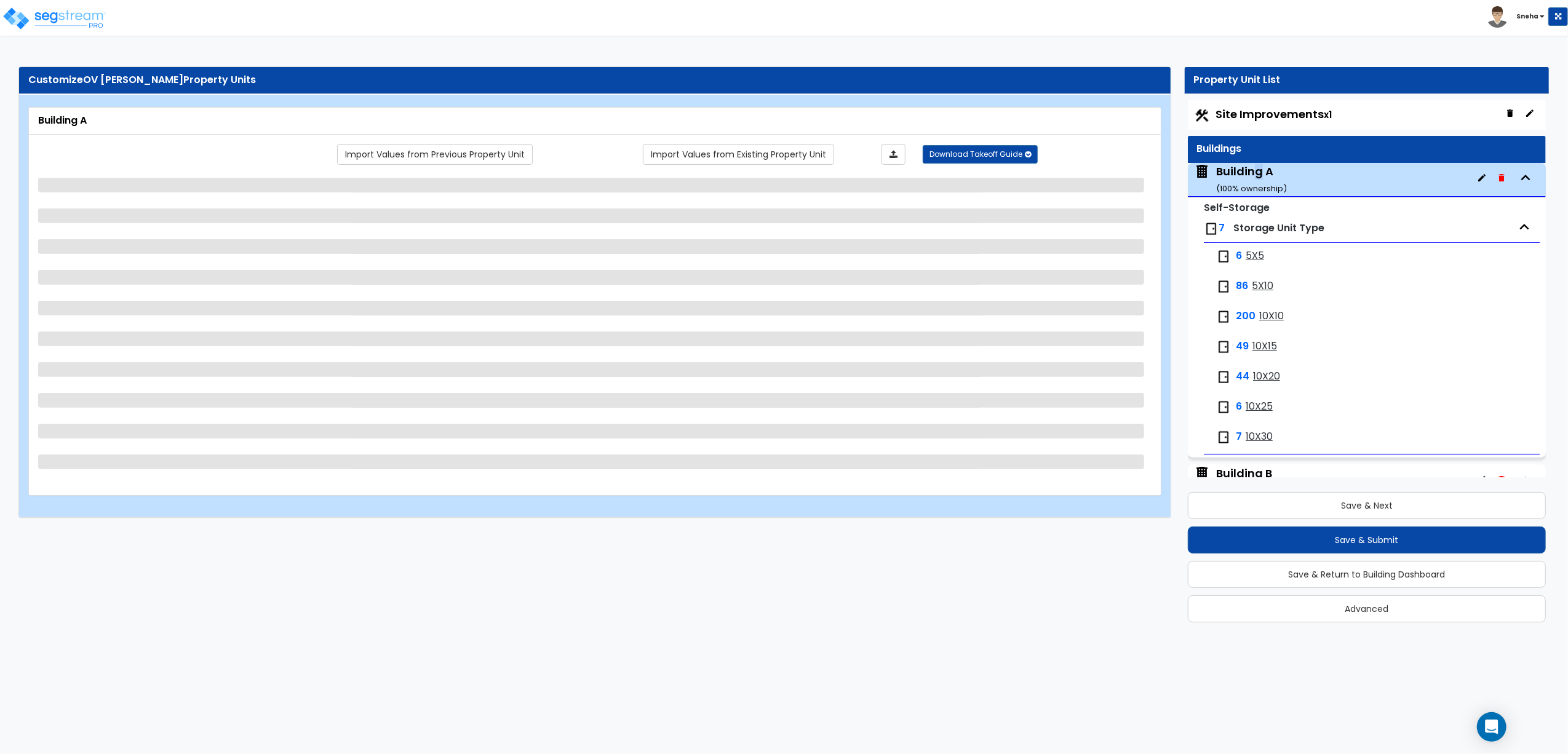
scroll to position [63, 0]
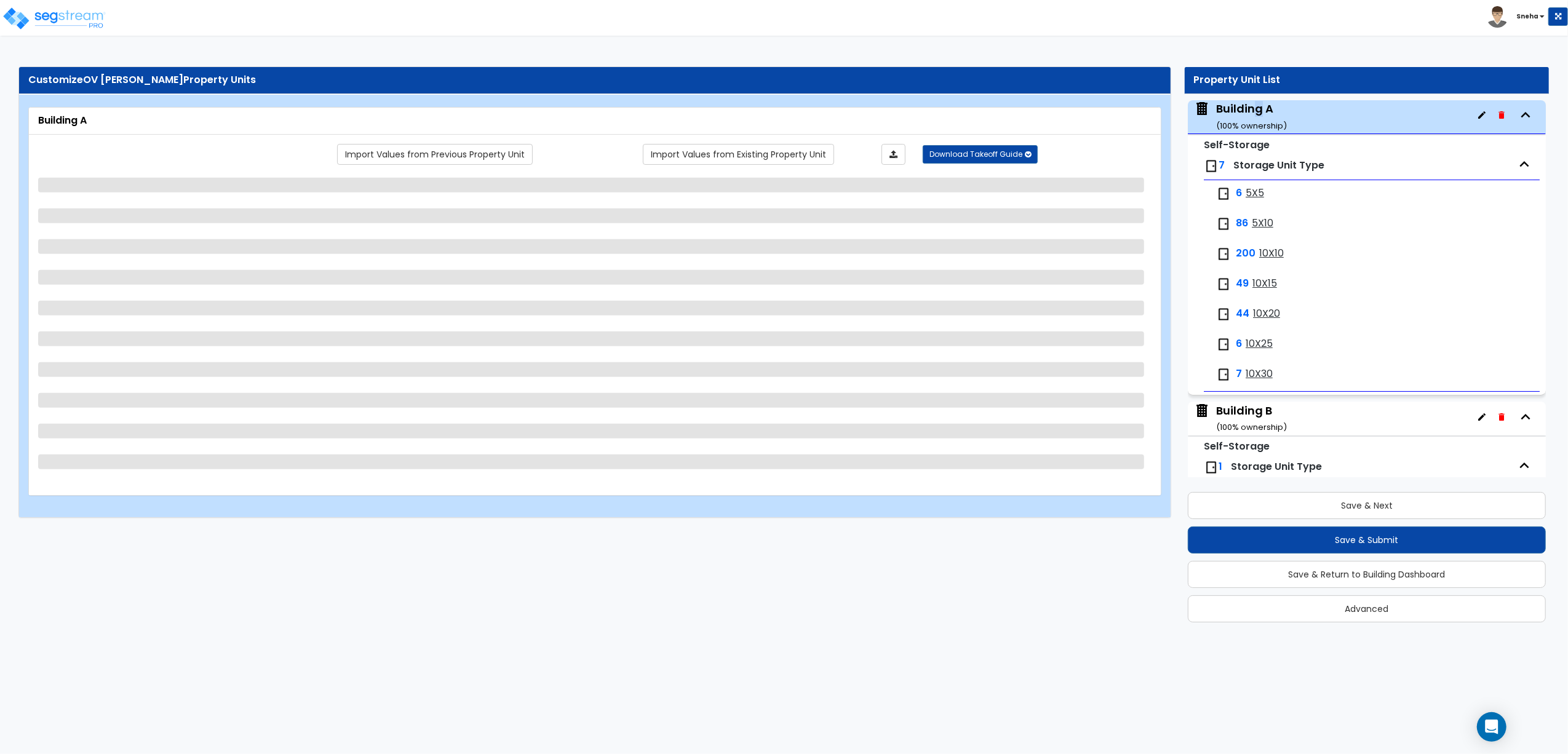
select select "2"
select select "3"
select select "6"
select select "2"
select select "7"
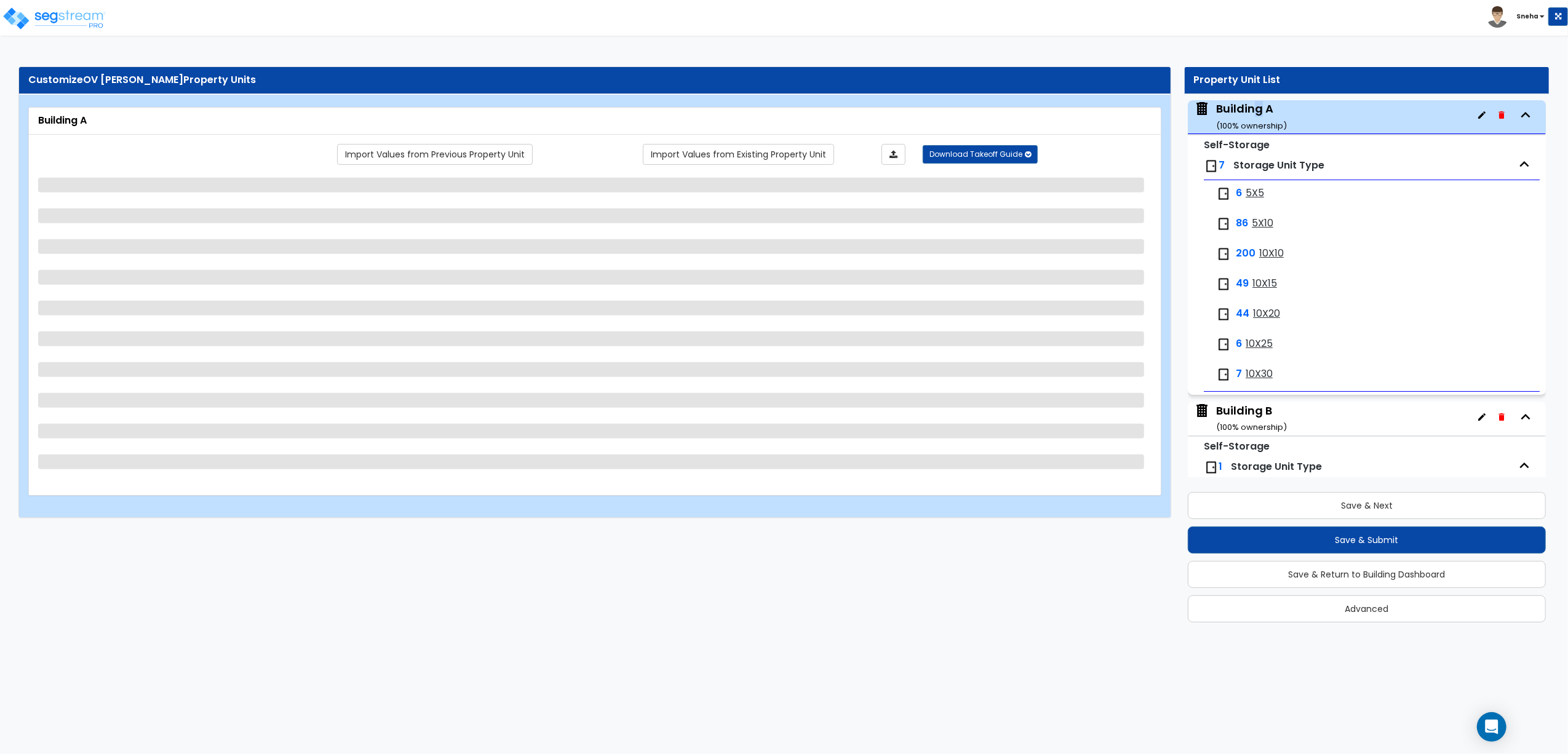
select select "3"
select select "2"
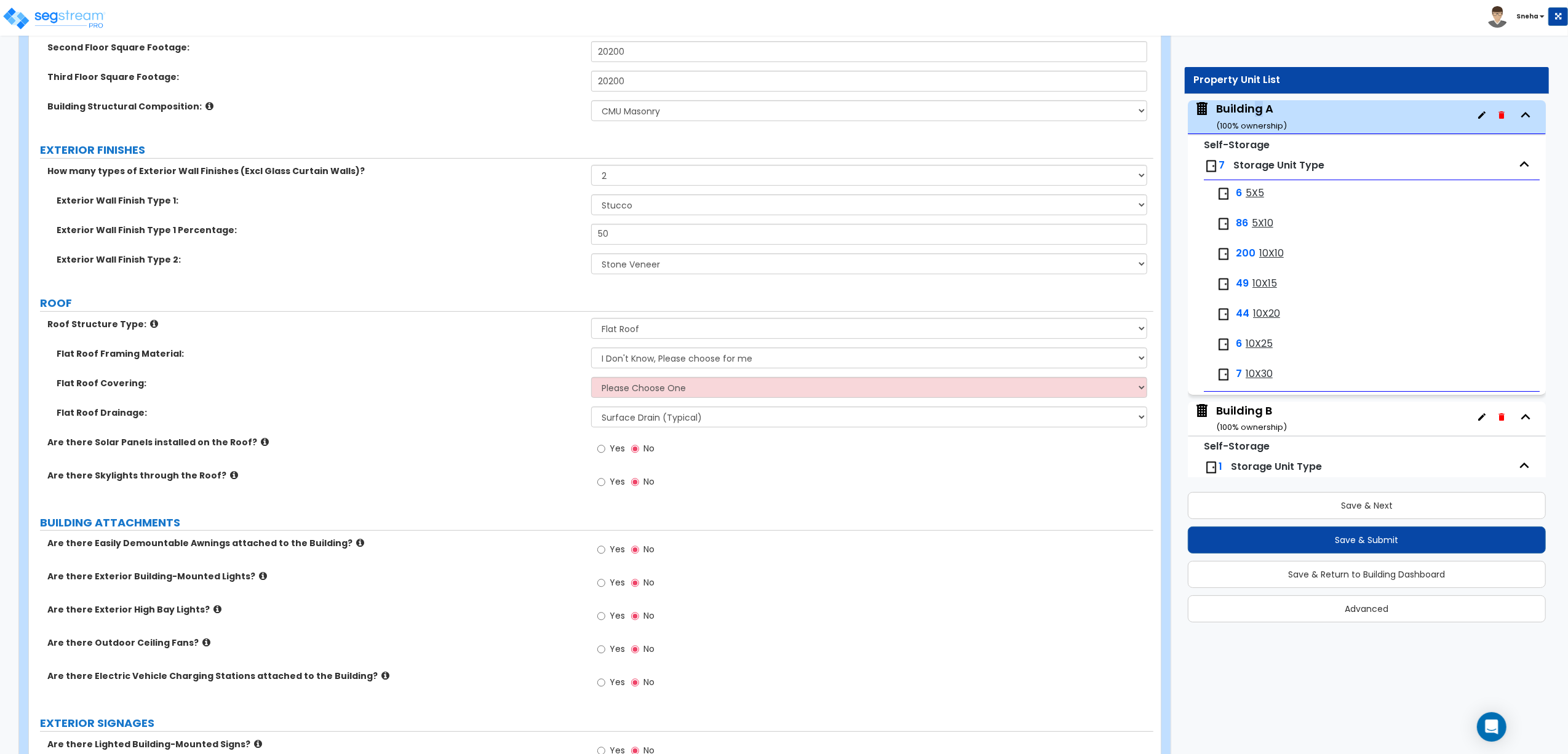
scroll to position [410, 0]
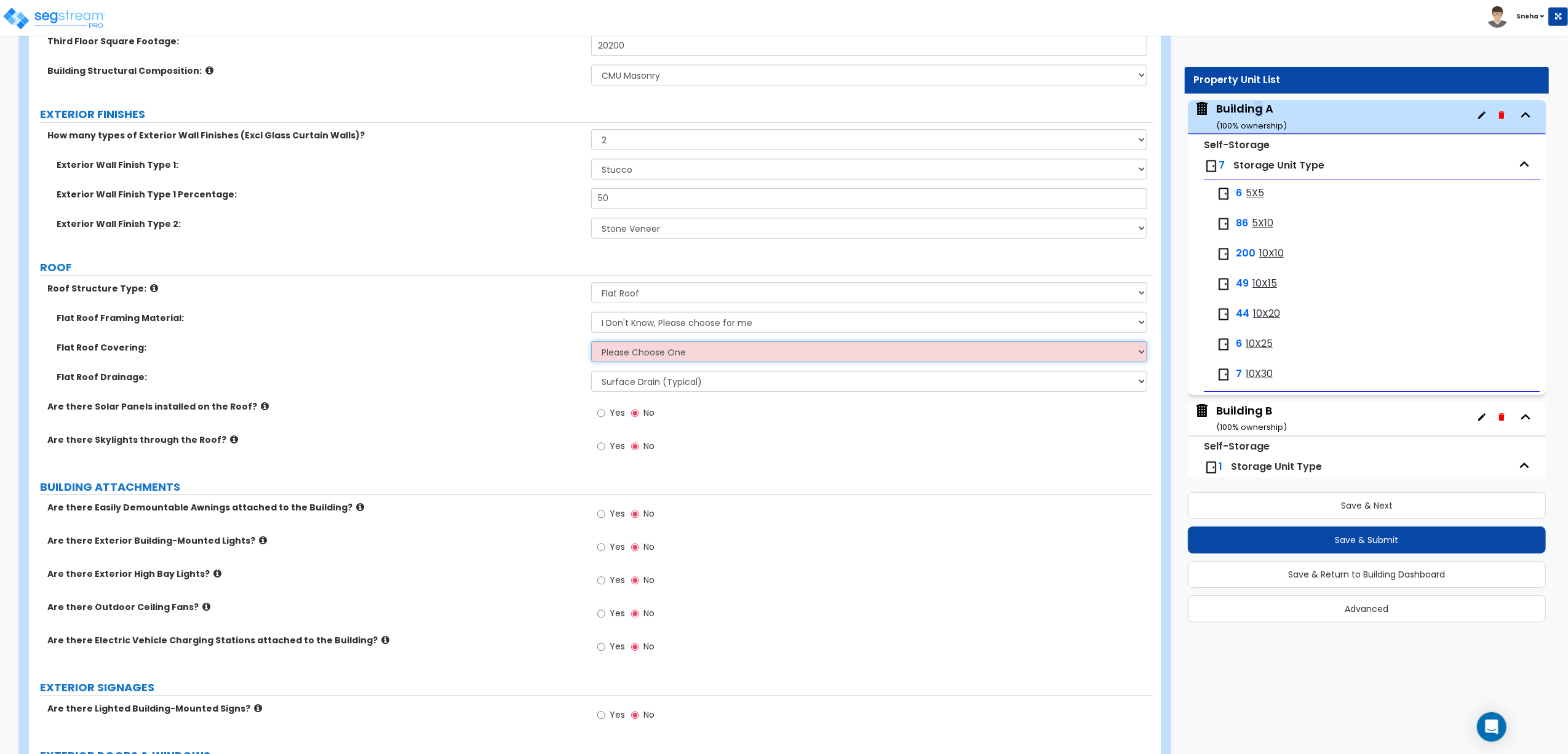
click at [604, 352] on select "Please Choose One Rolled Asphalt PVC Membrane Plastic (EPDM) Membrane Asphalt F…" at bounding box center [869, 352] width 556 height 21
click at [608, 355] on select "Please Choose One Rolled Asphalt PVC Membrane Plastic (EPDM) Membrane Asphalt F…" at bounding box center [869, 352] width 556 height 21
click at [657, 318] on select "I Don't Know, Please choose for me Metal Wood" at bounding box center [869, 322] width 556 height 21
select select "1"
click at [591, 313] on select "I Don't Know, Please choose for me Metal Wood" at bounding box center [869, 322] width 556 height 21
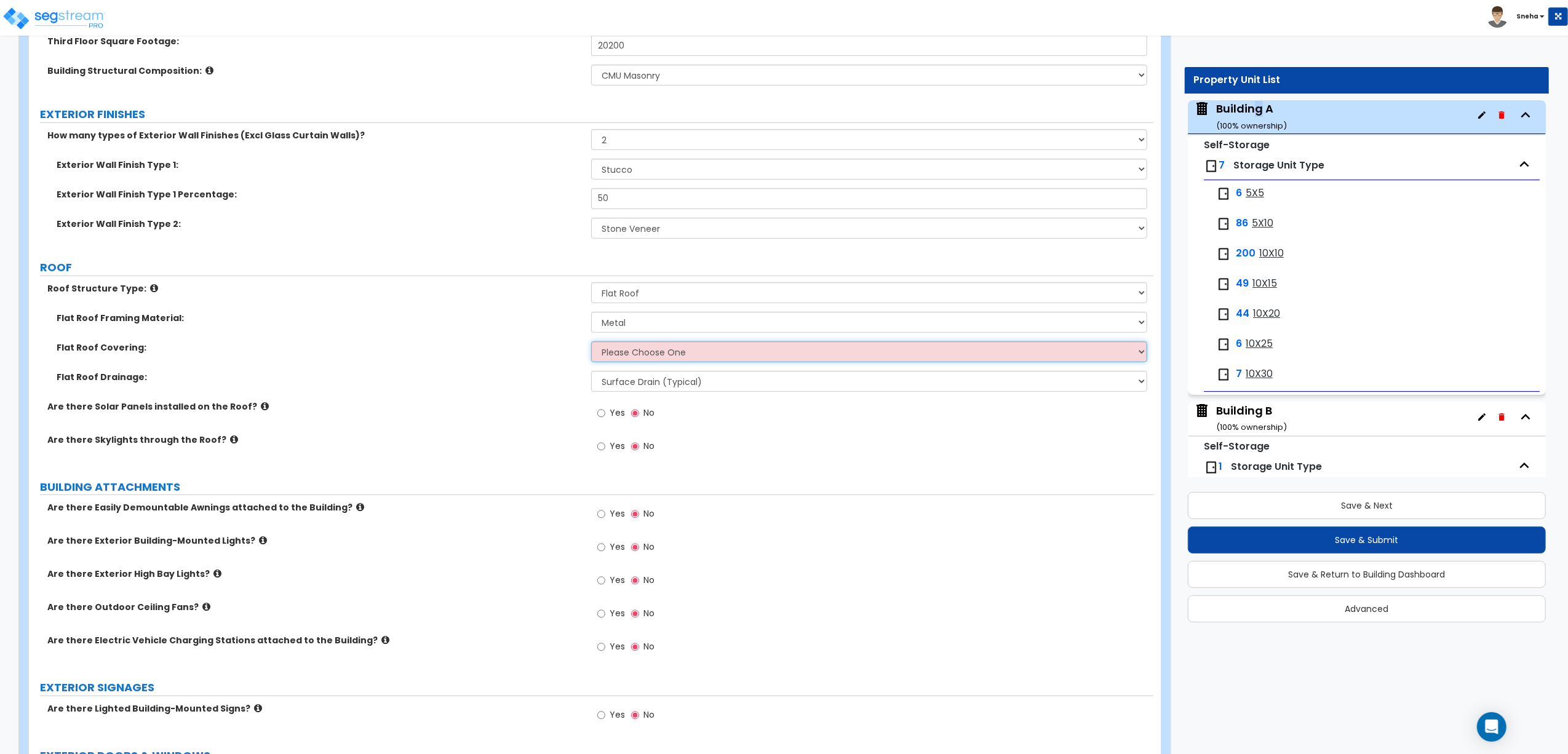
click at [632, 355] on select "Please Choose One Rolled Asphalt PVC Membrane Plastic (EPDM) Membrane Asphalt F…" at bounding box center [869, 352] width 556 height 21
click at [516, 340] on div "Flat Roof Framing Material: I Don't Know, Please choose for me Metal Wood" at bounding box center [591, 326] width 1124 height 29
click at [626, 347] on select "Please Choose One Rolled Asphalt PVC Membrane Plastic (EPDM) Membrane Asphalt F…" at bounding box center [869, 352] width 556 height 21
click at [591, 343] on select "Please Choose One Rolled Asphalt PVC Membrane Plastic (EPDM) Membrane Asphalt F…" at bounding box center [869, 352] width 556 height 21
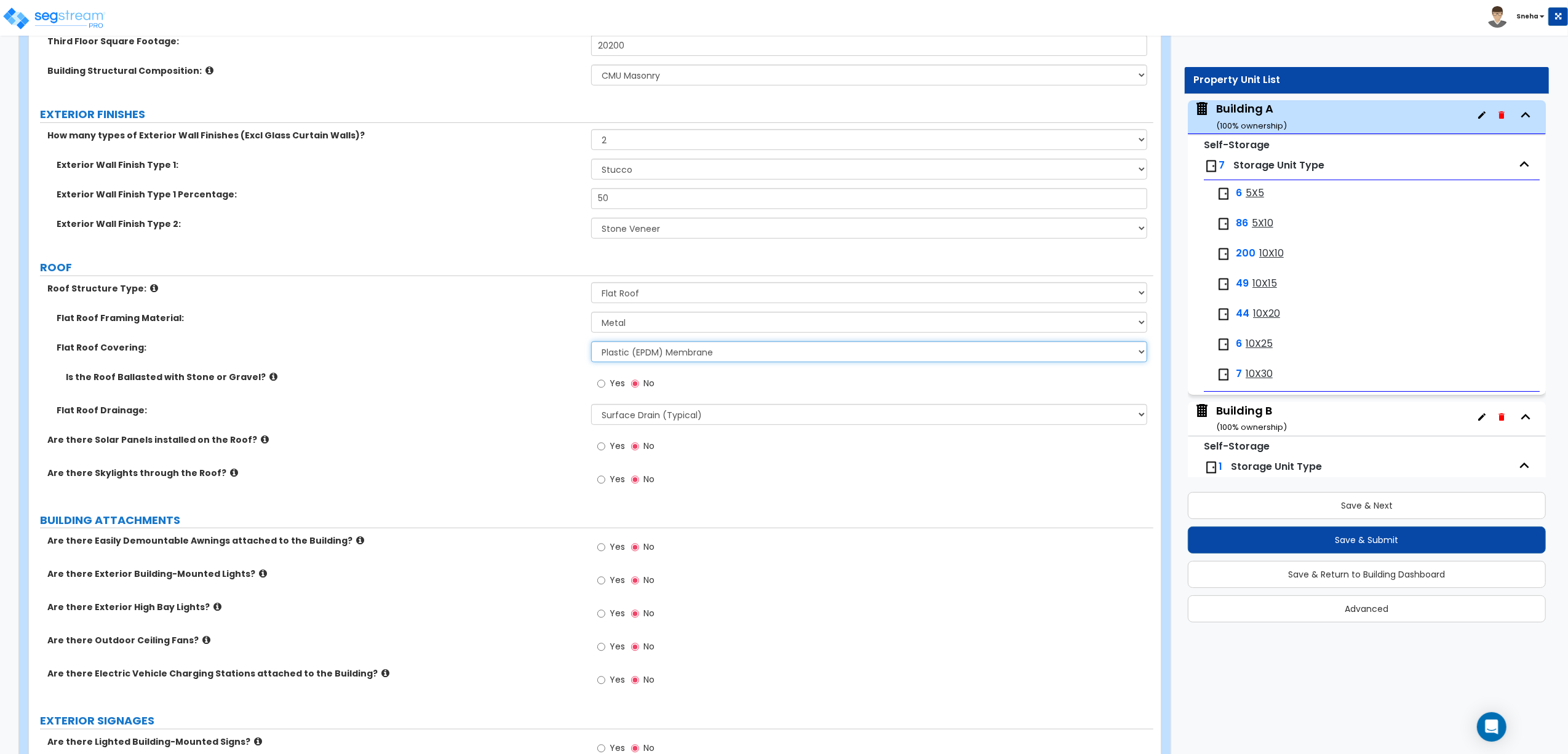
click at [611, 357] on select "Please Choose One Rolled Asphalt PVC Membrane Plastic (EPDM) Membrane Asphalt F…" at bounding box center [869, 352] width 556 height 21
select select "2"
click at [591, 343] on select "Please Choose One Rolled Asphalt PVC Membrane Plastic (EPDM) Membrane Asphalt F…" at bounding box center [869, 352] width 556 height 21
click at [648, 420] on select "Surface Drain (Typical) Gutters Downspout Only" at bounding box center [869, 414] width 556 height 21
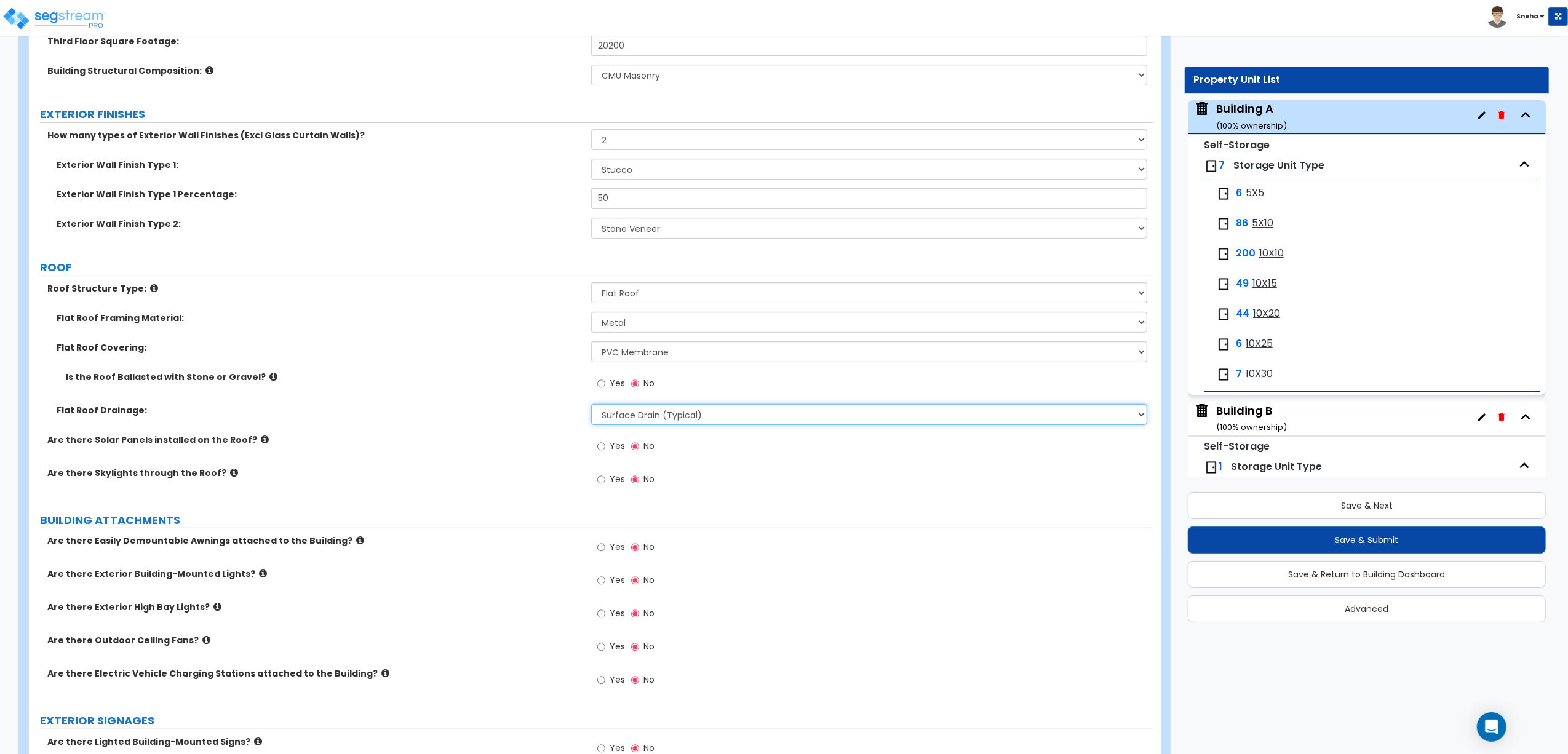
click at [648, 420] on select "Surface Drain (Typical) Gutters Downspout Only" at bounding box center [869, 414] width 556 height 21
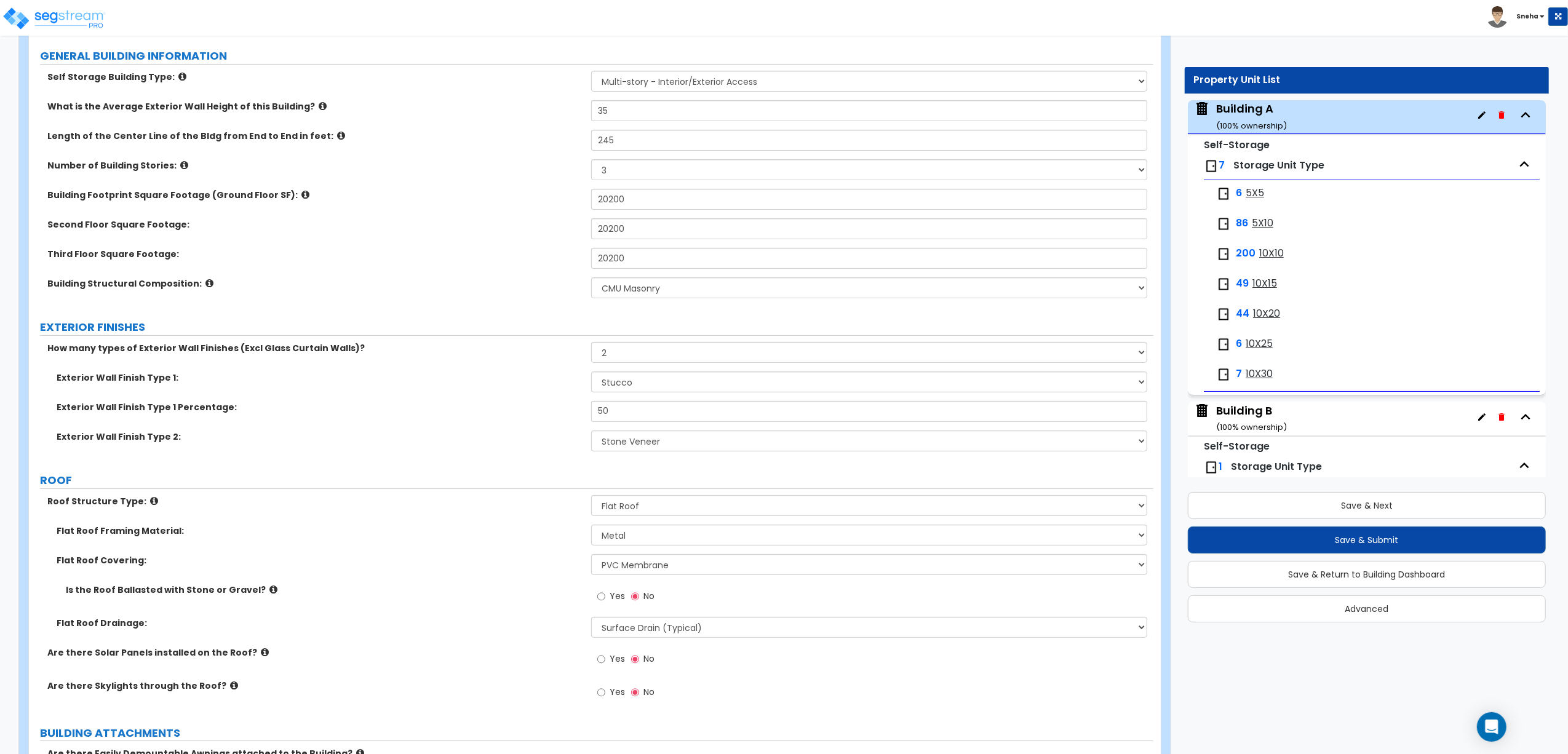
scroll to position [82, 0]
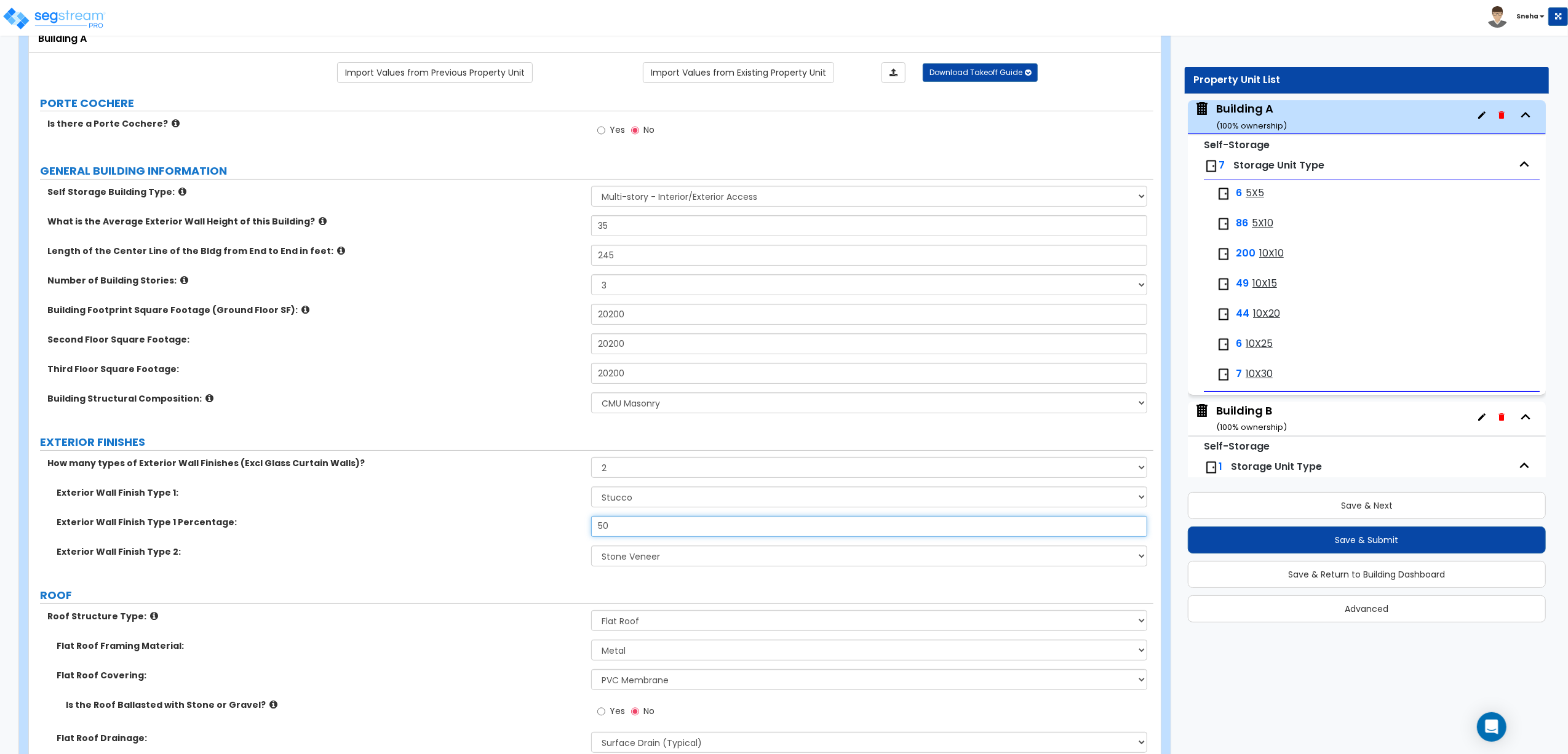
drag, startPoint x: 564, startPoint y: 530, endPoint x: 553, endPoint y: 530, distance: 11.0
click at [553, 530] on div "Exterior Wall Finish Type 1 Percentage: 50" at bounding box center [591, 531] width 1124 height 29
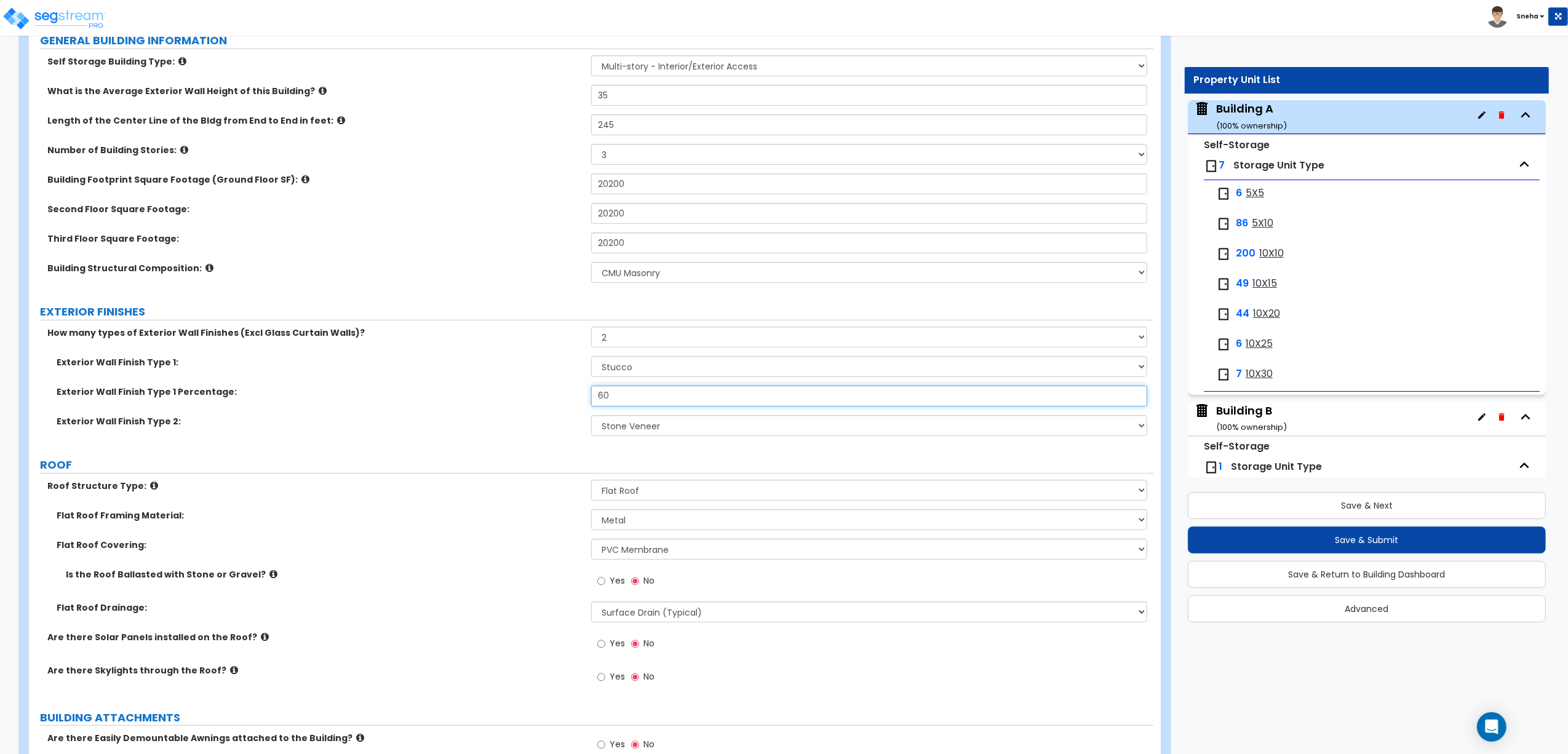
scroll to position [328, 0]
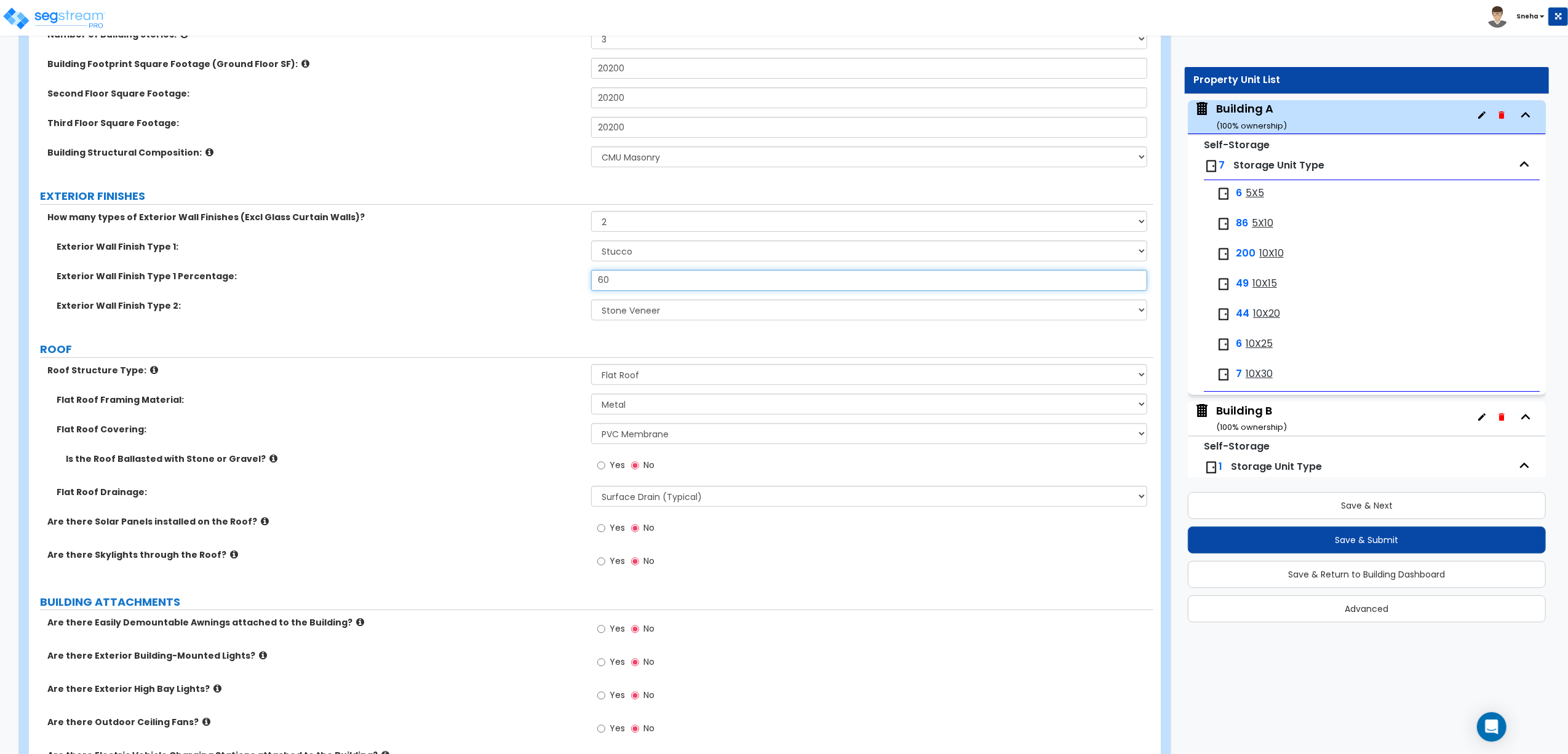
type input "60"
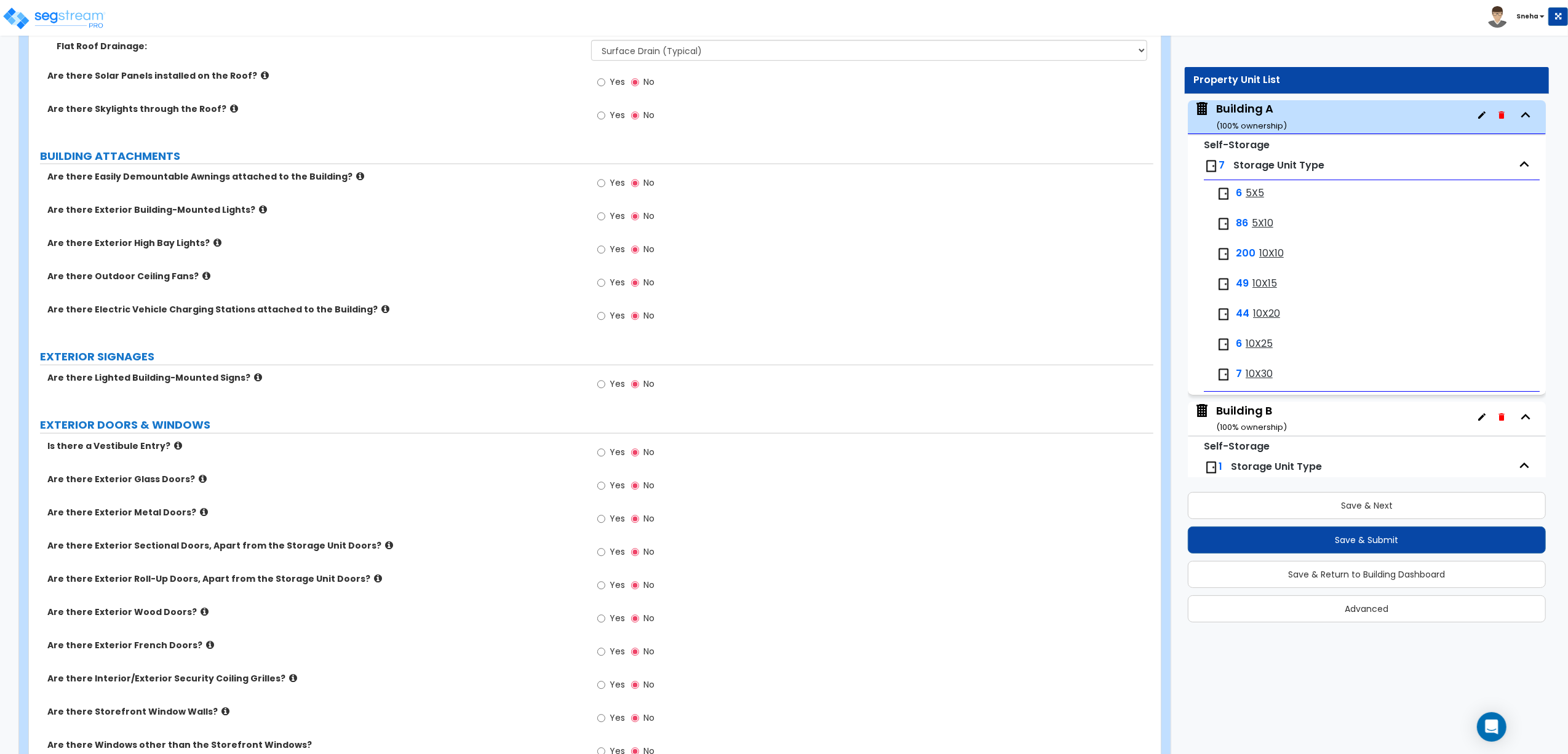
scroll to position [902, 0]
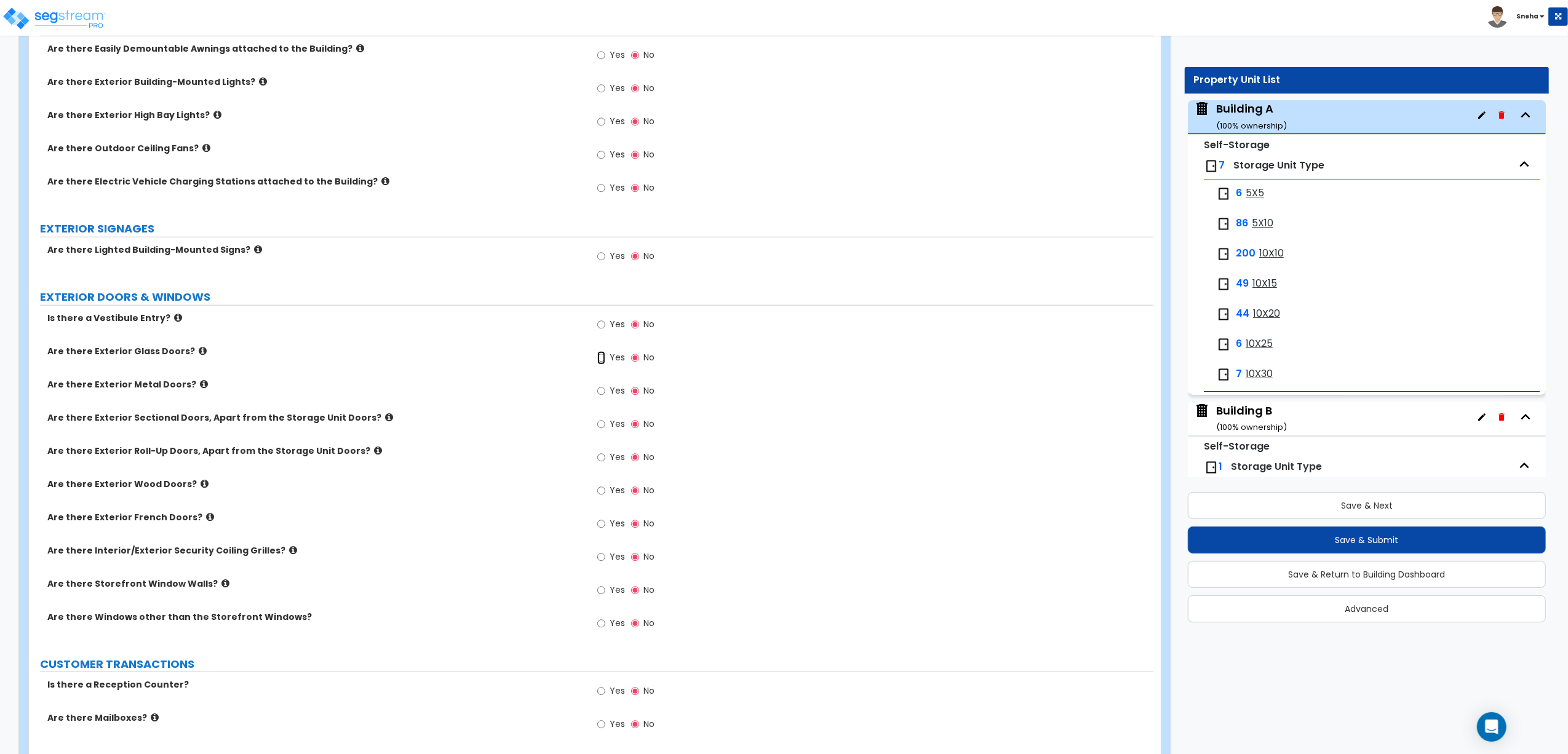
click at [606, 359] on input "Yes" at bounding box center [601, 358] width 8 height 14
radio input "true"
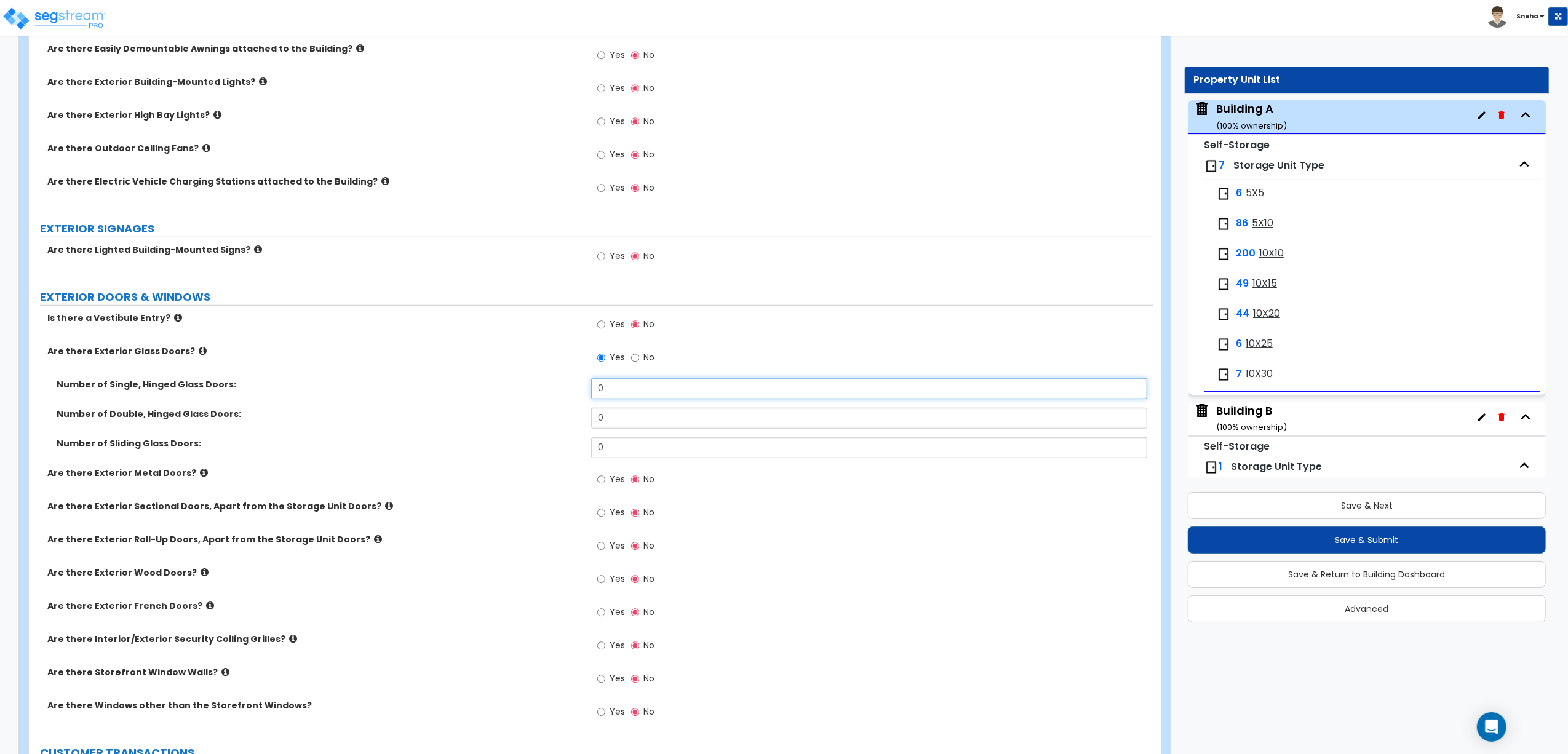
drag, startPoint x: 616, startPoint y: 383, endPoint x: 581, endPoint y: 383, distance: 35.0
click at [581, 383] on div "Number of Single, Hinged Glass Doors: 0" at bounding box center [591, 393] width 1124 height 29
type input "1"
click at [602, 477] on input "Yes" at bounding box center [601, 479] width 8 height 14
radio input "true"
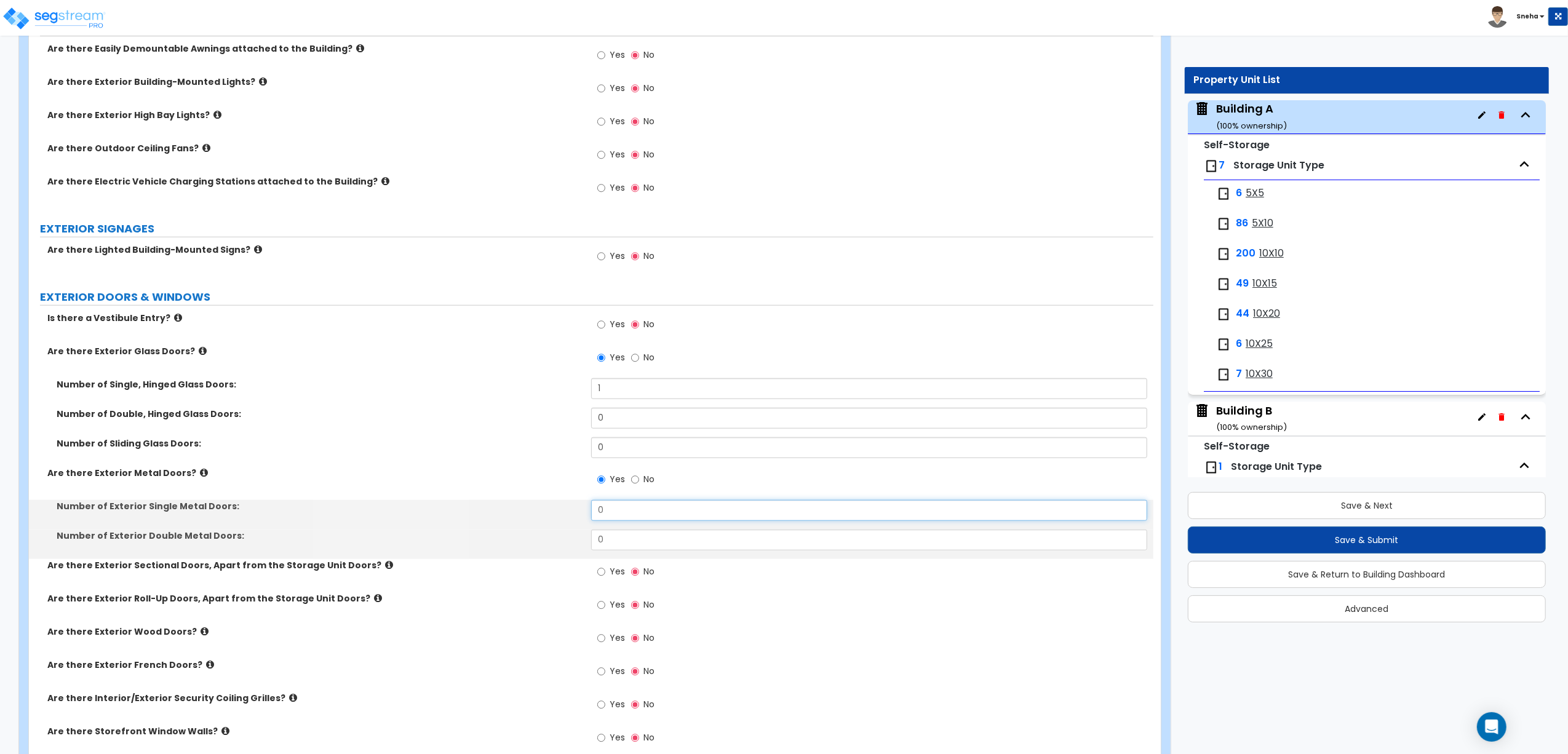
drag, startPoint x: 614, startPoint y: 509, endPoint x: 560, endPoint y: 508, distance: 54.0
click at [560, 508] on div "Number of Exterior Single Metal Doors: 0" at bounding box center [591, 514] width 1124 height 29
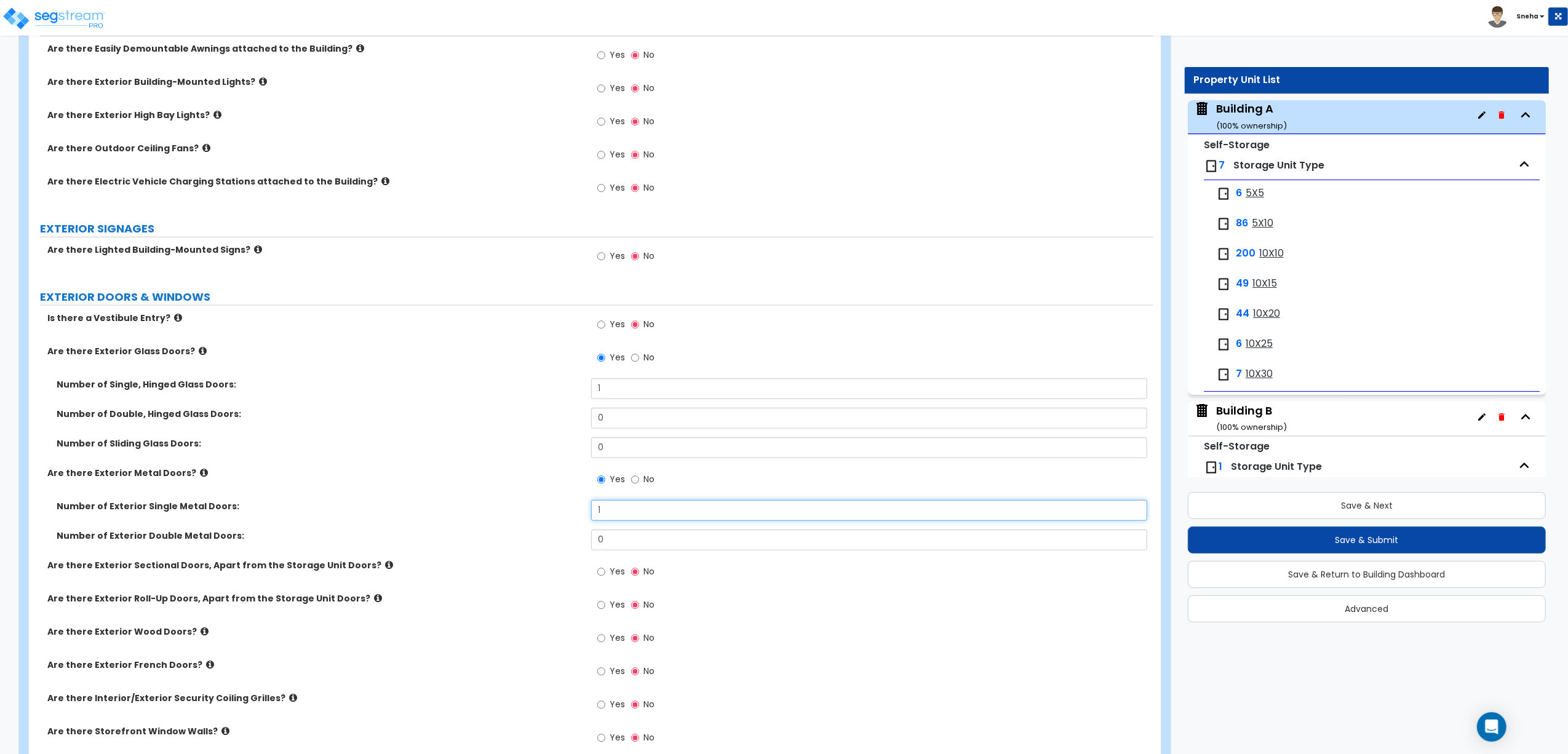
type input "1"
click at [505, 468] on label "Are there Exterior Metal Doors?" at bounding box center [315, 473] width 535 height 13
drag, startPoint x: 609, startPoint y: 389, endPoint x: 540, endPoint y: 399, distance: 69.7
click at [540, 399] on div "Number of Single, Hinged Glass Doors: 1" at bounding box center [591, 393] width 1124 height 29
type input "2"
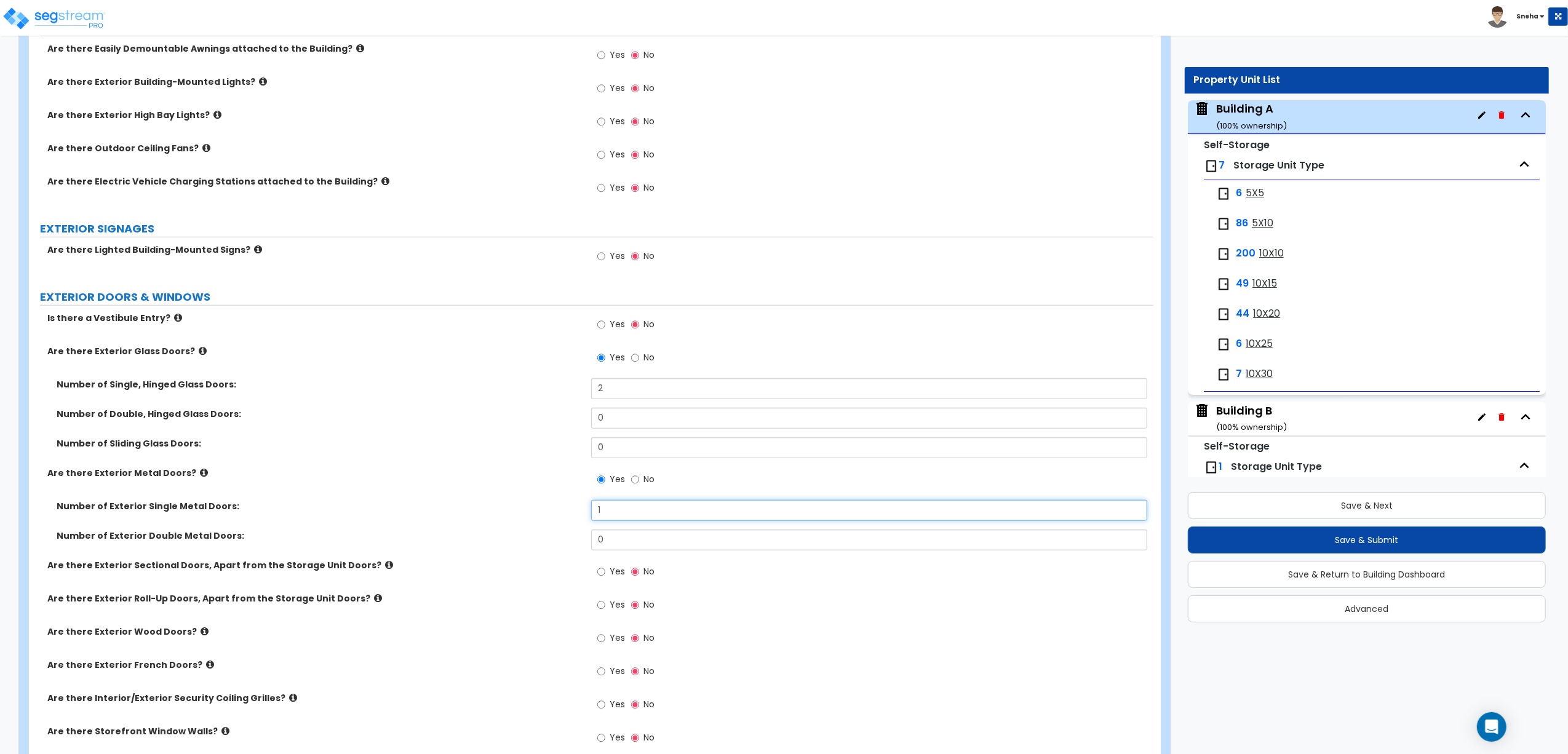
drag, startPoint x: 616, startPoint y: 502, endPoint x: 552, endPoint y: 514, distance: 65.1
click at [552, 514] on div "Number of Exterior Single Metal Doors: 1" at bounding box center [591, 514] width 1124 height 29
drag, startPoint x: 611, startPoint y: 513, endPoint x: 555, endPoint y: 505, distance: 56.6
click at [555, 505] on div "Number of Exterior Single Metal Doors: 2" at bounding box center [591, 514] width 1124 height 29
type input "3"
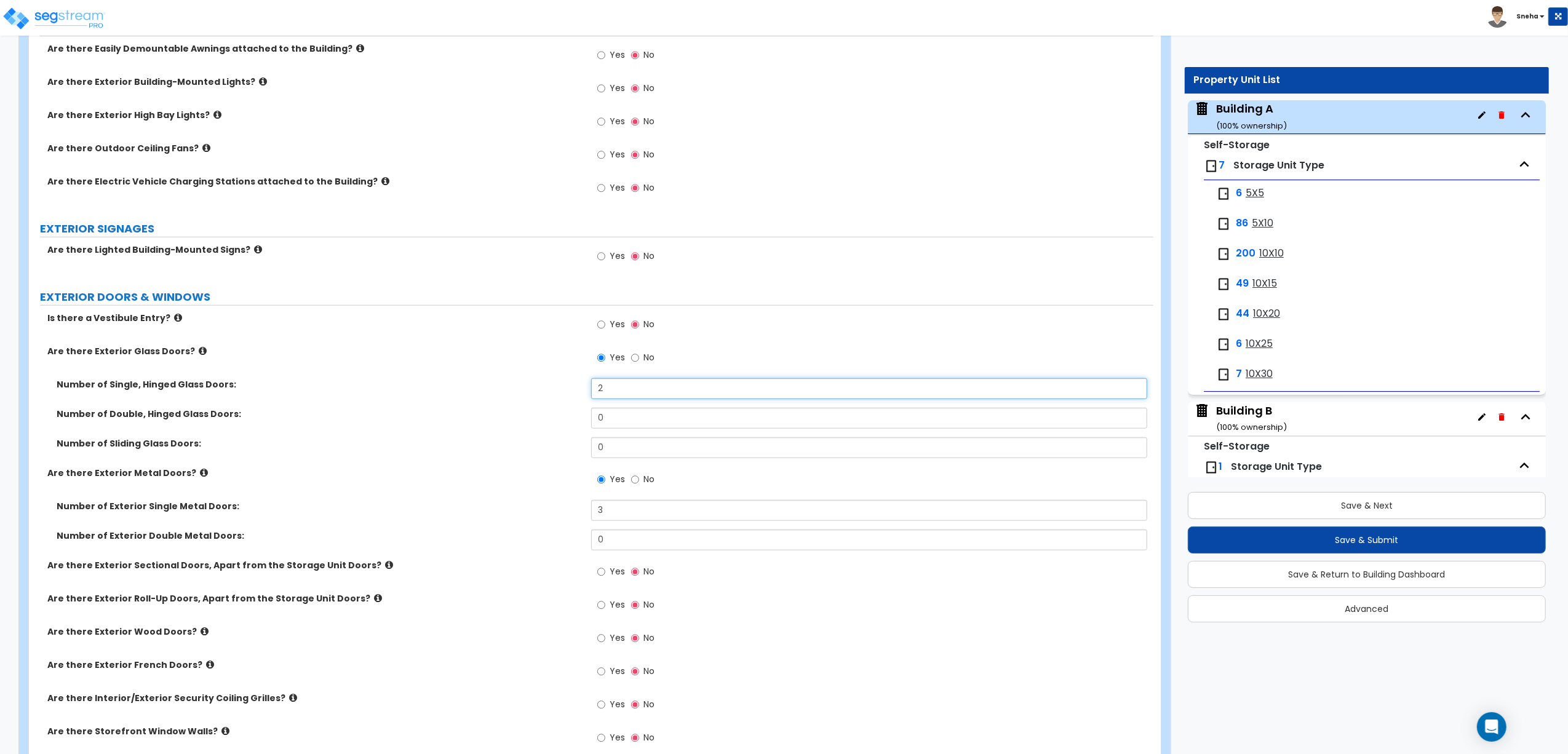
drag, startPoint x: 630, startPoint y: 392, endPoint x: 580, endPoint y: 391, distance: 50.0
click at [580, 391] on div "Number of Single, Hinged Glass Doors: 2" at bounding box center [591, 393] width 1124 height 29
click at [609, 416] on input "0" at bounding box center [869, 418] width 556 height 21
drag, startPoint x: 611, startPoint y: 417, endPoint x: 570, endPoint y: 417, distance: 41.0
click at [570, 417] on div "Number of Double, Hinged Glass Doors: 0" at bounding box center [591, 422] width 1124 height 29
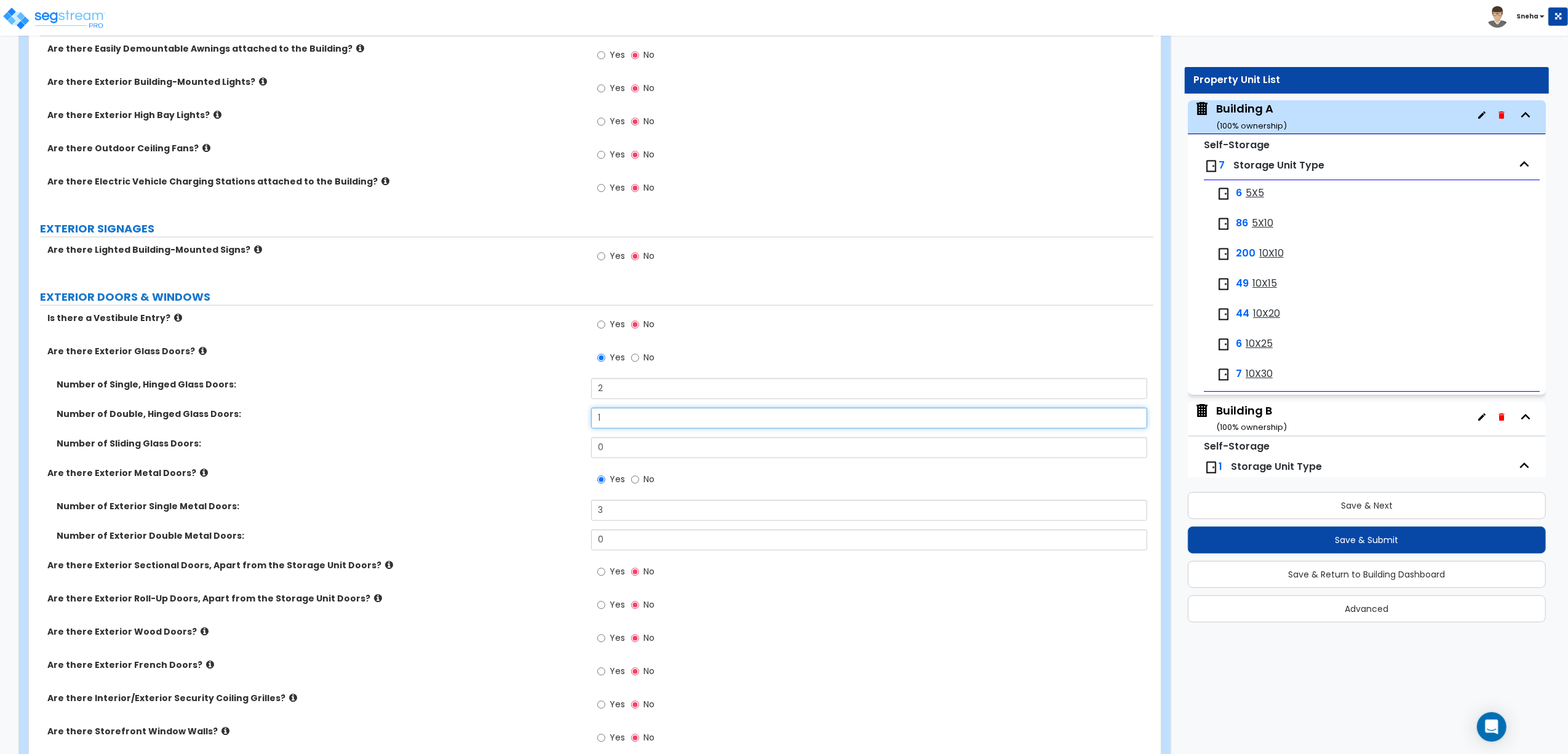
type input "1"
click at [572, 429] on div "Number of Double, Hinged Glass Doors: 1" at bounding box center [591, 422] width 1124 height 29
click at [383, 384] on label "Number of Single, Hinged Glass Doors:" at bounding box center [318, 384] width 525 height 13
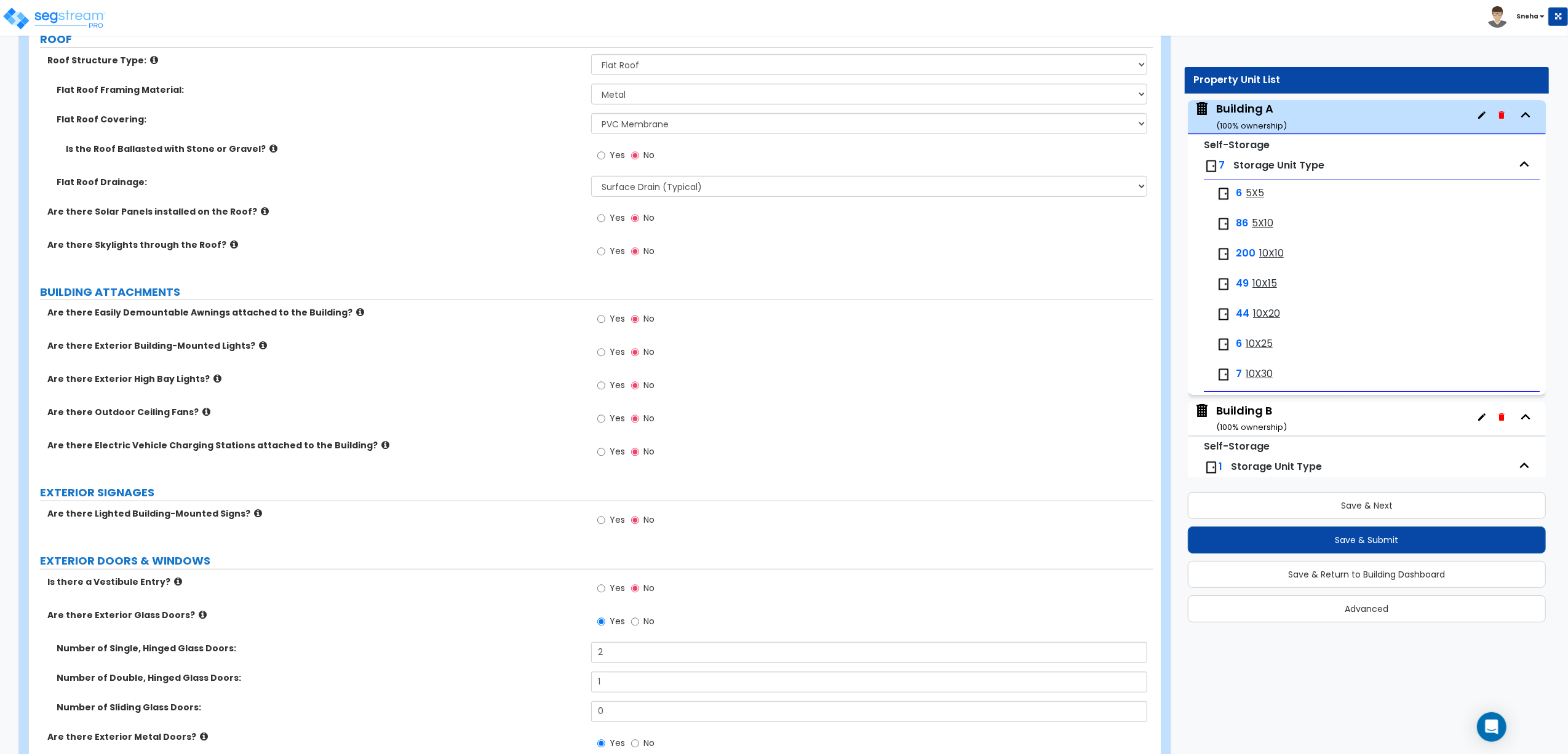
scroll to position [738, 0]
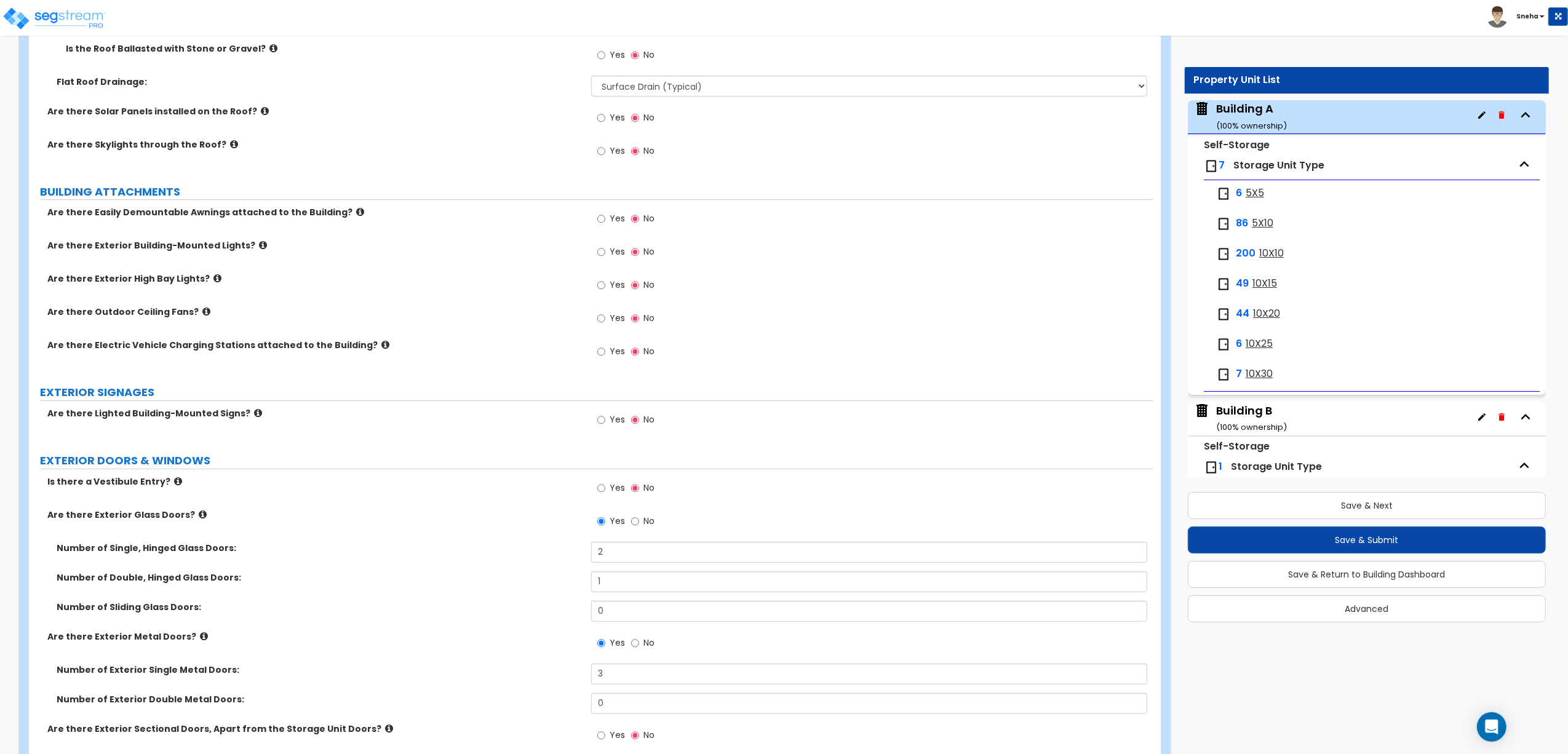
click at [606, 220] on label "Yes" at bounding box center [611, 220] width 28 height 21
click at [606, 220] on input "Yes" at bounding box center [601, 219] width 8 height 14
radio input "true"
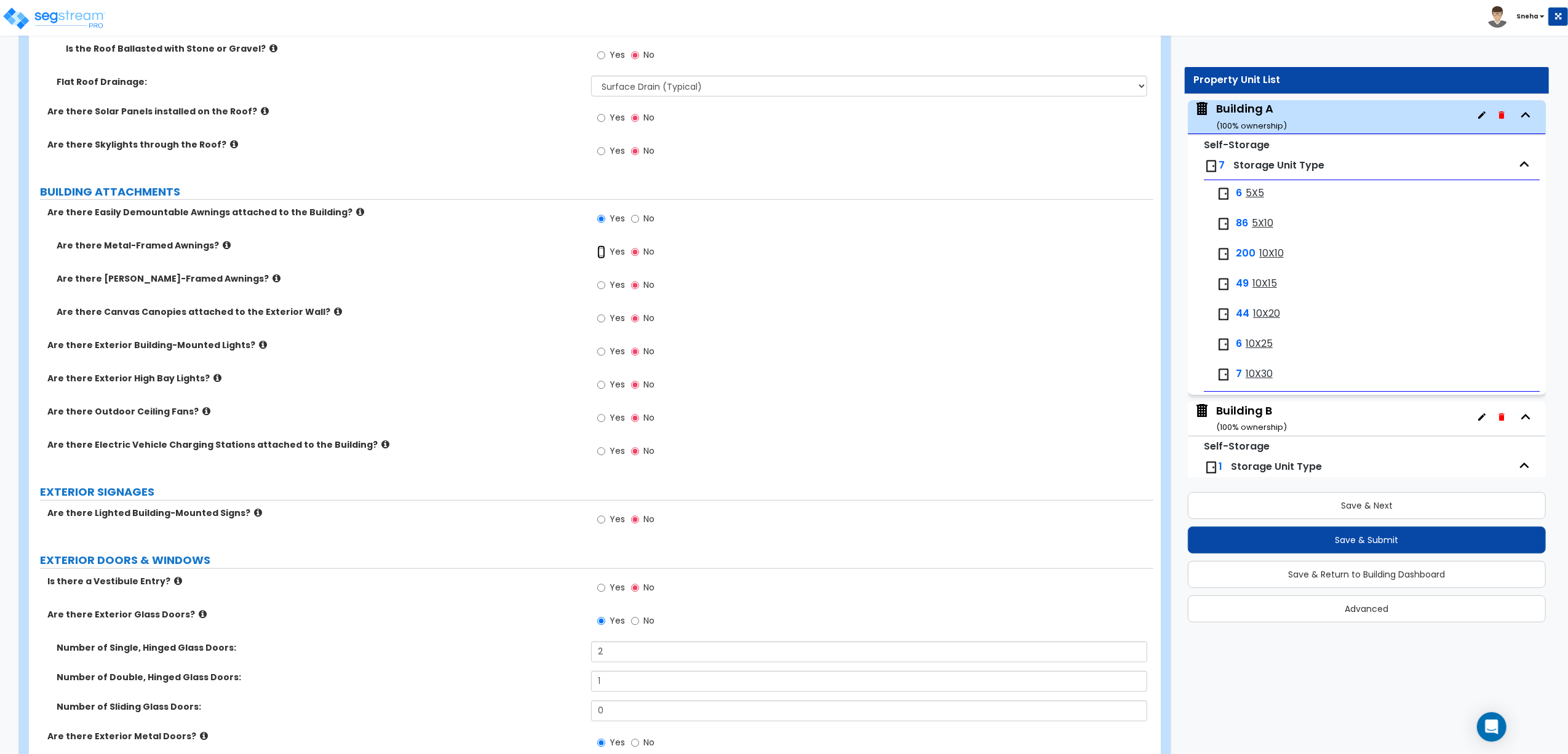
click at [599, 254] on input "Yes" at bounding box center [601, 252] width 8 height 14
radio input "true"
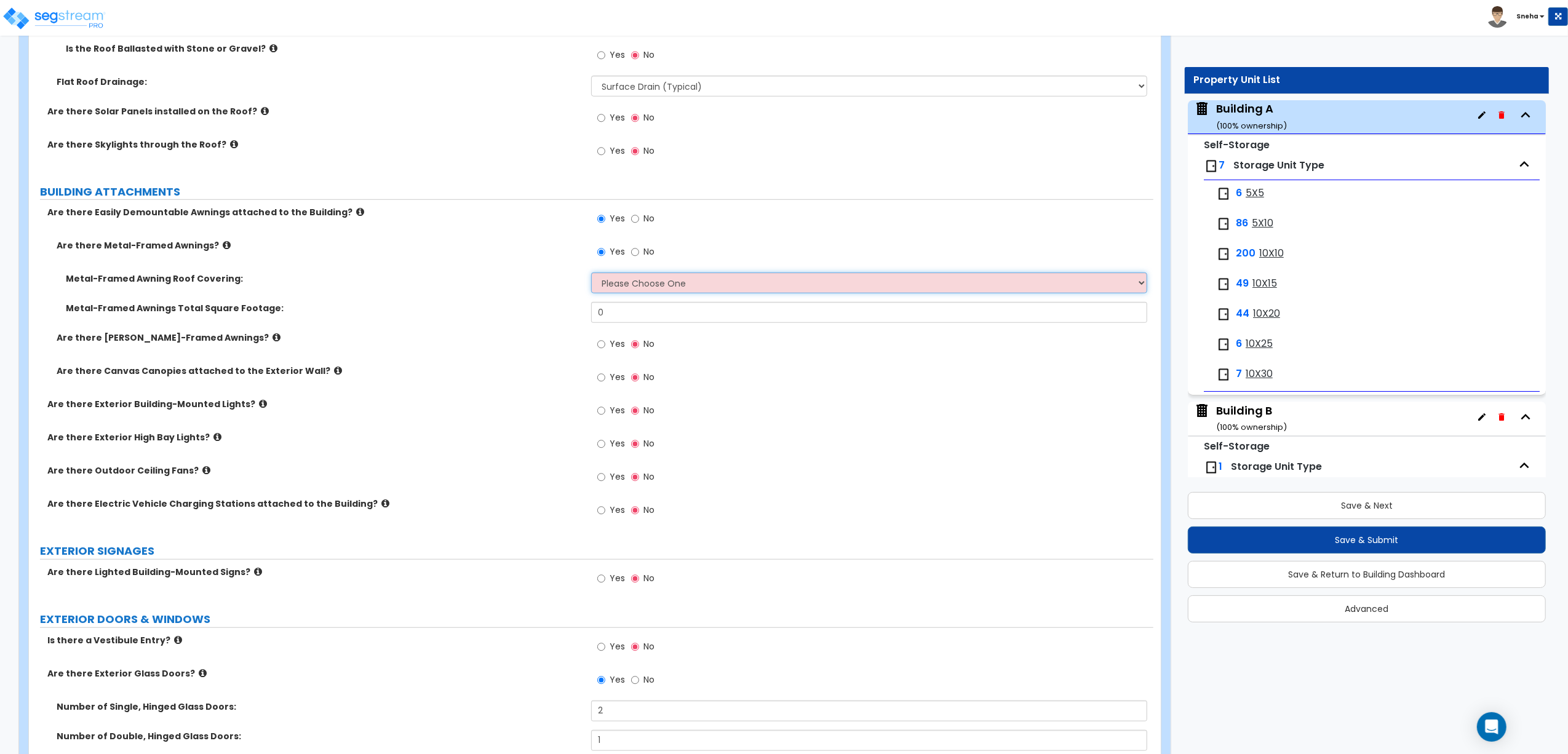
click at [695, 288] on select "Please Choose One Plastic Metal Glass" at bounding box center [869, 283] width 556 height 21
select select "2"
click at [591, 275] on select "Please Choose One Plastic Metal Glass" at bounding box center [869, 283] width 556 height 21
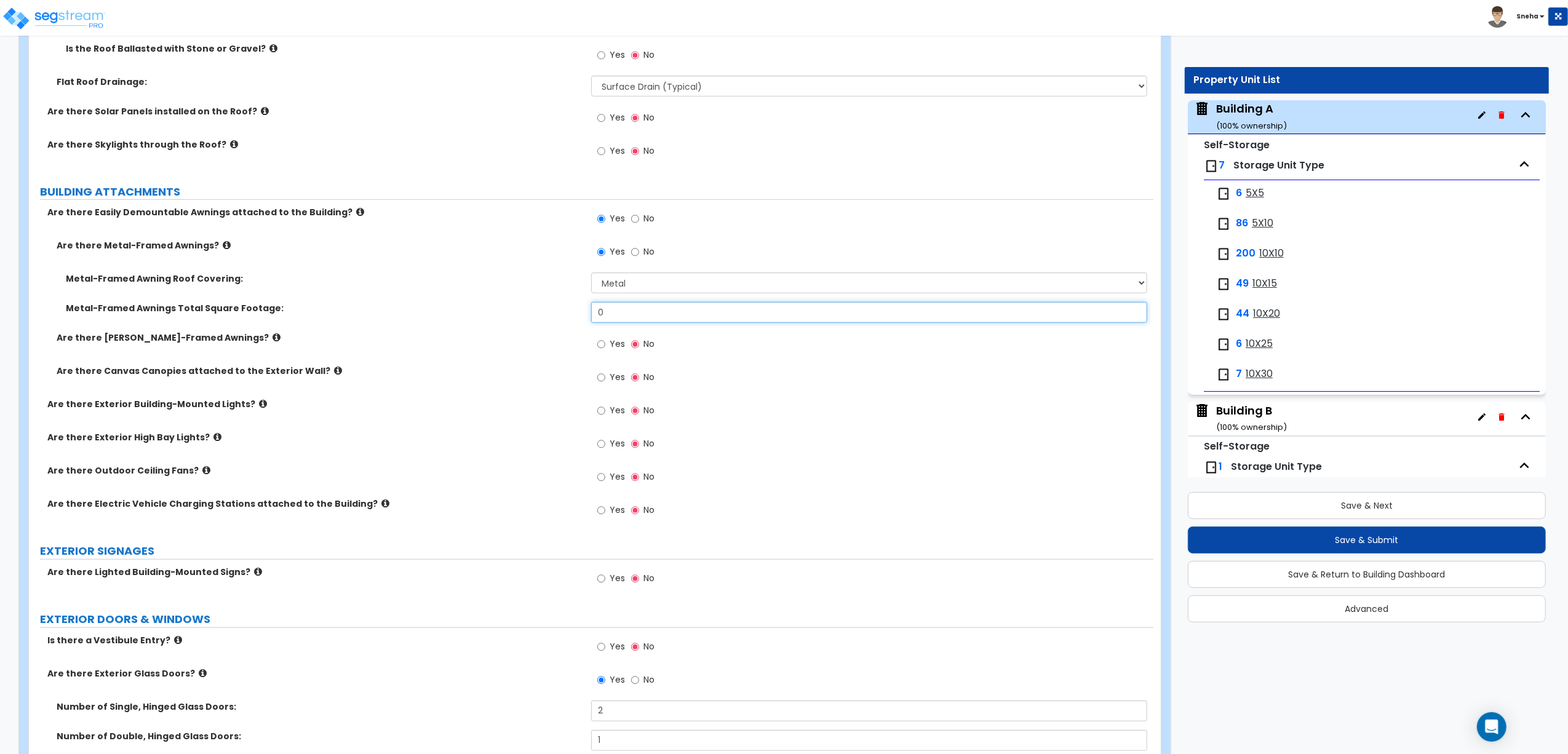
drag, startPoint x: 665, startPoint y: 313, endPoint x: 665, endPoint y: 323, distance: 10.0
drag, startPoint x: 665, startPoint y: 323, endPoint x: 545, endPoint y: 351, distance: 123.2
click at [545, 351] on div "Are there [PERSON_NAME]-Framed Awnings? Yes No" at bounding box center [591, 348] width 1124 height 33
click at [612, 311] on input "0" at bounding box center [869, 312] width 556 height 21
drag, startPoint x: 613, startPoint y: 314, endPoint x: 593, endPoint y: 313, distance: 20.0
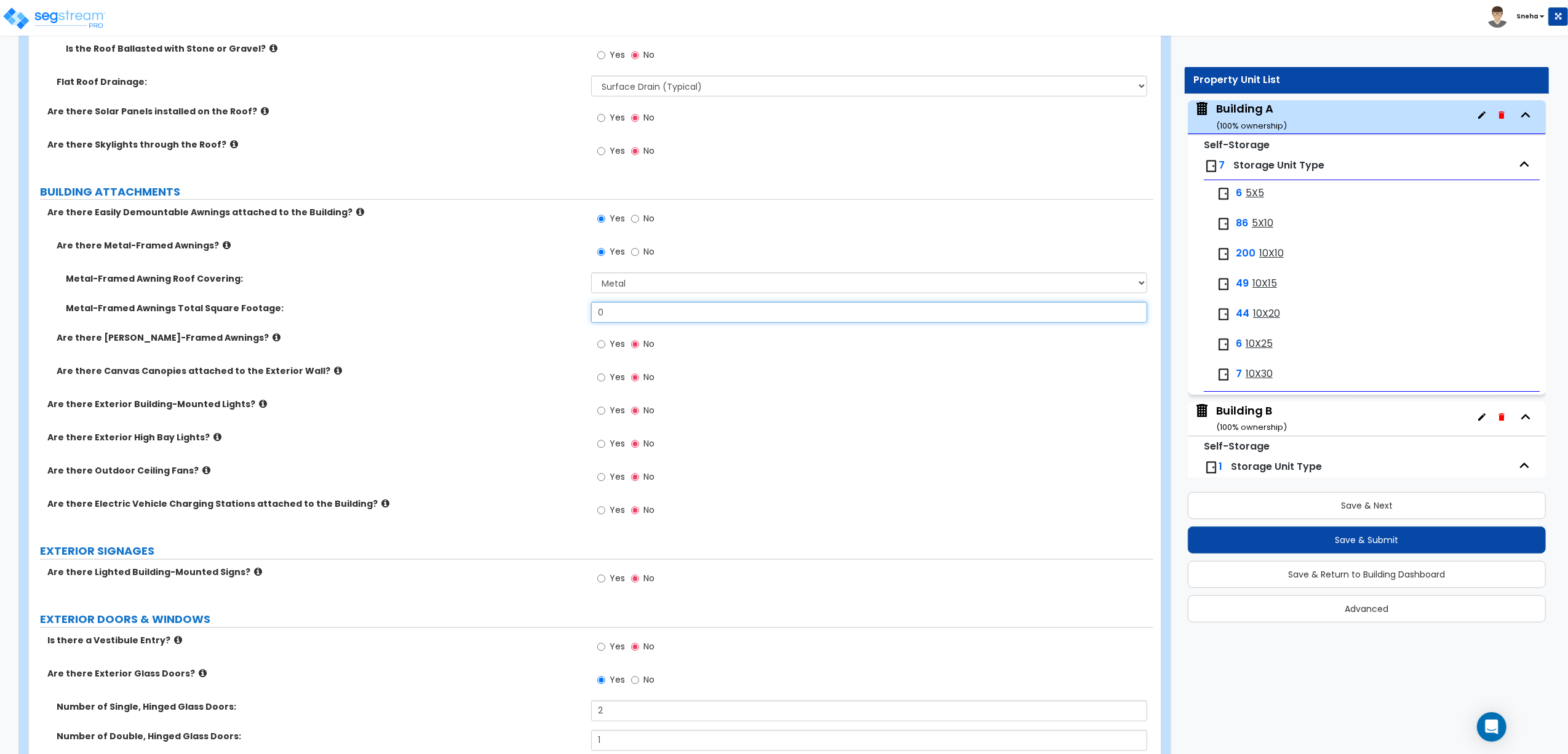
click at [593, 313] on input "0" at bounding box center [869, 312] width 556 height 21
click at [592, 313] on input "0" at bounding box center [869, 312] width 556 height 21
type input "955"
click at [565, 355] on div "Are there [PERSON_NAME]-Framed Awnings? Yes No" at bounding box center [591, 348] width 1124 height 33
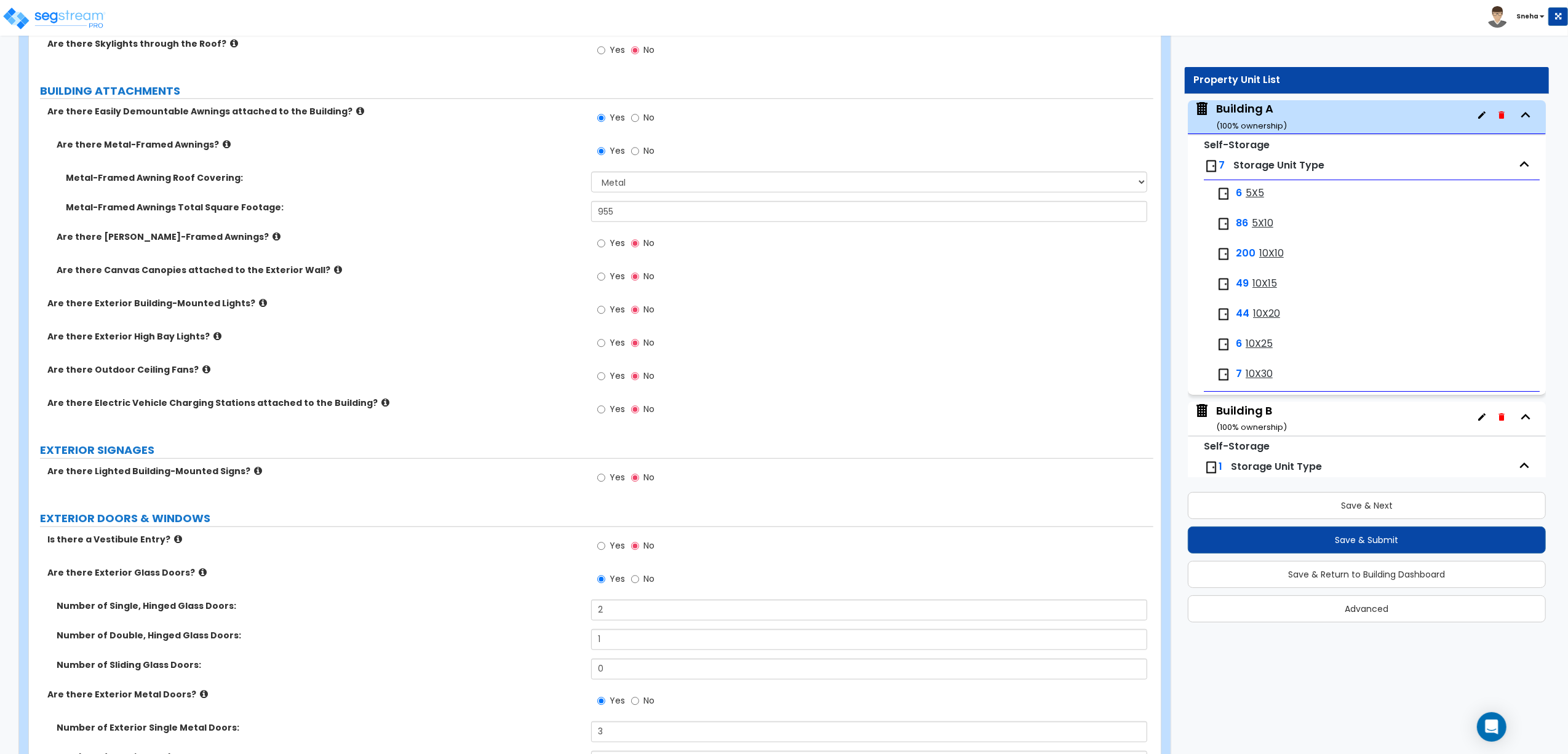
scroll to position [902, 0]
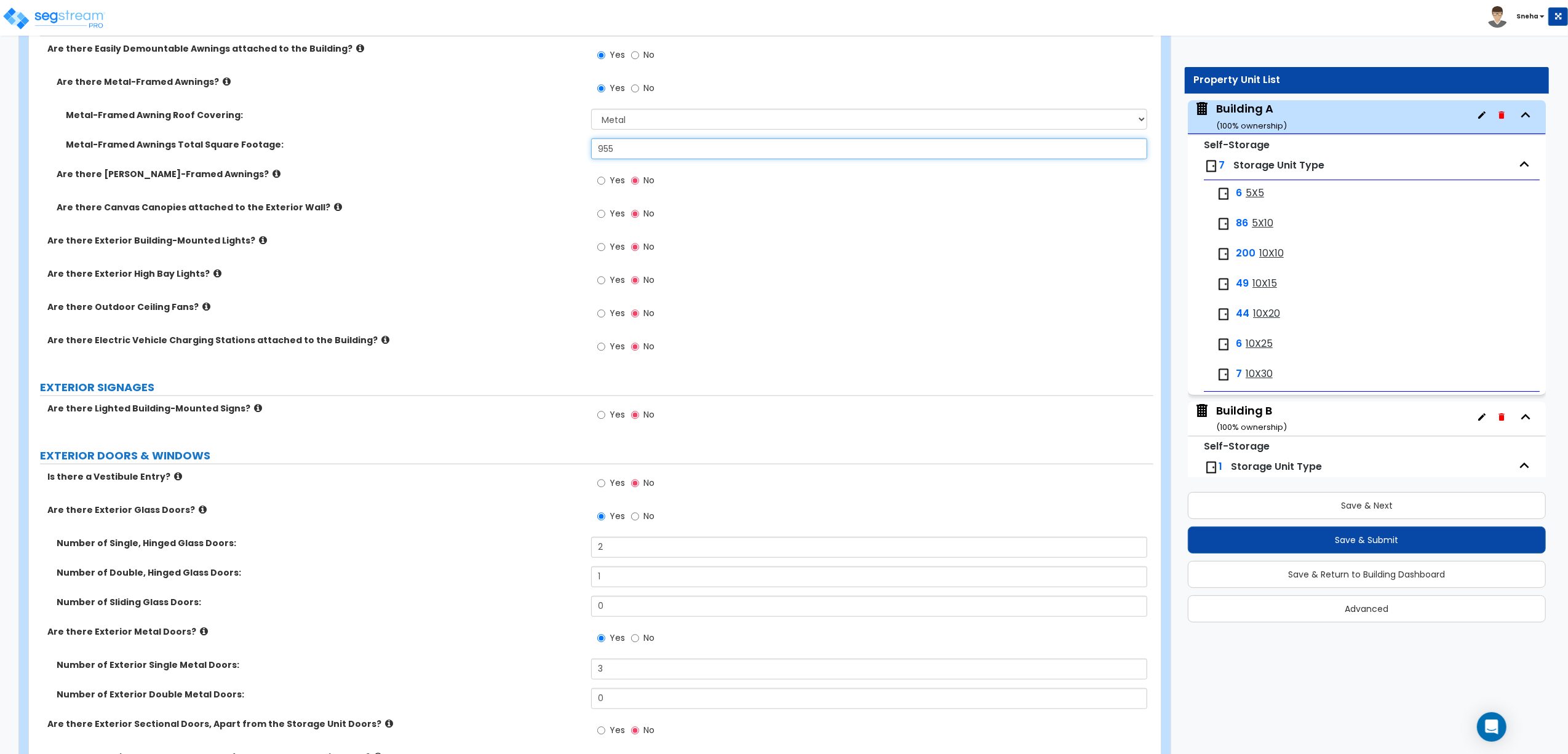
click at [694, 159] on input "955" at bounding box center [869, 149] width 556 height 21
click at [724, 254] on div "Yes No" at bounding box center [872, 250] width 562 height 33
